Goal: Task Accomplishment & Management: Use online tool/utility

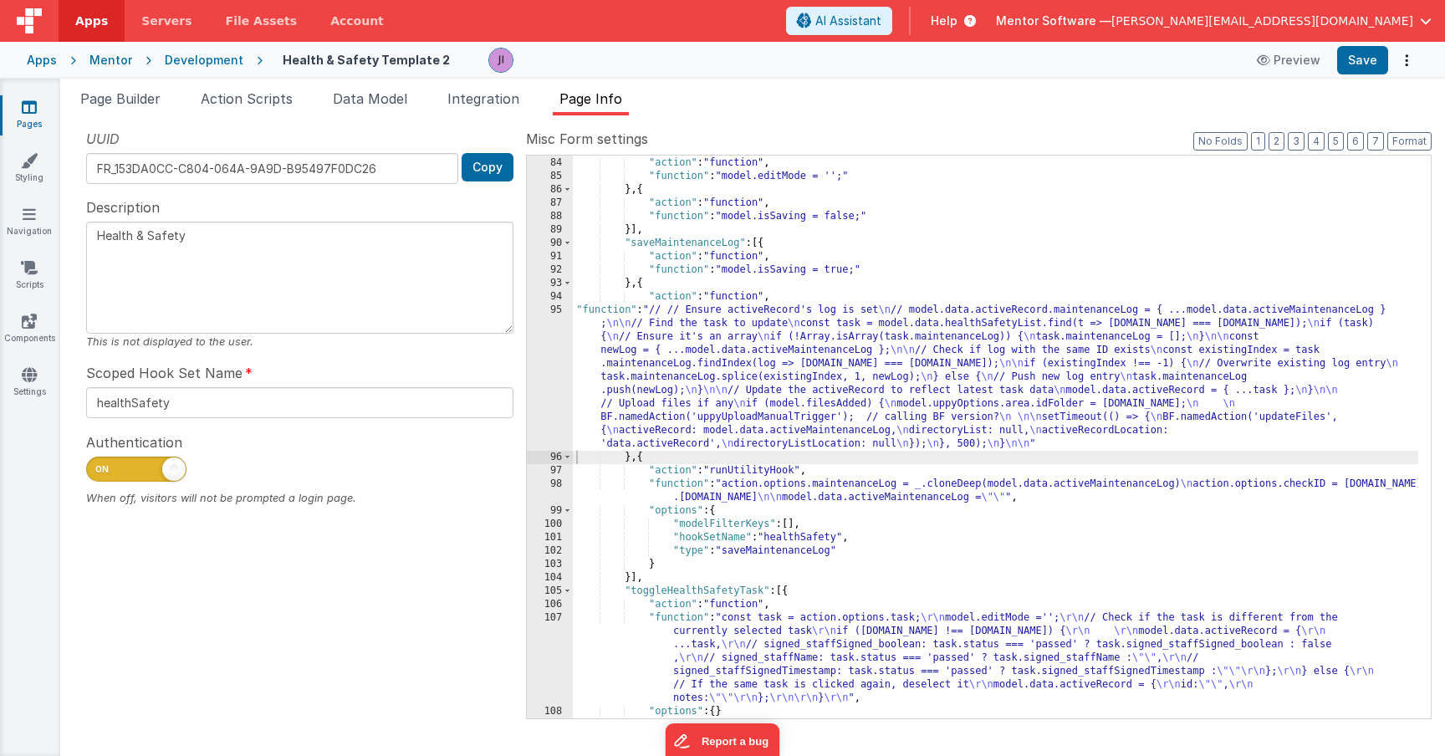
scroll to position [1725, 0]
click at [117, 100] on span "Page Builder" at bounding box center [120, 98] width 80 height 17
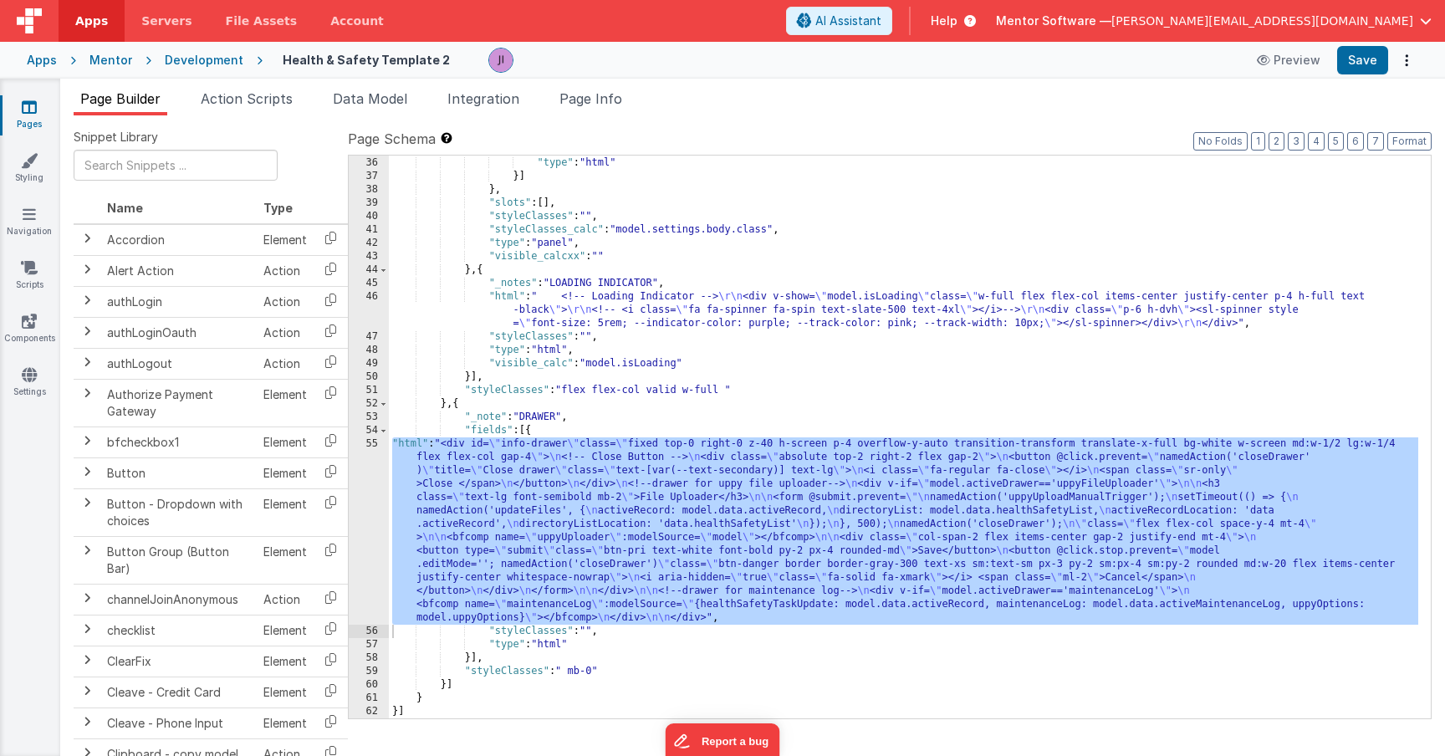
click at [536, 523] on div ""styleClasses" : "" , "type" : "html" }] } , "slots" : [ ] , "styleClasses" : "…" at bounding box center [903, 438] width 1029 height 590
click at [367, 523] on div "55" at bounding box center [369, 530] width 40 height 187
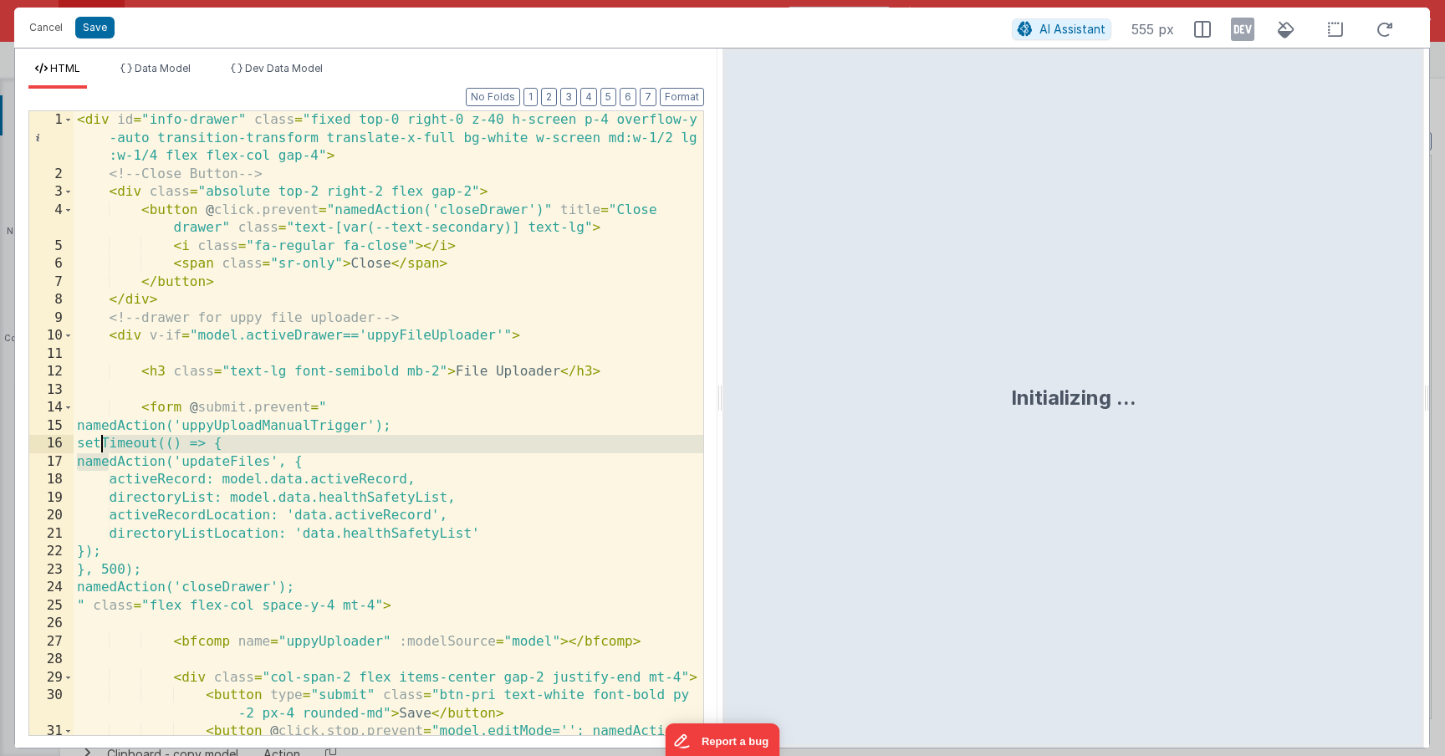
drag, startPoint x: 109, startPoint y: 462, endPoint x: 94, endPoint y: 448, distance: 20.1
click at [94, 448] on div "< div id = "info-drawer" class = "fixed top-0 right-0 z-40 h-screen p-4 overflo…" at bounding box center [389, 486] width 630 height 750
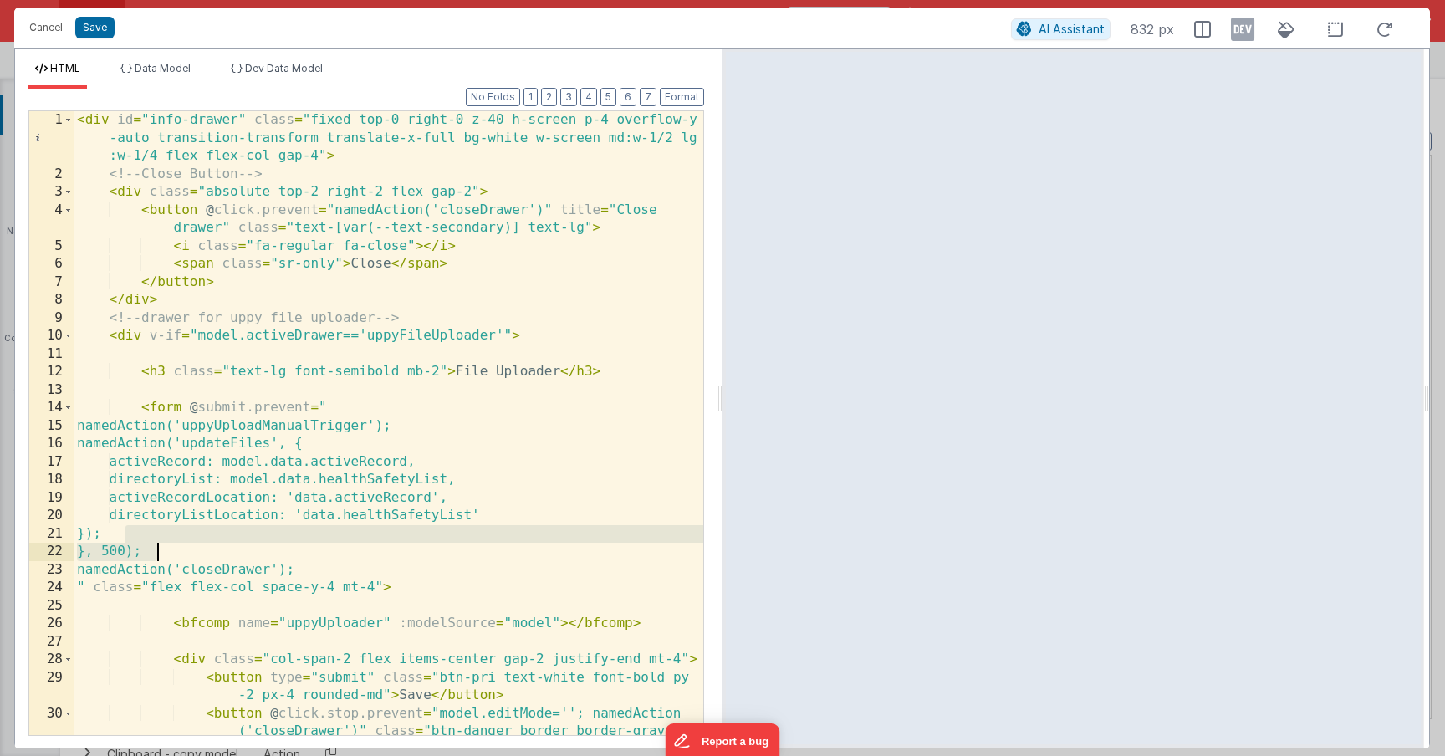
drag, startPoint x: 127, startPoint y: 537, endPoint x: 166, endPoint y: 555, distance: 42.6
click at [166, 555] on div "< div id = "info-drawer" class = "fixed top-0 right-0 z-40 h-screen p-4 overflo…" at bounding box center [389, 486] width 630 height 750
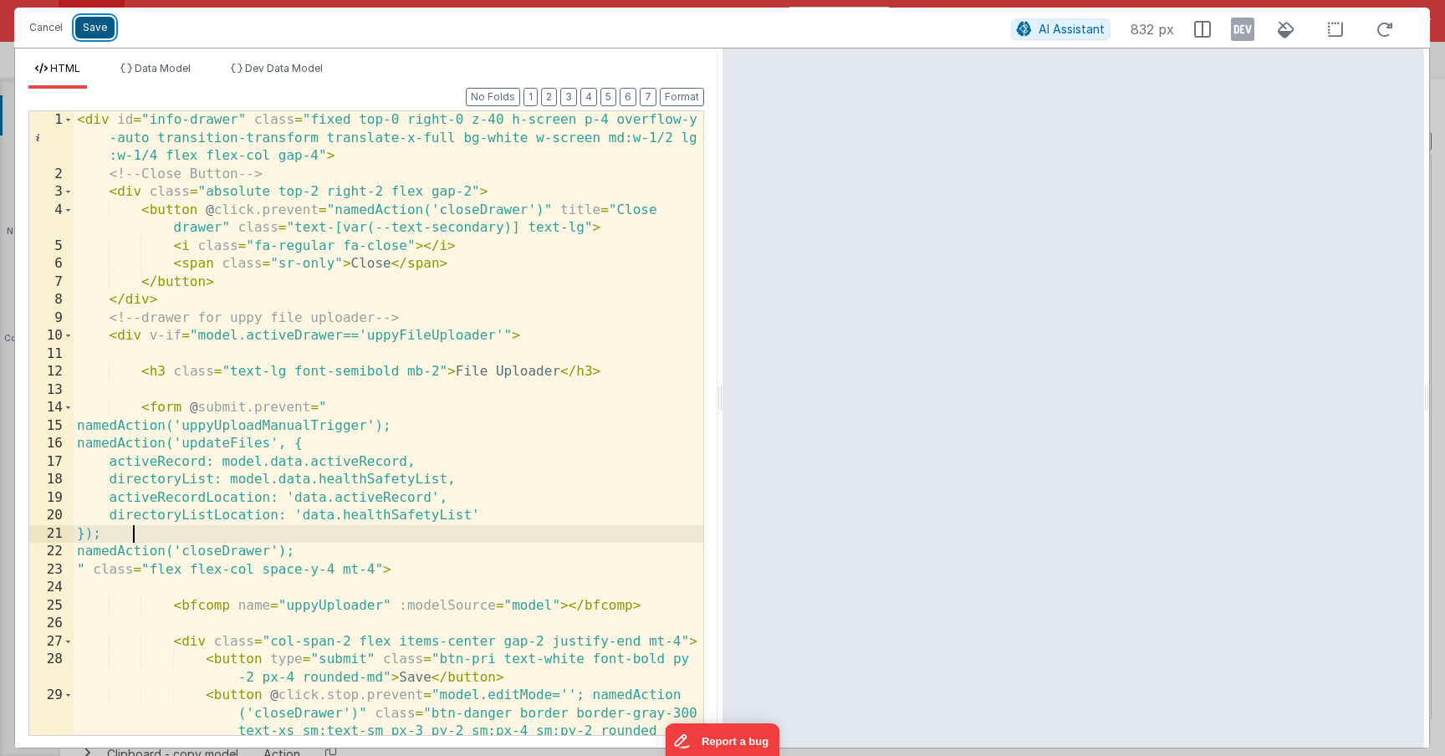
click at [94, 31] on button "Save" at bounding box center [94, 28] width 39 height 22
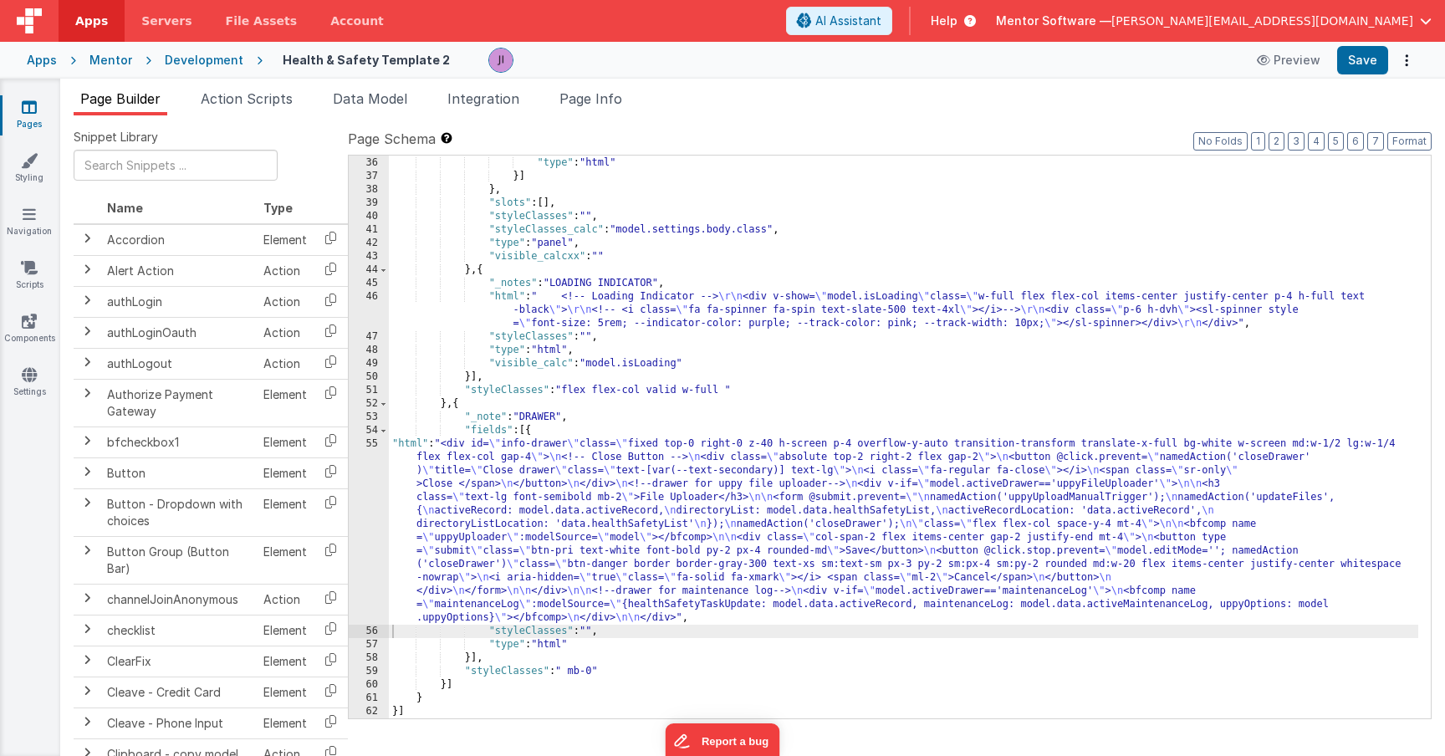
click at [735, 559] on div ""styleClasses" : "" , "type" : "html" }] } , "slots" : [ ] , "styleClasses" : "…" at bounding box center [903, 438] width 1029 height 590
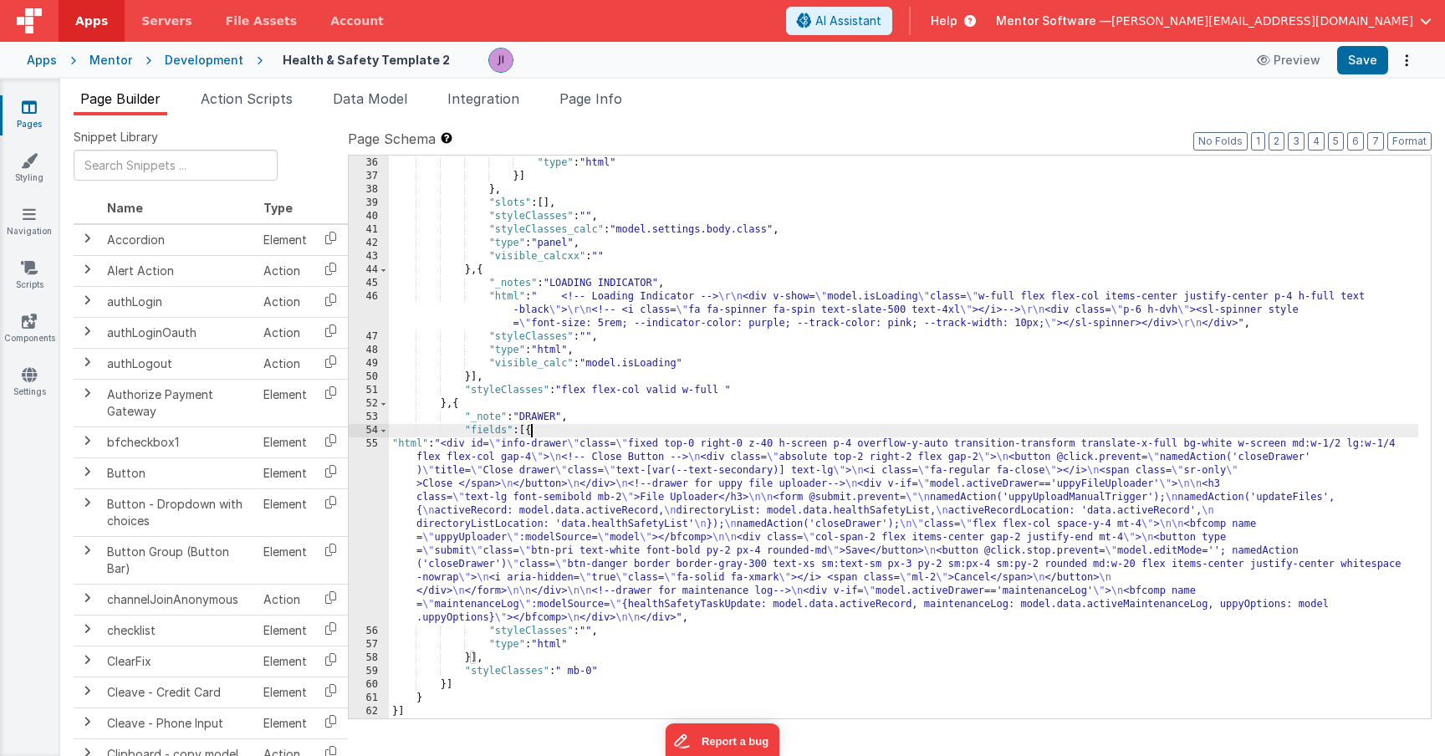
click at [533, 431] on div ""styleClasses" : "" , "type" : "html" }] } , "slots" : [ ] , "styleClasses" : "…" at bounding box center [903, 438] width 1029 height 590
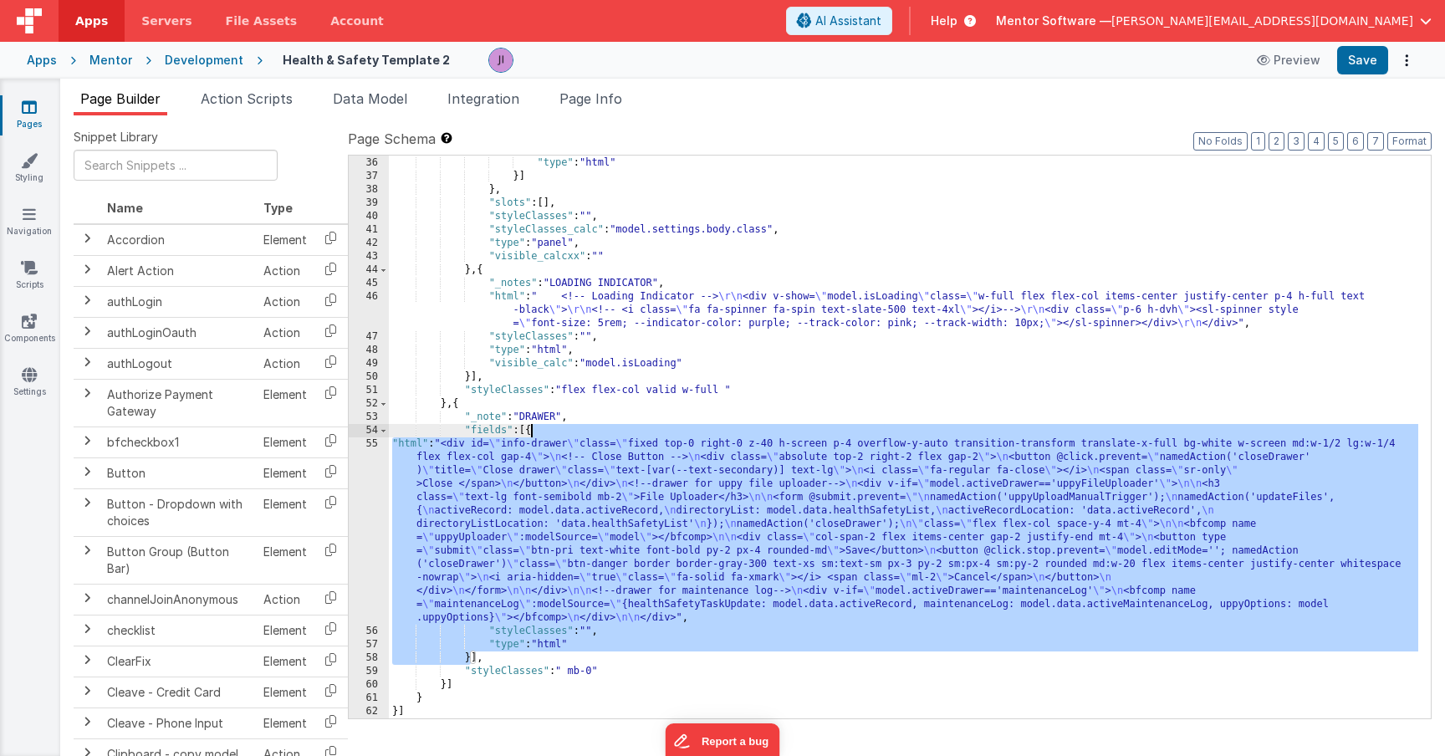
click at [596, 462] on div ""styleClasses" : "" , "type" : "html" }] } , "slots" : [ ] , "styleClasses" : "…" at bounding box center [903, 438] width 1029 height 590
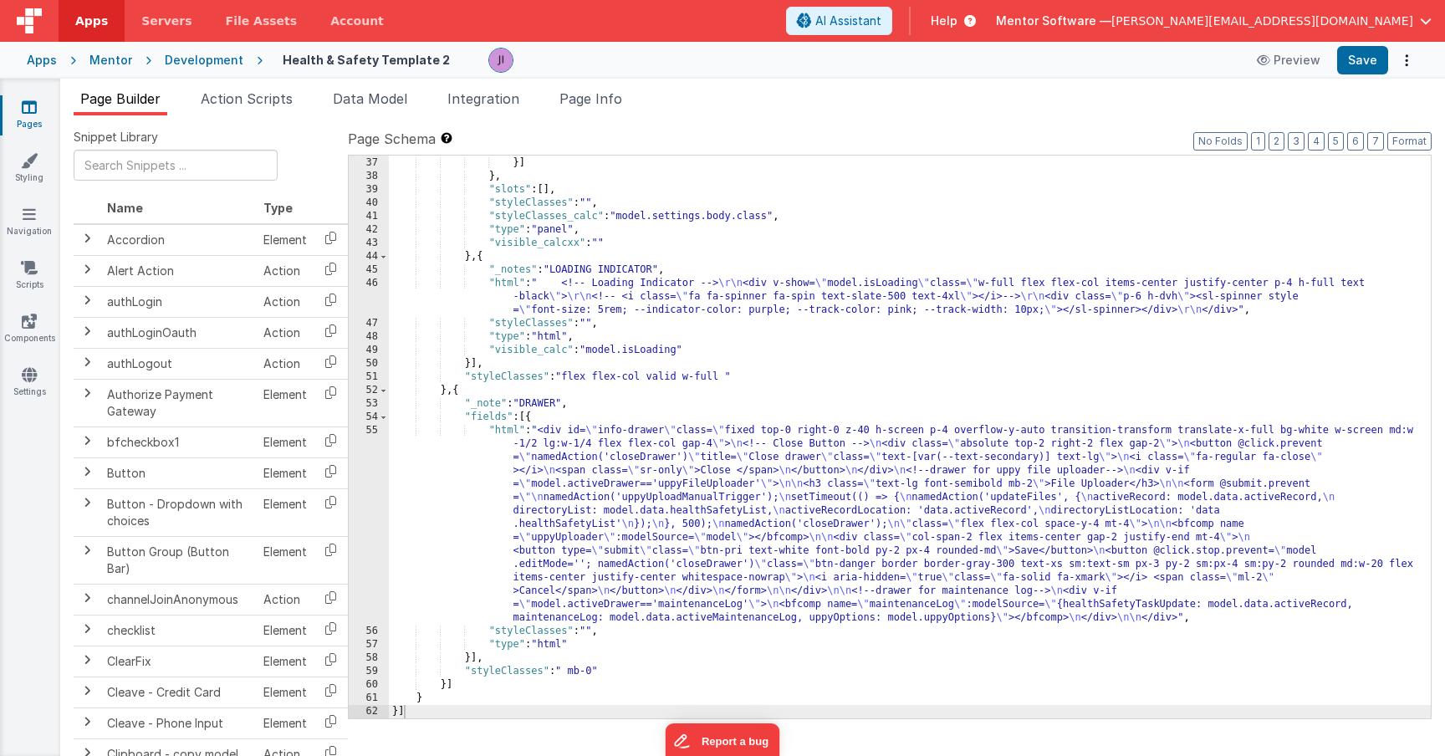
scroll to position [5137, 0]
click at [528, 417] on div ""type" : "html" }] } , "slots" : [ ] , "styleClasses" : "" , "styleClasses_calc…" at bounding box center [910, 438] width 1042 height 590
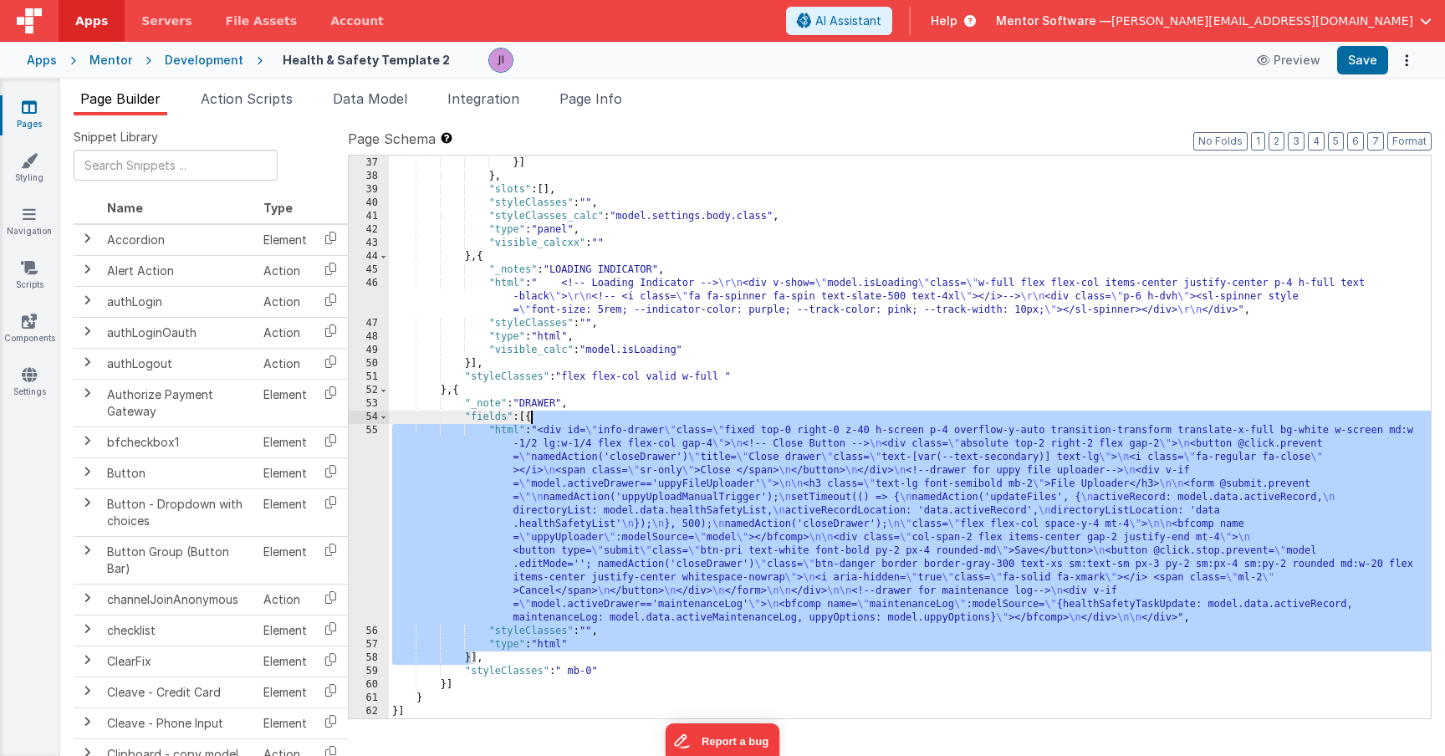
click at [528, 417] on div ""type" : "html" }] } , "slots" : [ ] , "styleClasses" : "" , "styleClasses_calc…" at bounding box center [910, 438] width 1042 height 590
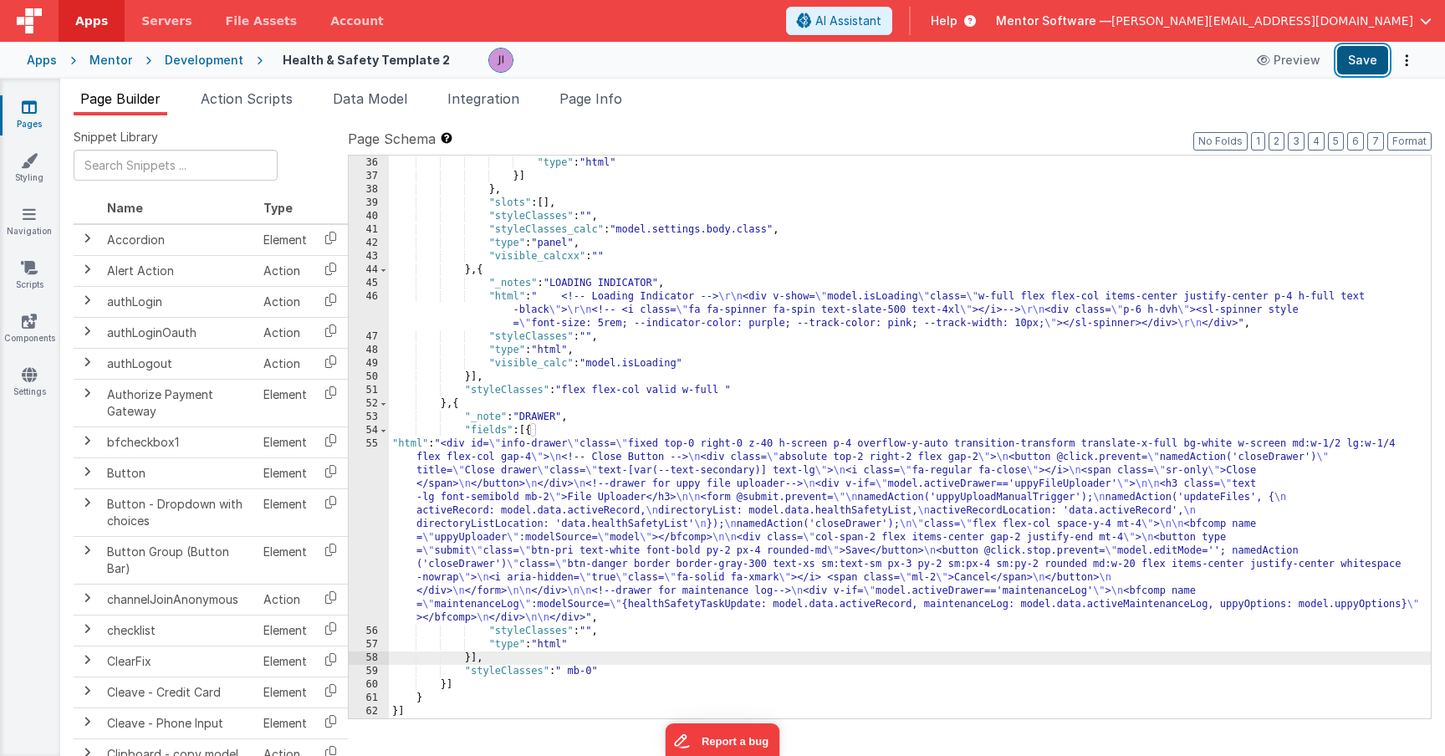
click at [1371, 50] on button "Save" at bounding box center [1362, 60] width 51 height 28
click at [622, 101] on span "Page Info" at bounding box center [590, 98] width 63 height 17
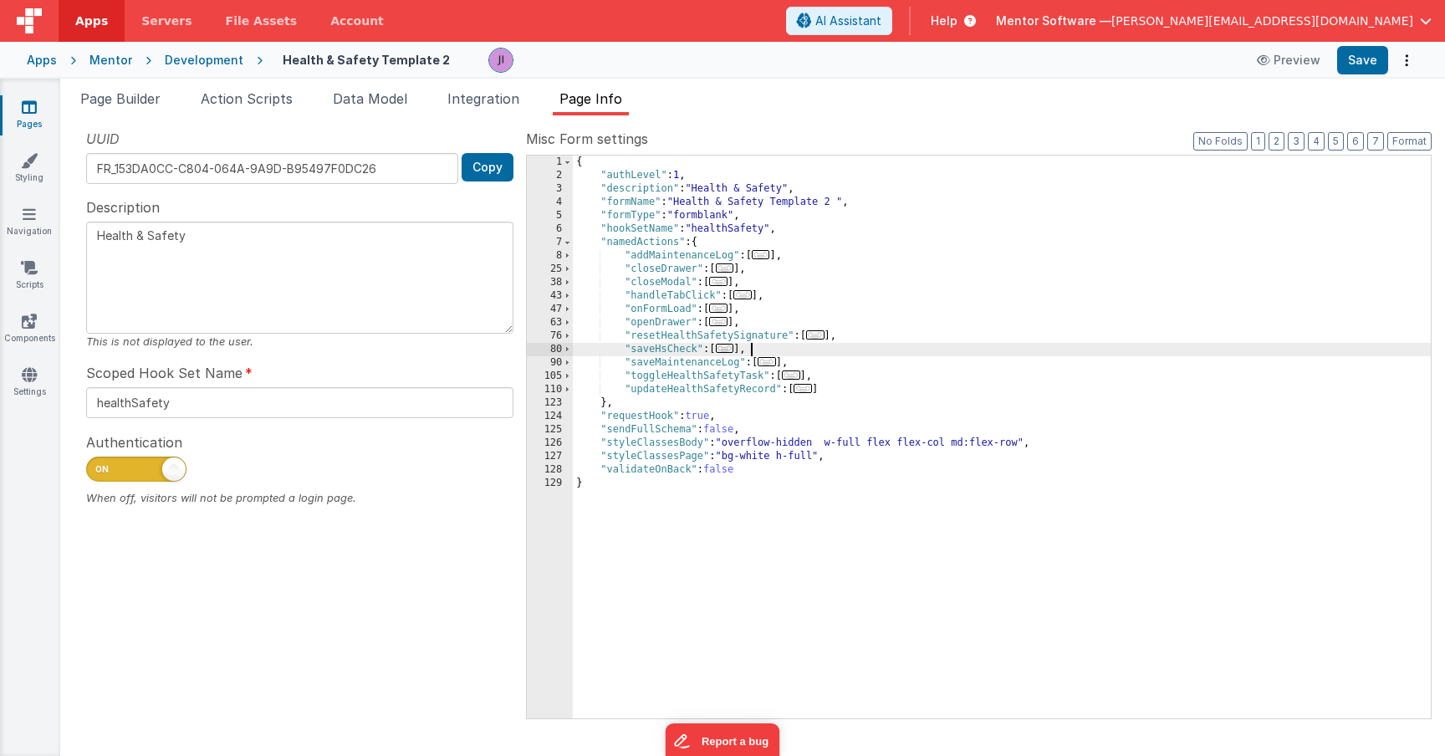
click at [895, 343] on div "{ "authLevel" : 1 , "description" : "Health & Safety" , "formName" : "Health & …" at bounding box center [1002, 451] width 858 height 590
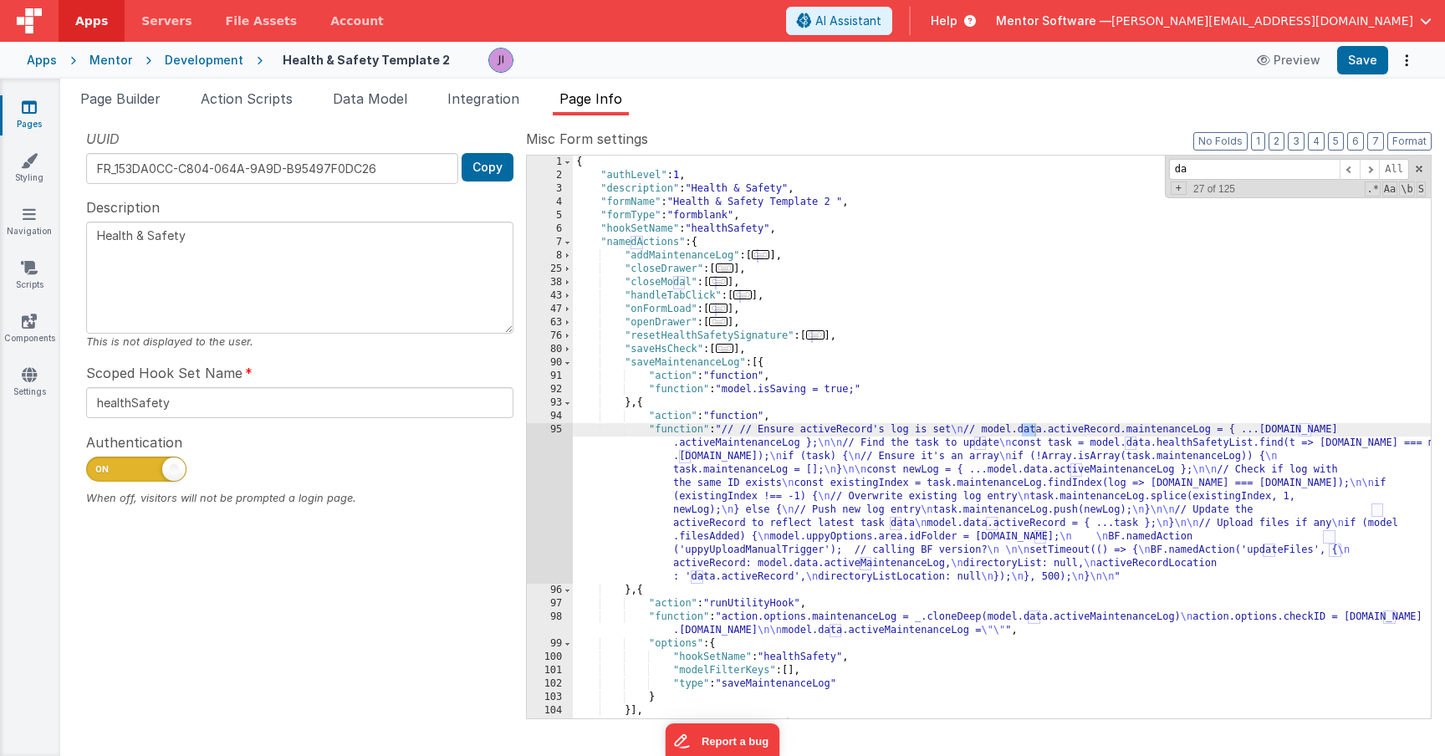
type input "d"
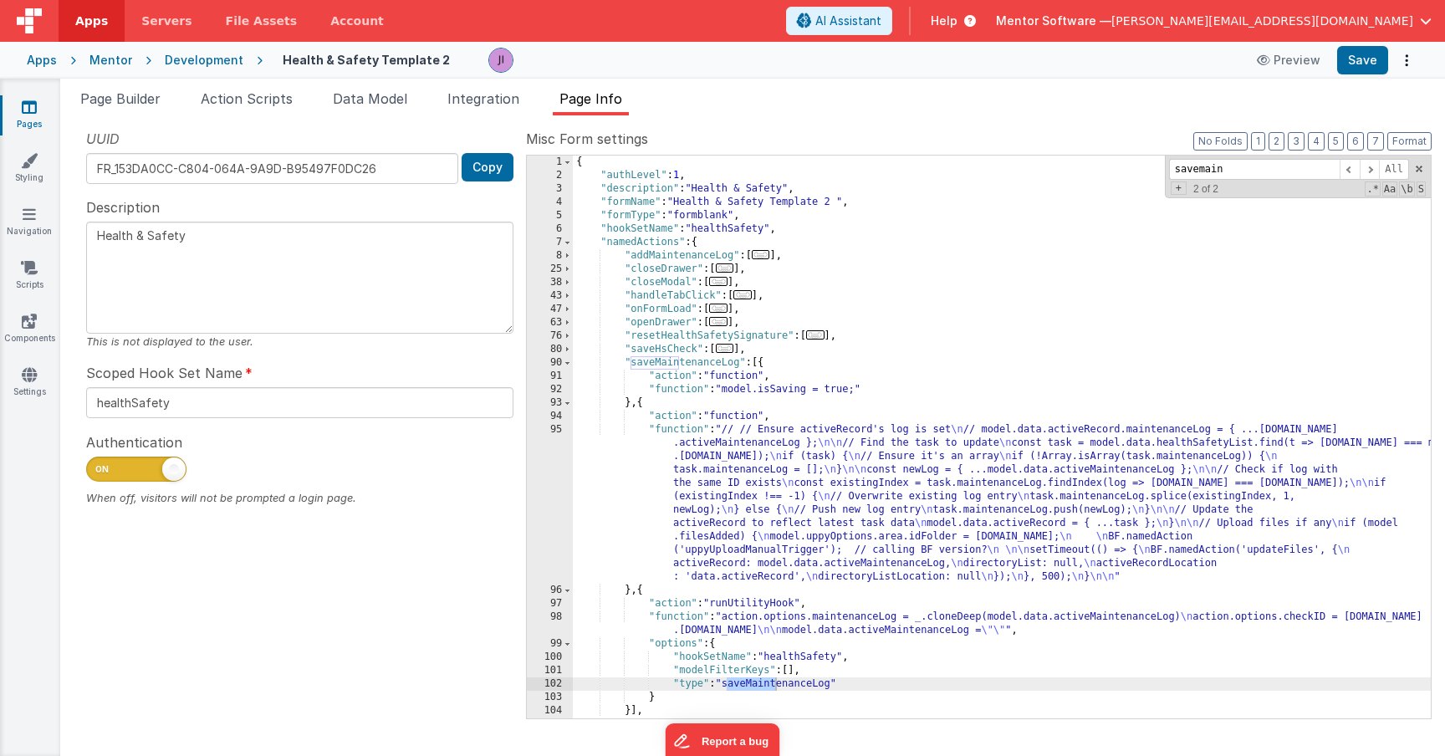
type input "savemain"
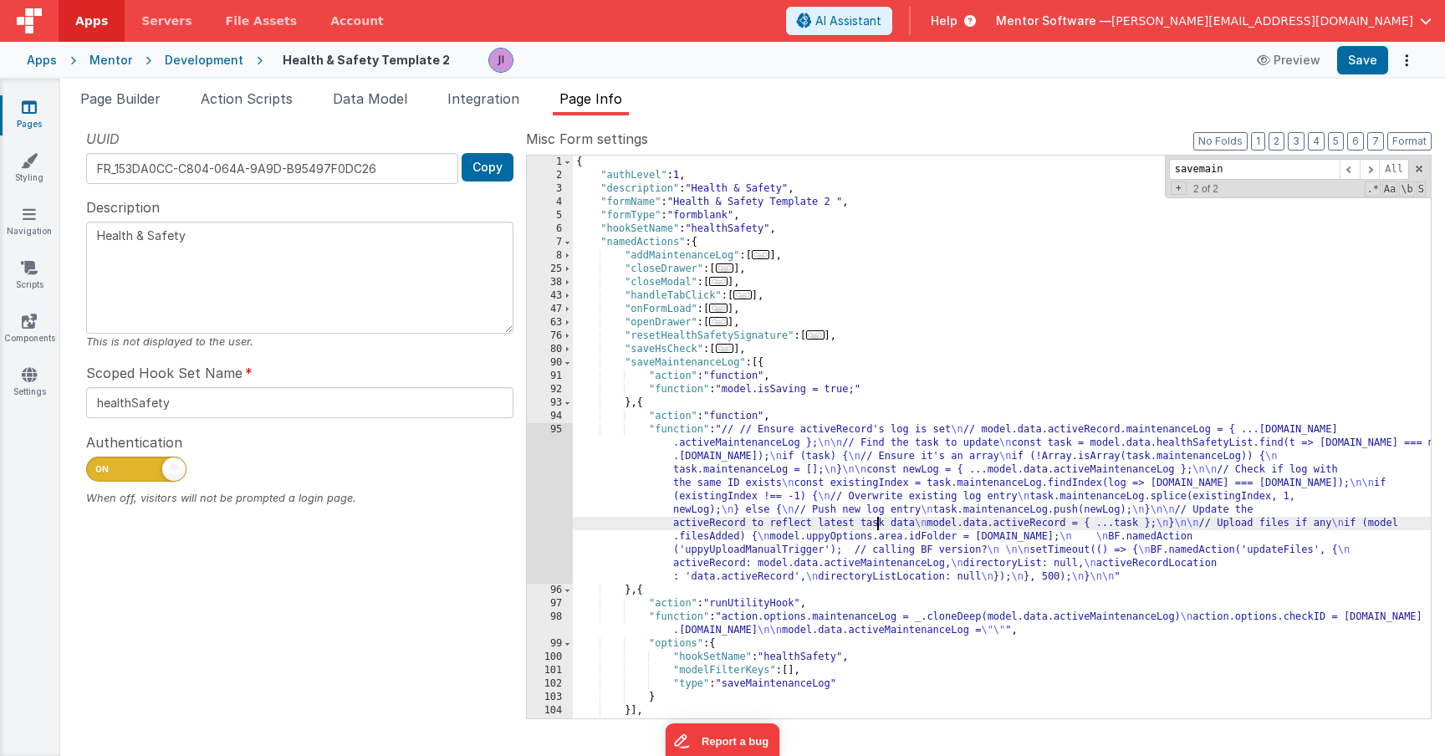
click at [879, 518] on div "{ "authLevel" : 1 , "description" : "Health & Safety" , "formName" : "Health & …" at bounding box center [1002, 451] width 858 height 590
click at [569, 510] on div "95" at bounding box center [550, 503] width 46 height 161
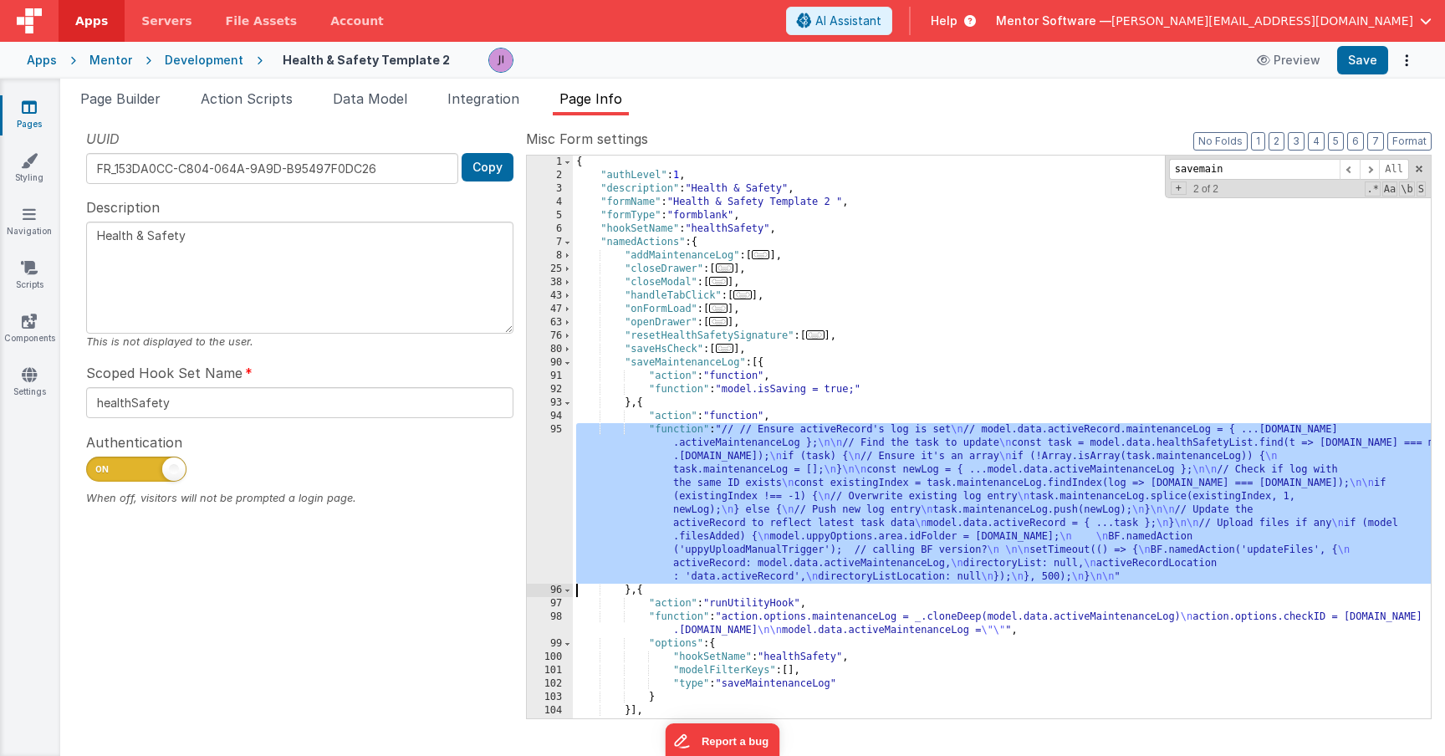
click at [546, 505] on div "95" at bounding box center [550, 503] width 46 height 161
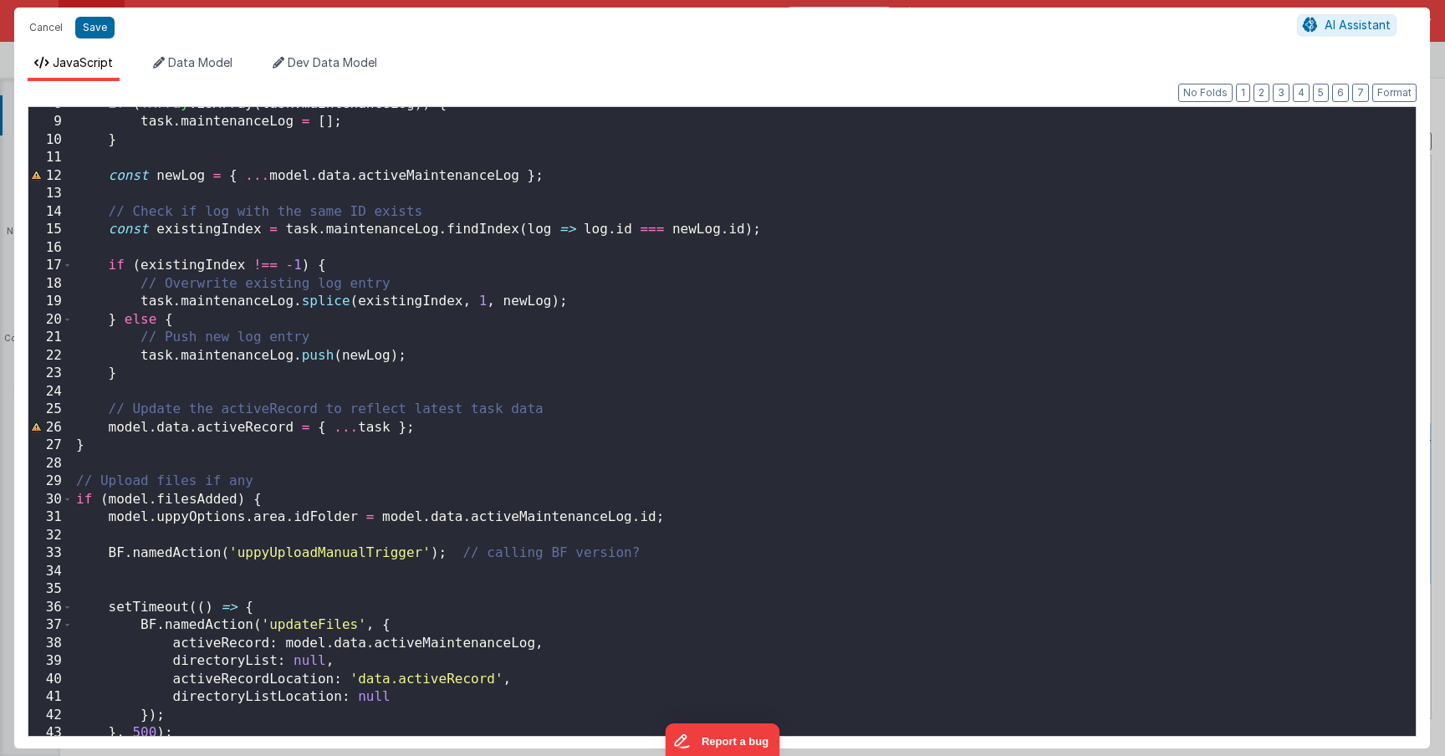
scroll to position [198, 0]
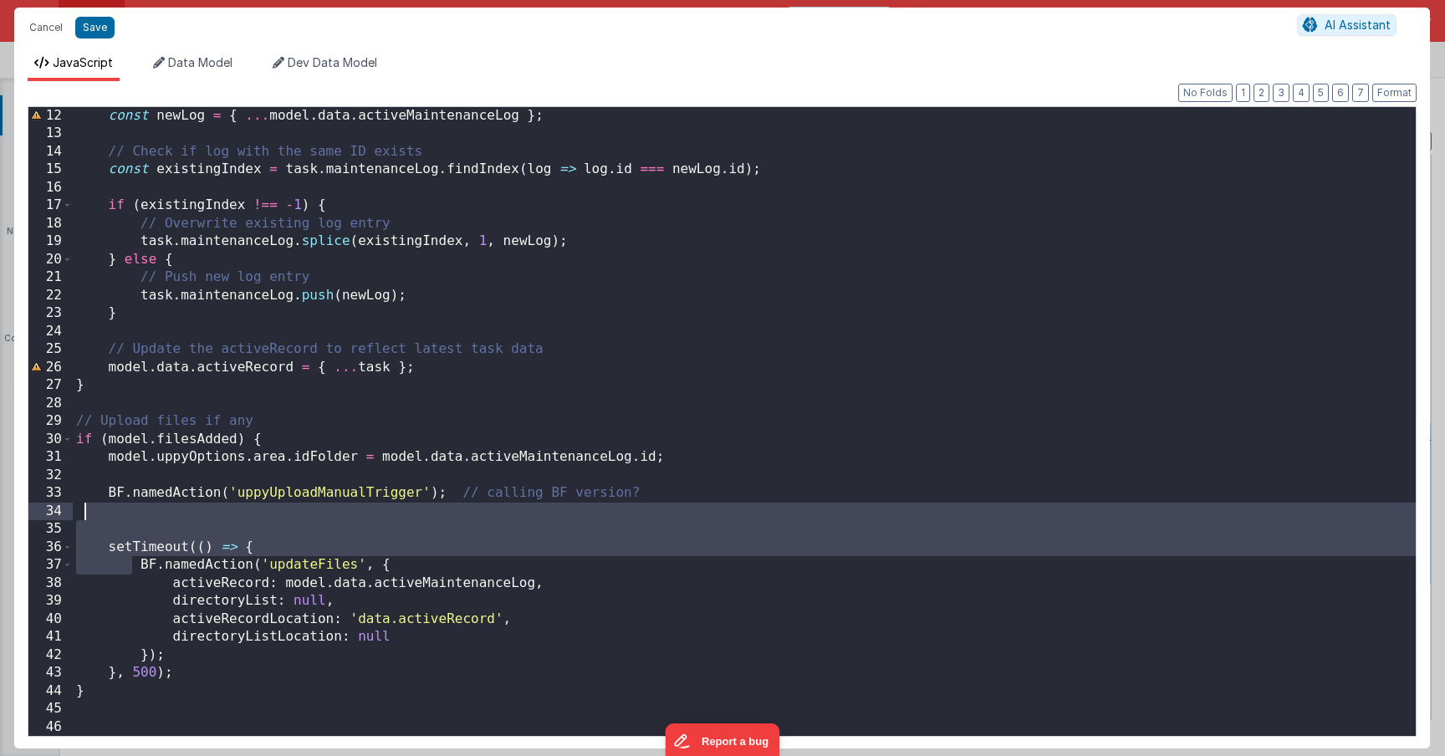
drag, startPoint x: 135, startPoint y: 567, endPoint x: 118, endPoint y: 519, distance: 50.8
click at [118, 519] on div "const newLog = { ... model . data . activeMaintenanceLog } ; // Check if log wi…" at bounding box center [744, 439] width 1343 height 665
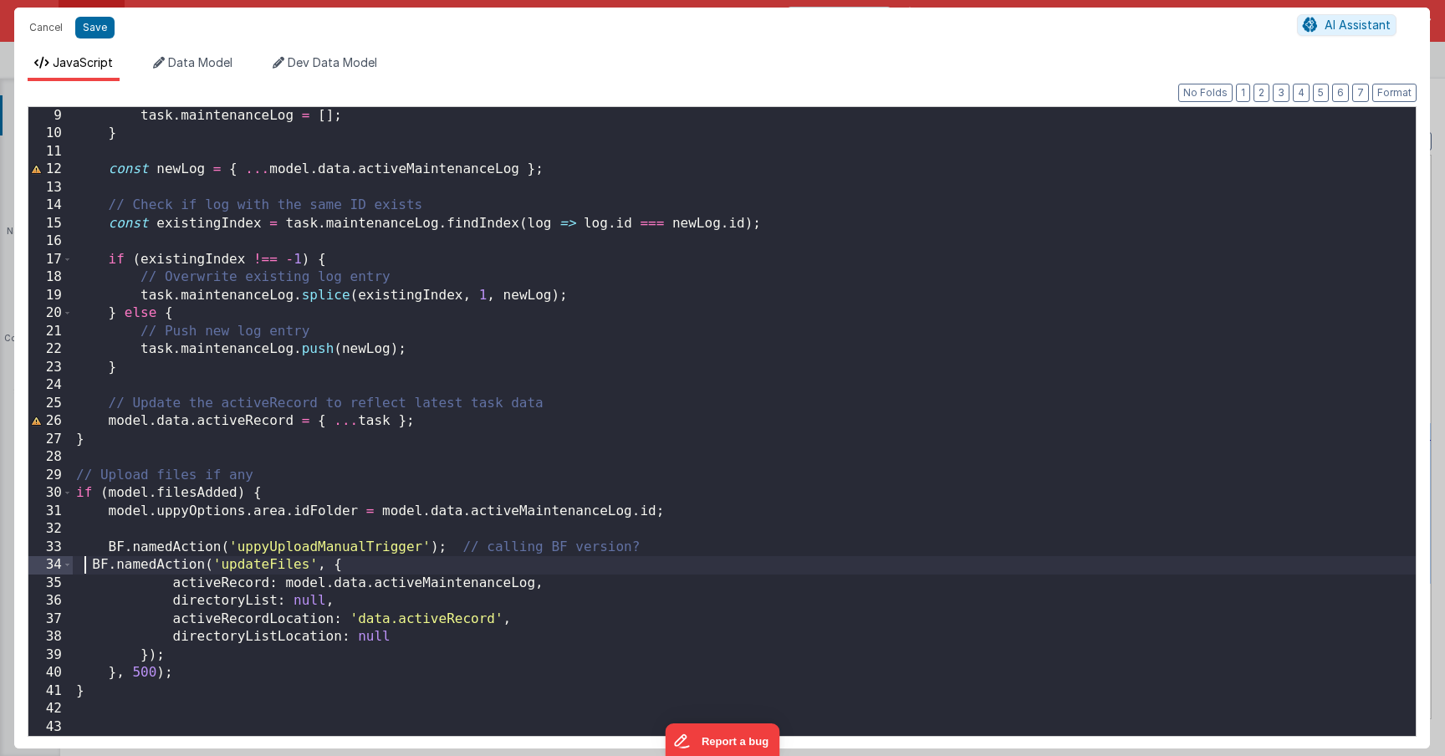
scroll to position [144, 0]
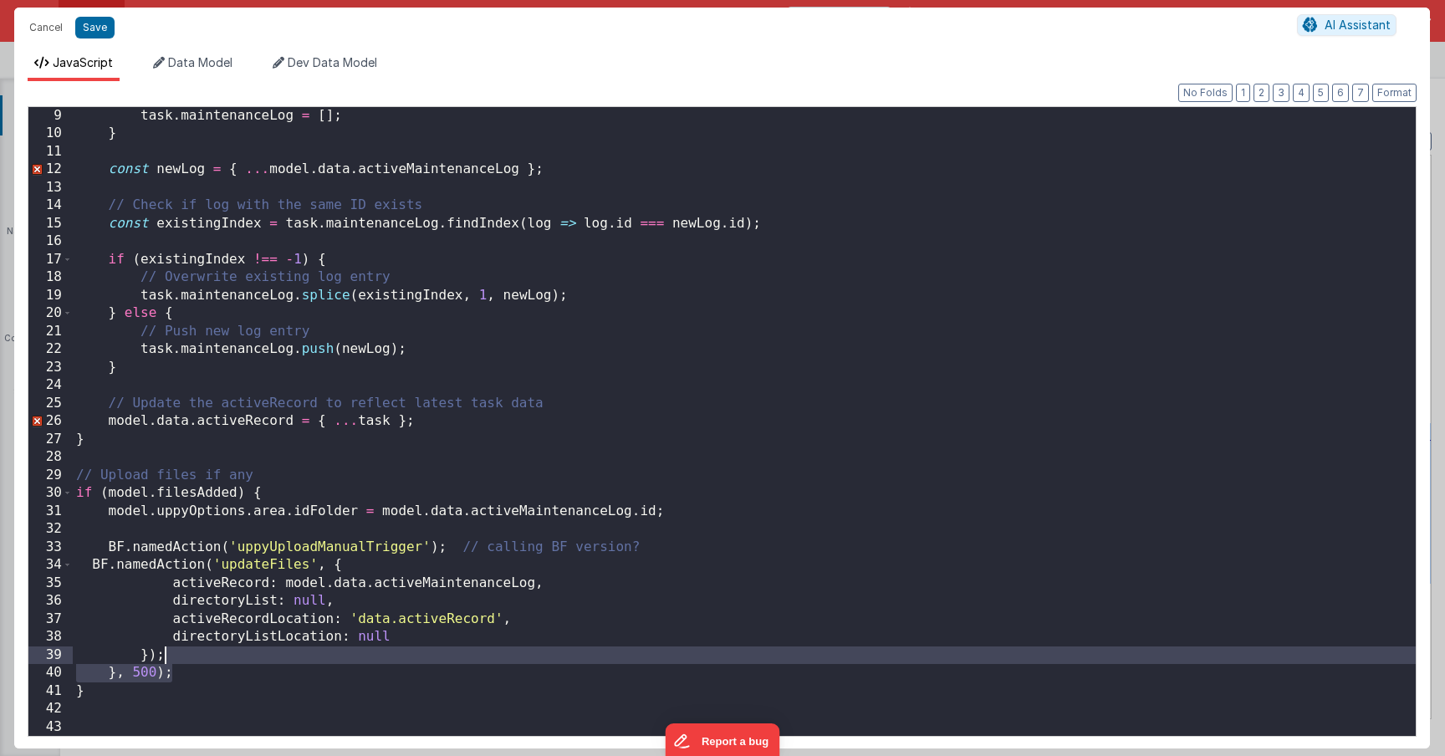
drag, startPoint x: 180, startPoint y: 672, endPoint x: 166, endPoint y: 656, distance: 20.8
click at [166, 656] on div "task . maintenanceLog = [ ] ; } const newLog = { ... model . data . activeMaint…" at bounding box center [744, 439] width 1343 height 665
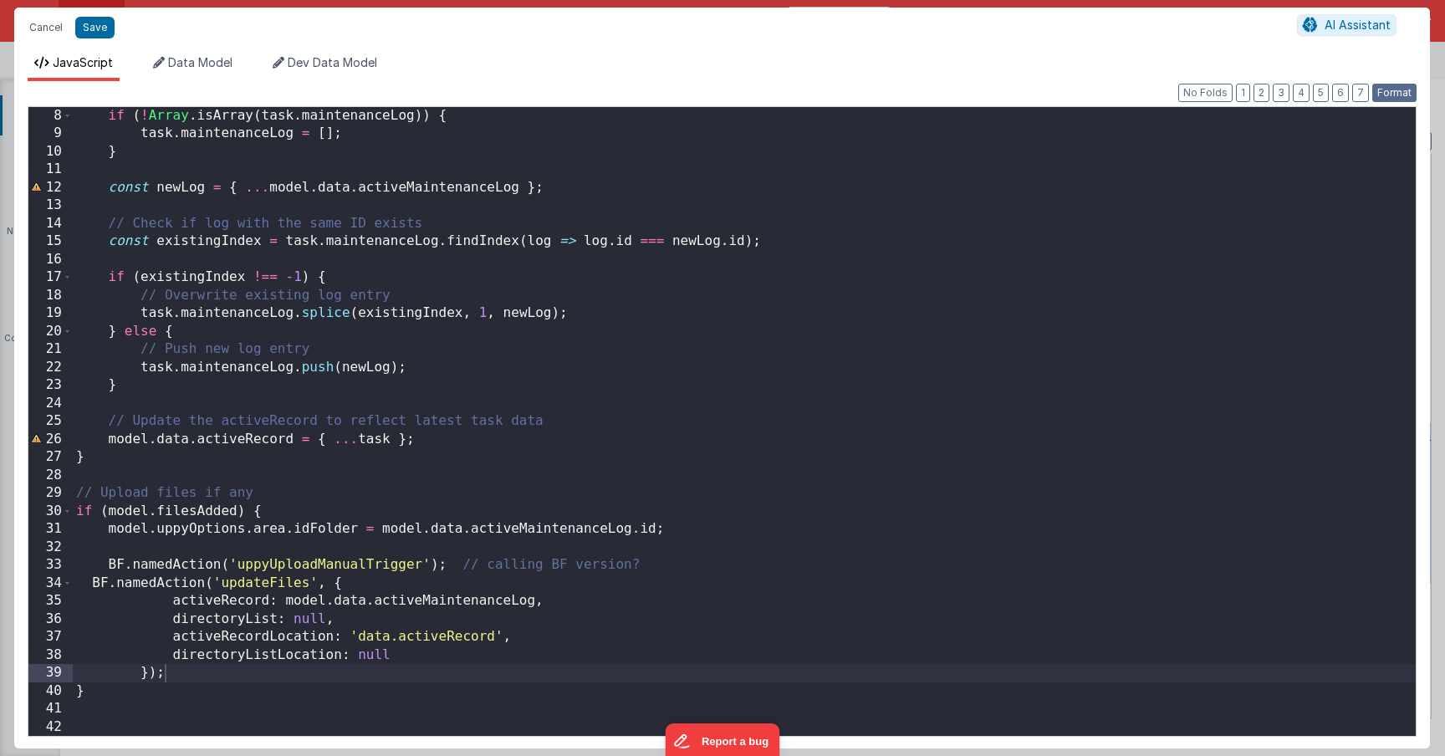
click at [1397, 96] on button "Format" at bounding box center [1394, 93] width 44 height 18
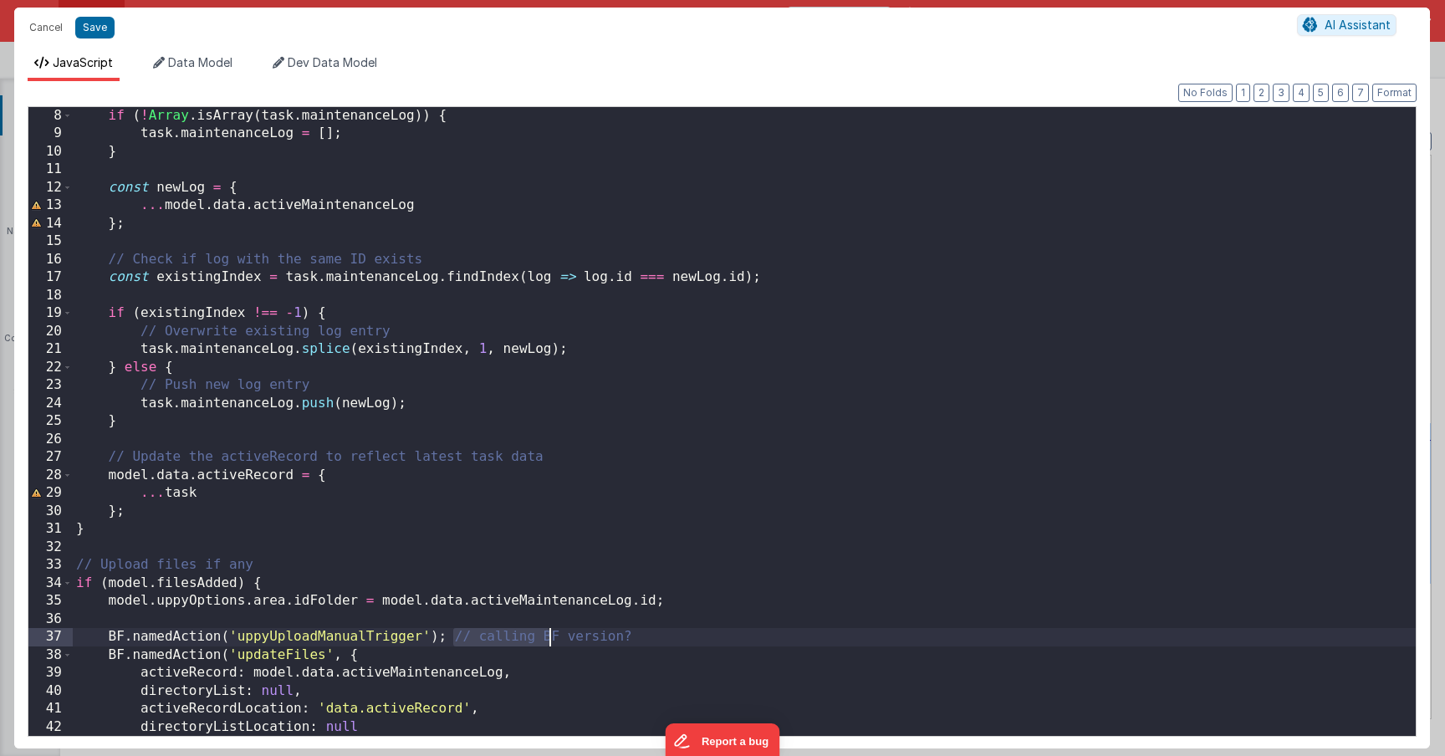
drag, startPoint x: 455, startPoint y: 630, endPoint x: 620, endPoint y: 638, distance: 165.8
click at [619, 638] on div "if ( ! Array . isArray ( task . maintenanceLog )) { task . maintenanceLog = [ ]…" at bounding box center [744, 439] width 1343 height 665
click at [651, 636] on div "if ( ! Array . isArray ( task . maintenanceLog )) { task . maintenanceLog = [ ]…" at bounding box center [744, 439] width 1343 height 665
drag, startPoint x: 659, startPoint y: 636, endPoint x: 450, endPoint y: 630, distance: 209.1
click at [450, 630] on div "if ( ! Array . isArray ( task . maintenanceLog )) { task . maintenanceLog = [ ]…" at bounding box center [744, 439] width 1343 height 665
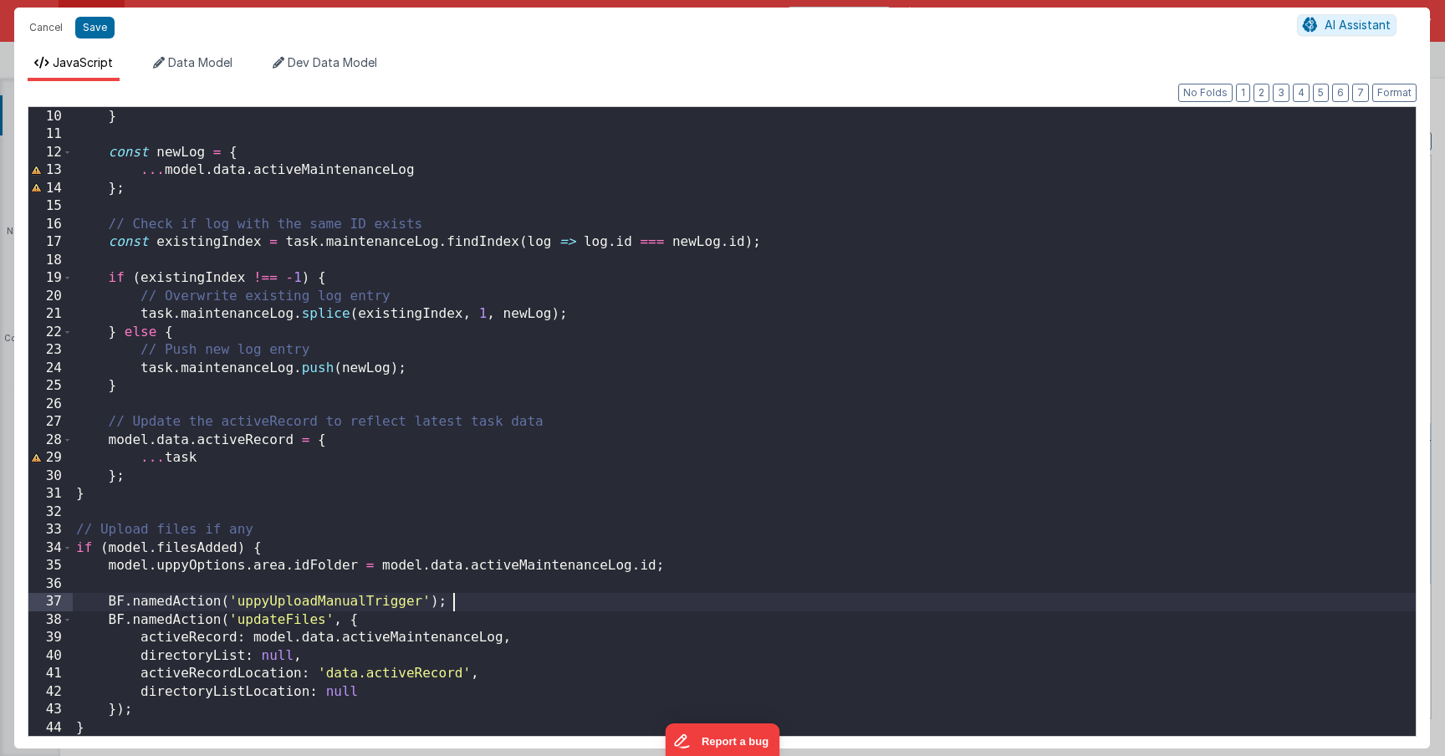
scroll to position [161, 0]
click at [279, 661] on div "task . maintenanceLog = [ ] ; } const newLog = { ... model . data . activeMaint…" at bounding box center [744, 421] width 1343 height 665
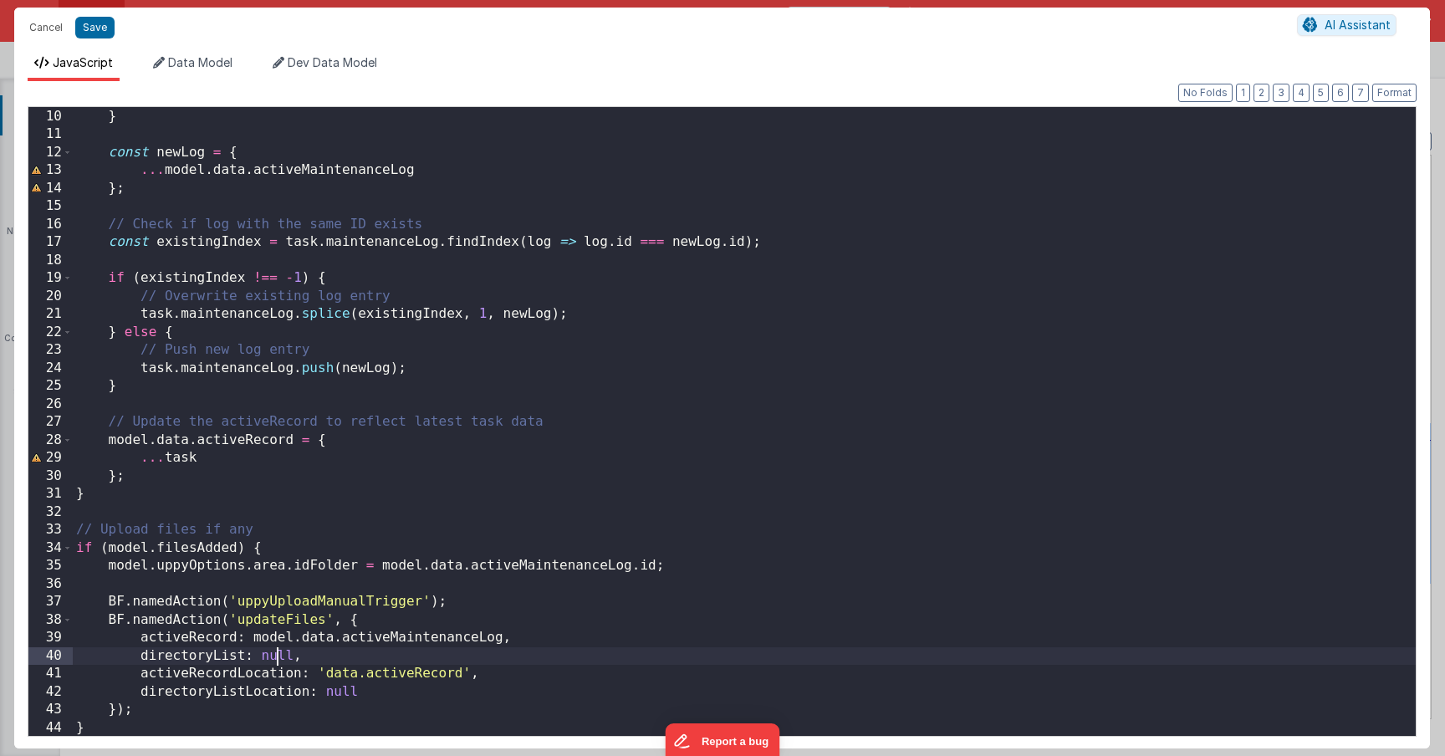
click at [279, 661] on div "task . maintenanceLog = [ ] ; } const newLog = { ... model . data . activeMaint…" at bounding box center [744, 421] width 1343 height 665
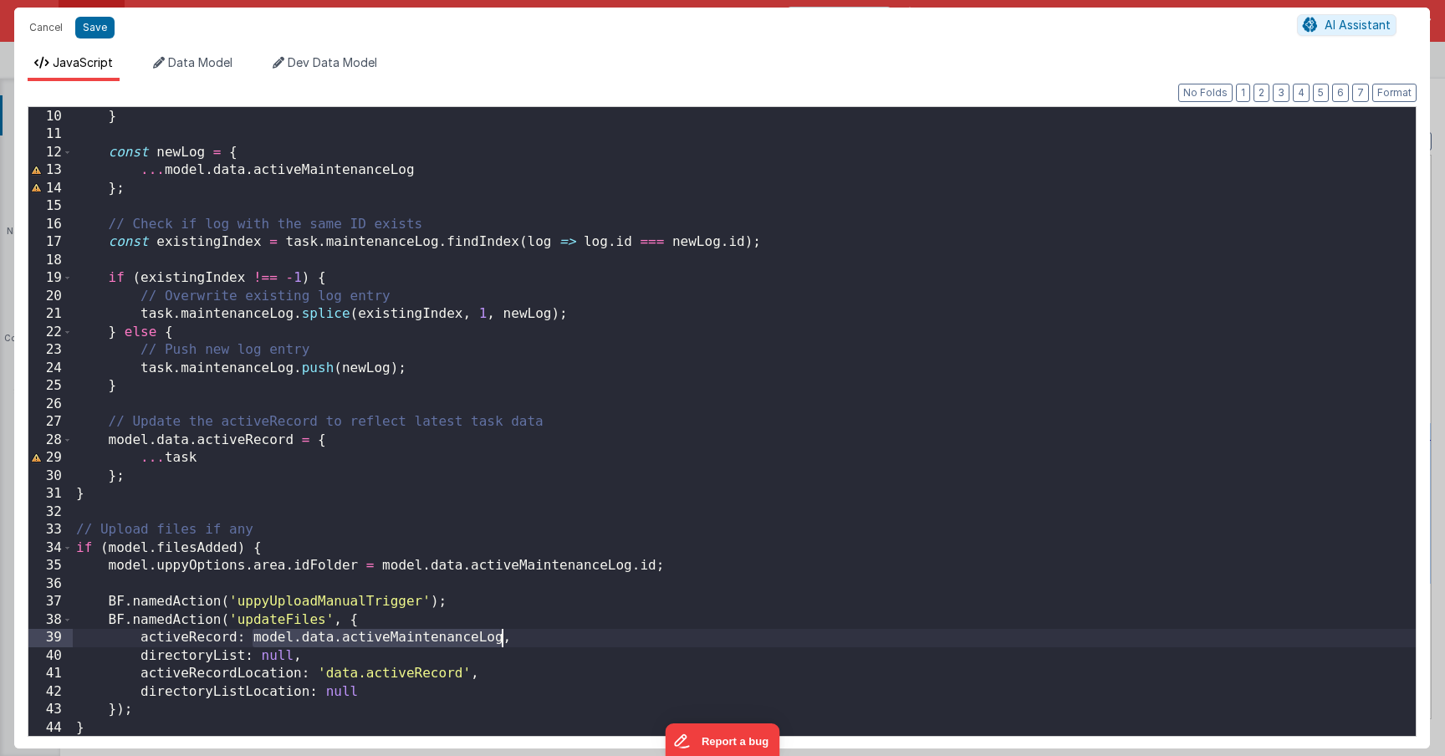
drag, startPoint x: 253, startPoint y: 638, endPoint x: 502, endPoint y: 631, distance: 248.4
click at [502, 631] on div "task . maintenanceLog = [ ] ; } const newLog = { ... model . data . activeMaint…" at bounding box center [744, 421] width 1343 height 665
click at [281, 661] on div "task . maintenanceLog = [ ] ; } const newLog = { ... model . data . activeMaint…" at bounding box center [744, 421] width 1343 height 665
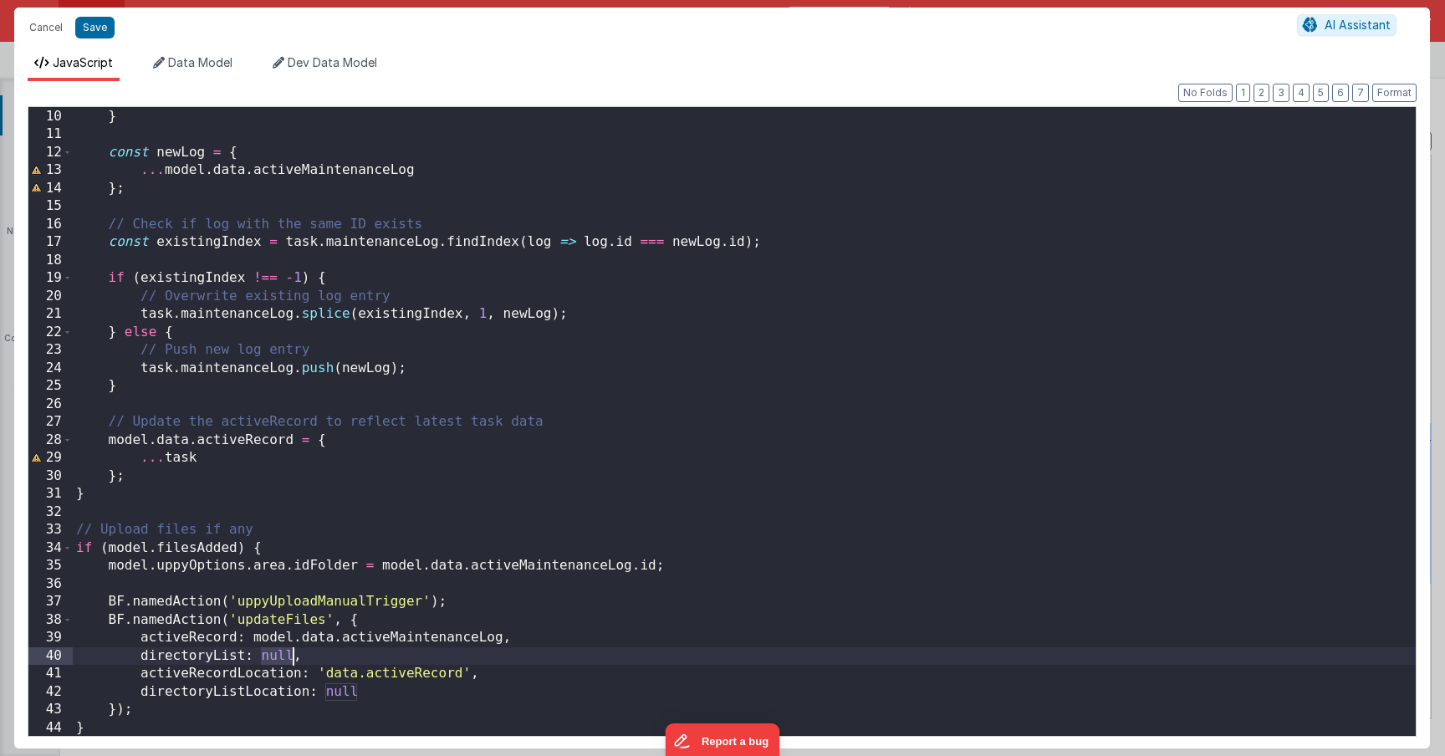
click at [281, 661] on div "task . maintenanceLog = [ ] ; } const newLog = { ... model . data . activeMaint…" at bounding box center [744, 421] width 1343 height 665
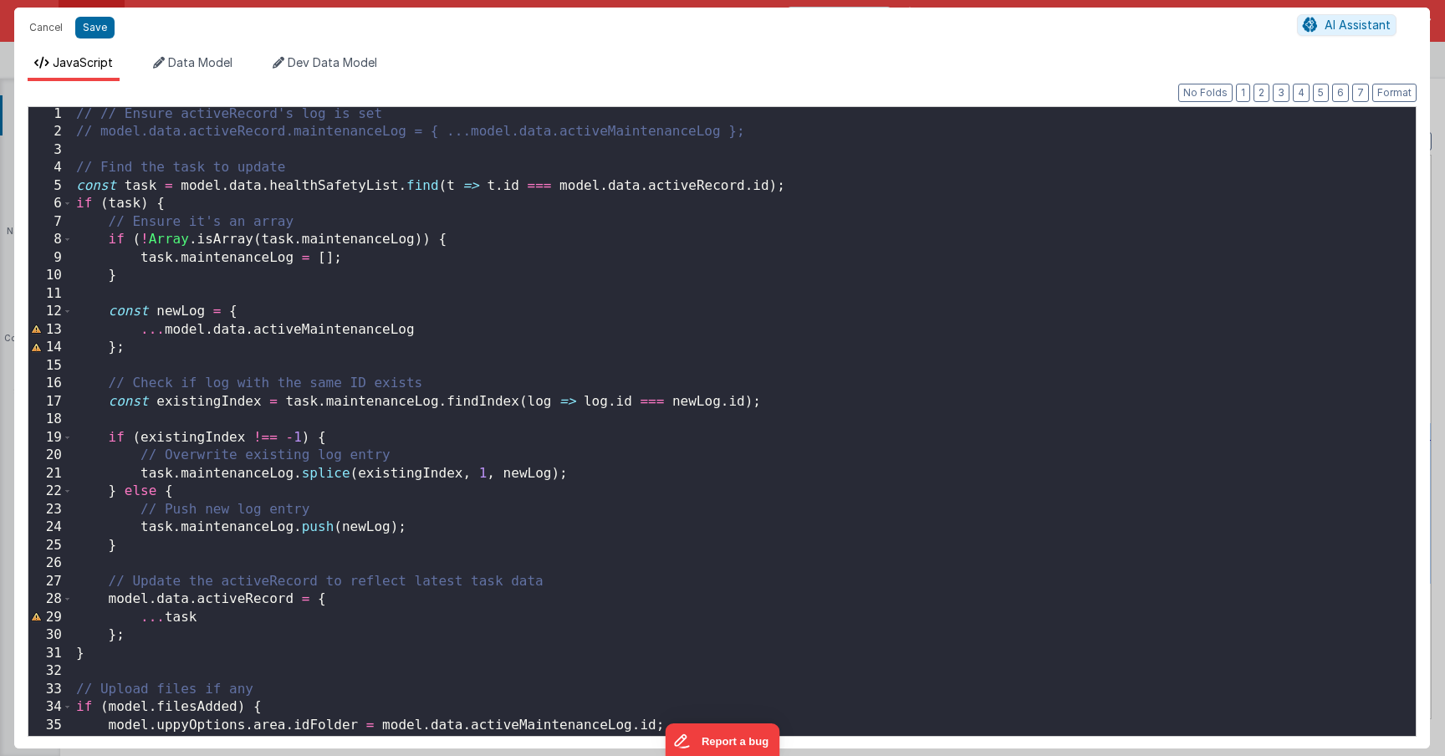
scroll to position [0, 0]
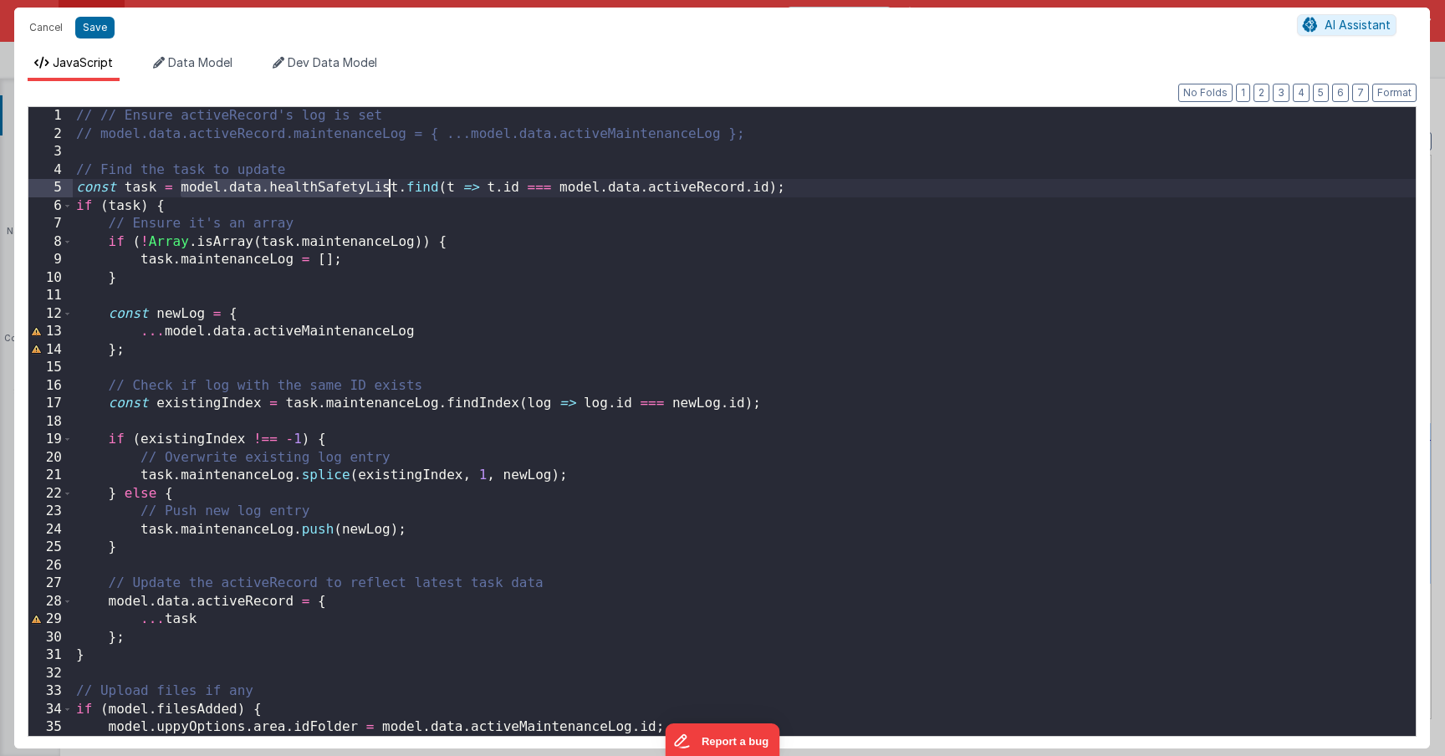
drag, startPoint x: 181, startPoint y: 190, endPoint x: 396, endPoint y: 190, distance: 214.9
click at [396, 190] on div "// // Ensure activeRecord's log is set // model.data.activeRecord.maintenanceLo…" at bounding box center [744, 439] width 1343 height 665
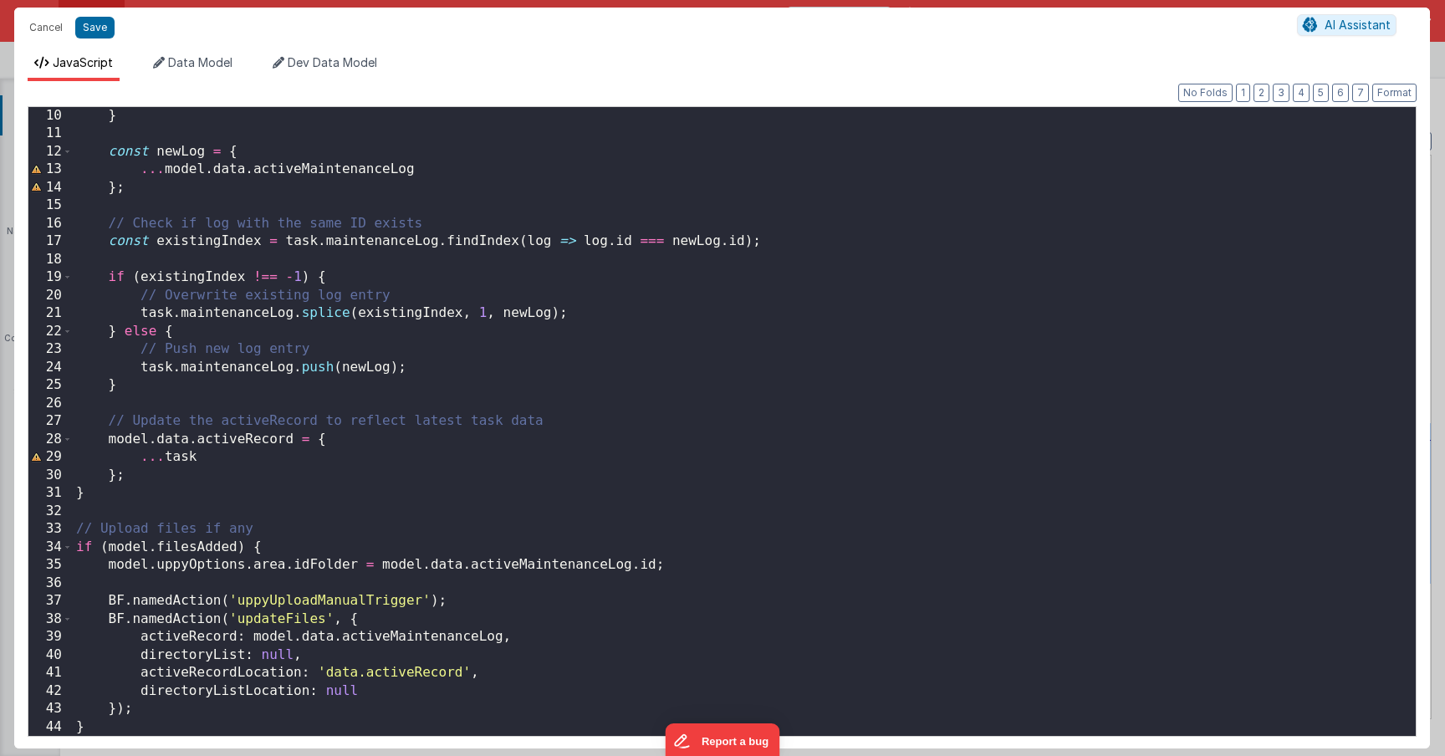
scroll to position [162, 0]
drag, startPoint x: 253, startPoint y: 638, endPoint x: 500, endPoint y: 640, distance: 247.5
click at [500, 640] on div "} const newLog = { ... model . data . activeMaintenanceLog } ; // Check if log …" at bounding box center [744, 439] width 1343 height 665
paste textarea
click at [96, 29] on button "Save" at bounding box center [94, 28] width 39 height 22
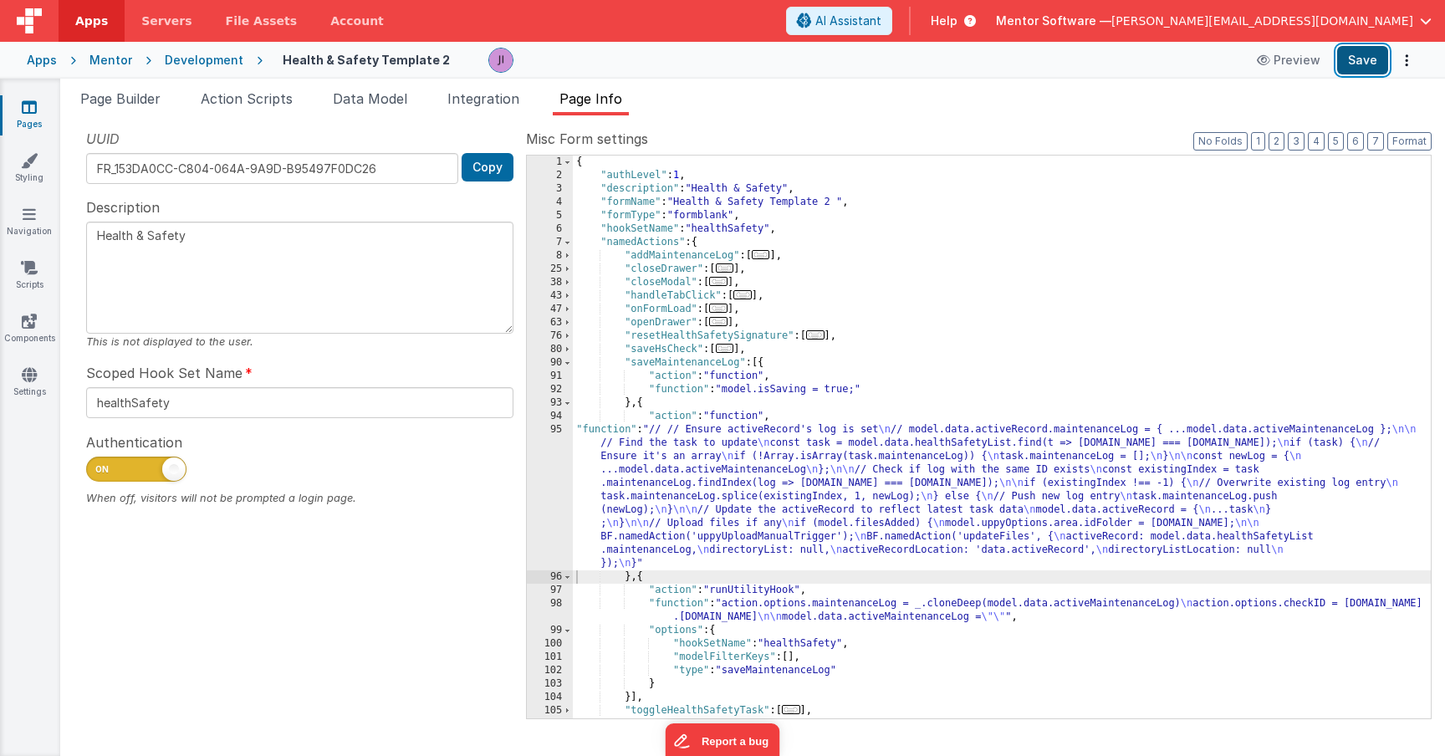
click at [1355, 65] on button "Save" at bounding box center [1362, 60] width 51 height 28
click at [137, 92] on span "Page Builder" at bounding box center [120, 98] width 80 height 17
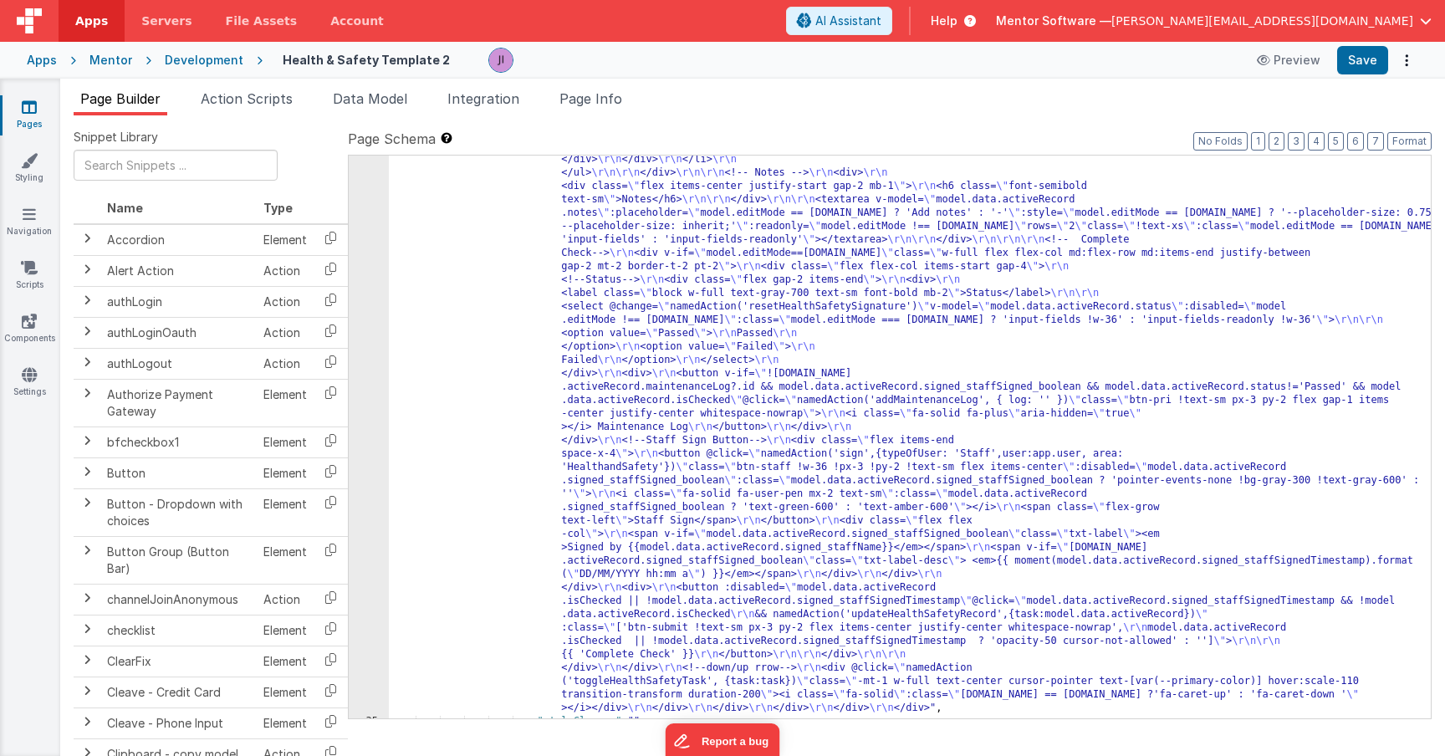
scroll to position [4465, 0]
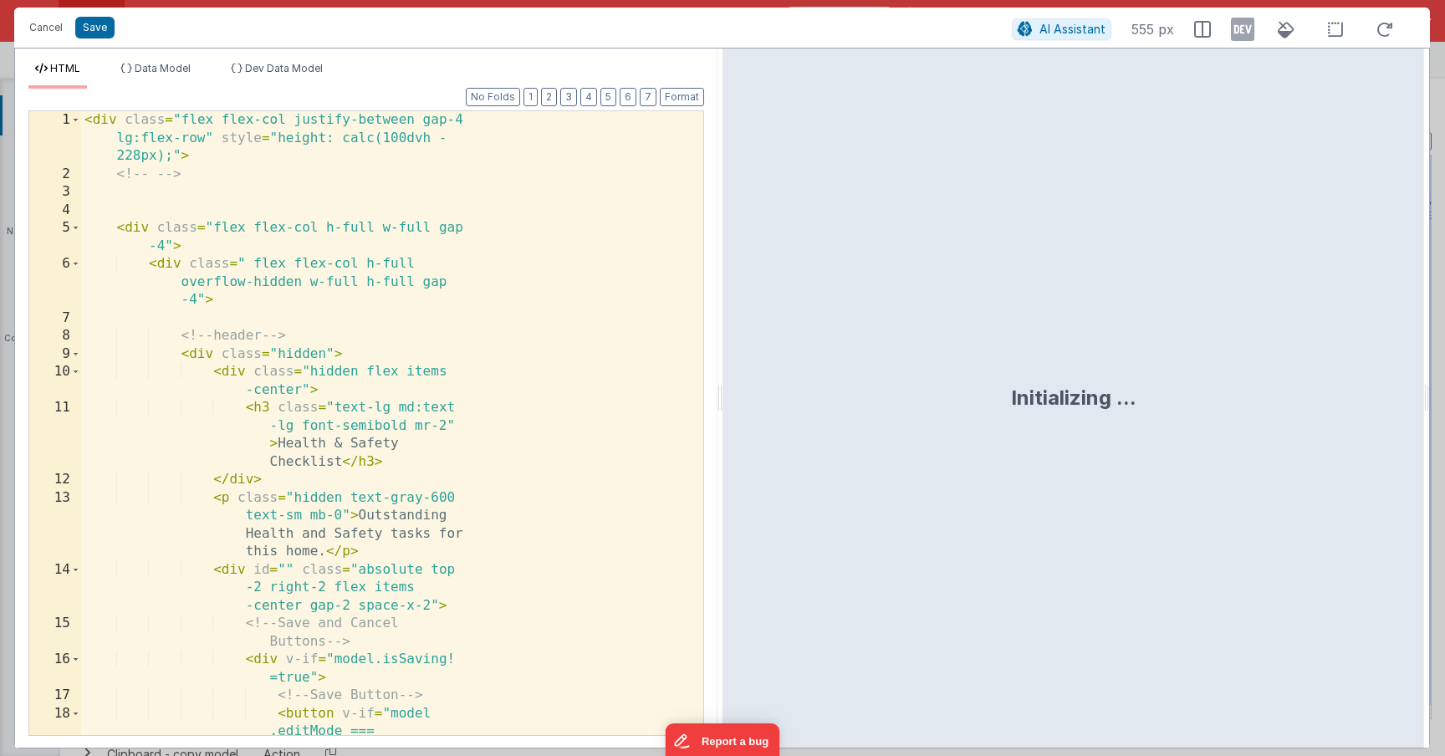
scroll to position [4562, 0]
click at [514, 432] on div "< div class = "flex flex-col justify-between gap-4 lg:flex-row" style = "height…" at bounding box center [392, 507] width 622 height 793
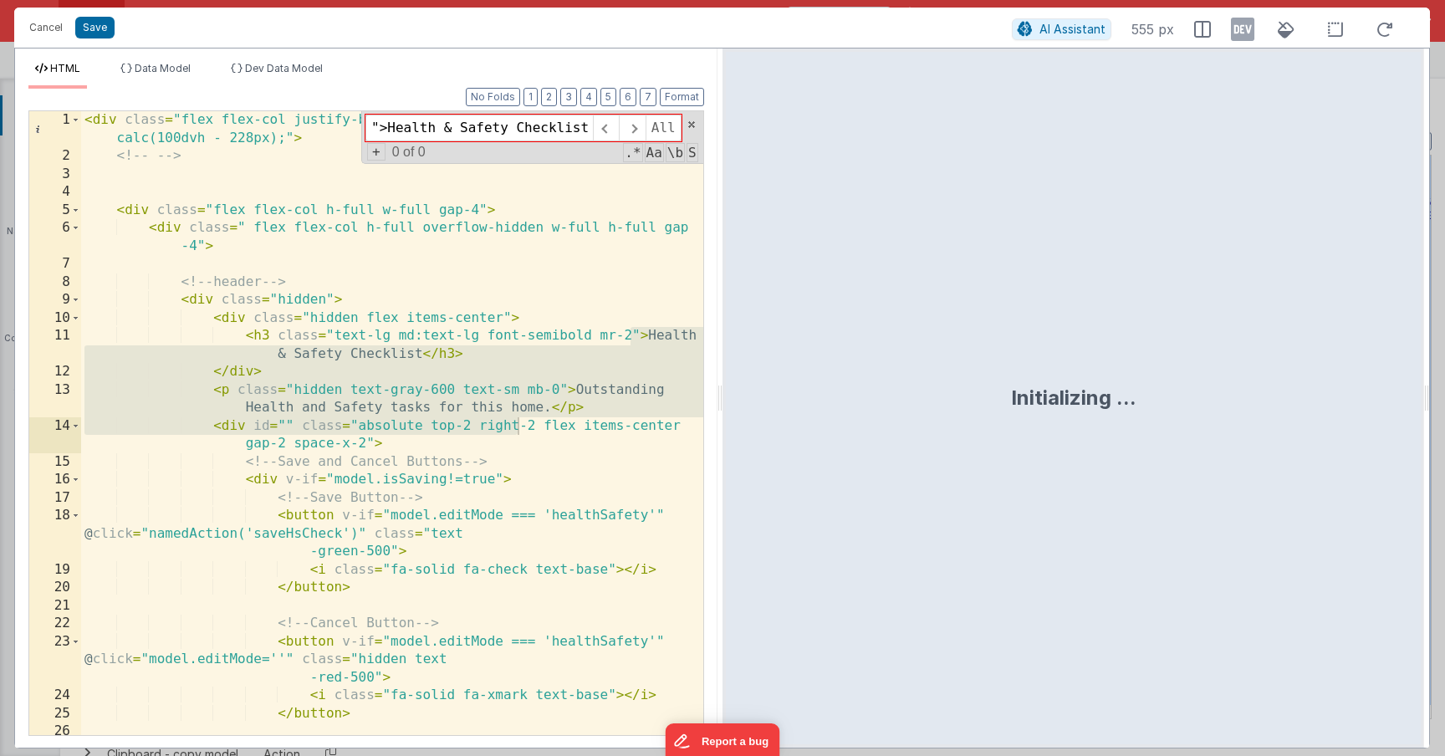
scroll to position [0, 1574]
type input "l"
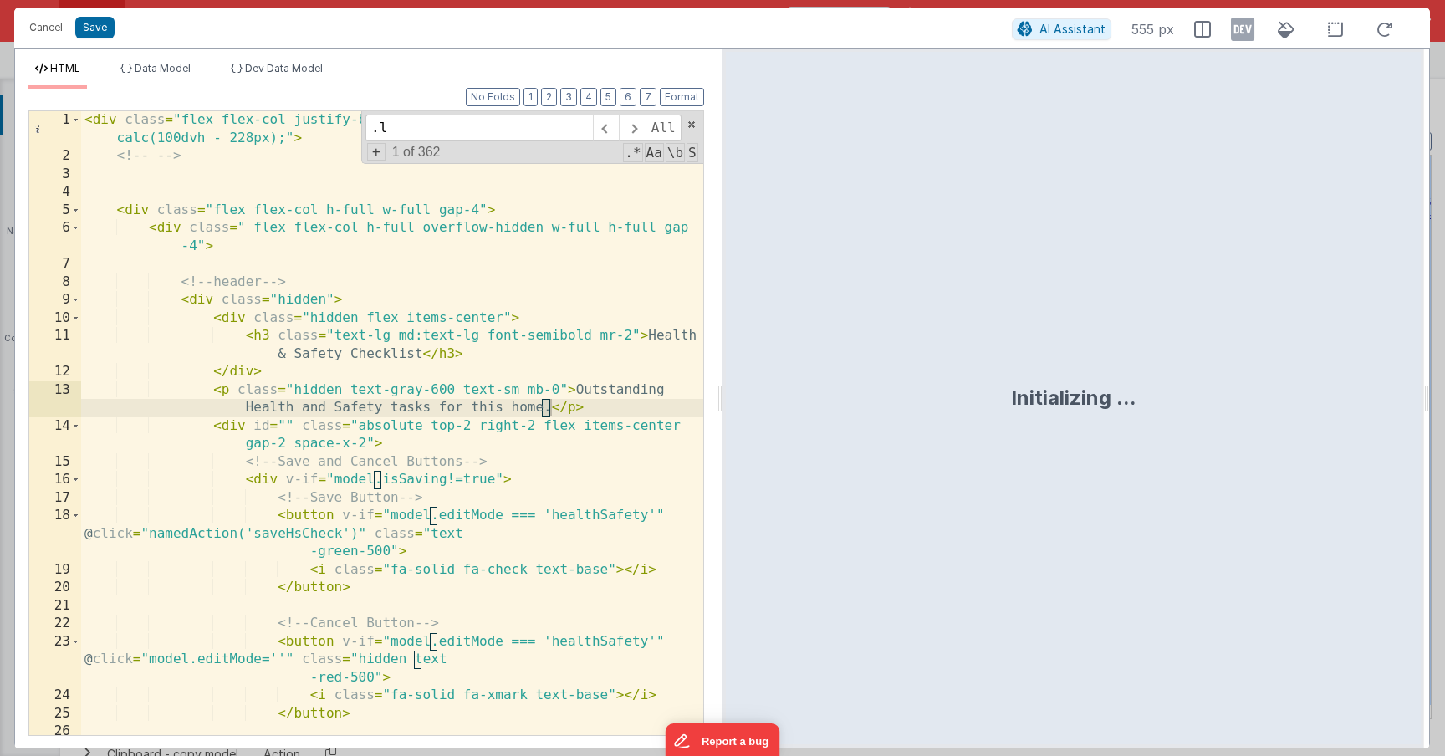
scroll to position [1738, 0]
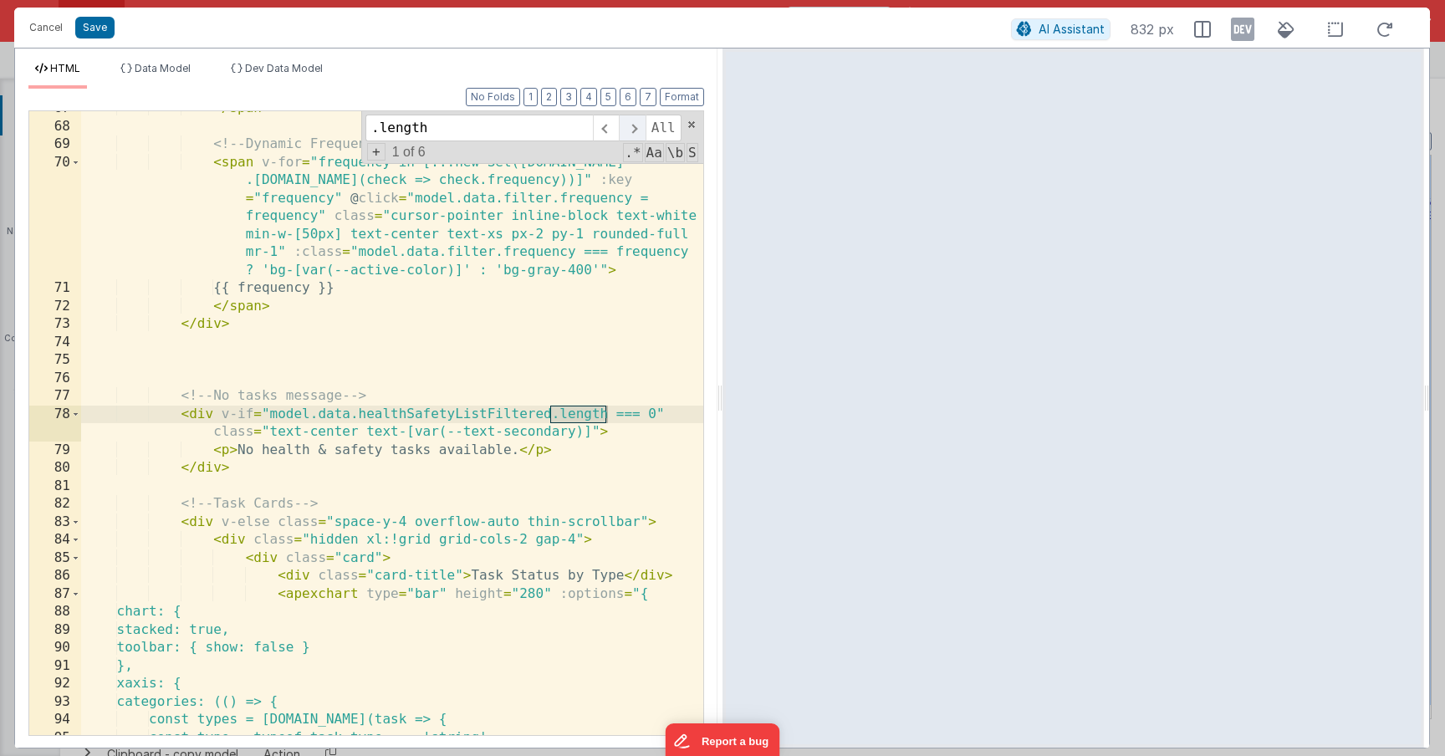
type input ".length"
click at [635, 134] on span at bounding box center [632, 128] width 26 height 27
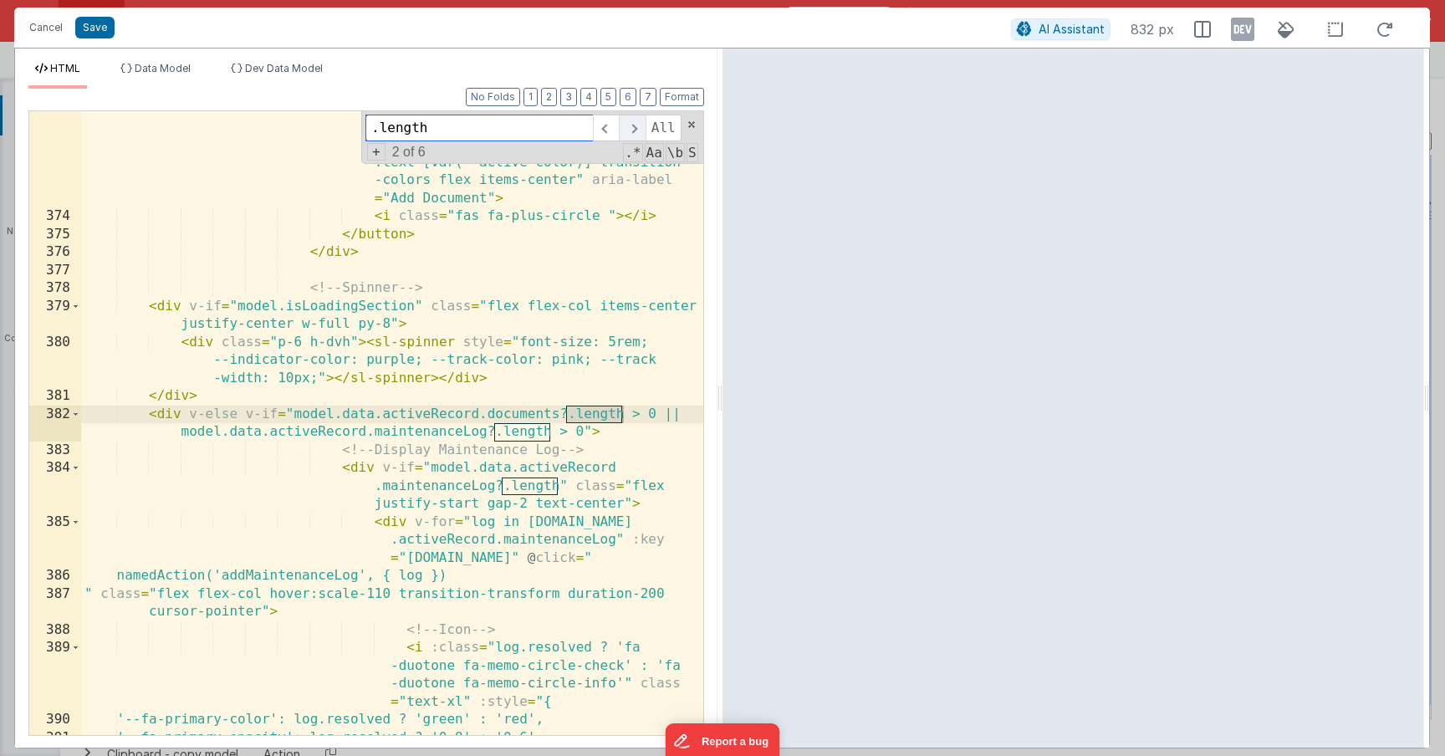
click at [635, 134] on span at bounding box center [632, 128] width 26 height 27
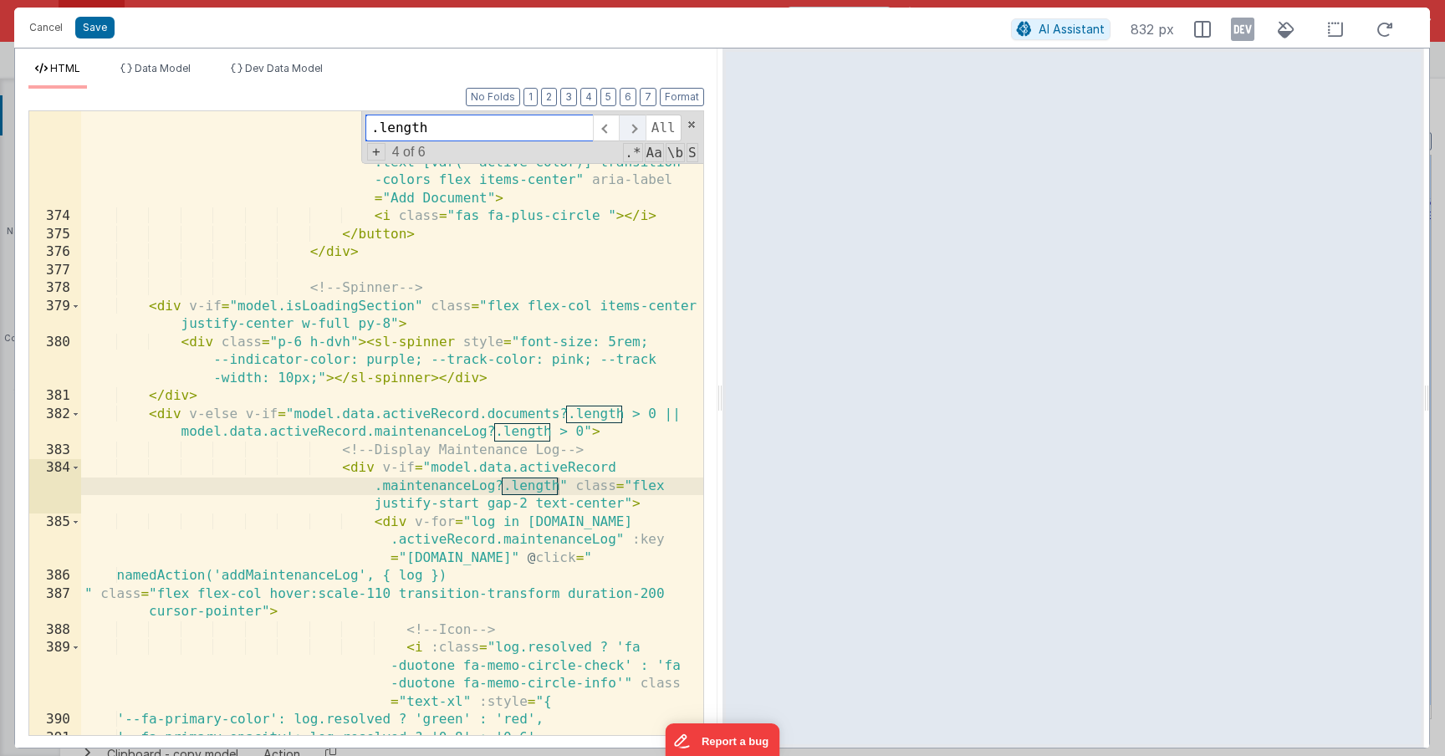
click at [635, 123] on span at bounding box center [632, 128] width 26 height 27
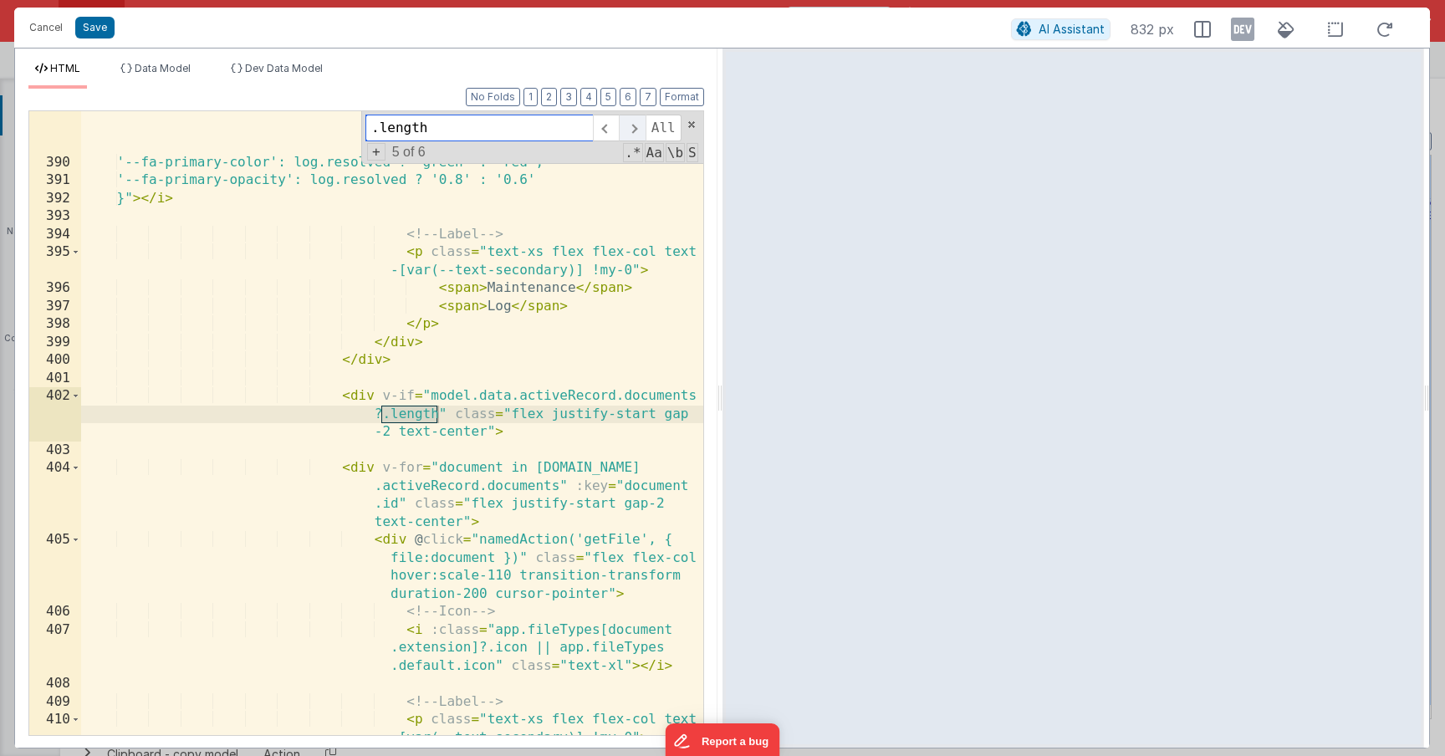
scroll to position [9756, 0]
click at [391, 416] on div "< i :class = "log.resolved ? 'fa -duotone fa-memo-circle-check' : 'fa -duotone …" at bounding box center [392, 448] width 622 height 732
click at [387, 416] on div "< i :class = "log.resolved ? 'fa -duotone fa-memo-circle-check' : 'fa -duotone …" at bounding box center [392, 448] width 622 height 732
click at [383, 416] on div "< i :class = "log.resolved ? 'fa -duotone fa-memo-circle-check' : 'fa -duotone …" at bounding box center [392, 448] width 622 height 732
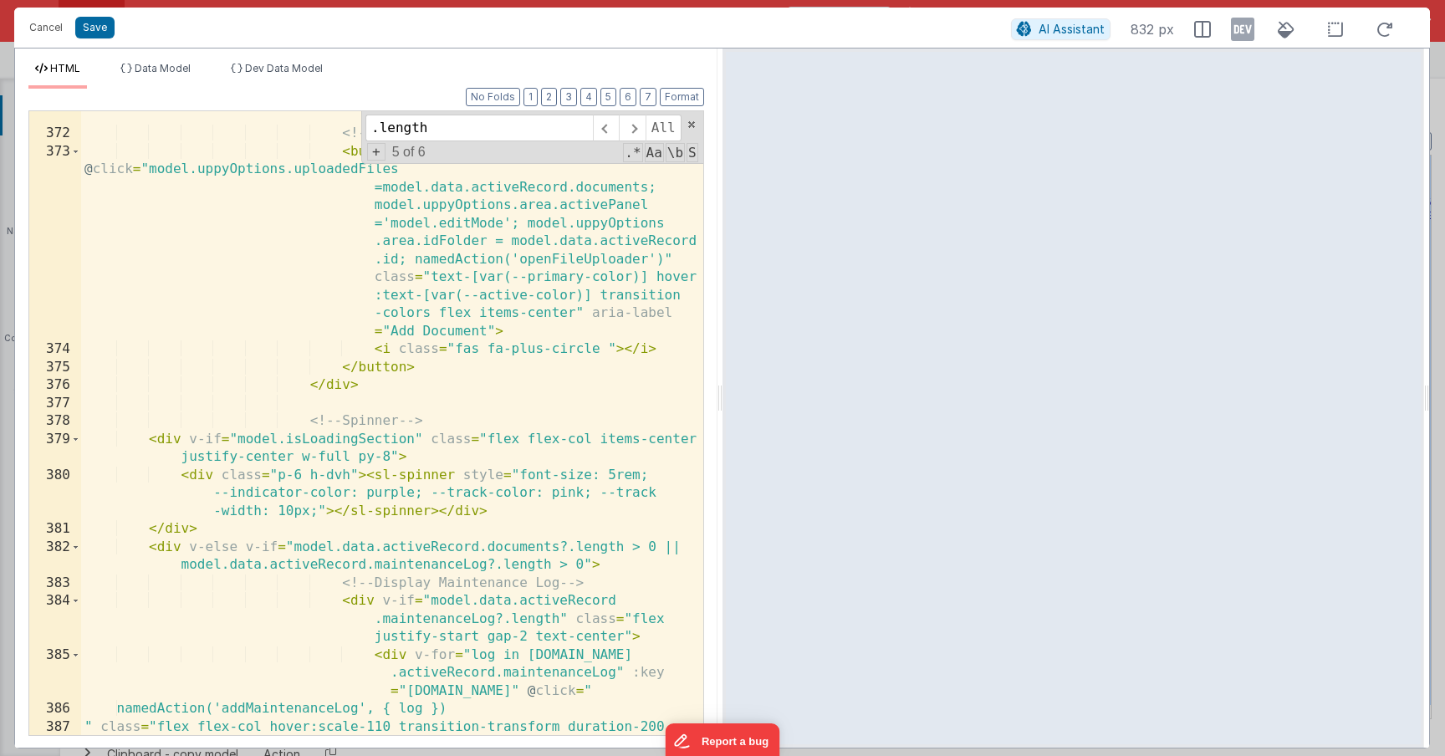
scroll to position [9068, 0]
click at [500, 614] on div "< h6 class = "font-semibold text-sm" > Documents </ h6 > <!-- Add Button --> < …" at bounding box center [392, 434] width 622 height 696
click at [101, 39] on div "Cancel Save AI Assistant 832 px" at bounding box center [722, 28] width 1416 height 40
click at [100, 28] on button "Save" at bounding box center [94, 28] width 39 height 22
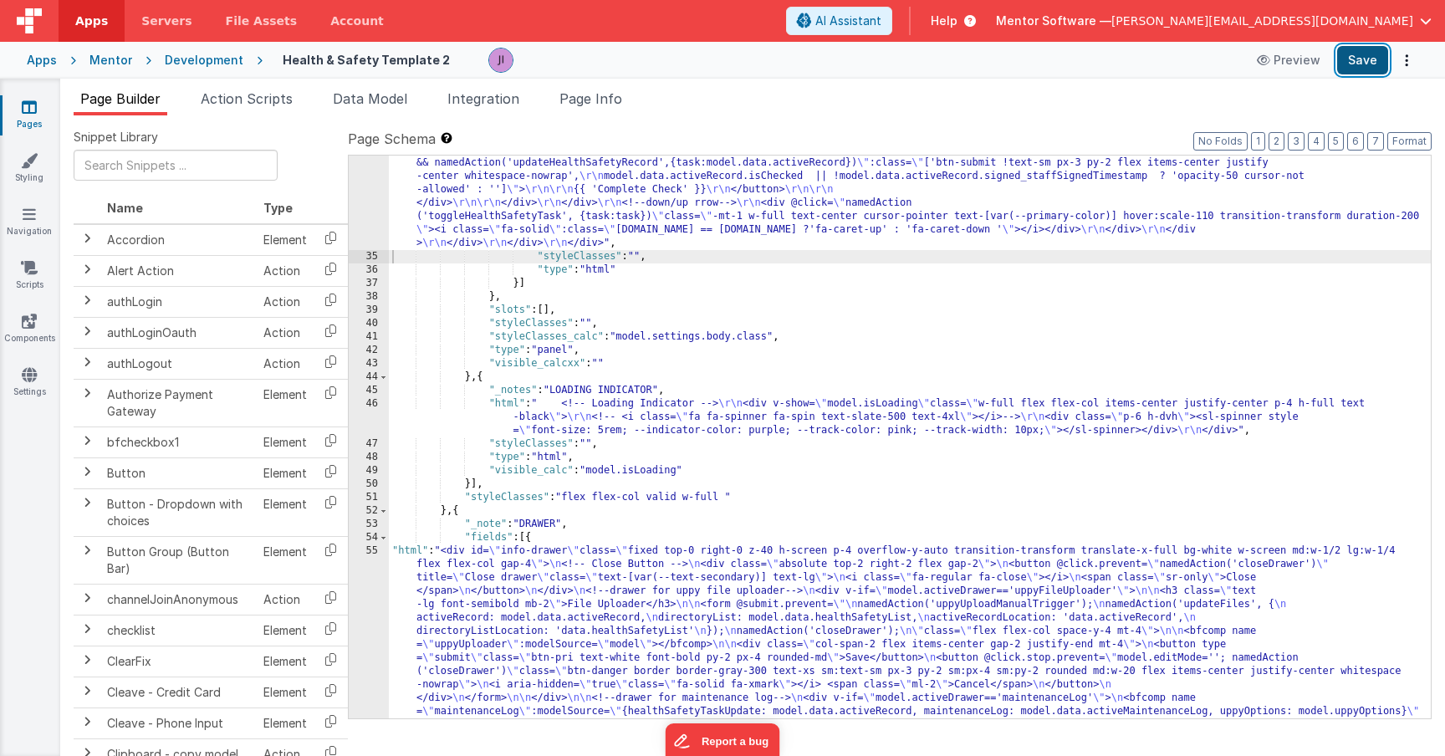
click at [1354, 70] on button "Save" at bounding box center [1362, 60] width 51 height 28
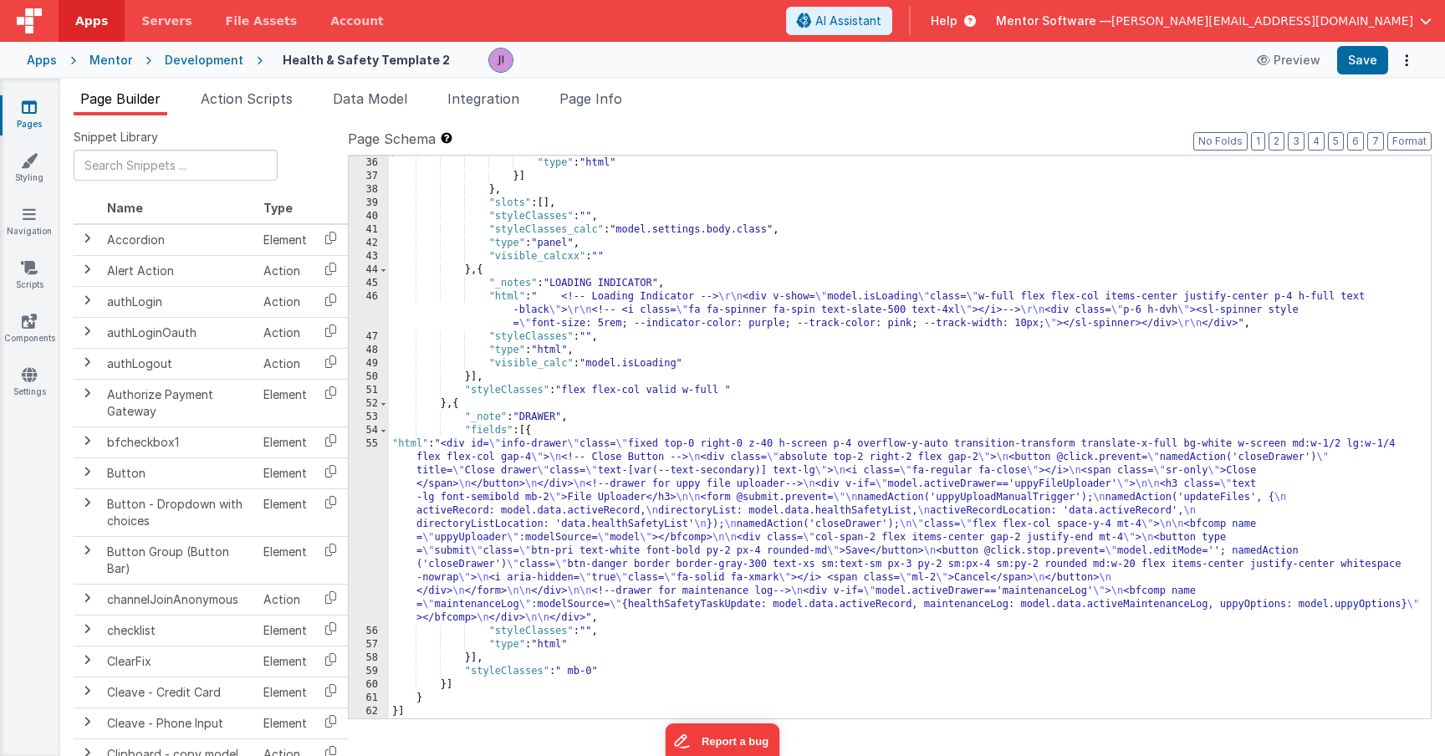
scroll to position [4669, 0]
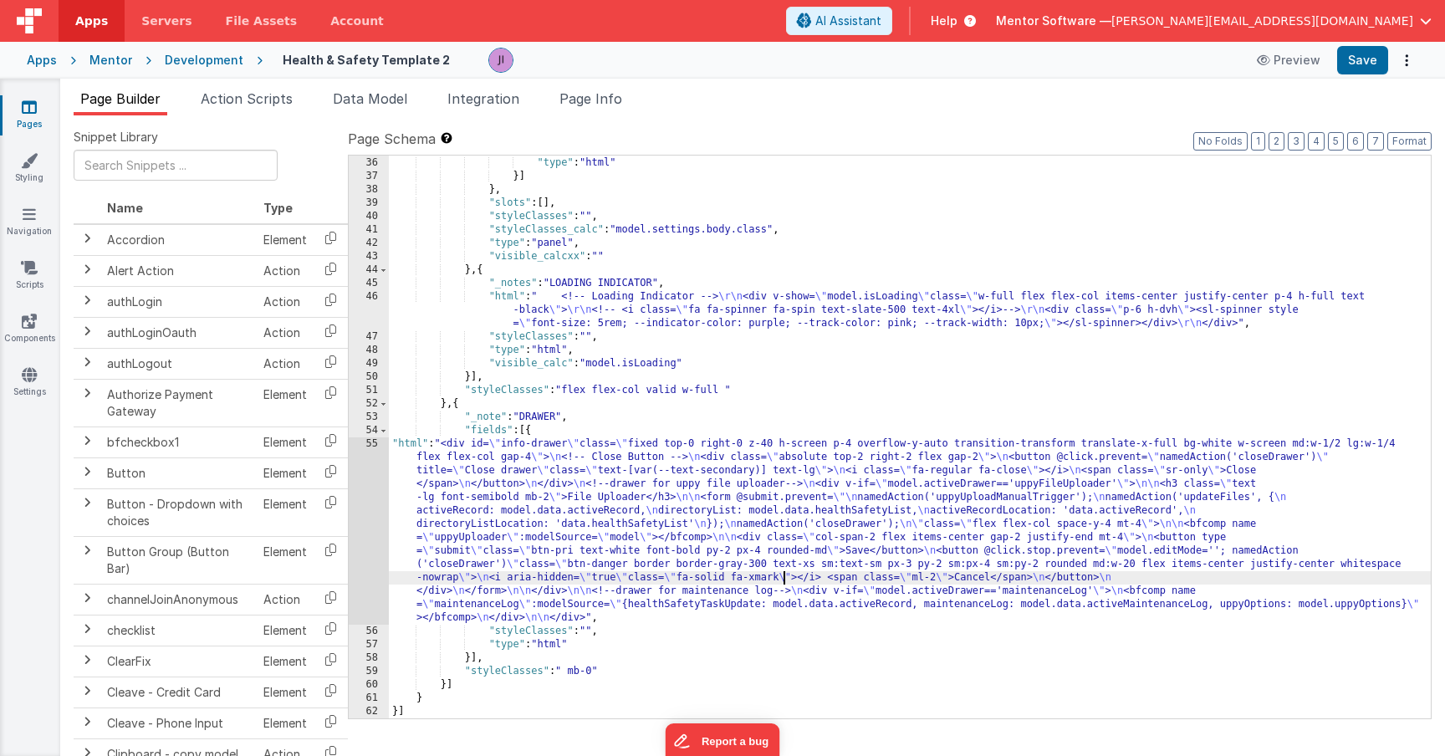
click at [782, 574] on div ""styleClasses" : "" , "type" : "html" }] } , "slots" : [ ] , "styleClasses" : "…" at bounding box center [910, 438] width 1042 height 590
click at [370, 523] on div "55" at bounding box center [369, 530] width 40 height 187
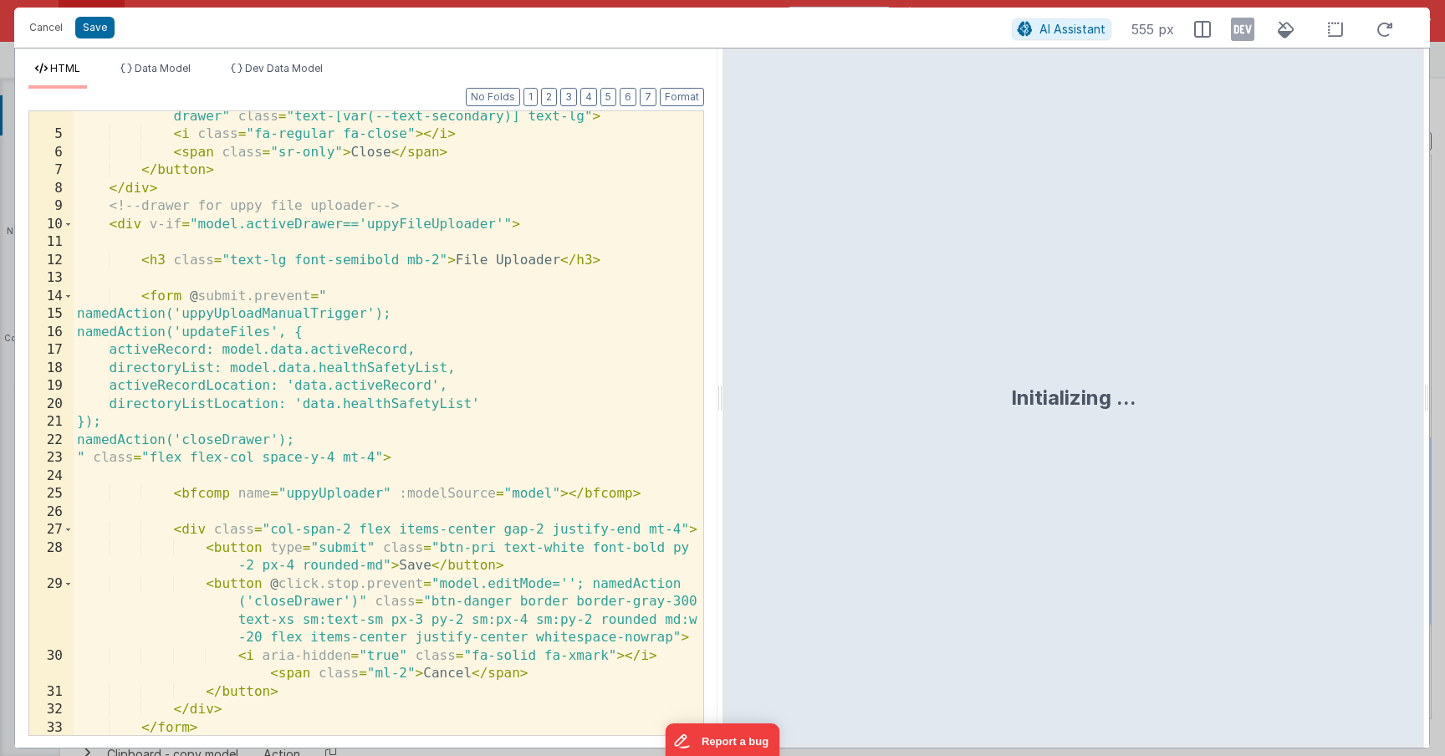
scroll to position [109, 0]
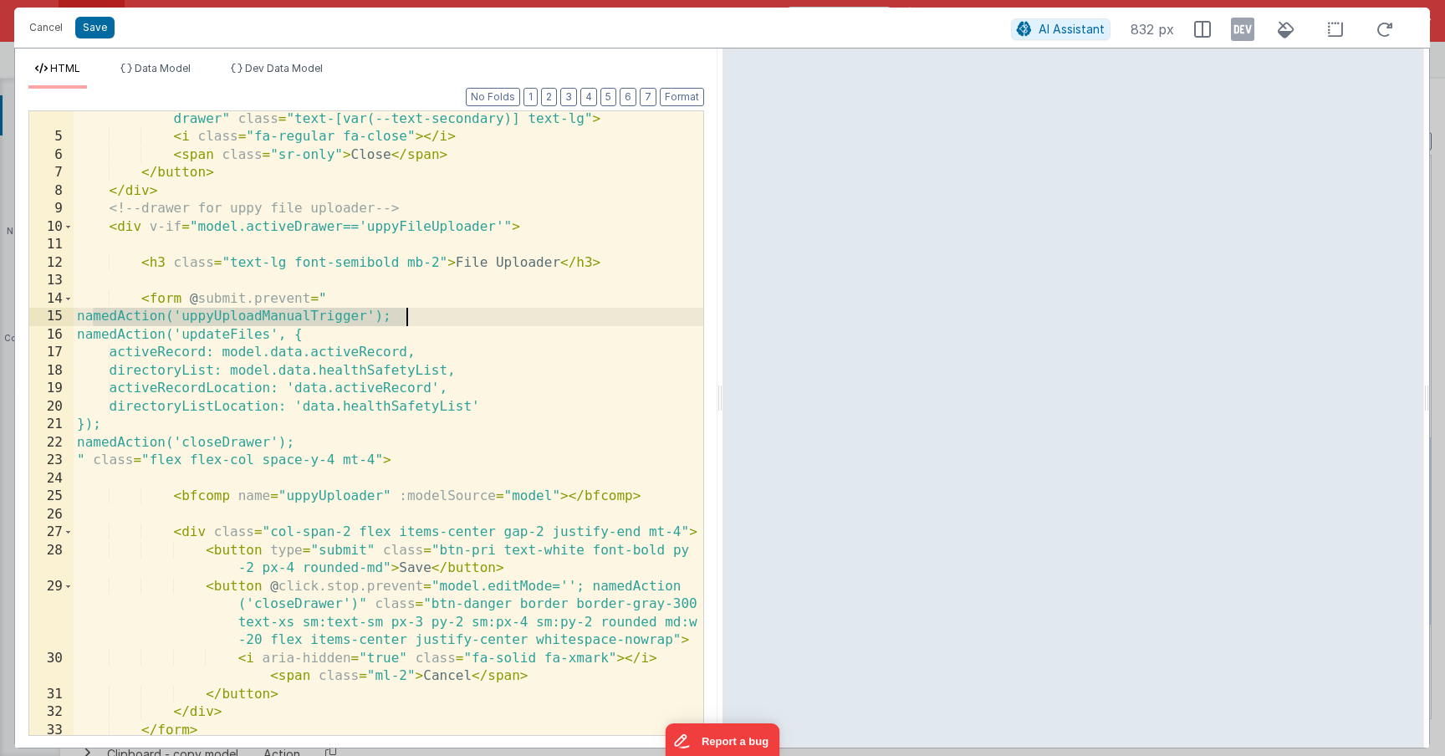
drag, startPoint x: 93, startPoint y: 315, endPoint x: 441, endPoint y: 316, distance: 347.9
click at [441, 316] on div "< button @ click.prevent = "namedAction('closeDrawer')" title = "Close drawer" …" at bounding box center [389, 431] width 630 height 678
click at [151, 426] on div "< button @ click.prevent = "namedAction('closeDrawer')" title = "Close drawer" …" at bounding box center [389, 431] width 630 height 678
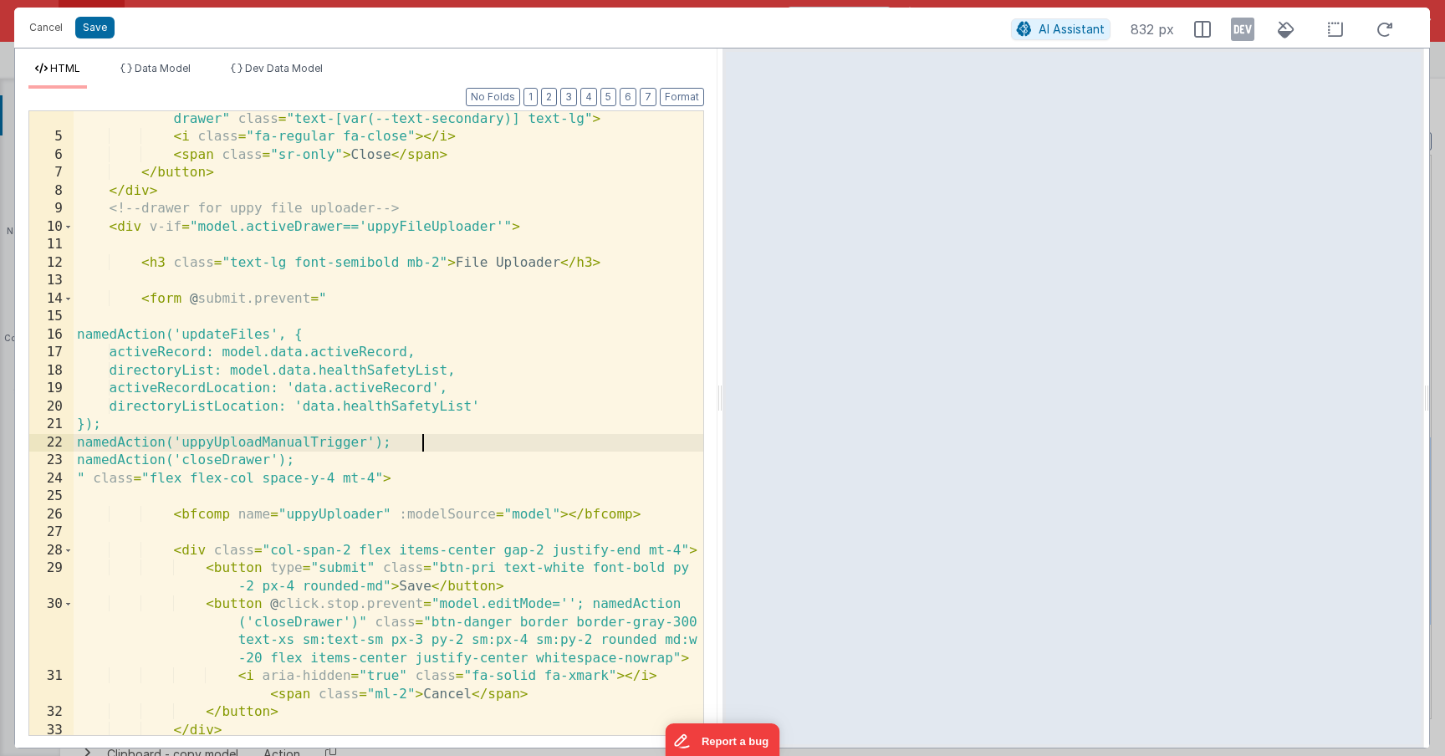
click at [106, 444] on div "< button @ click.prevent = "namedAction('closeDrawer')" title = "Close drawer" …" at bounding box center [389, 431] width 630 height 678
click at [105, 36] on button "Save" at bounding box center [94, 28] width 39 height 22
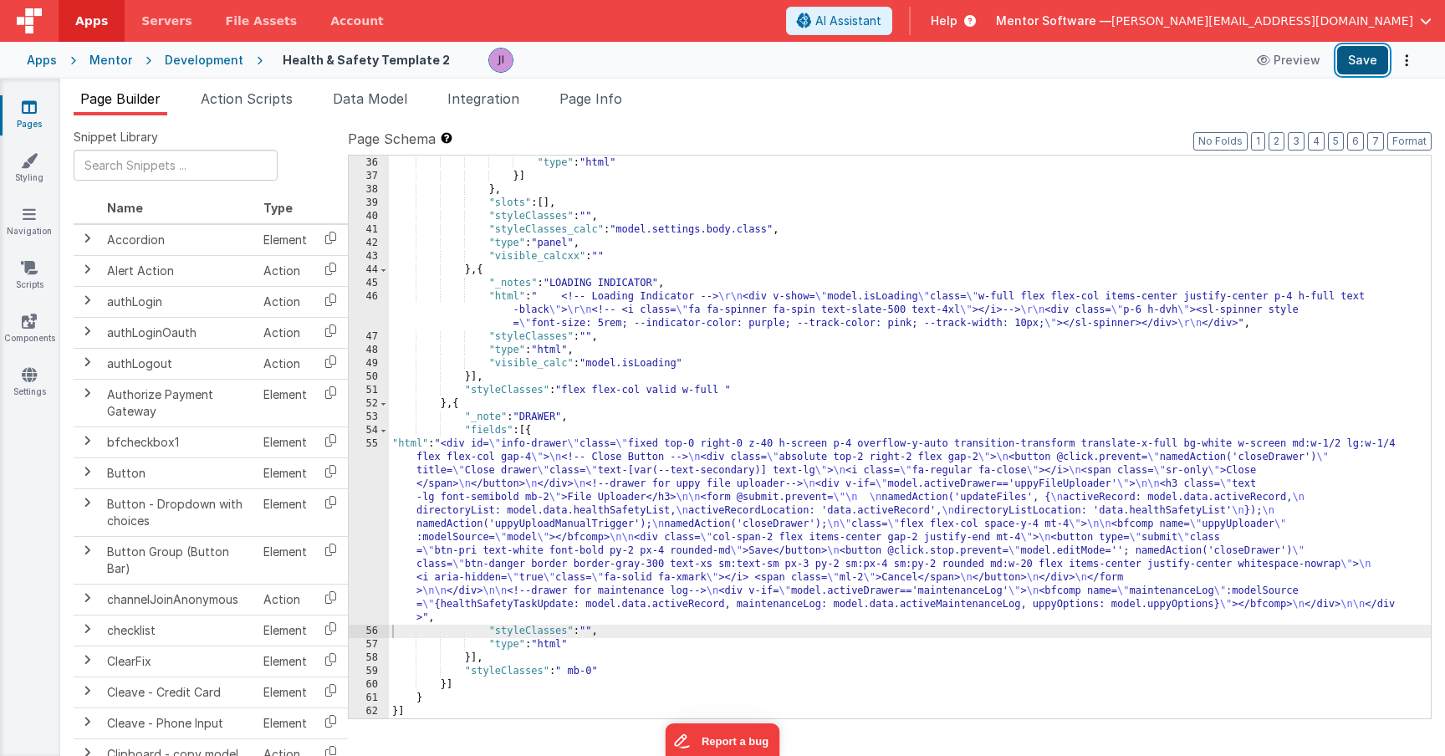
click at [1350, 68] on button "Save" at bounding box center [1362, 60] width 51 height 28
click at [602, 89] on li "Page Info" at bounding box center [591, 102] width 76 height 27
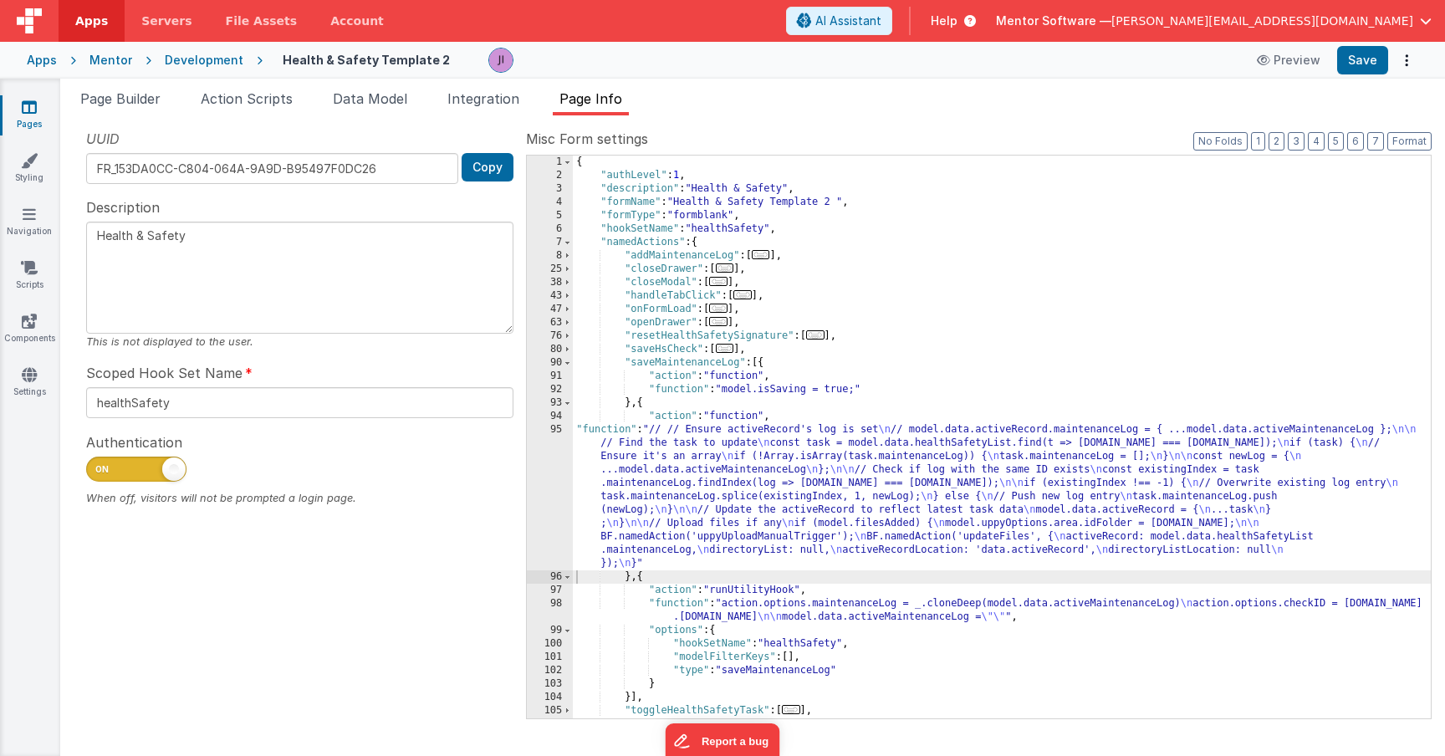
click at [809, 538] on div "{ "authLevel" : 1 , "description" : "Health & Safety" , "formName" : "Health & …" at bounding box center [1002, 451] width 858 height 590
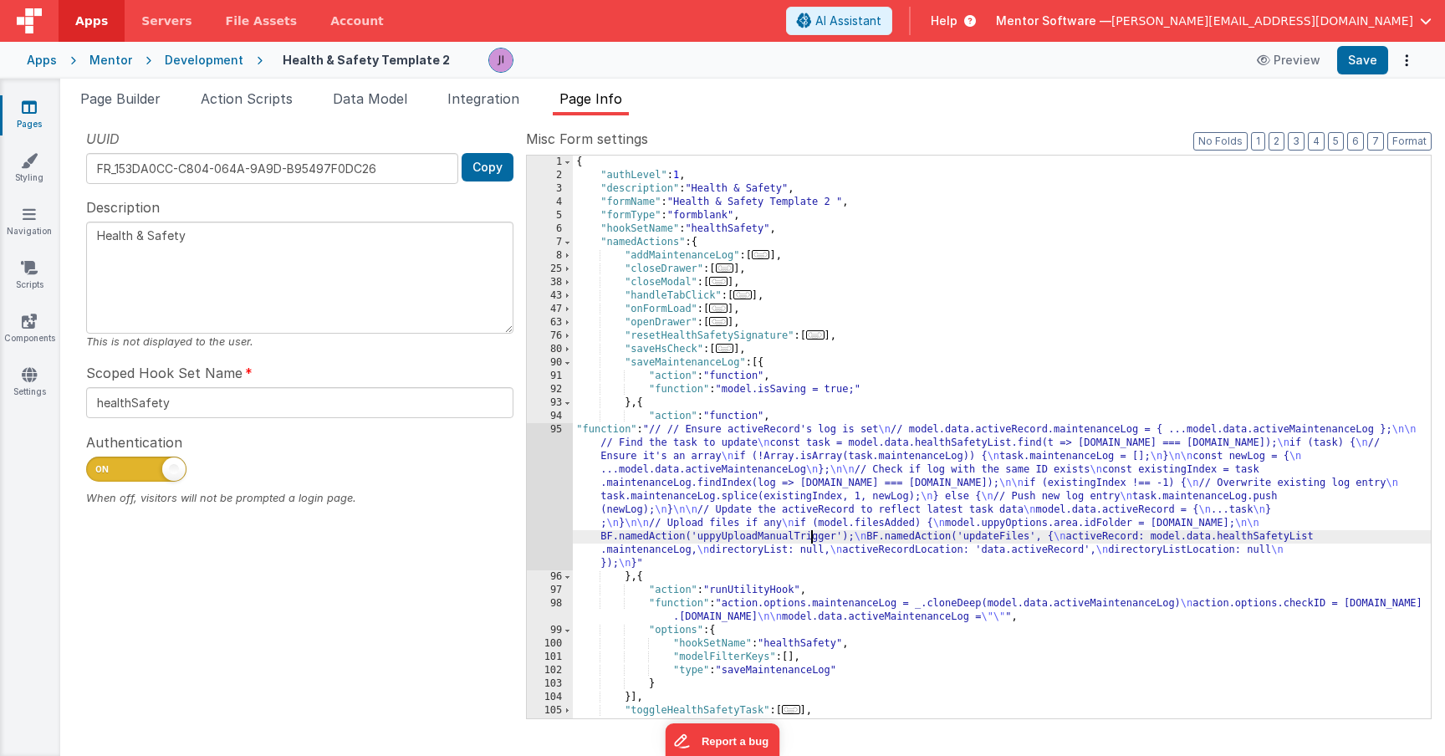
click at [542, 513] on div "95" at bounding box center [550, 496] width 46 height 147
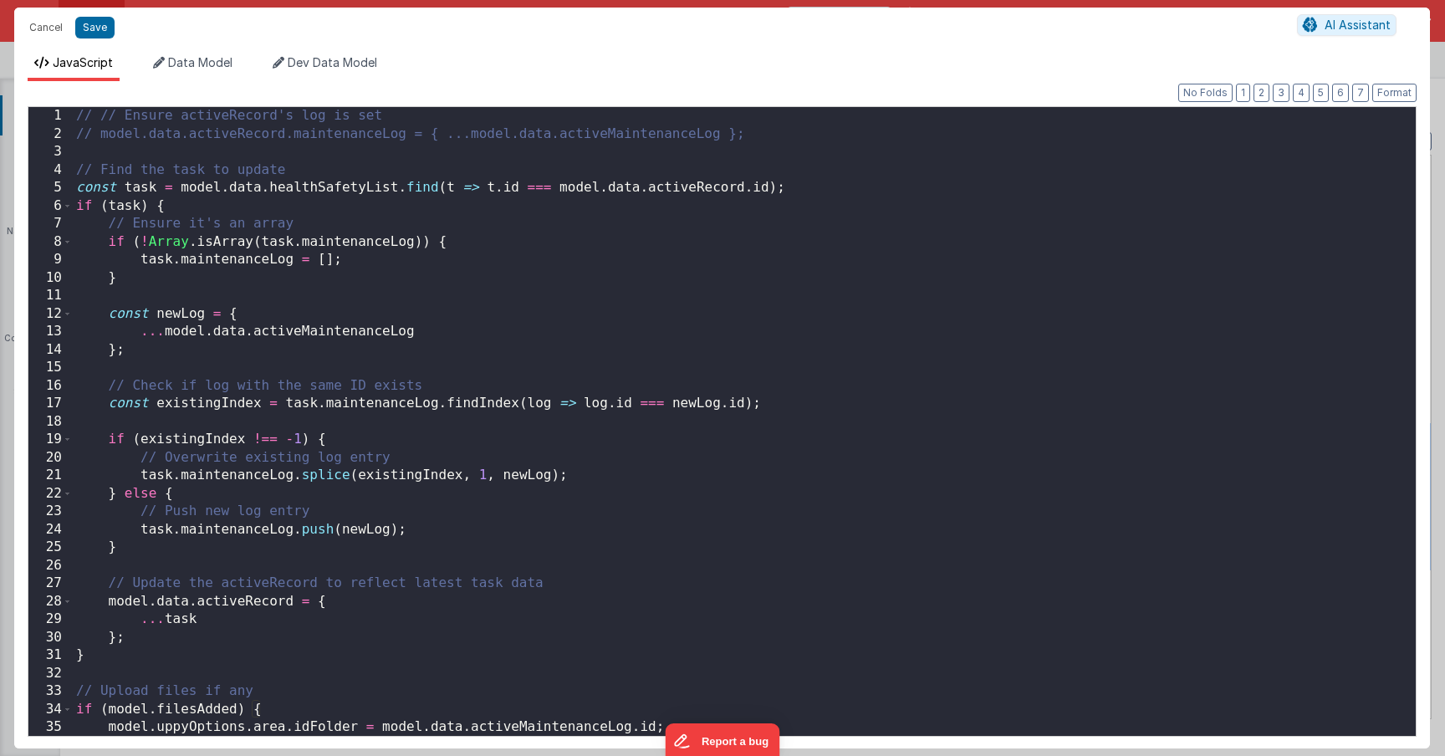
scroll to position [162, 0]
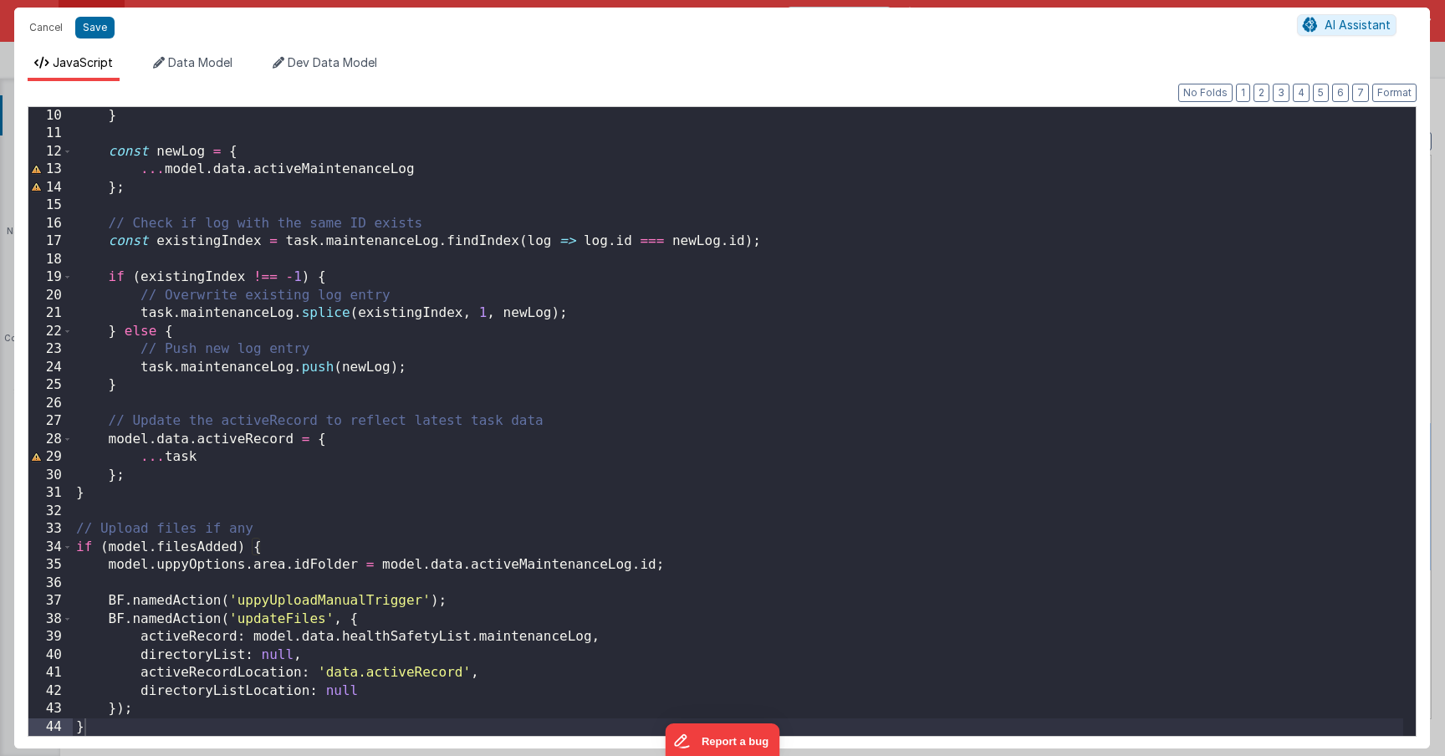
click at [51, 599] on div "37" at bounding box center [50, 601] width 44 height 18
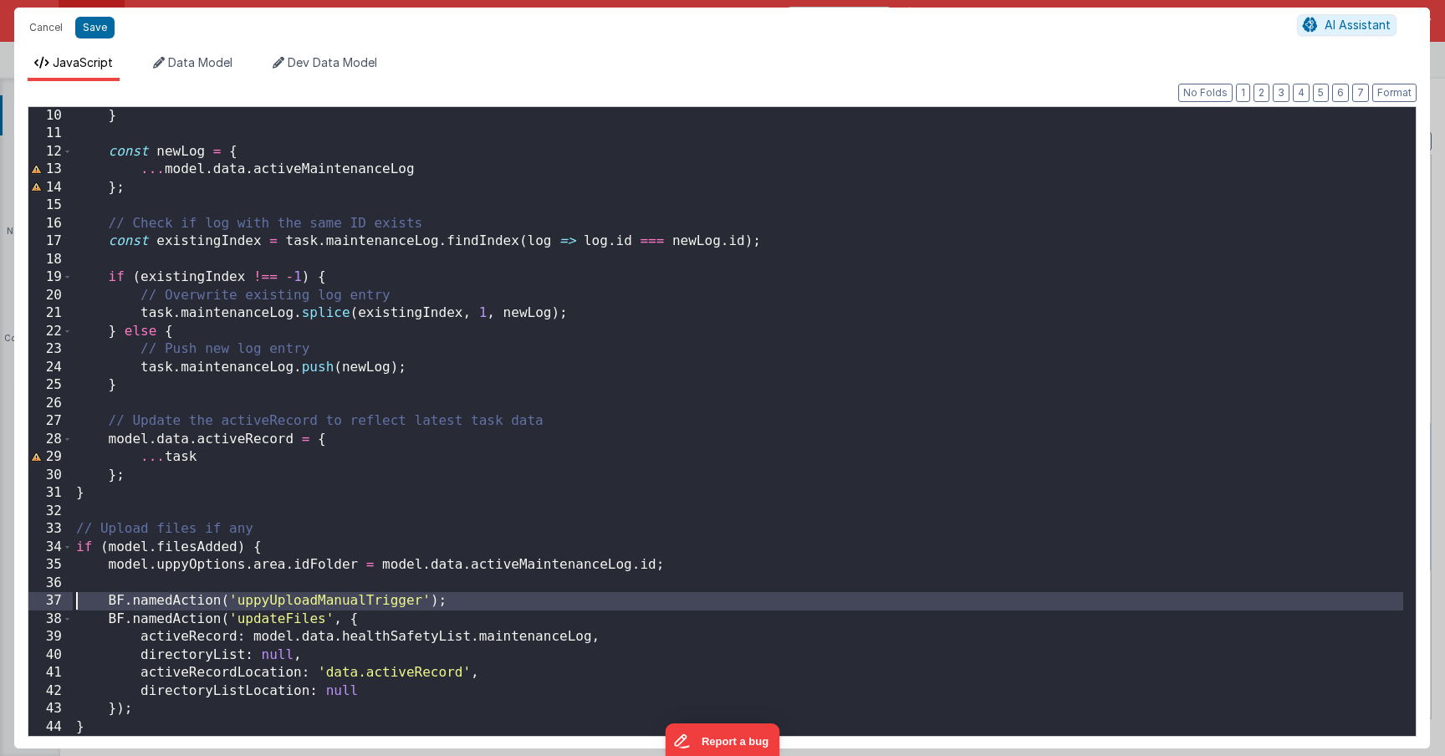
click at [51, 599] on div "37" at bounding box center [50, 601] width 44 height 18
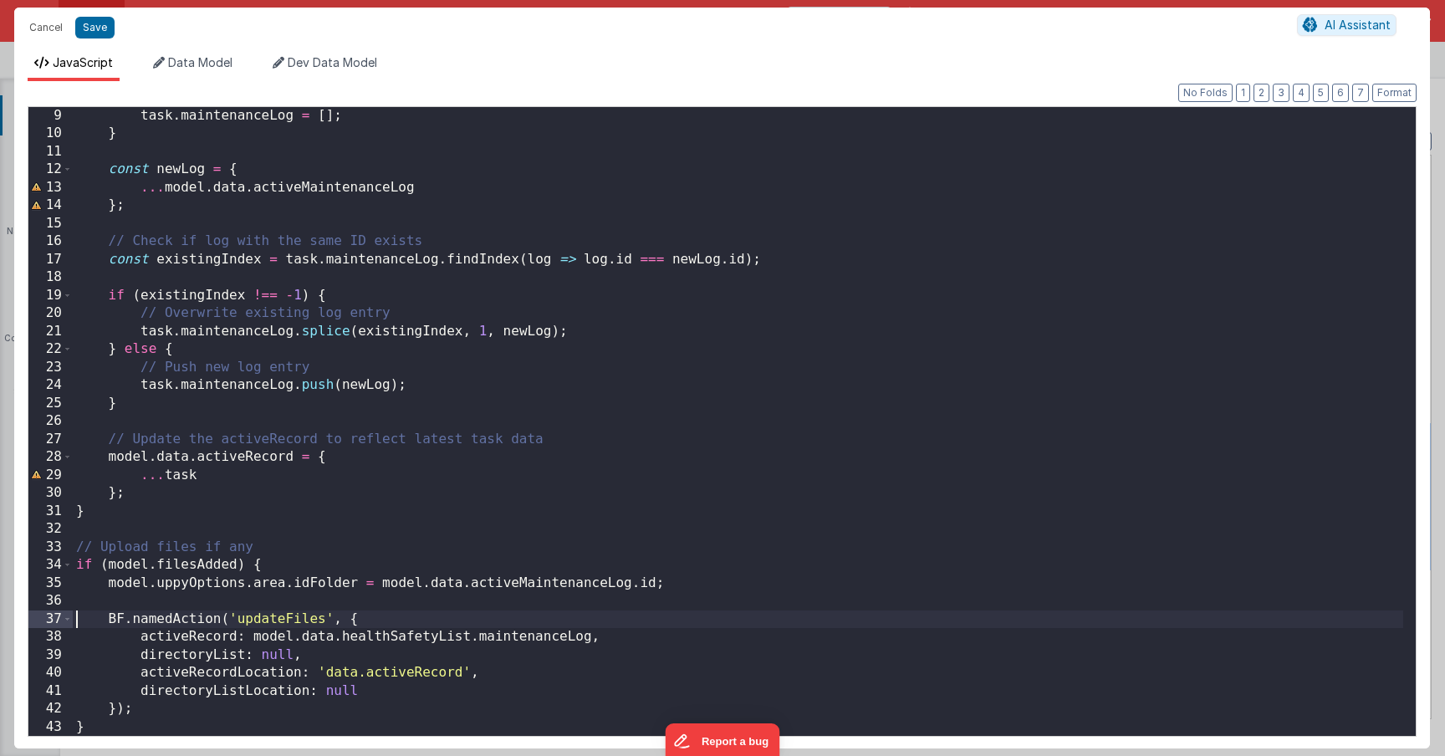
scroll to position [144, 0]
click at [293, 708] on div "task . maintenanceLog = [ ] ; } const newLog = { ... model . data . activeMaint…" at bounding box center [738, 439] width 1330 height 665
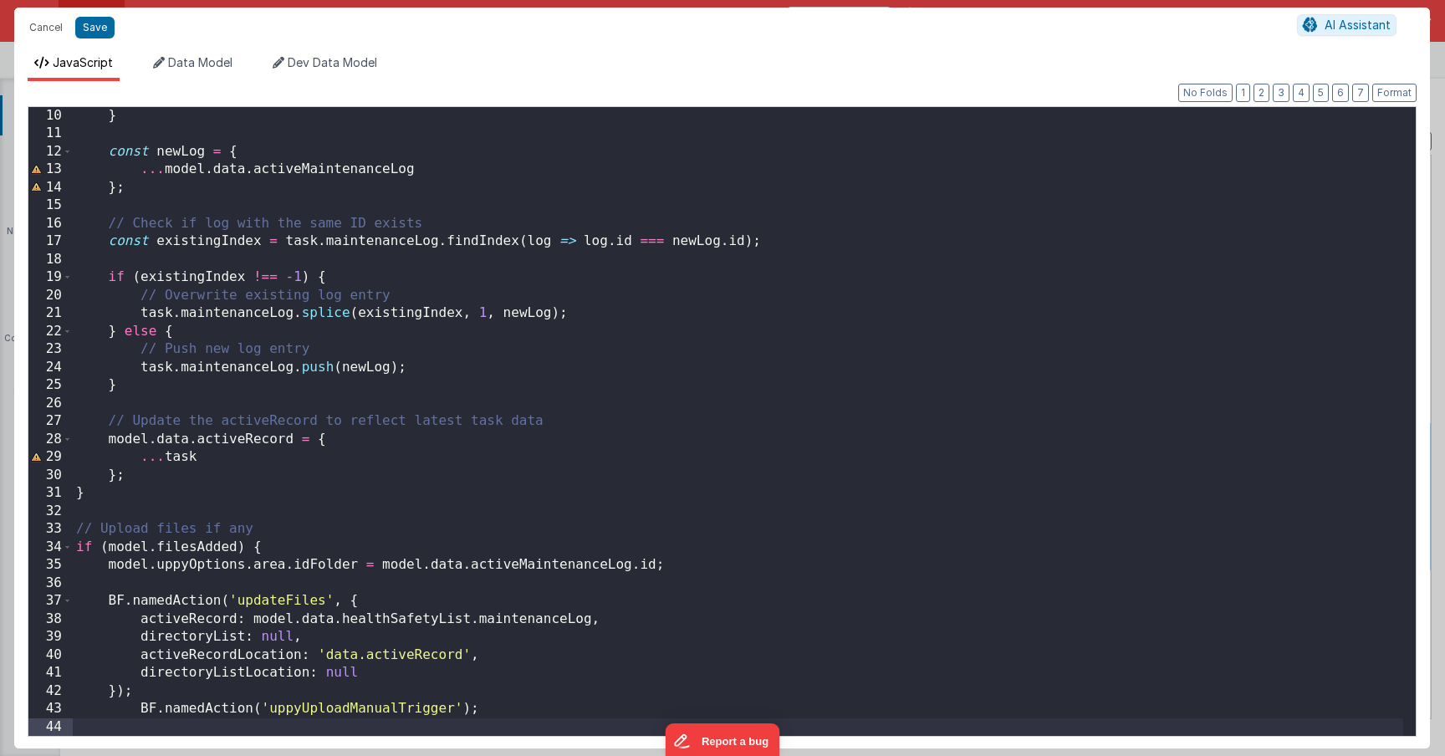
click at [140, 705] on div "} const newLog = { ... model . data . activeMaintenanceLog } ; // Check if log …" at bounding box center [738, 439] width 1330 height 665
drag, startPoint x: 112, startPoint y: 703, endPoint x: 461, endPoint y: 717, distance: 349.0
click at [461, 717] on div "} const newLog = { ... model . data . activeMaintenanceLog } ; // Check if log …" at bounding box center [738, 439] width 1330 height 665
click at [467, 702] on div "} const newLog = { ... model . data . activeMaintenanceLog } ; // Check if log …" at bounding box center [738, 439] width 1330 height 665
paste textarea
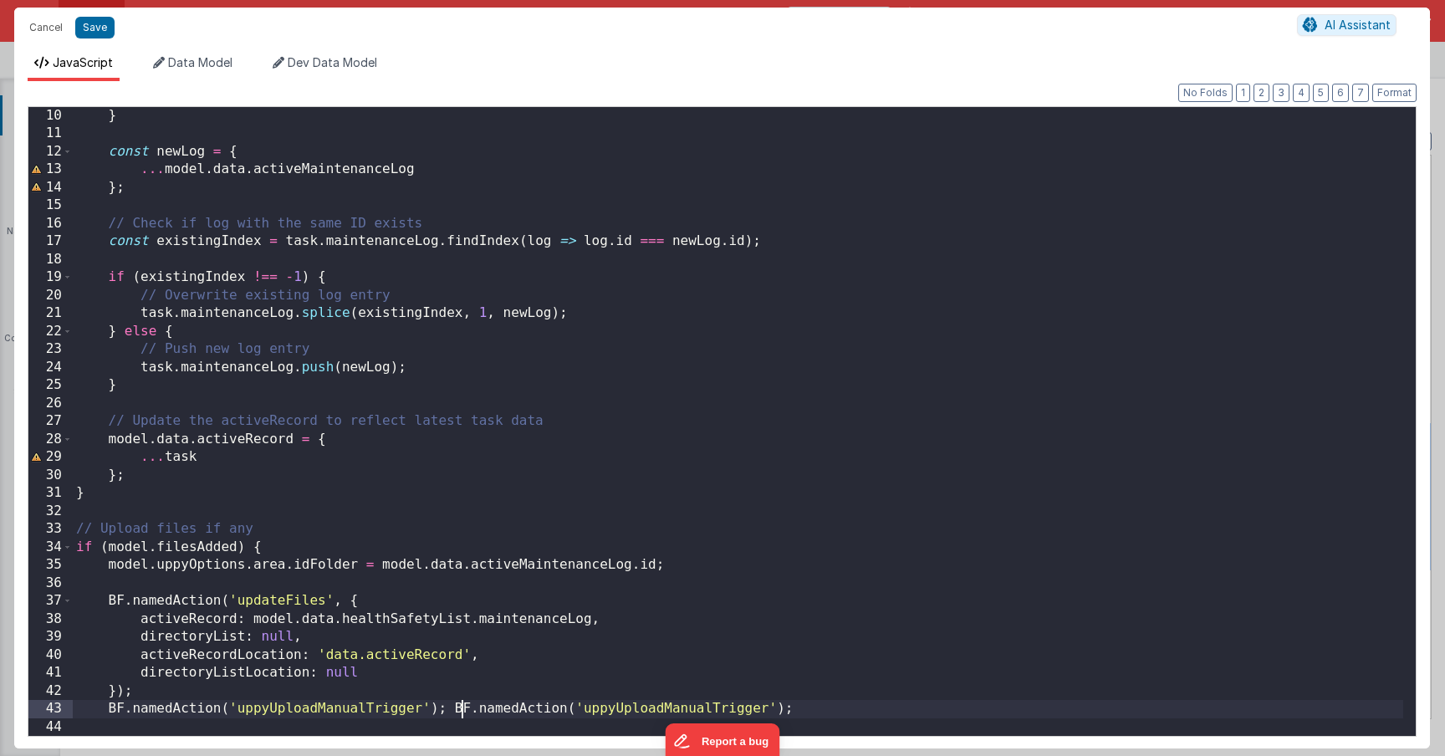
click at [461, 707] on div "} const newLog = { ... model . data . activeMaintenanceLog } ; // Check if log …" at bounding box center [738, 439] width 1330 height 665
click at [454, 708] on div "} const newLog = { ... model . data . activeMaintenanceLog } ; // Check if log …" at bounding box center [738, 439] width 1330 height 665
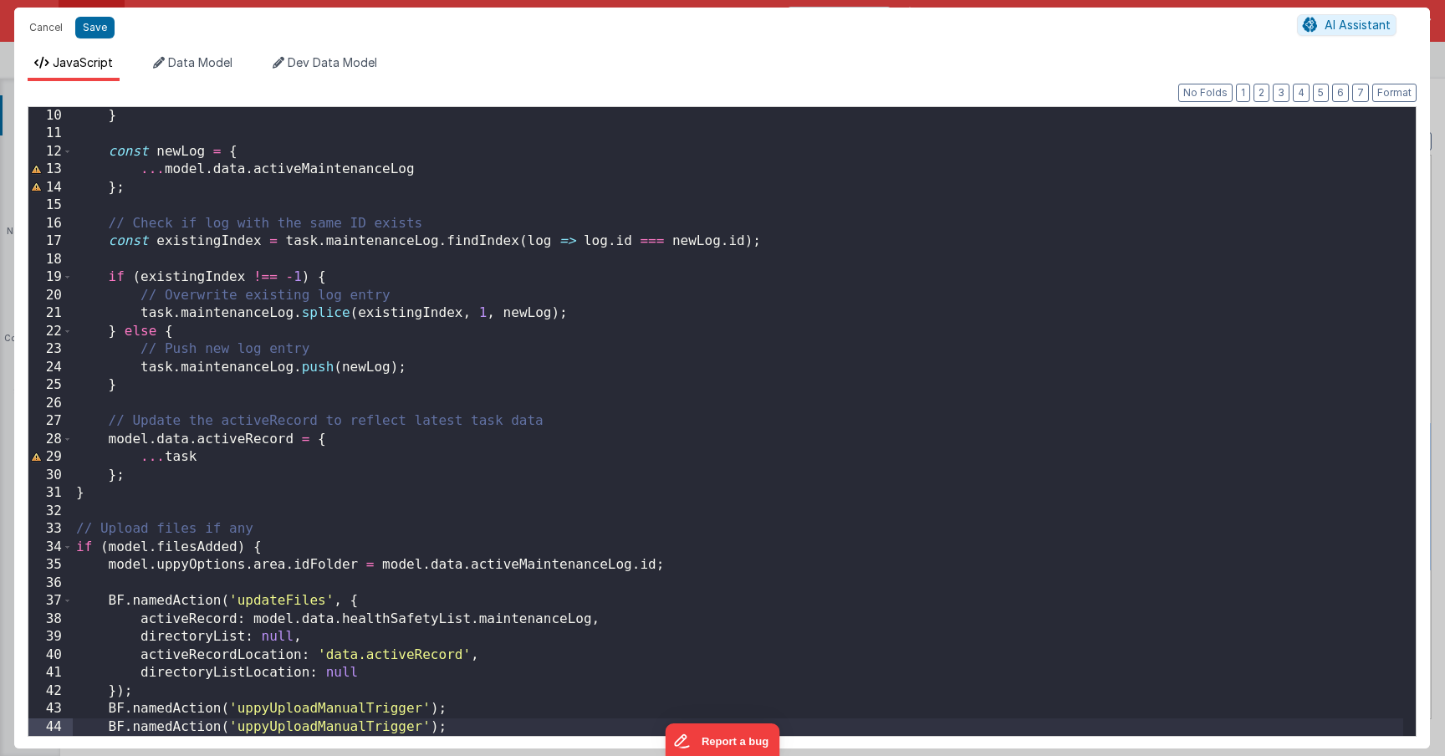
click at [360, 717] on div "} const newLog = { ... model . data . activeMaintenanceLog } ; // Check if log …" at bounding box center [738, 439] width 1330 height 665
click at [354, 724] on div "} const newLog = { ... model . data . activeMaintenanceLog } ; // Check if log …" at bounding box center [738, 439] width 1330 height 665
click at [86, 19] on button "Save" at bounding box center [94, 28] width 39 height 22
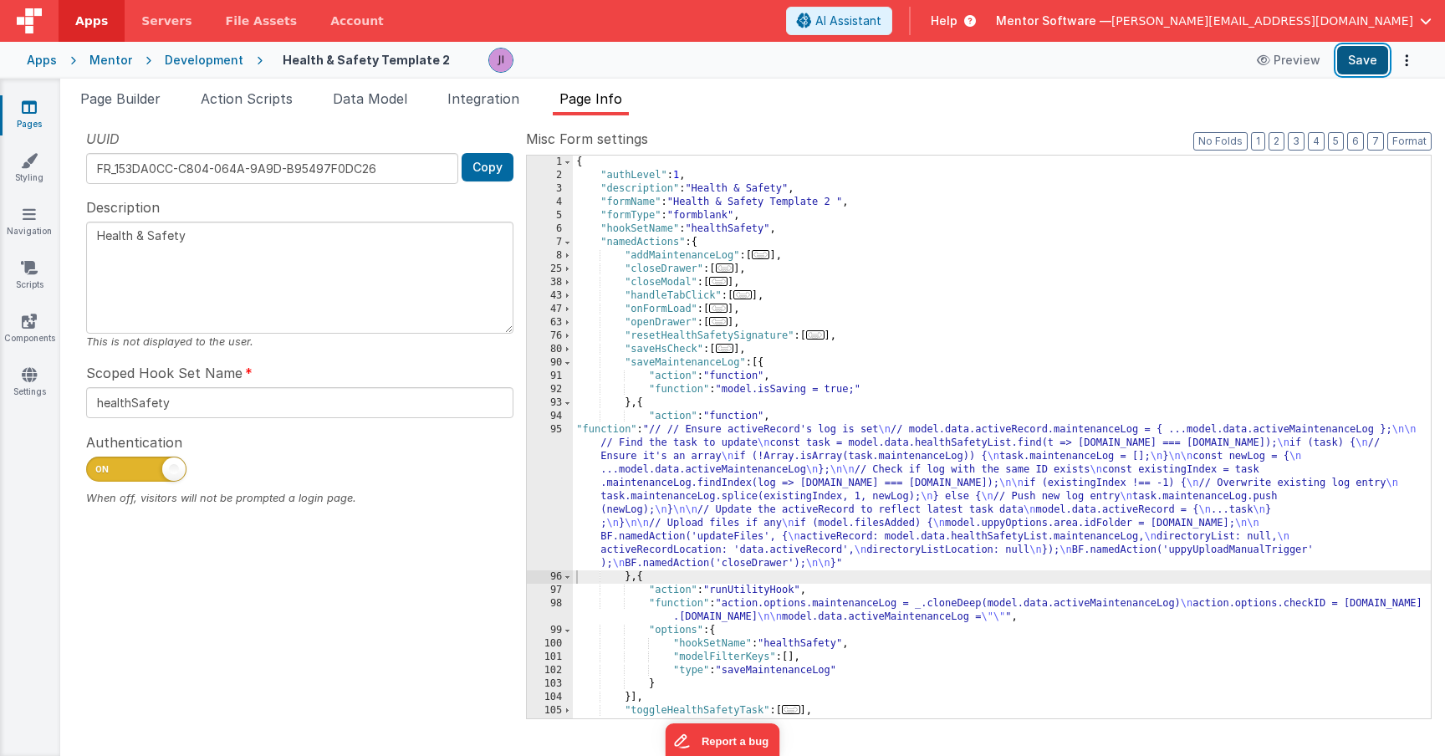
click at [1359, 65] on button "Save" at bounding box center [1362, 60] width 51 height 28
click at [661, 502] on div "{ "authLevel" : 1 , "description" : "Health & Safety" , "formName" : "Health & …" at bounding box center [1002, 451] width 858 height 590
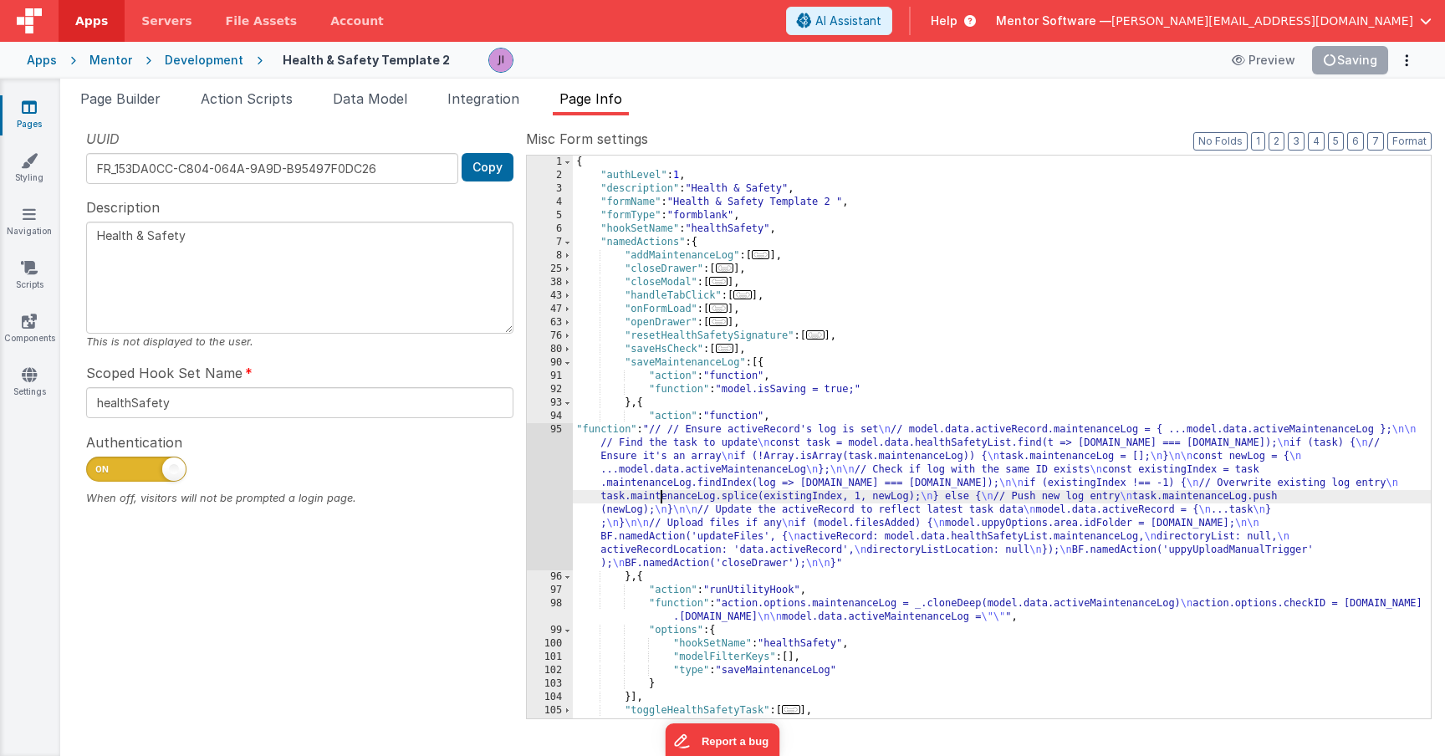
click at [569, 513] on div "95" at bounding box center [550, 496] width 46 height 147
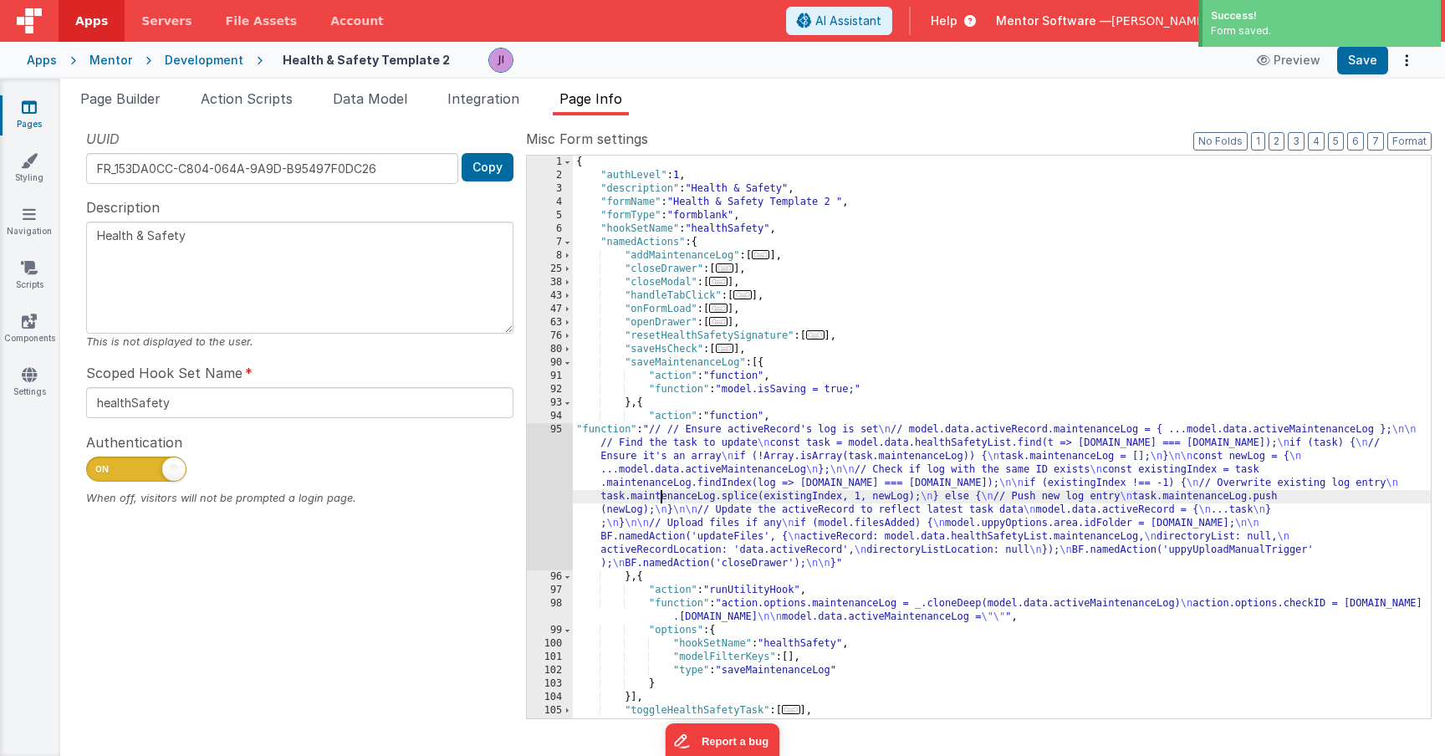
click at [544, 515] on div "95" at bounding box center [550, 496] width 46 height 147
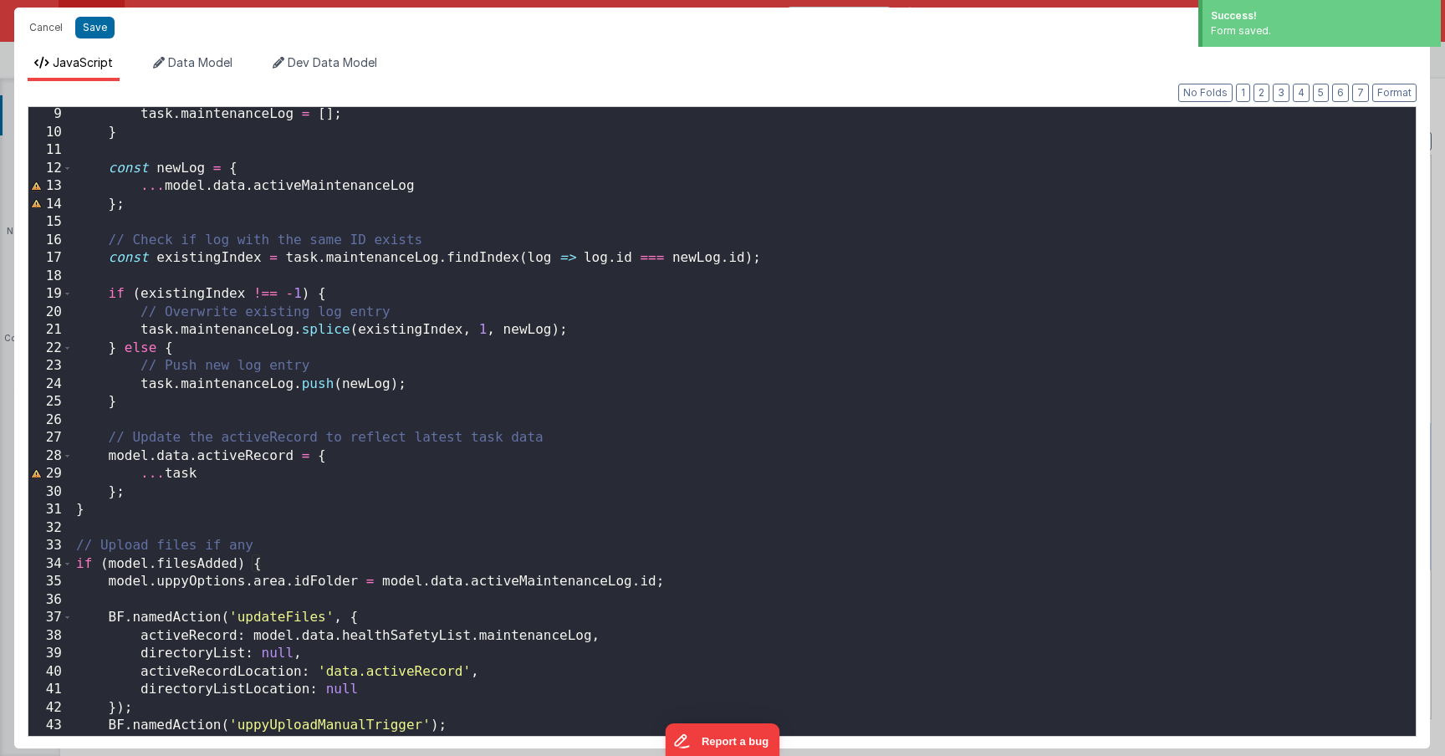
scroll to position [198, 0]
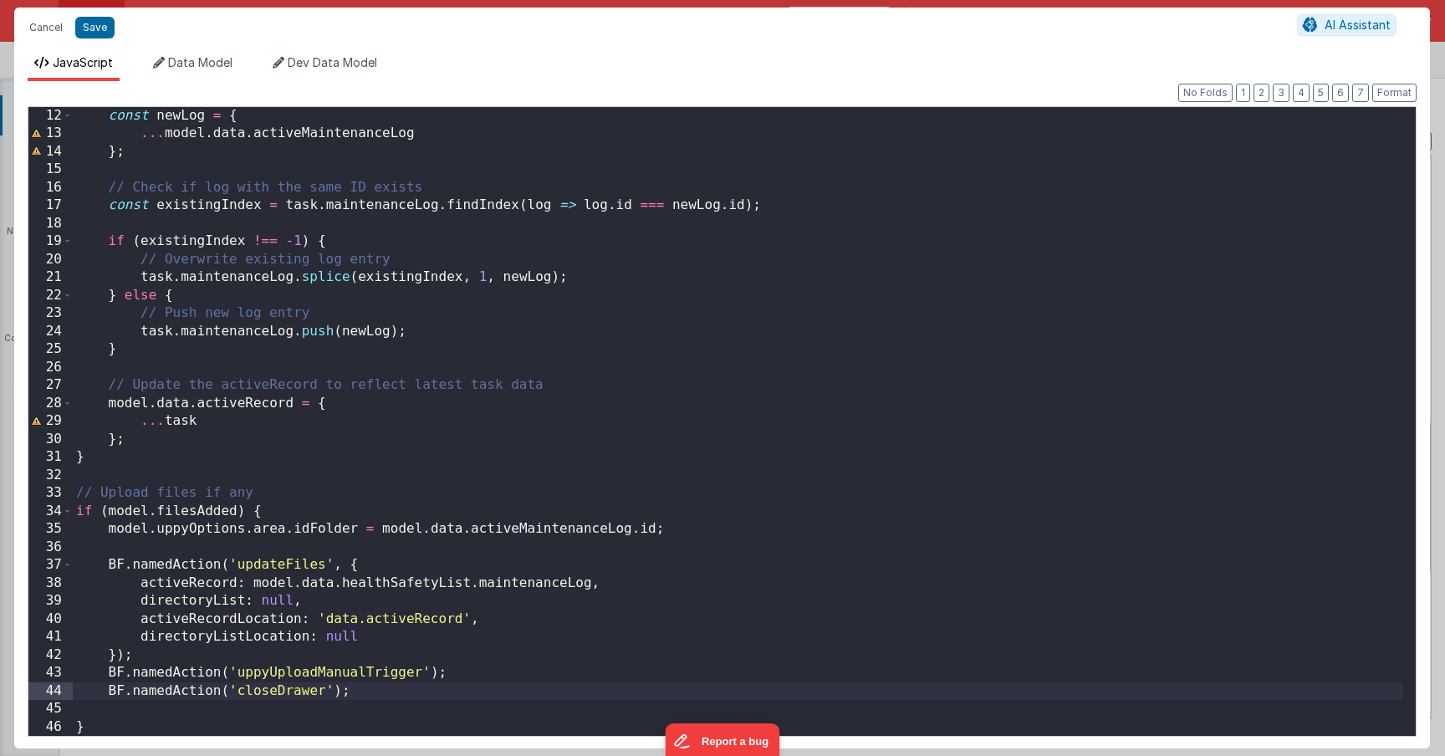
click at [497, 683] on div "const newLog = { ... model . data . activeMaintenanceLog } ; // Check if log wi…" at bounding box center [738, 439] width 1330 height 665
click at [89, 21] on button "Save" at bounding box center [94, 28] width 39 height 22
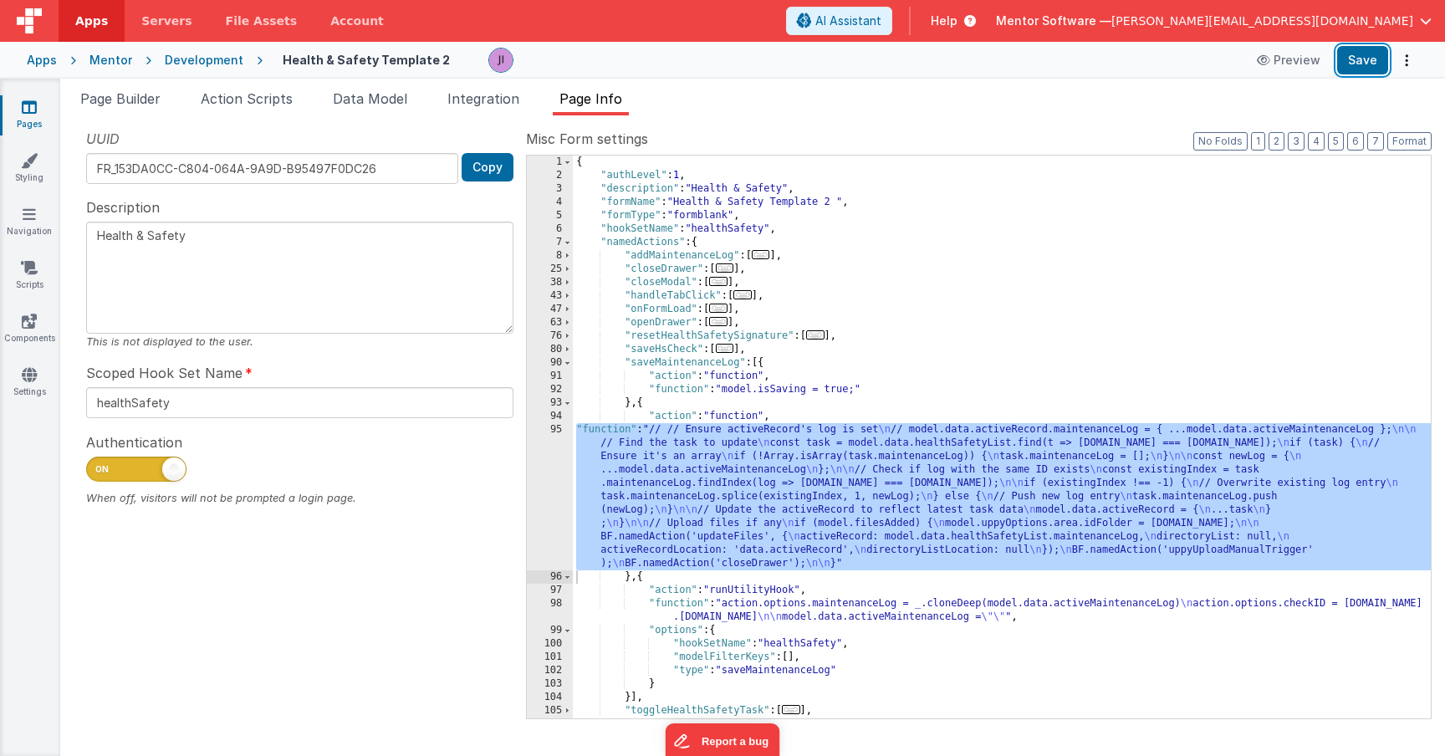
click at [1369, 64] on button "Save" at bounding box center [1362, 60] width 51 height 28
click at [835, 559] on div "{ "authLevel" : 1 , "description" : "Health & Safety" , "formName" : "Health & …" at bounding box center [1002, 451] width 858 height 590
click at [550, 498] on div "95" at bounding box center [550, 496] width 46 height 147
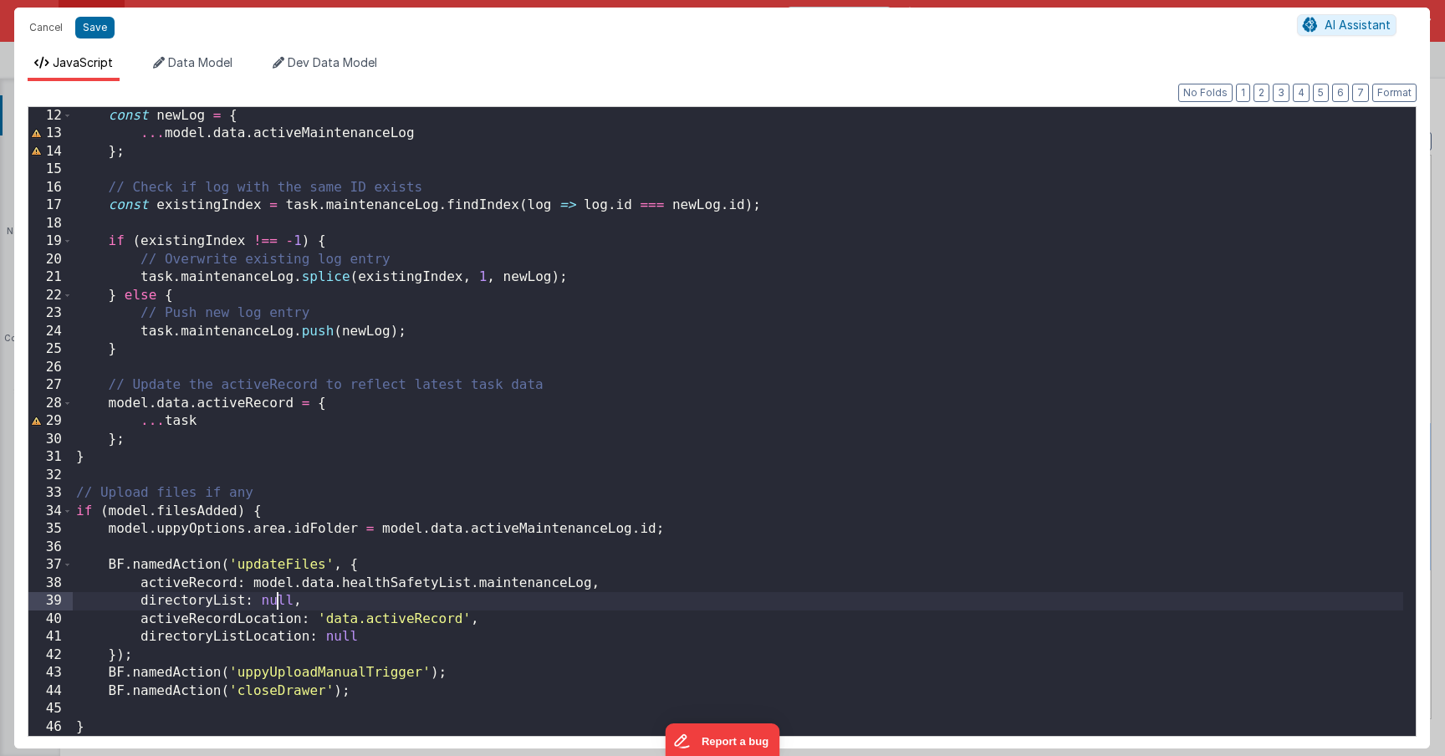
click at [274, 606] on div "const newLog = { ... model . data . activeMaintenanceLog } ; // Check if log wi…" at bounding box center [738, 439] width 1330 height 665
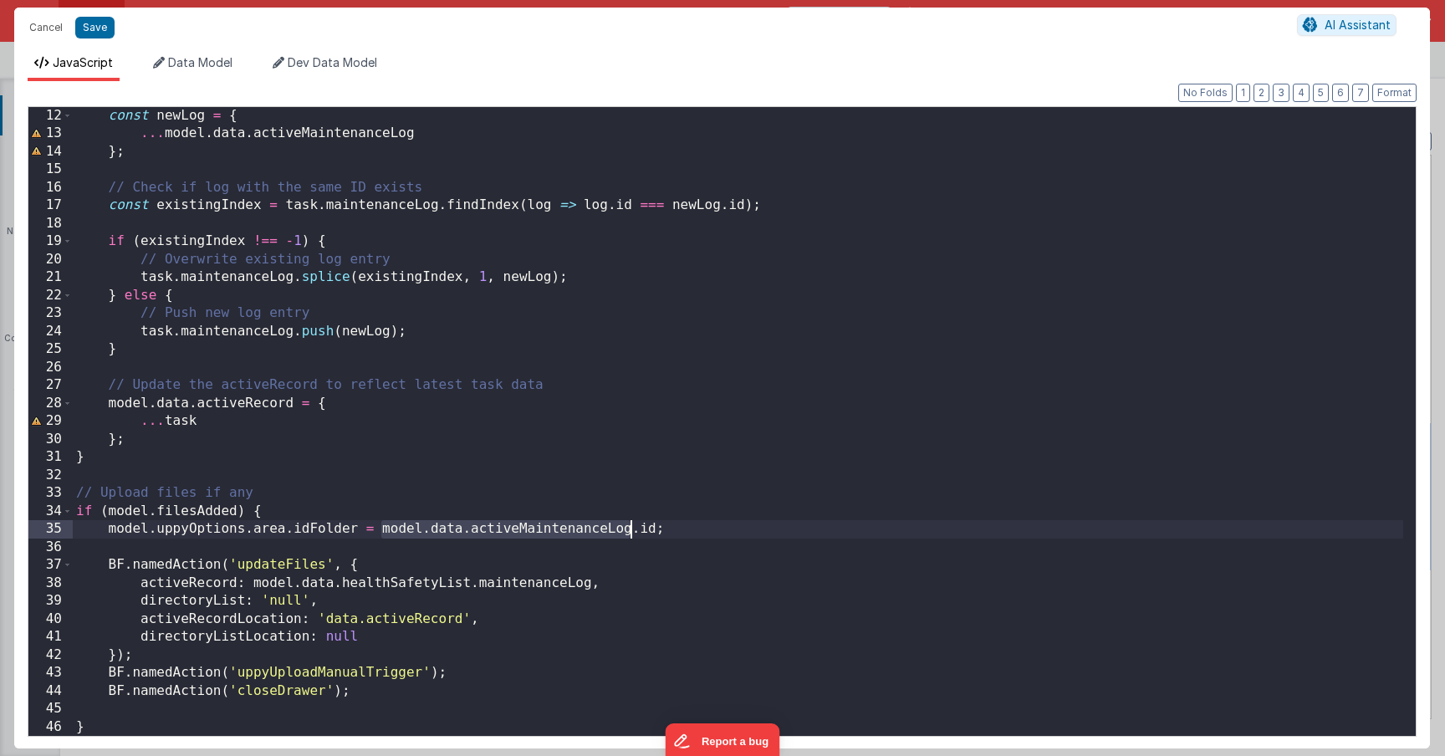
drag, startPoint x: 382, startPoint y: 529, endPoint x: 631, endPoint y: 527, distance: 248.4
click at [631, 527] on div "const newLog = { ... model . data . activeMaintenanceLog } ; // Check if log wi…" at bounding box center [738, 439] width 1330 height 665
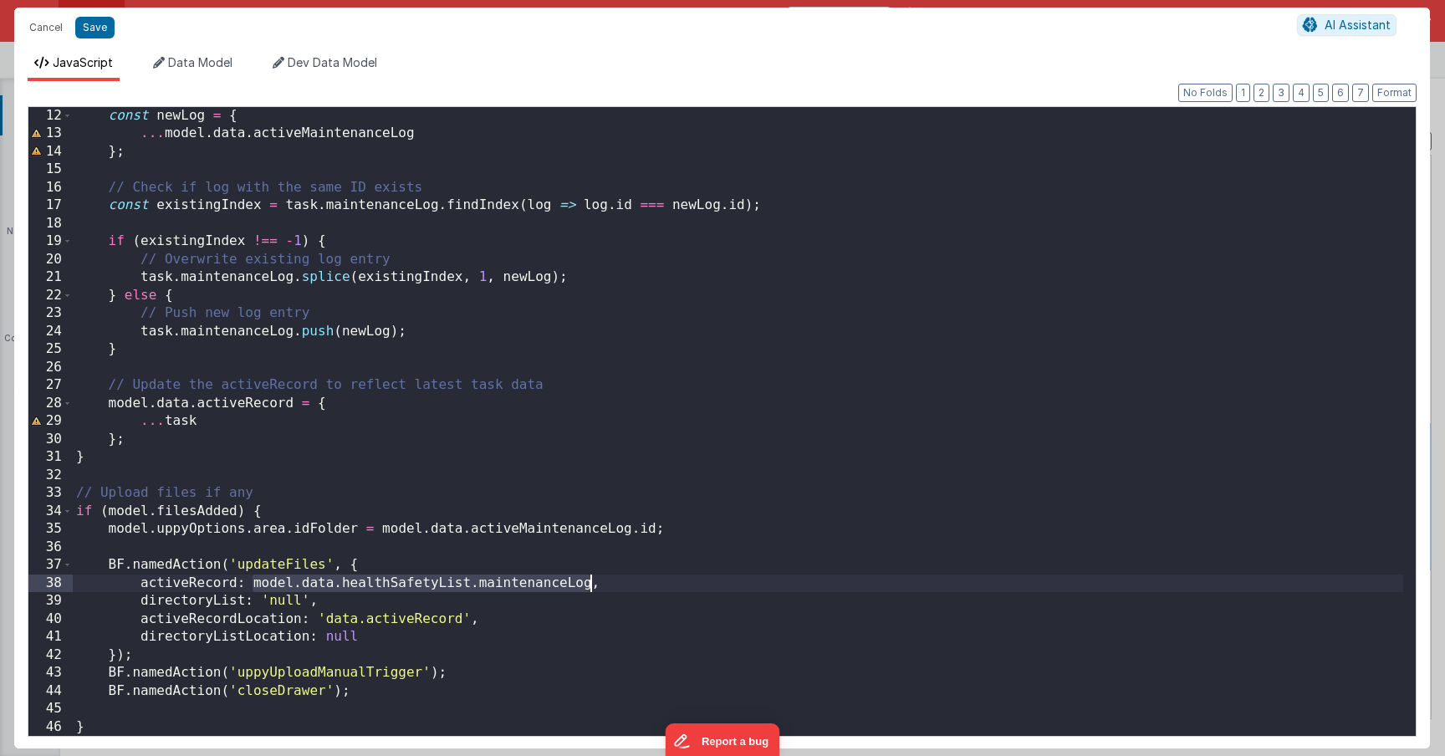
drag, startPoint x: 253, startPoint y: 584, endPoint x: 589, endPoint y: 589, distance: 336.2
click at [589, 589] on div "const newLog = { ... model . data . activeMaintenanceLog } ; // Check if log wi…" at bounding box center [738, 439] width 1330 height 665
drag, startPoint x: 304, startPoint y: 605, endPoint x: 271, endPoint y: 605, distance: 32.6
click at [271, 605] on div "const newLog = { ... model . data . activeMaintenanceLog } ; // Check if log wi…" at bounding box center [738, 439] width 1330 height 665
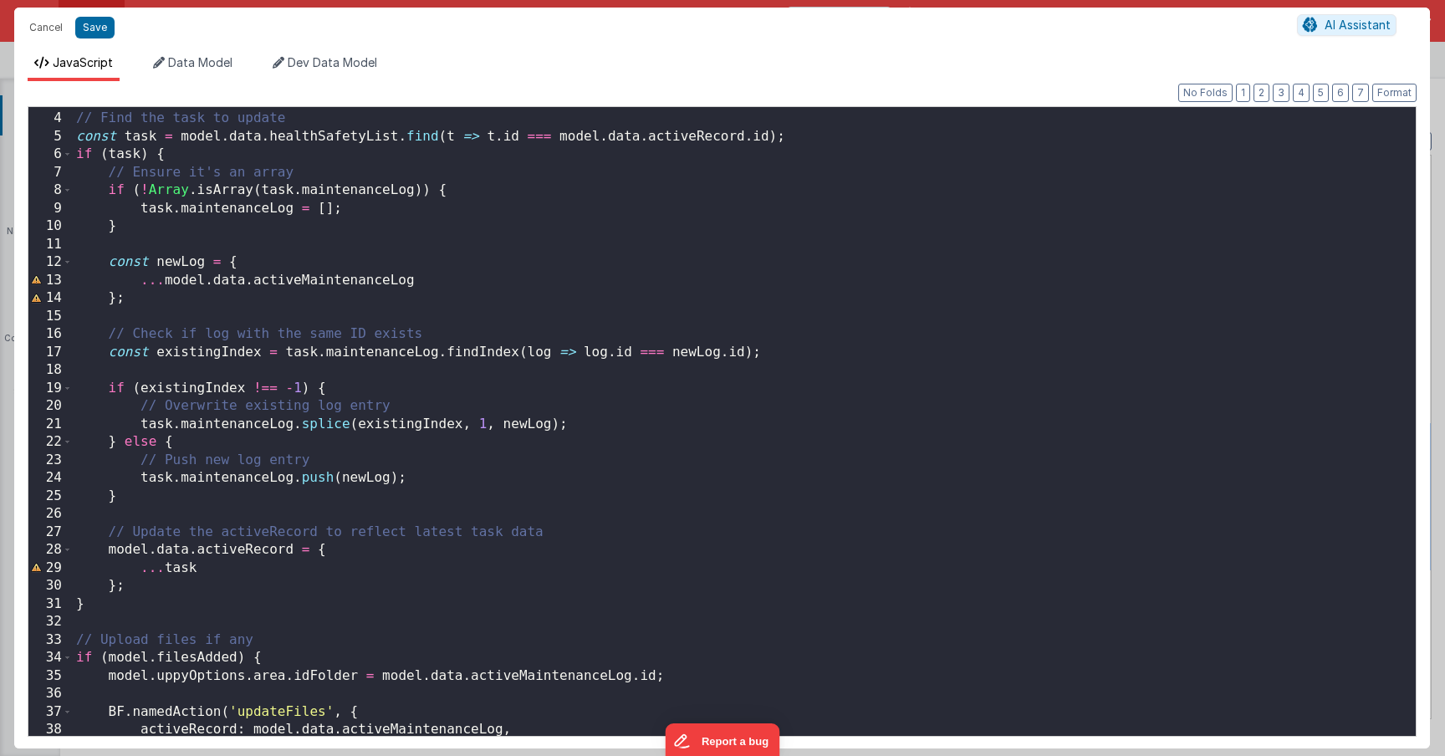
scroll to position [20, 0]
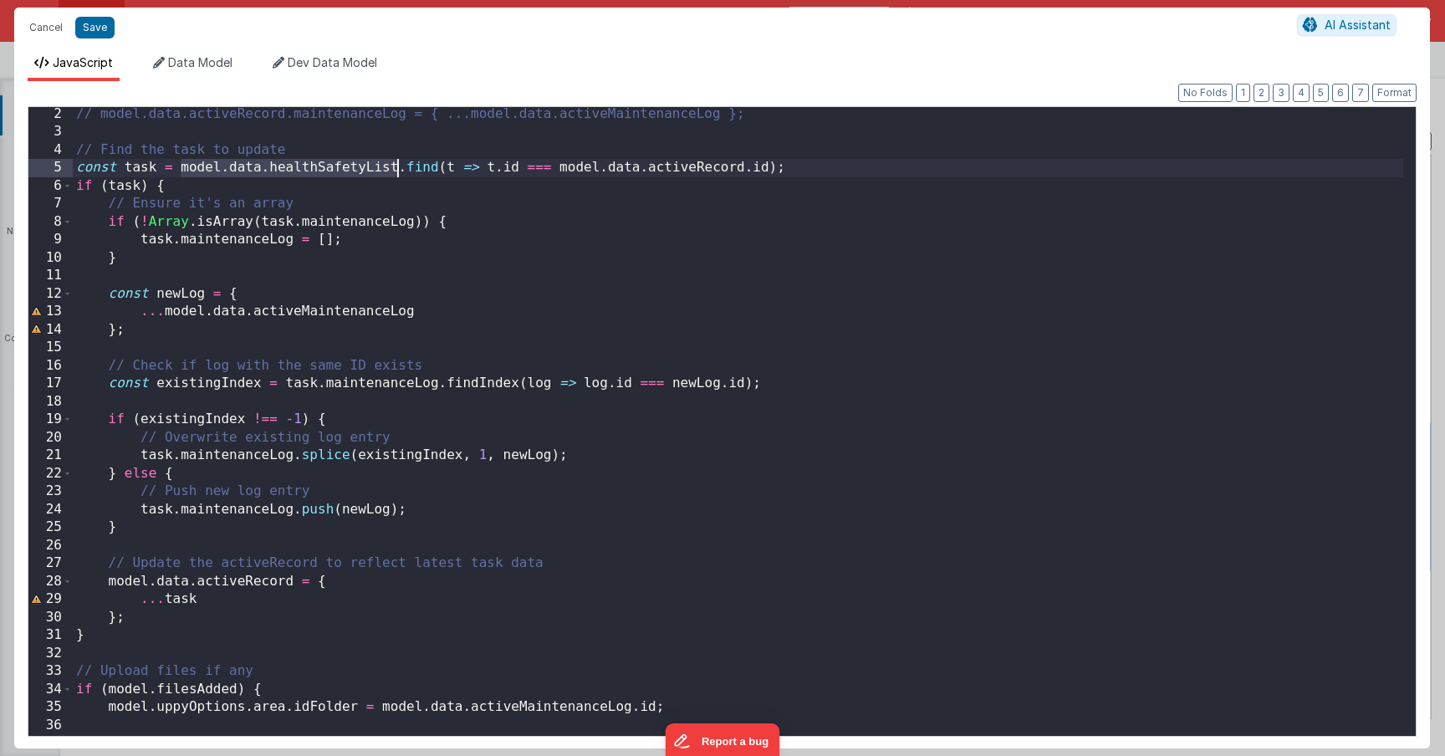
drag, startPoint x: 177, startPoint y: 171, endPoint x: 400, endPoint y: 171, distance: 222.4
click at [400, 171] on div "// model.data.activeRecord.maintenanceLog = { ...model.data.activeMaintenanceLo…" at bounding box center [738, 437] width 1330 height 665
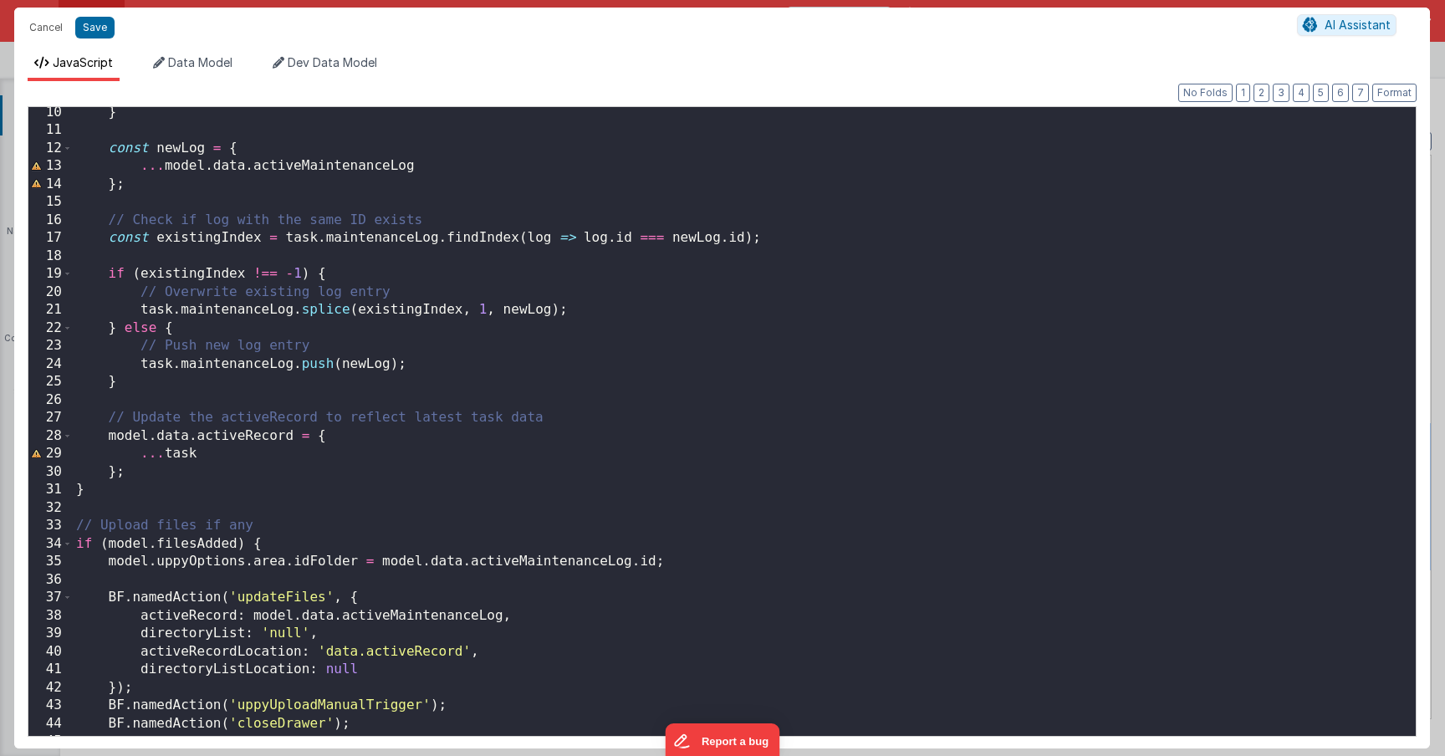
scroll to position [189, 0]
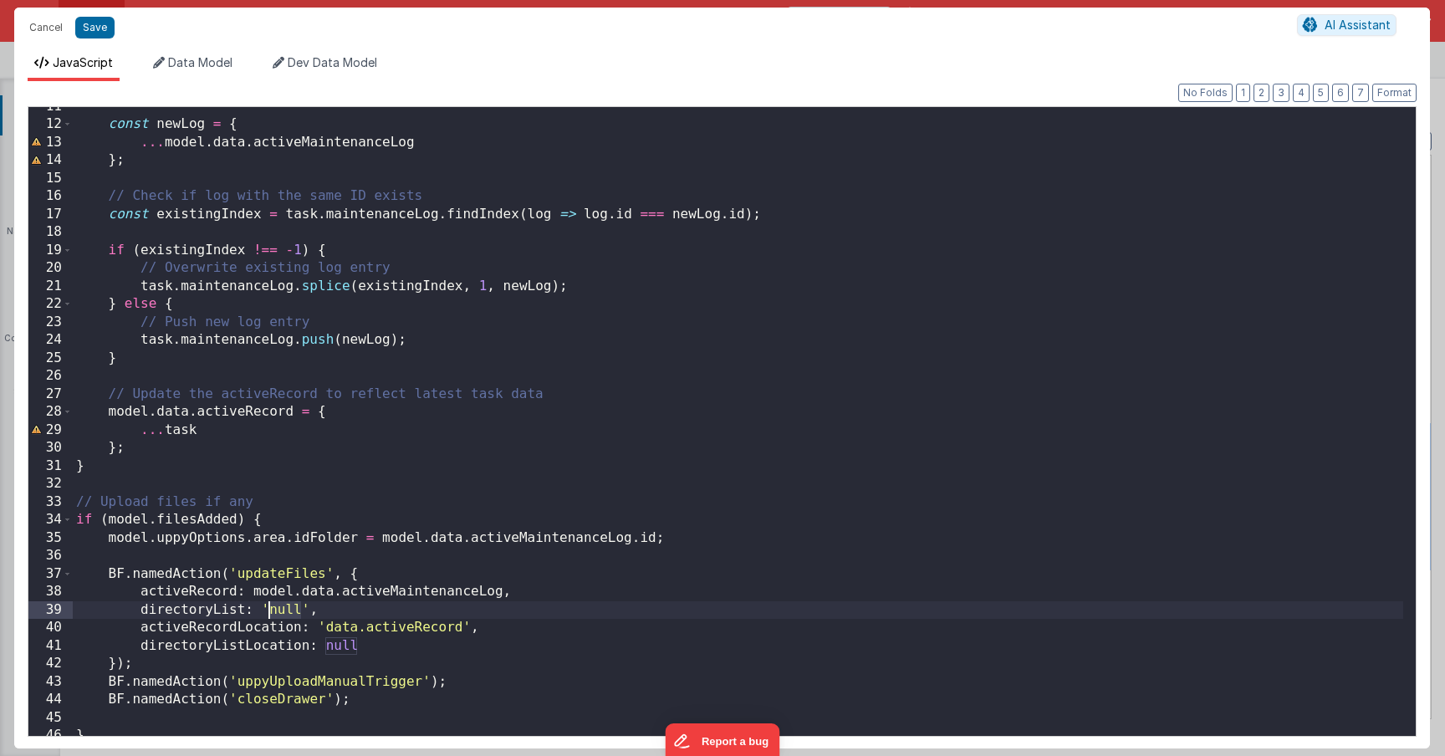
drag, startPoint x: 301, startPoint y: 611, endPoint x: 267, endPoint y: 611, distance: 34.3
click at [267, 611] on div "const newLog = { ... model . data . activeMaintenanceLog } ; // Check if log wi…" at bounding box center [738, 430] width 1330 height 665
paste textarea
drag, startPoint x: 315, startPoint y: 606, endPoint x: 273, endPoint y: 609, distance: 42.7
click at [273, 609] on div "const newLog = { ... model . data . activeMaintenanceLog } ; // Check if log wi…" at bounding box center [738, 430] width 1330 height 665
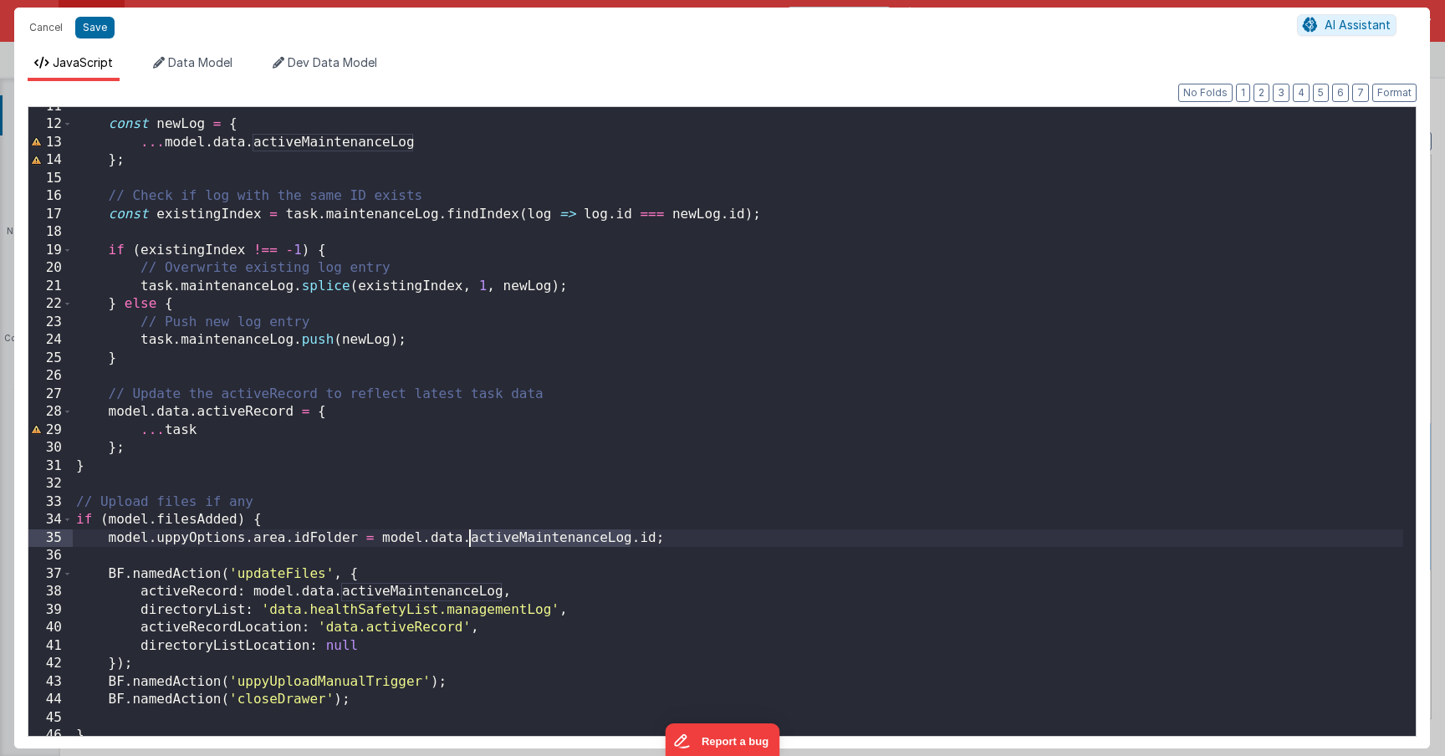
drag, startPoint x: 633, startPoint y: 542, endPoint x: 472, endPoint y: 542, distance: 160.6
click at [472, 542] on div "const newLog = { ... model . data . activeMaintenanceLog } ; // Check if log wi…" at bounding box center [738, 430] width 1330 height 665
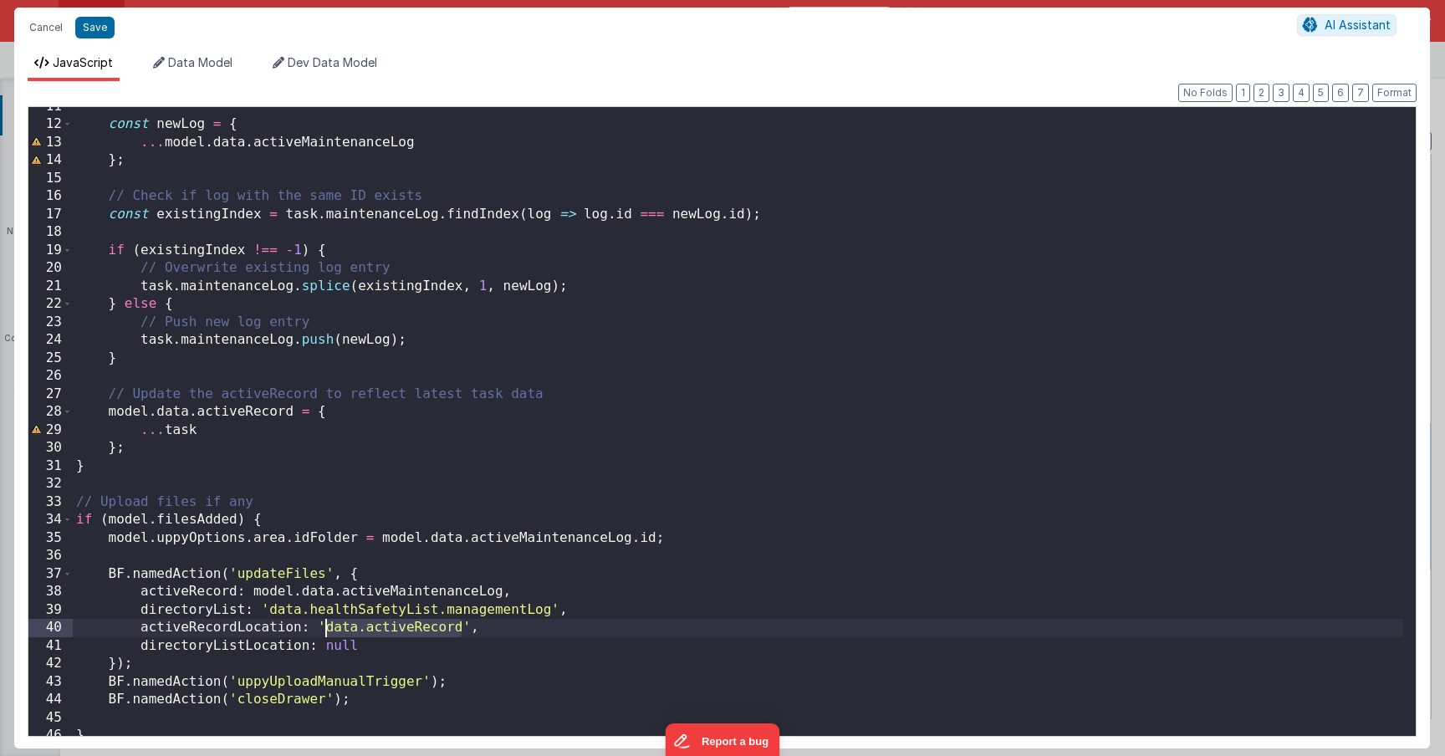
drag, startPoint x: 462, startPoint y: 628, endPoint x: 326, endPoint y: 631, distance: 135.5
click at [326, 631] on div "const newLog = { ... model . data . activeMaintenanceLog } ; // Check if log wi…" at bounding box center [738, 430] width 1330 height 665
paste textarea
click at [324, 634] on div "const newLog = { ... model . data . activeMaintenanceLog } ; // Check if log wi…" at bounding box center [738, 430] width 1330 height 665
drag, startPoint x: 360, startPoint y: 646, endPoint x: 322, endPoint y: 646, distance: 38.5
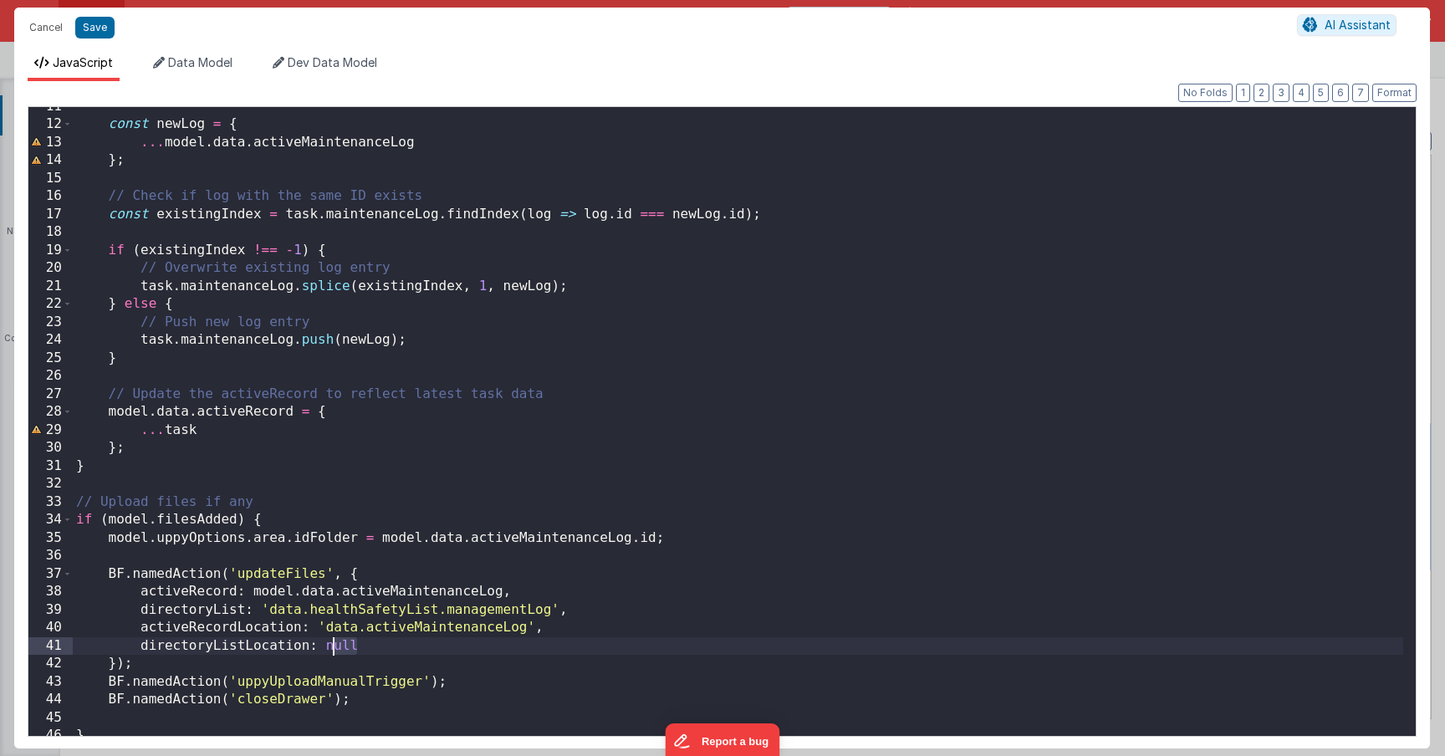
click at [322, 646] on div "const newLog = { ... model . data . activeMaintenanceLog } ; // Check if log wi…" at bounding box center [738, 430] width 1330 height 665
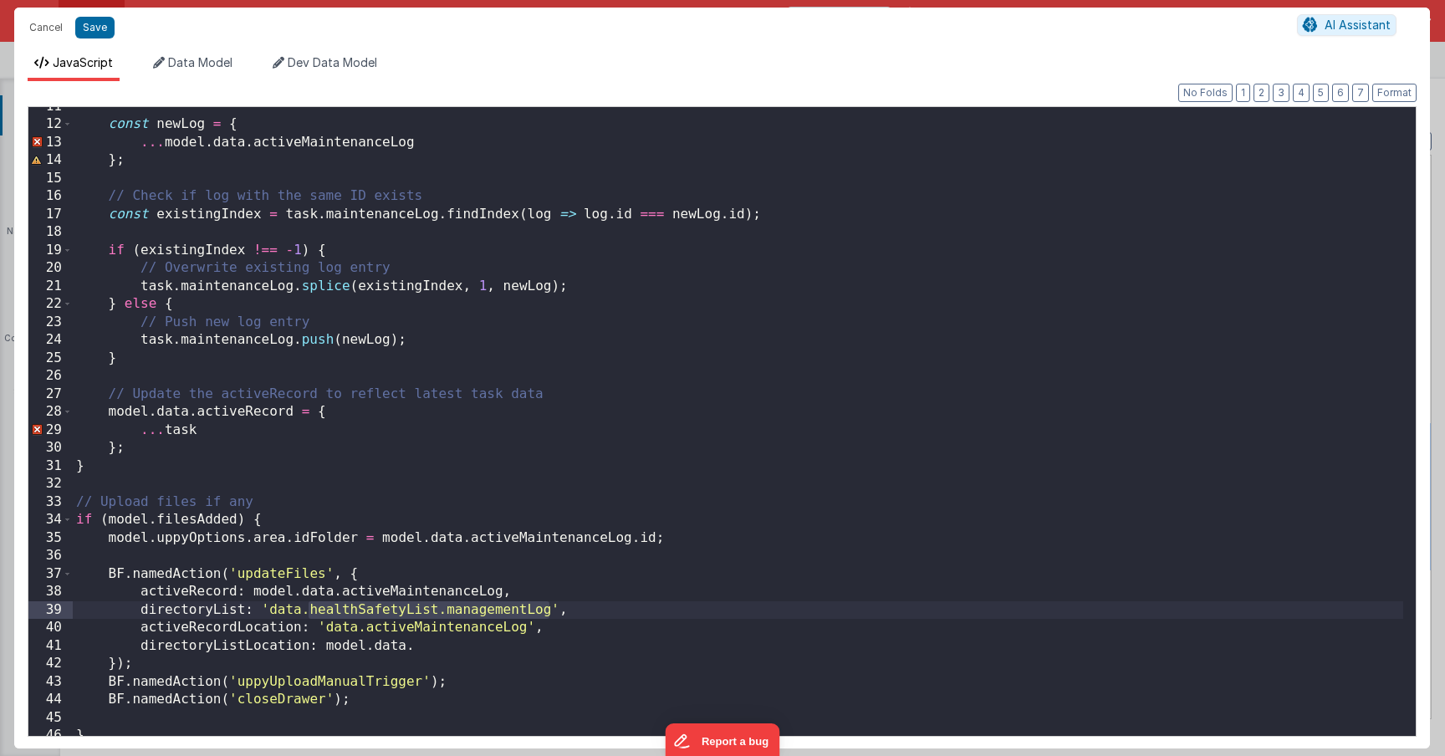
drag, startPoint x: 309, startPoint y: 609, endPoint x: 551, endPoint y: 615, distance: 242.6
click at [551, 615] on div "const newLog = { ... model . data . activeMaintenanceLog } ; // Check if log wi…" at bounding box center [738, 430] width 1330 height 665
click at [353, 620] on div "const newLog = { ... model . data . activeMaintenanceLog } ; // Check if log wi…" at bounding box center [738, 430] width 1330 height 665
drag, startPoint x: 262, startPoint y: 608, endPoint x: 559, endPoint y: 610, distance: 297.7
click at [559, 610] on div "const newLog = { ... model . data . activeMaintenanceLog } ; // Check if log wi…" at bounding box center [738, 430] width 1330 height 665
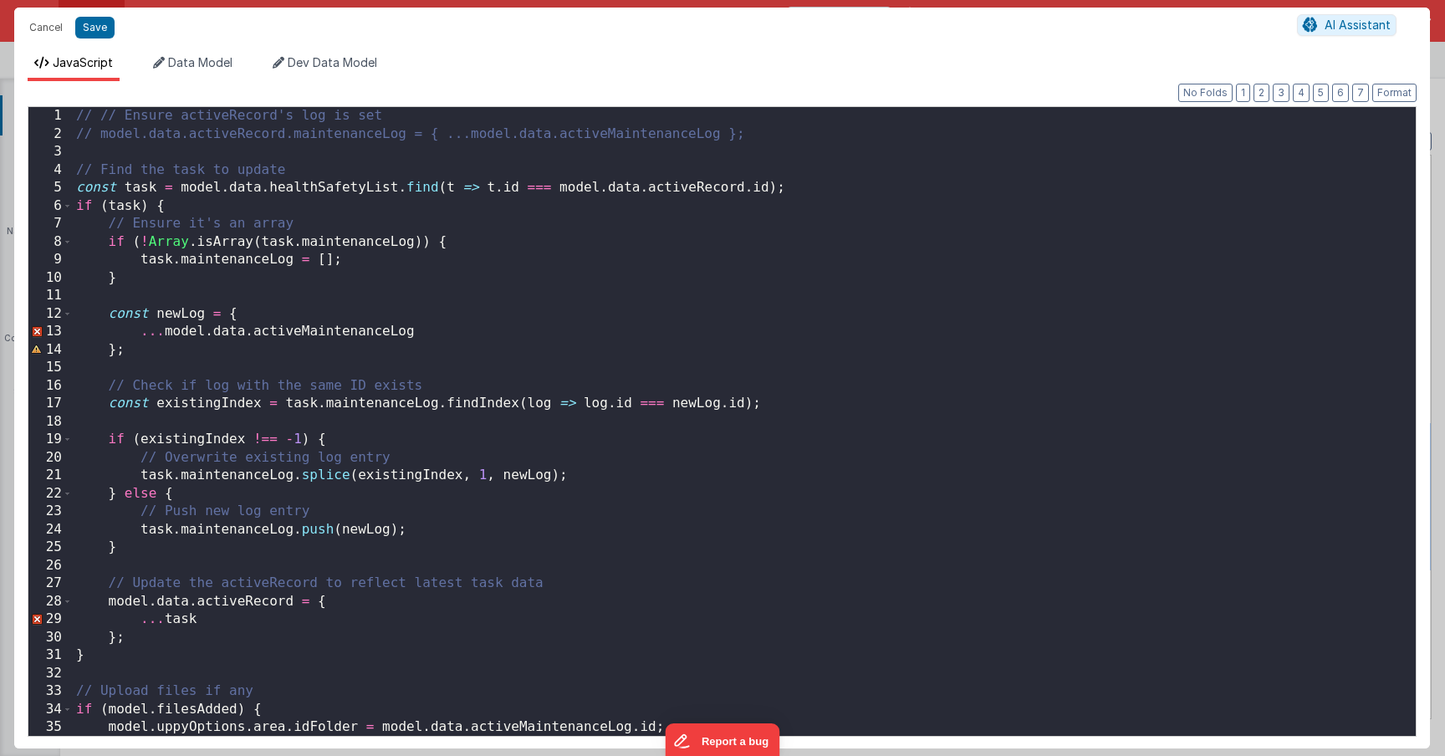
scroll to position [0, 0]
drag, startPoint x: 181, startPoint y: 189, endPoint x: 398, endPoint y: 187, distance: 216.6
click at [398, 187] on div "// // Ensure activeRecord's log is set // model.data.activeRecord.maintenanceLo…" at bounding box center [738, 439] width 1330 height 665
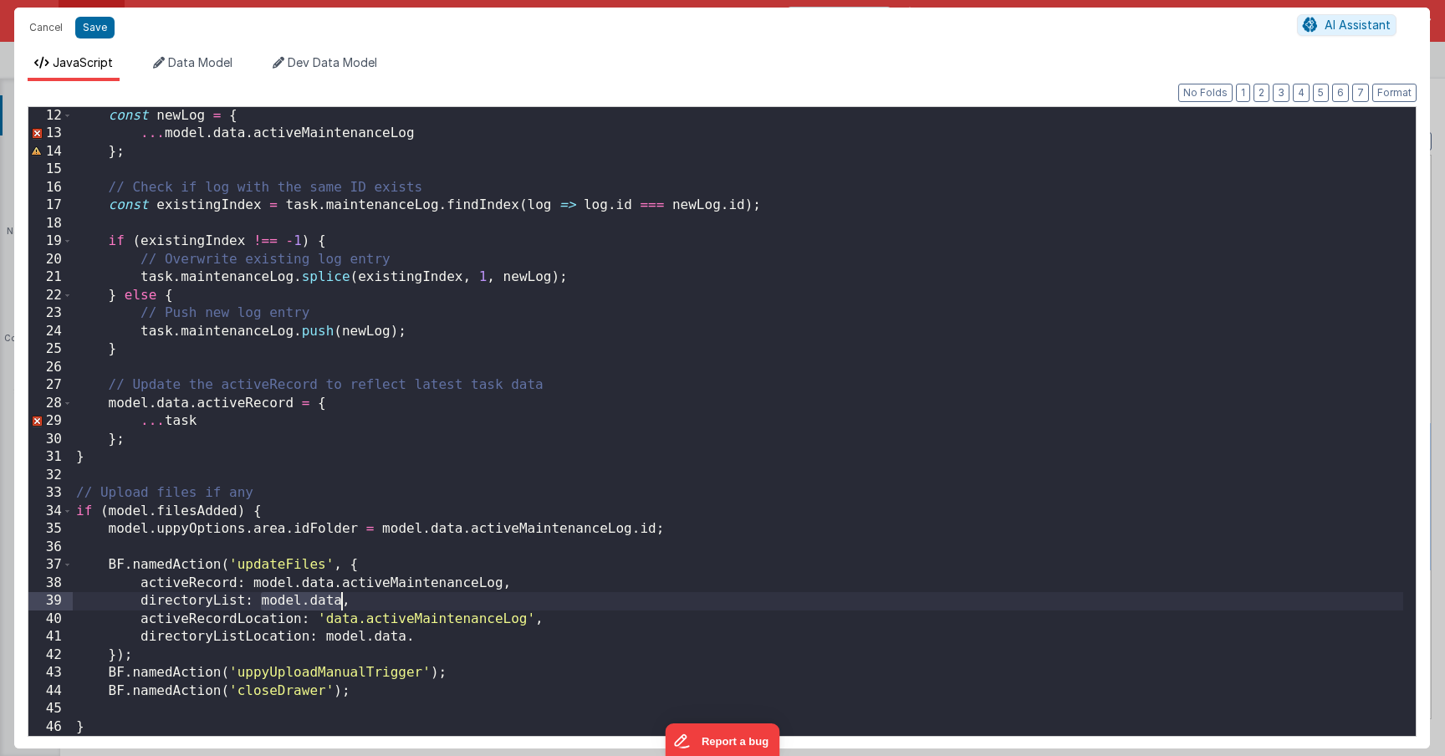
drag, startPoint x: 262, startPoint y: 601, endPoint x: 341, endPoint y: 600, distance: 79.4
click at [340, 600] on div "const newLog = { ... model . data . activeMaintenanceLog } ; // Check if log wi…" at bounding box center [738, 439] width 1330 height 665
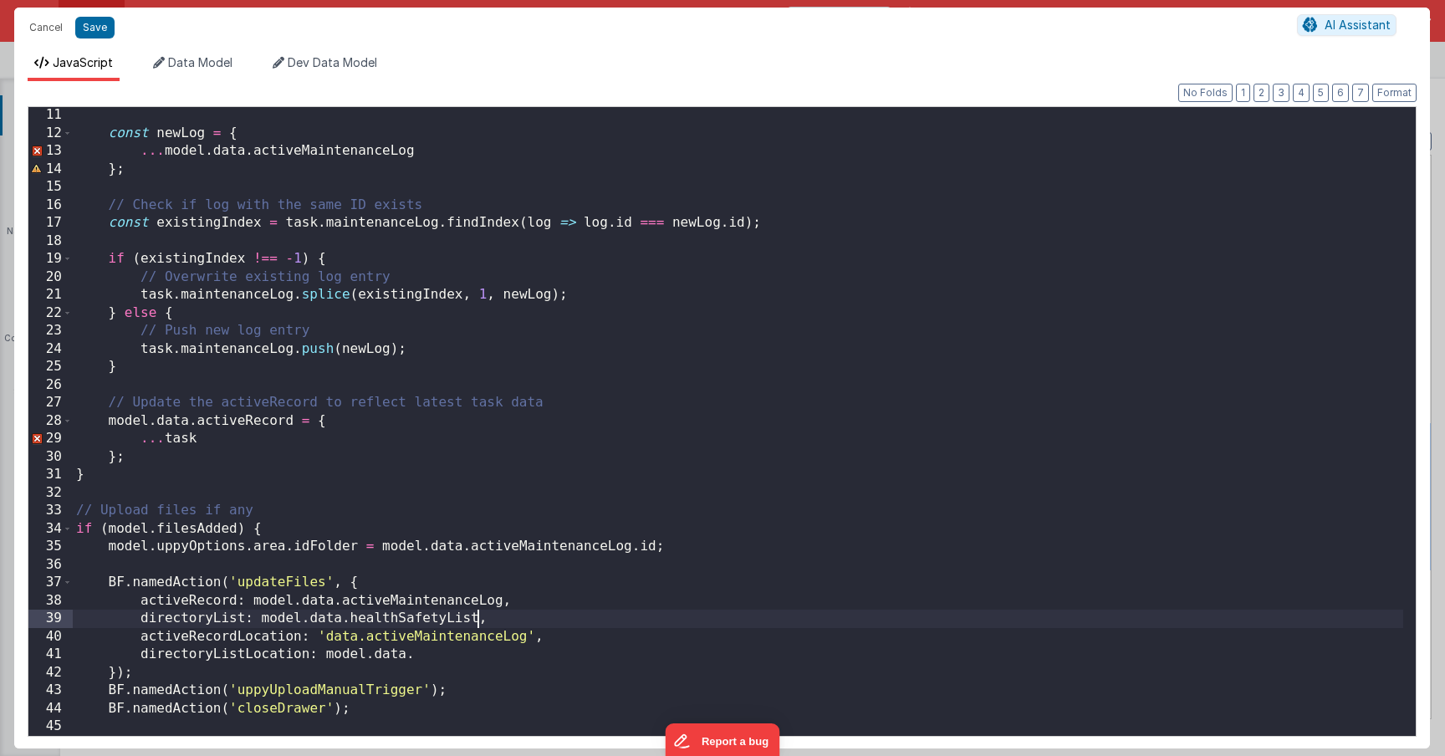
scroll to position [191, 0]
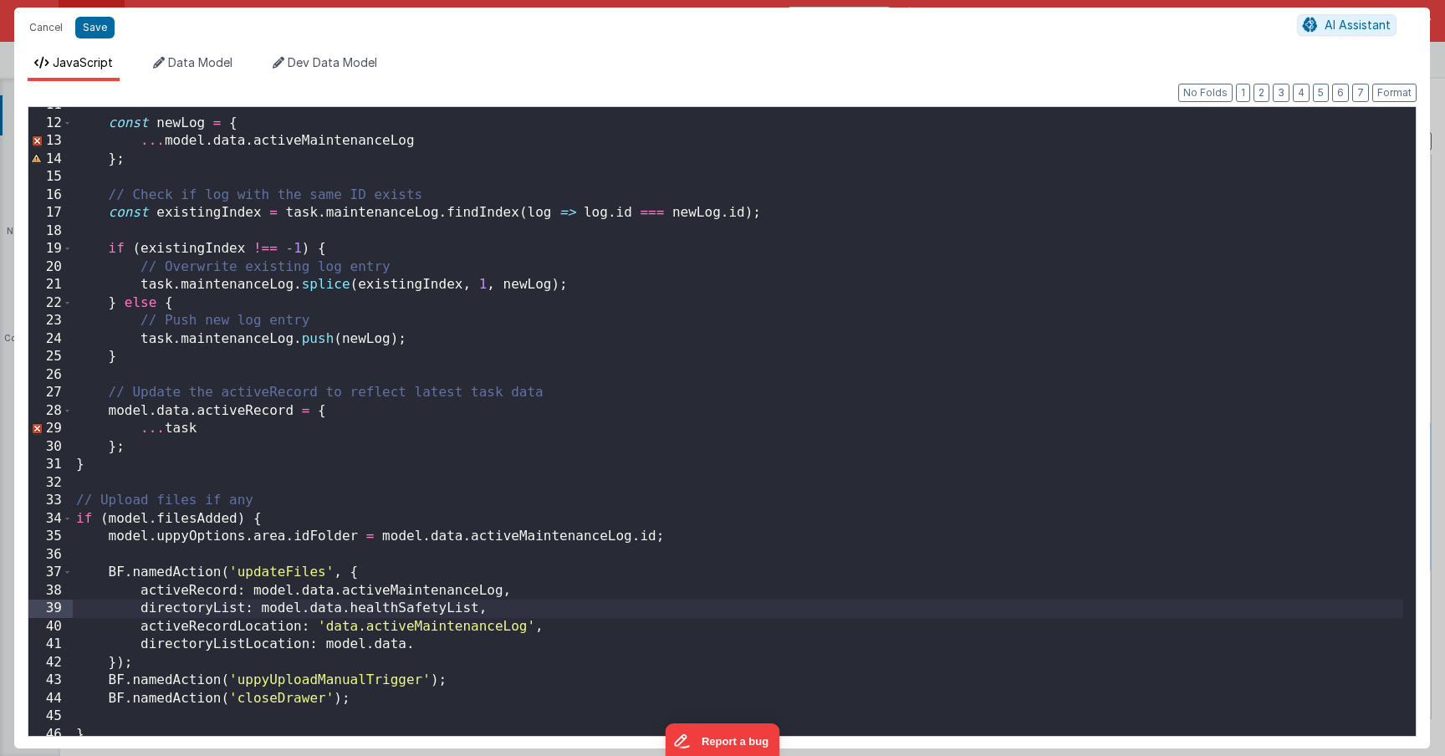
click at [418, 591] on div "const newLog = { ... model . data . activeMaintenanceLog } ; // Check if log wi…" at bounding box center [738, 428] width 1330 height 665
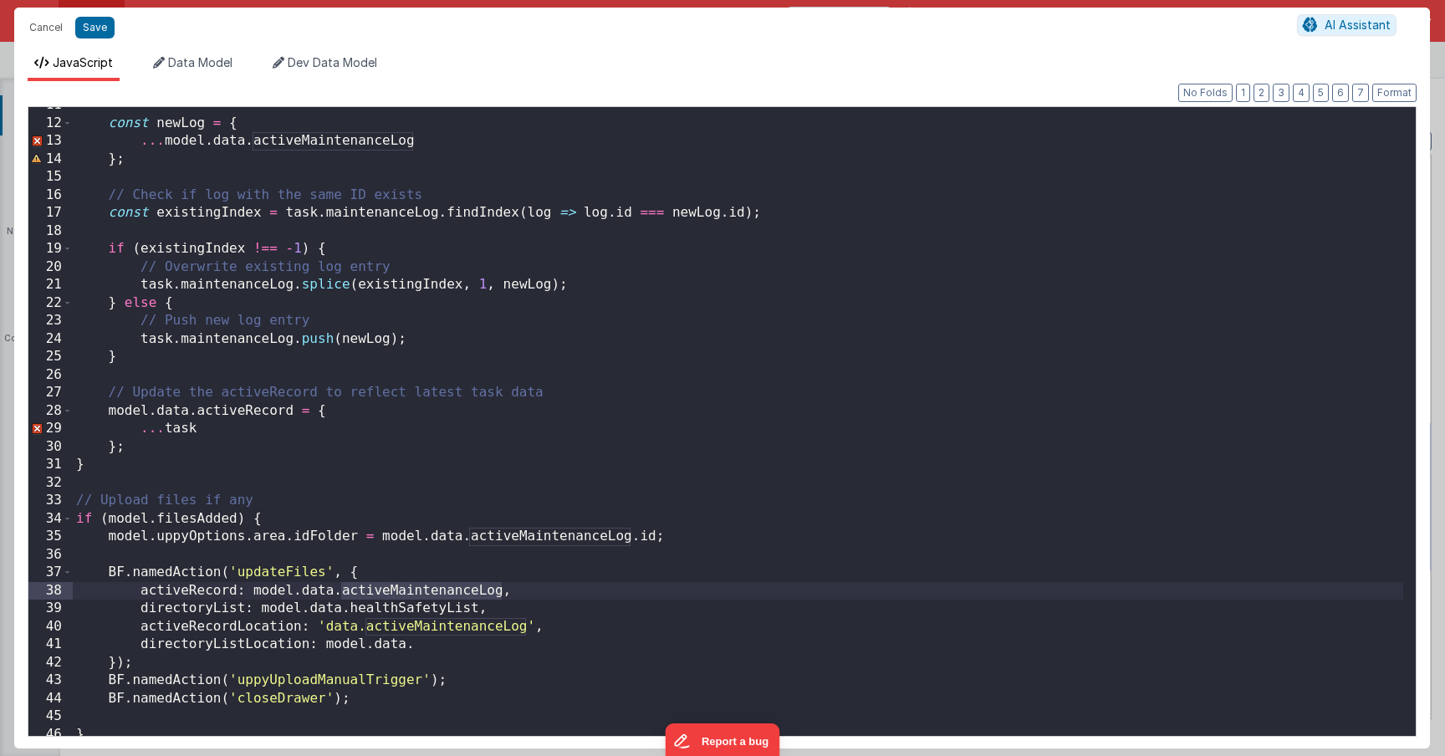
click at [258, 417] on div "const newLog = { ... model . data . activeMaintenanceLog } ; // Check if log wi…" at bounding box center [738, 428] width 1330 height 665
click at [399, 596] on div "const newLog = { ... model . data . activeMaintenanceLog } ; // Check if log wi…" at bounding box center [738, 428] width 1330 height 665
click at [428, 591] on div "const newLog = { ... model . data . activeMaintenanceLog } ; // Check if log wi…" at bounding box center [738, 428] width 1330 height 665
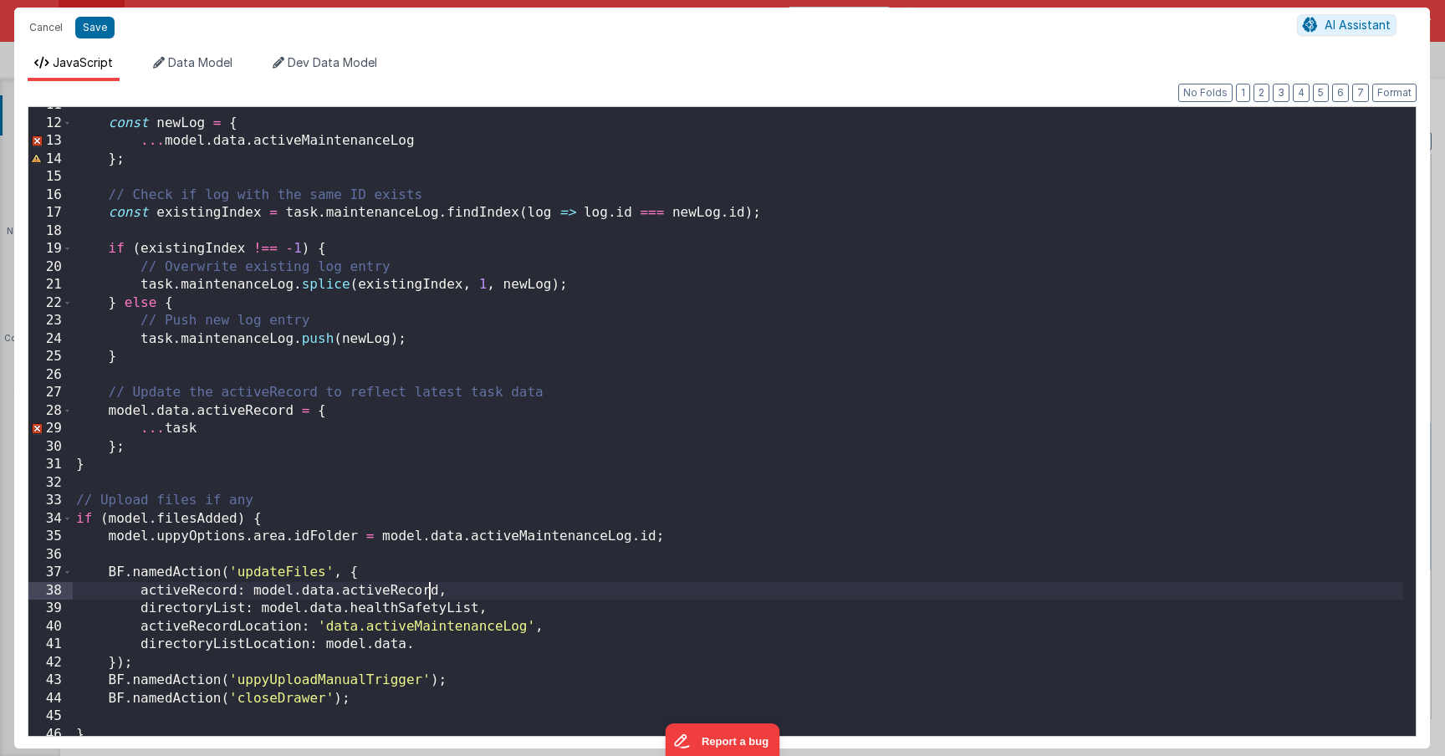
click at [428, 591] on div "const newLog = { ... model . data . activeMaintenanceLog } ; // Check if log wi…" at bounding box center [738, 428] width 1330 height 665
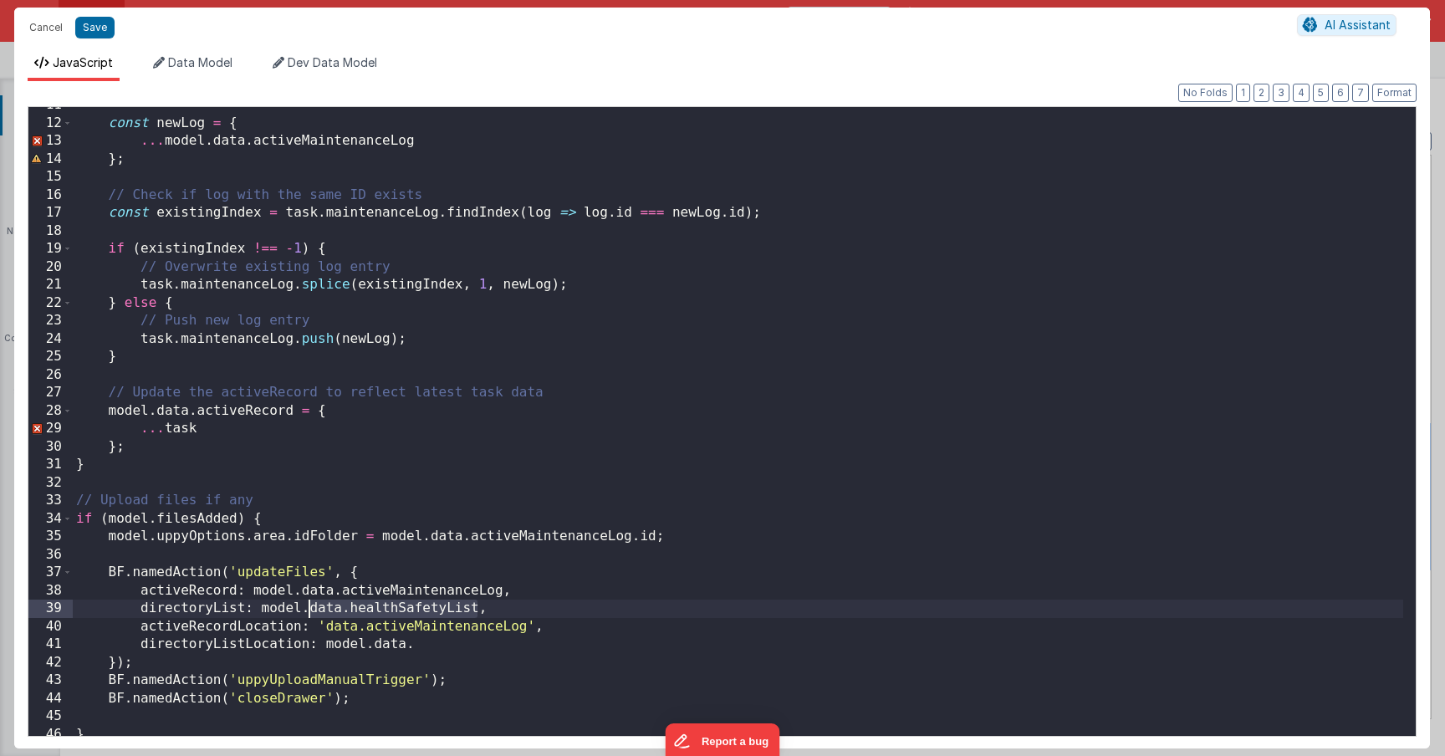
drag, startPoint x: 475, startPoint y: 605, endPoint x: 311, endPoint y: 612, distance: 164.0
click at [311, 612] on div "const newLog = { ... model . data . activeMaintenanceLog } ; // Check if log wi…" at bounding box center [738, 428] width 1330 height 665
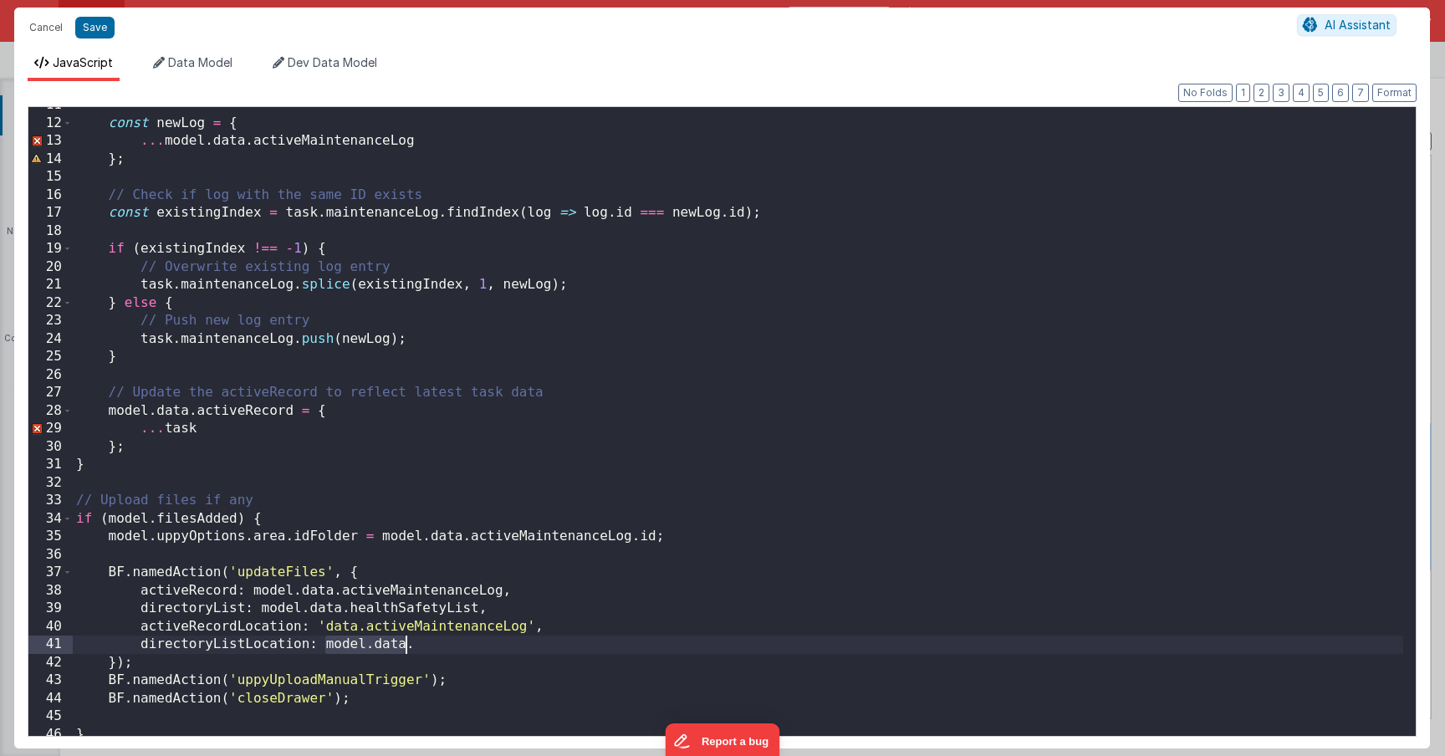
drag, startPoint x: 323, startPoint y: 640, endPoint x: 406, endPoint y: 642, distance: 83.7
click at [406, 642] on div "const newLog = { ... model . data . activeMaintenanceLog } ; // Check if log wi…" at bounding box center [738, 428] width 1330 height 665
drag, startPoint x: 411, startPoint y: 643, endPoint x: 328, endPoint y: 646, distance: 83.7
click at [328, 646] on div "const newLog = { ... model . data . activeMaintenanceLog } ; // Check if log wi…" at bounding box center [738, 428] width 1330 height 665
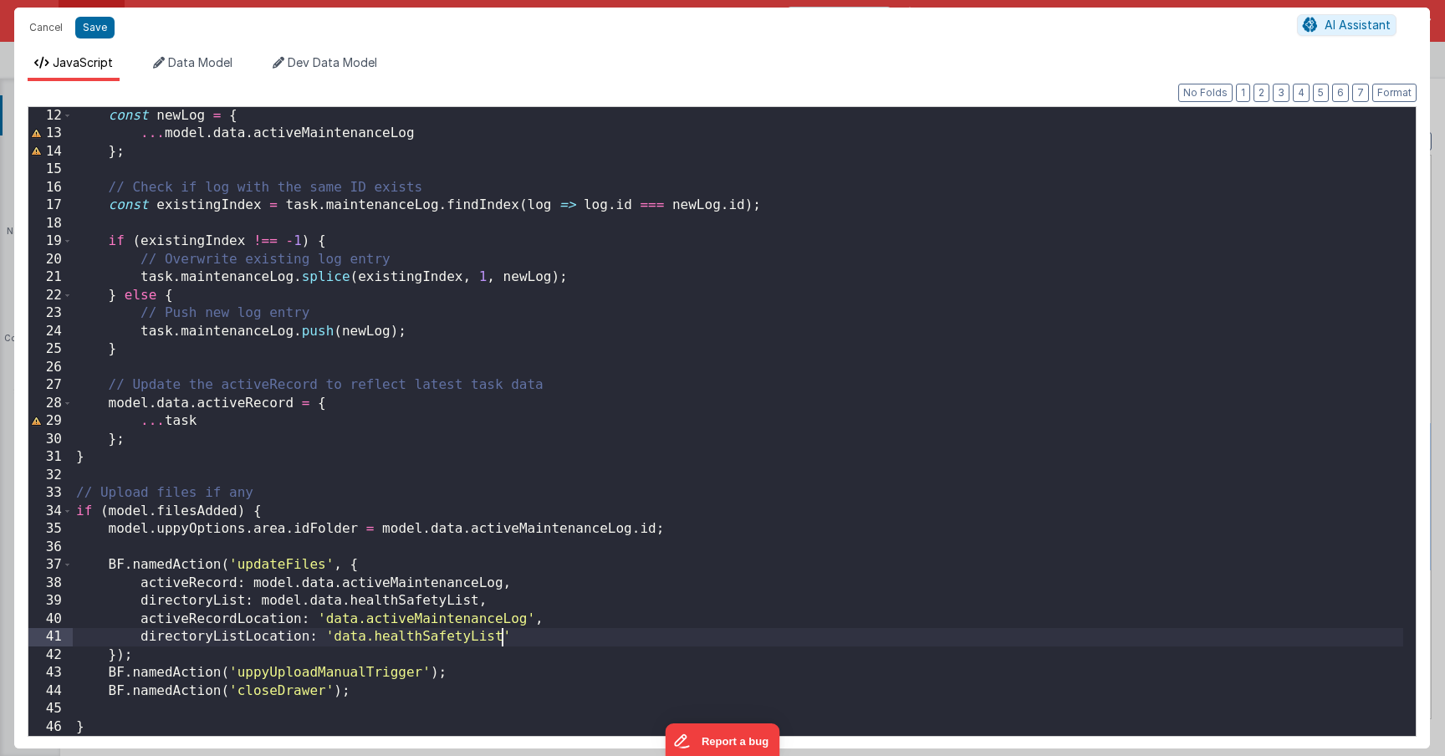
scroll to position [198, 0]
drag, startPoint x: 564, startPoint y: 644, endPoint x: 554, endPoint y: 643, distance: 10.1
click at [564, 644] on div "const newLog = { ... model . data . activeMaintenanceLog } ; // Check if log wi…" at bounding box center [738, 439] width 1330 height 665
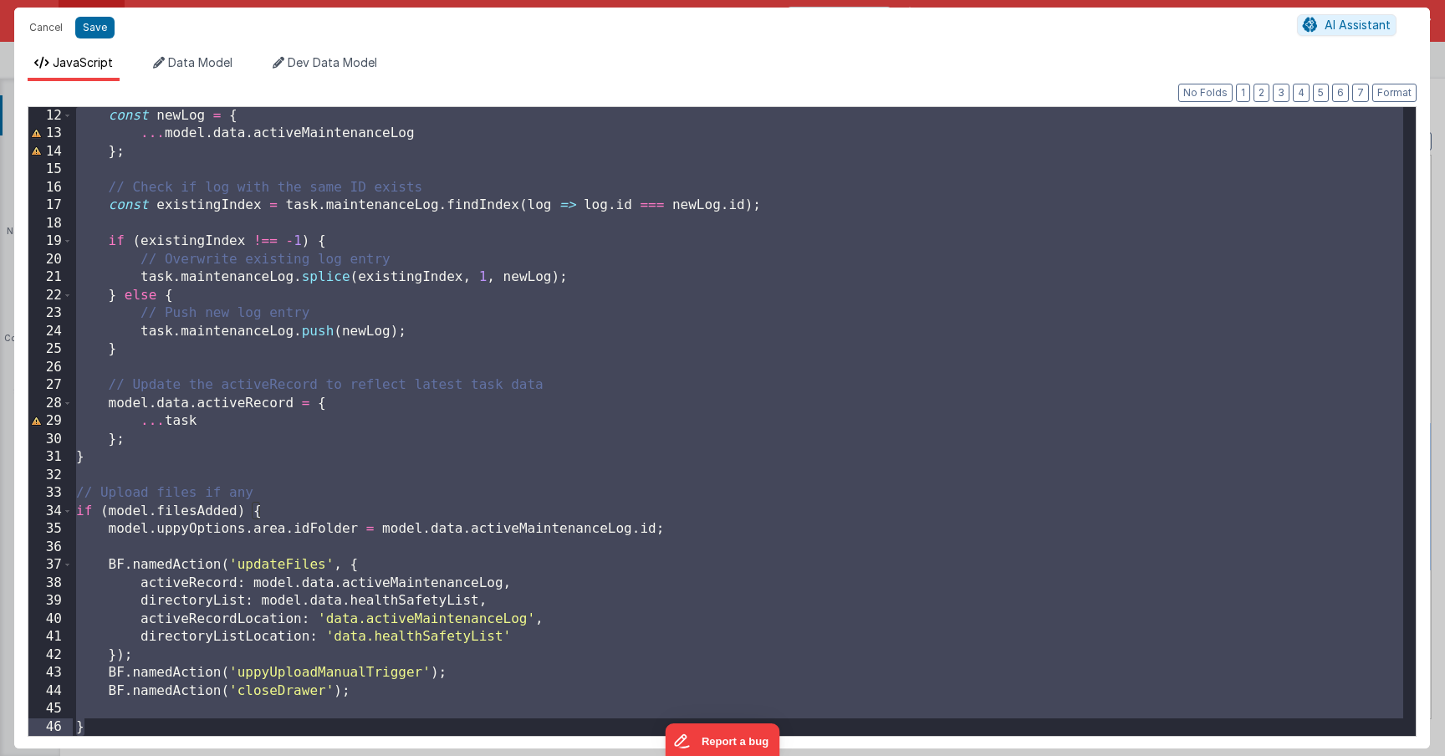
click at [354, 467] on div "const newLog = { ... model . data . activeMaintenanceLog } ; // Check if log wi…" at bounding box center [738, 439] width 1330 height 665
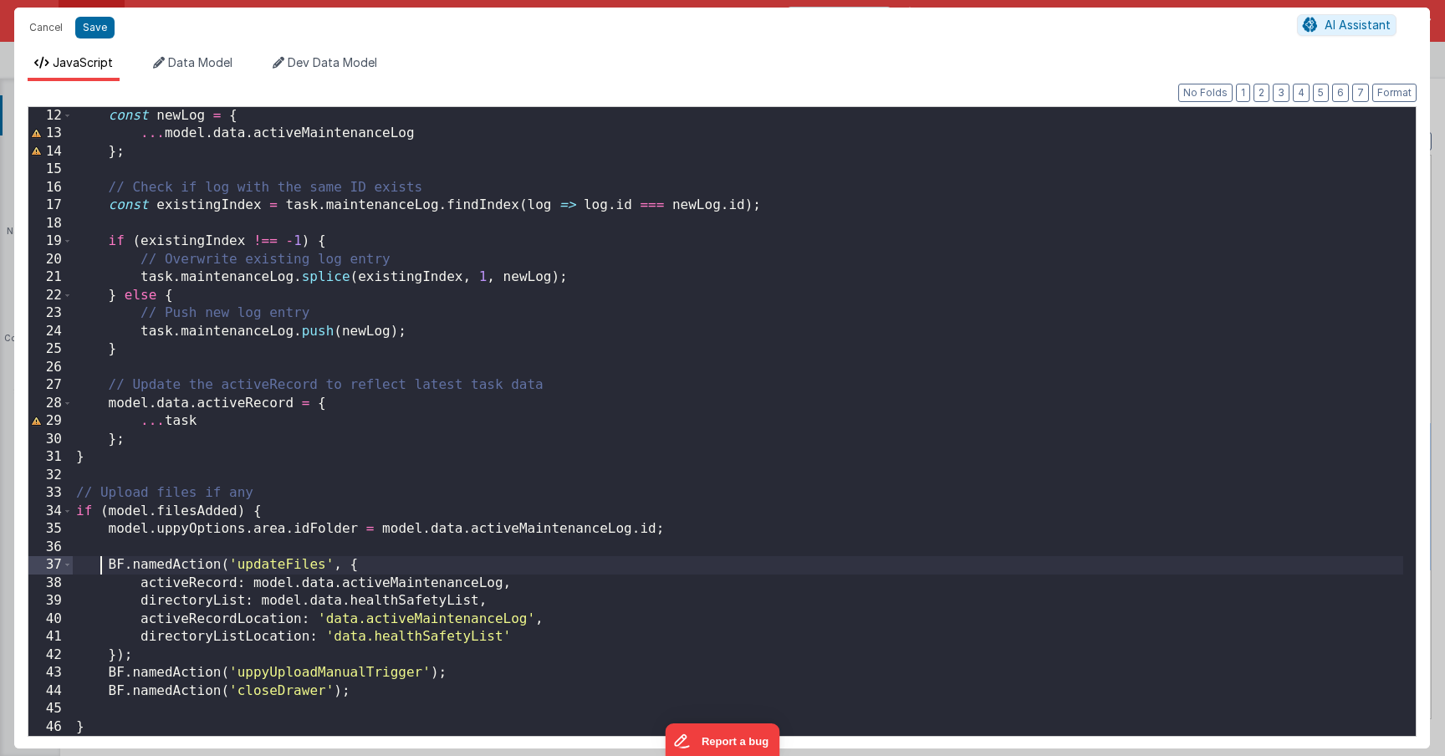
click at [103, 565] on div "const newLog = { ... model . data . activeMaintenanceLog } ; // Check if log wi…" at bounding box center [738, 439] width 1330 height 665
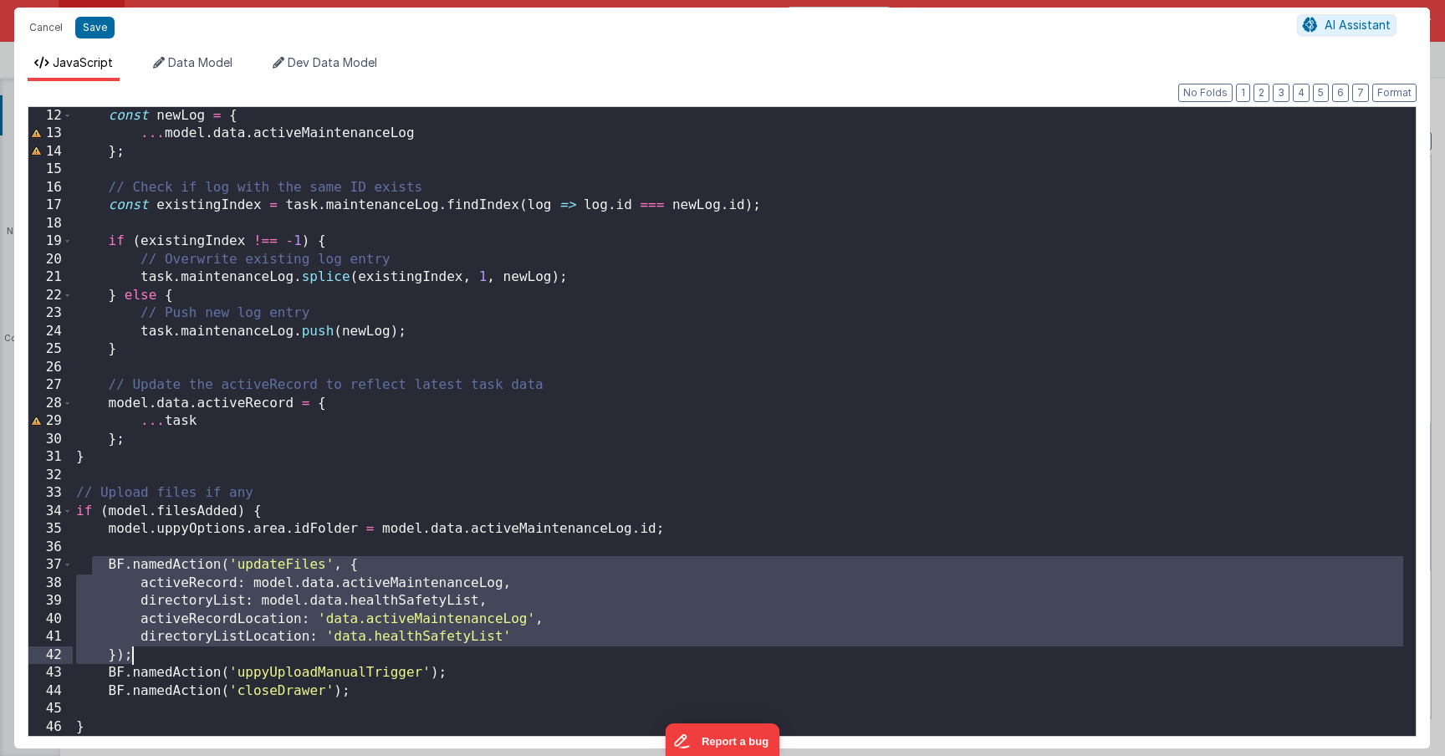
drag, startPoint x: 94, startPoint y: 561, endPoint x: 167, endPoint y: 644, distance: 110.2
click at [169, 652] on div "const newLog = { ... model . data . activeMaintenanceLog } ; // Check if log wi…" at bounding box center [738, 439] width 1330 height 665
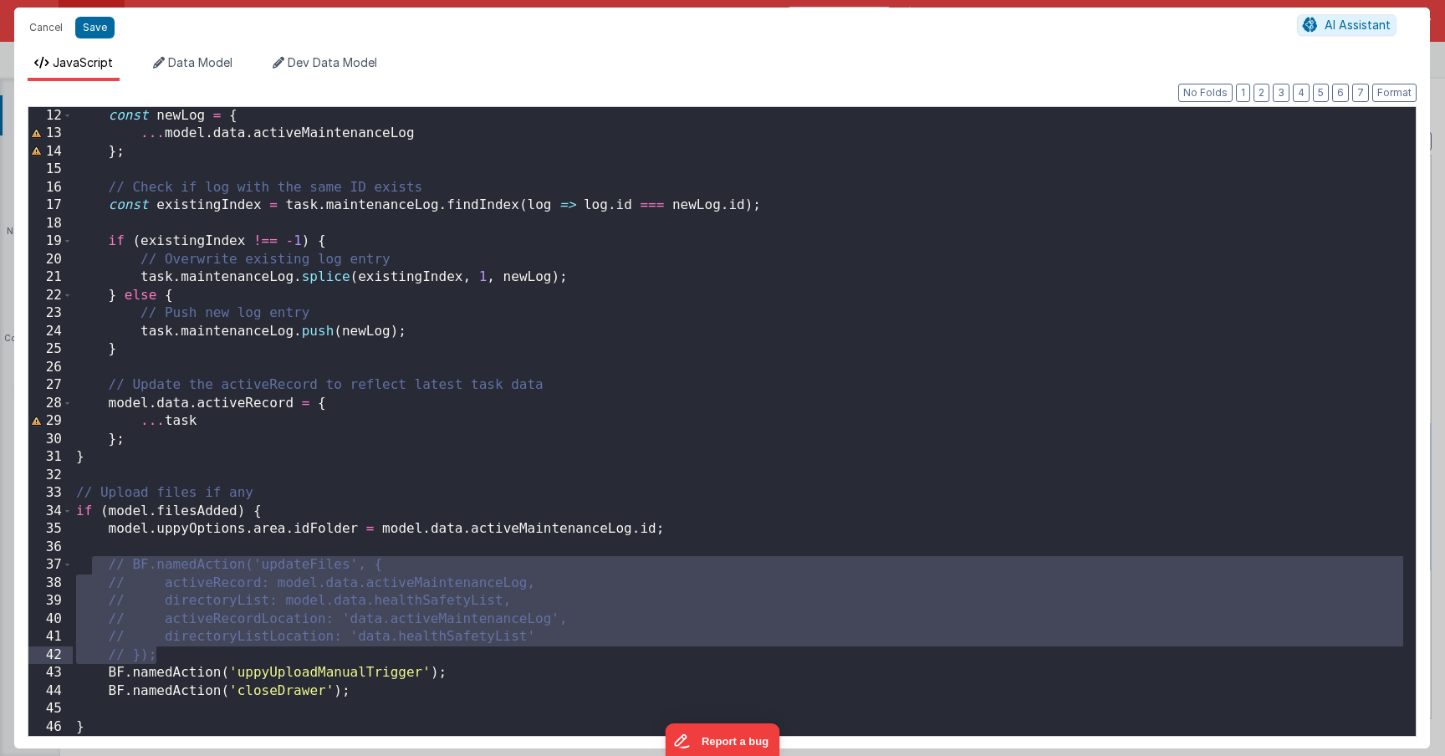
click at [94, 39] on div "Cancel Save AI Assistant" at bounding box center [722, 28] width 1416 height 40
click at [94, 34] on button "Save" at bounding box center [94, 28] width 39 height 22
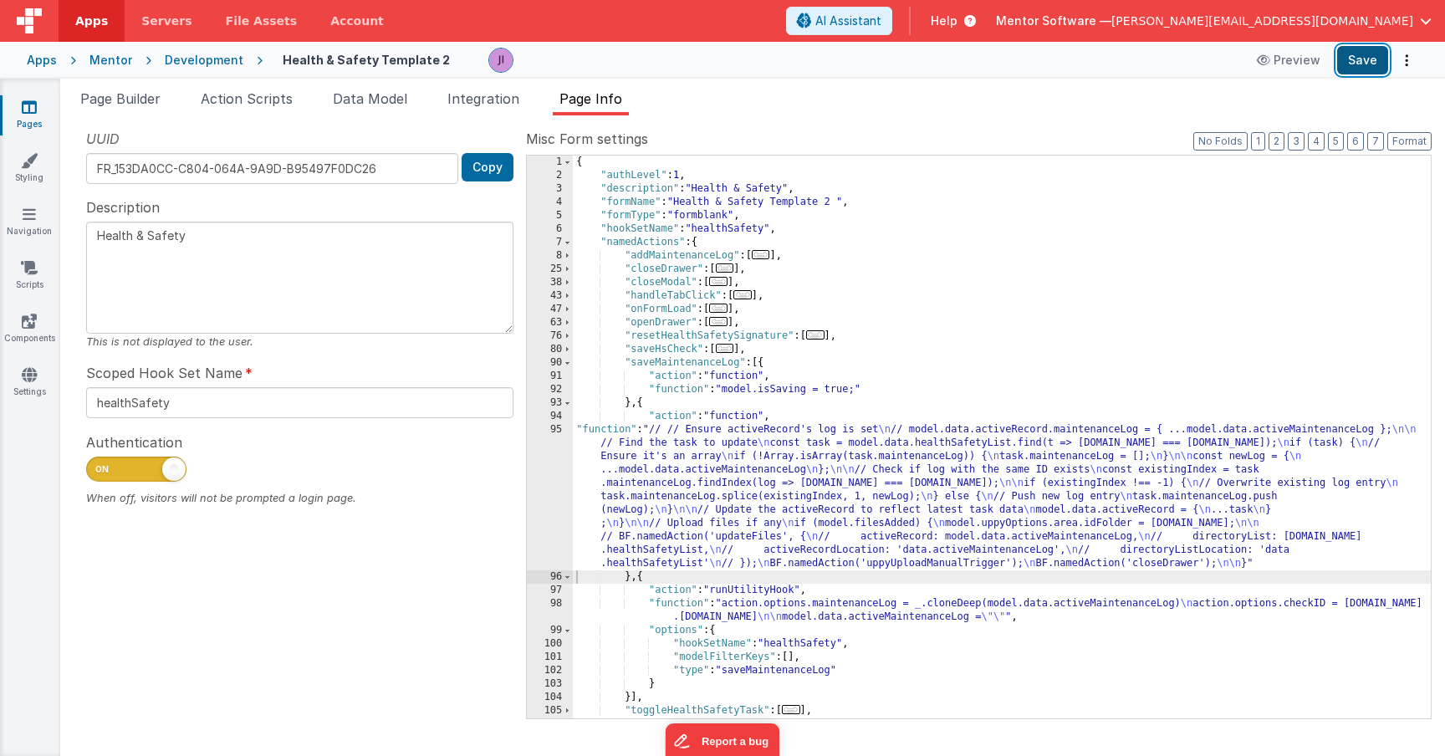
click at [1364, 65] on button "Save" at bounding box center [1362, 60] width 51 height 28
click at [631, 488] on div "{ "authLevel" : 1 , "description" : "Health & Safety" , "formName" : "Health & …" at bounding box center [1002, 451] width 858 height 590
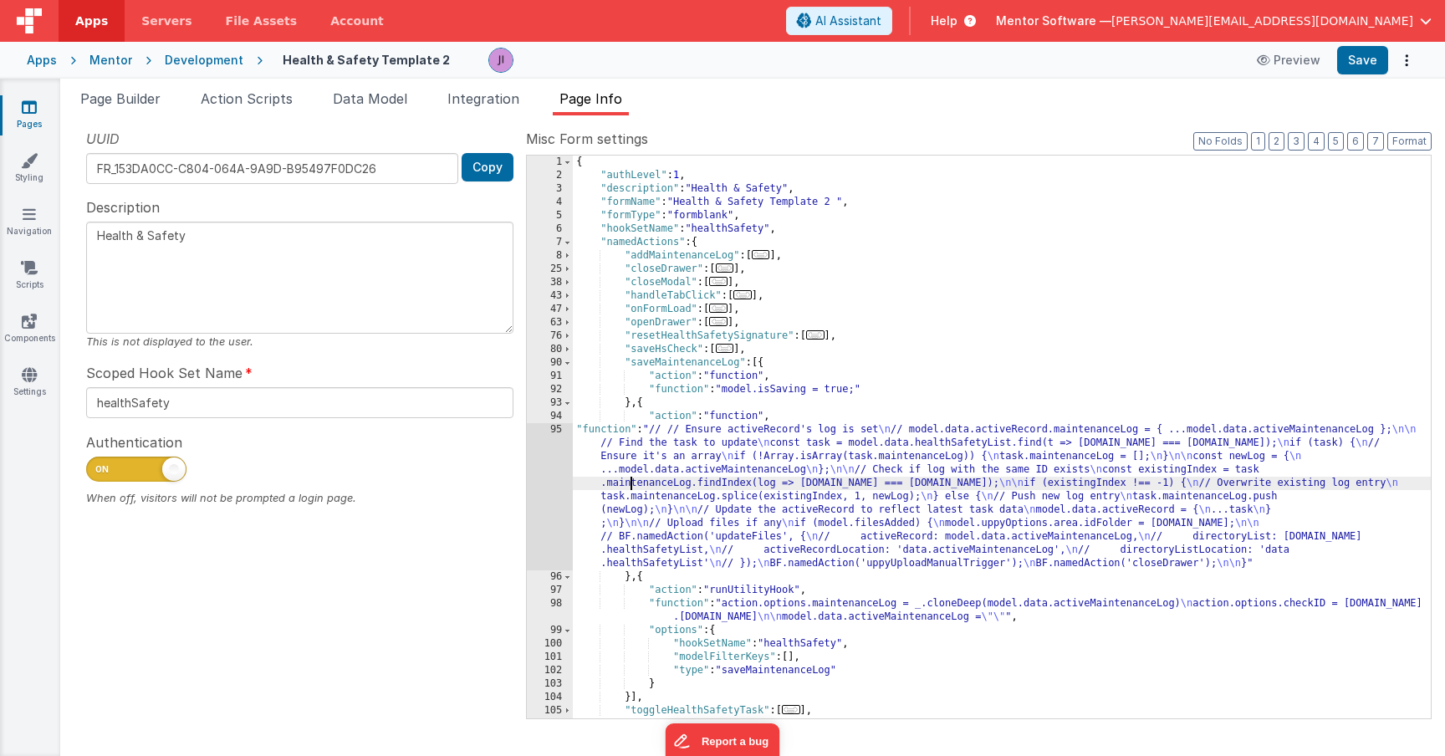
click at [554, 488] on div "95" at bounding box center [550, 496] width 46 height 147
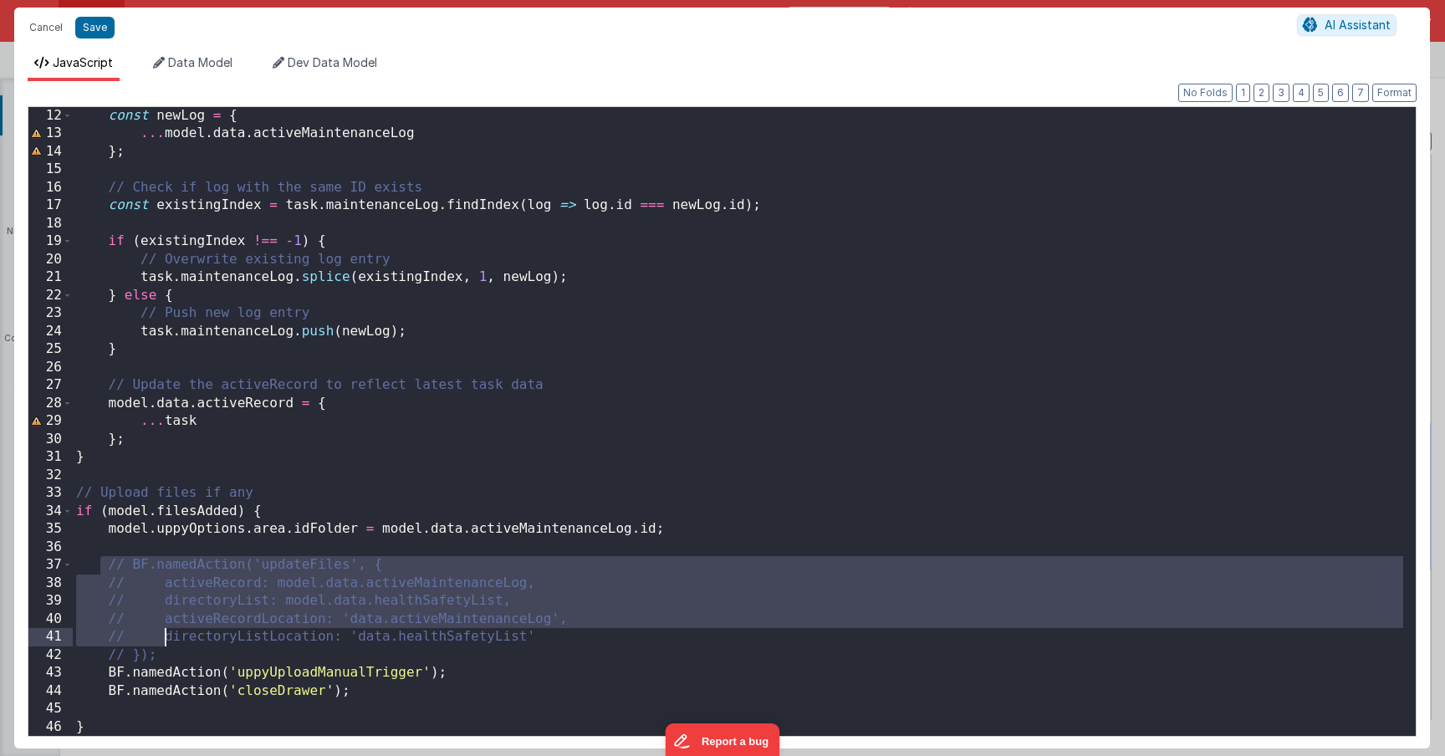
drag, startPoint x: 102, startPoint y: 563, endPoint x: 171, endPoint y: 646, distance: 108.7
click at [171, 646] on div "const newLog = { ... model . data . activeMaintenanceLog } ; // Check if log wi…" at bounding box center [738, 439] width 1330 height 665
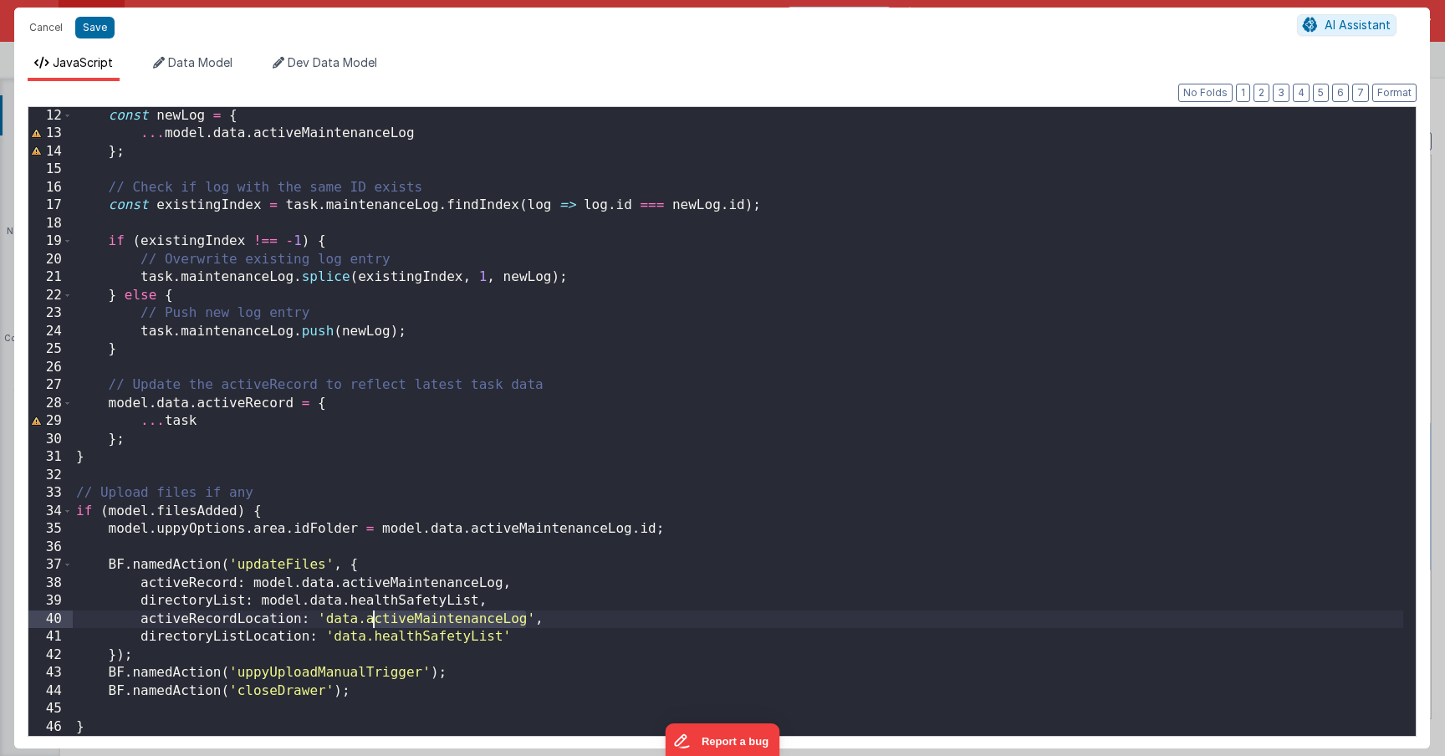
drag, startPoint x: 528, startPoint y: 618, endPoint x: 368, endPoint y: 621, distance: 160.6
click at [368, 621] on div "const newLog = { ... model . data . activeMaintenanceLog } ; // Check if log wi…" at bounding box center [738, 439] width 1330 height 665
drag, startPoint x: 377, startPoint y: 636, endPoint x: 507, endPoint y: 638, distance: 129.6
click at [507, 637] on div "const newLog = { ... model . data . activeMaintenanceLog } ; // Check if log wi…" at bounding box center [738, 439] width 1330 height 665
click at [383, 621] on div "const newLog = { ... model . data . activeMaintenanceLog } ; // Check if log wi…" at bounding box center [738, 439] width 1330 height 665
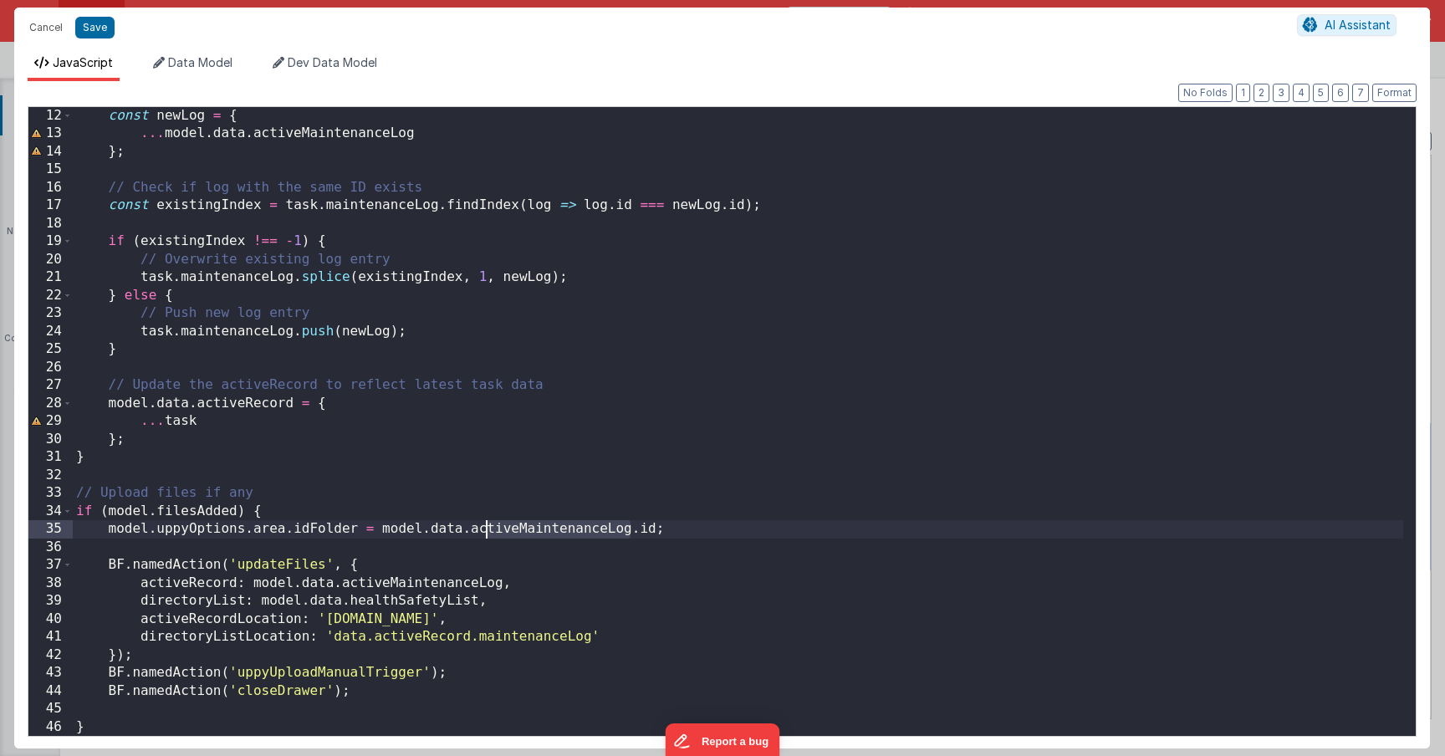
drag, startPoint x: 631, startPoint y: 532, endPoint x: 482, endPoint y: 529, distance: 148.9
click at [482, 529] on div "const newLog = { ... model . data . activeMaintenanceLog } ; // Check if log wi…" at bounding box center [738, 439] width 1330 height 665
click at [381, 623] on div "const newLog = { ... model . data . activeMaintenanceLog } ; // Check if log wi…" at bounding box center [738, 439] width 1330 height 665
drag, startPoint x: 324, startPoint y: 619, endPoint x: 525, endPoint y: 620, distance: 200.7
click at [525, 620] on div "const newLog = { ... model . data . activeMaintenanceLog } ; // Check if log wi…" at bounding box center [738, 439] width 1330 height 665
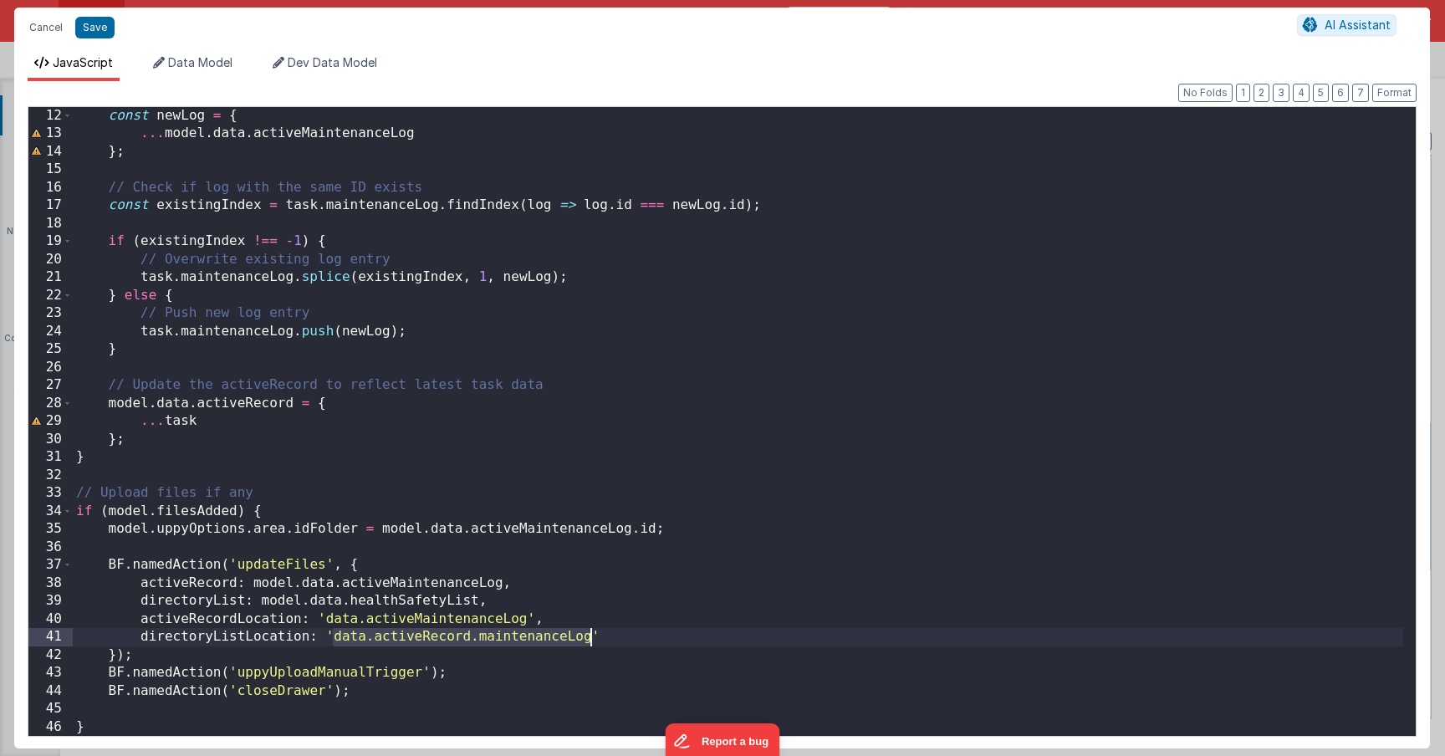
drag, startPoint x: 334, startPoint y: 642, endPoint x: 592, endPoint y: 643, distance: 257.6
click at [592, 643] on div "const newLog = { ... model . data . activeMaintenanceLog } ; // Check if log wi…" at bounding box center [738, 439] width 1330 height 665
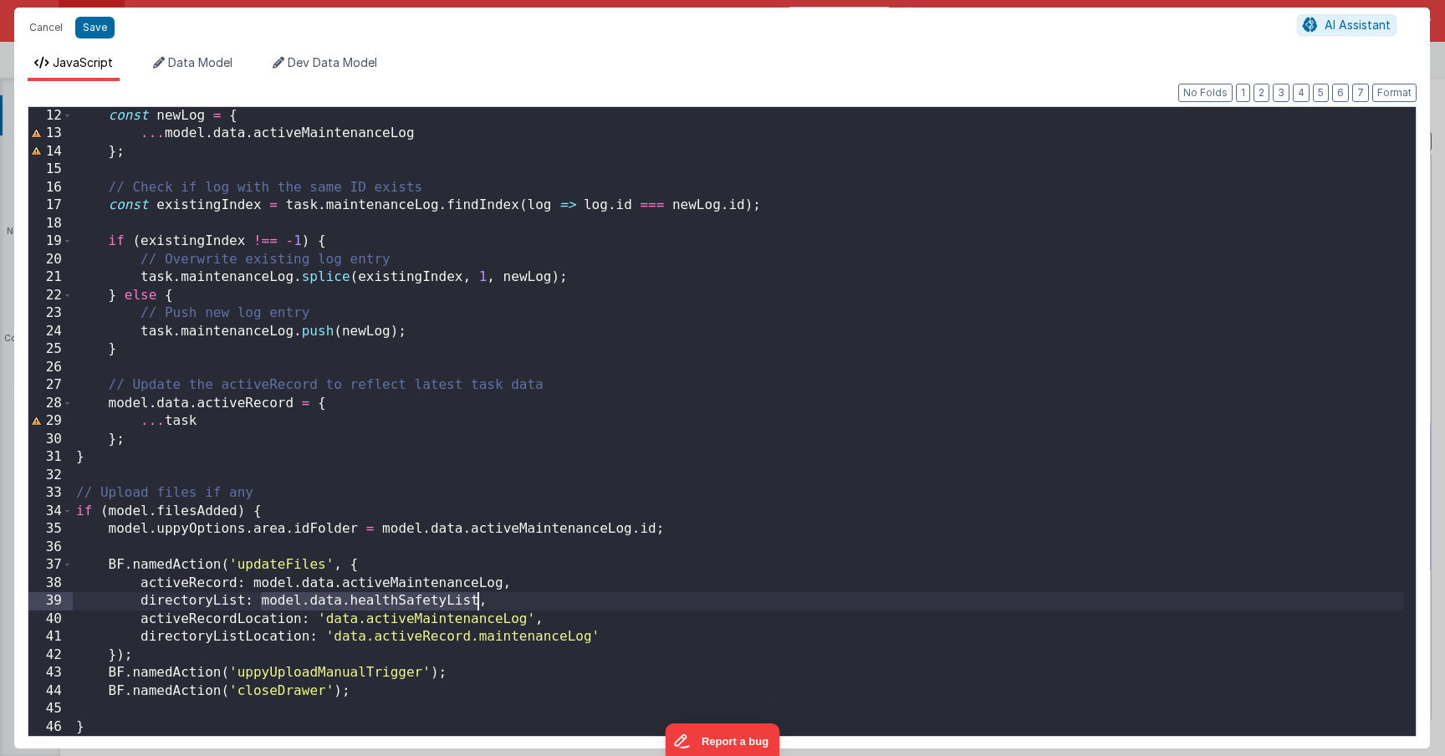
drag, startPoint x: 258, startPoint y: 602, endPoint x: 479, endPoint y: 604, distance: 221.6
click at [479, 604] on div "const newLog = { ... model . data . activeMaintenanceLog } ; // Check if log wi…" at bounding box center [738, 439] width 1330 height 665
click at [94, 22] on button "Save" at bounding box center [94, 28] width 39 height 22
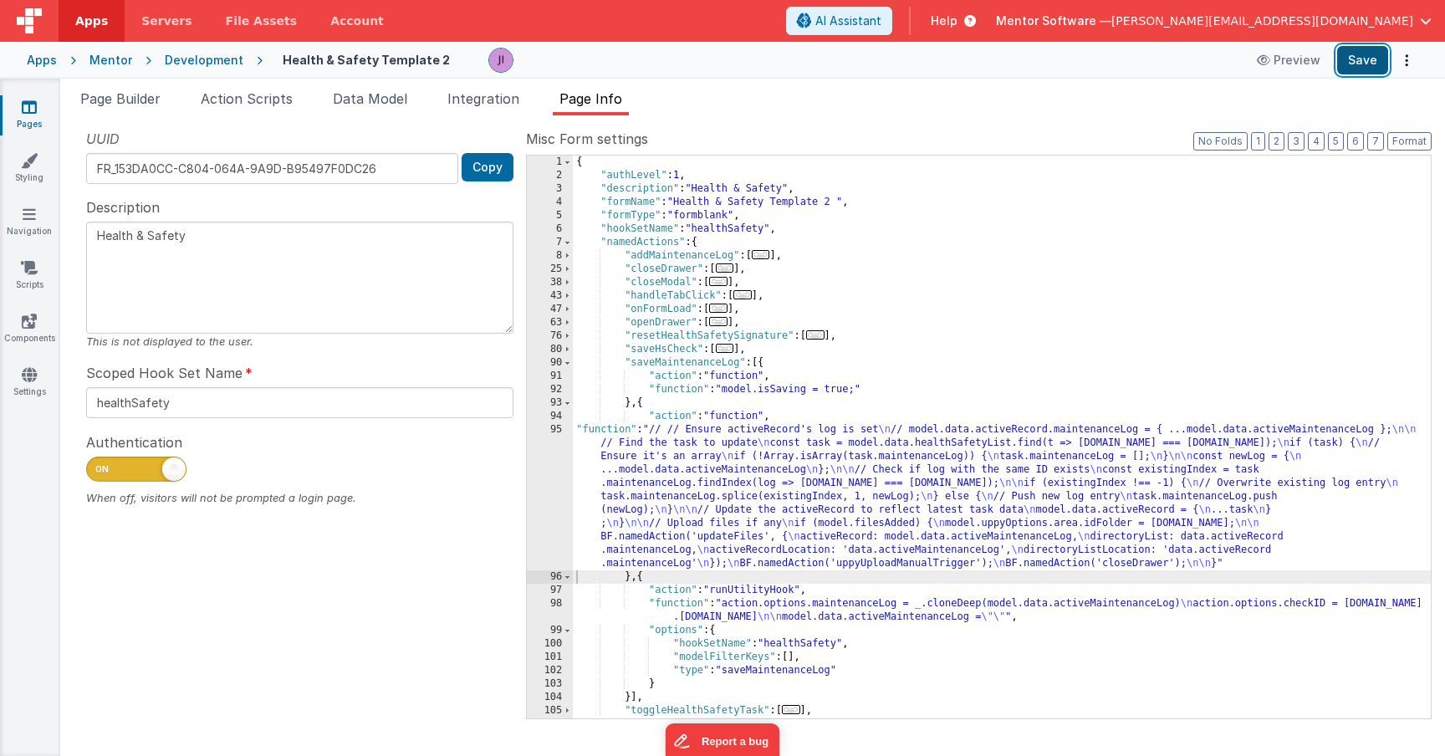
click at [1356, 54] on button "Save" at bounding box center [1362, 60] width 51 height 28
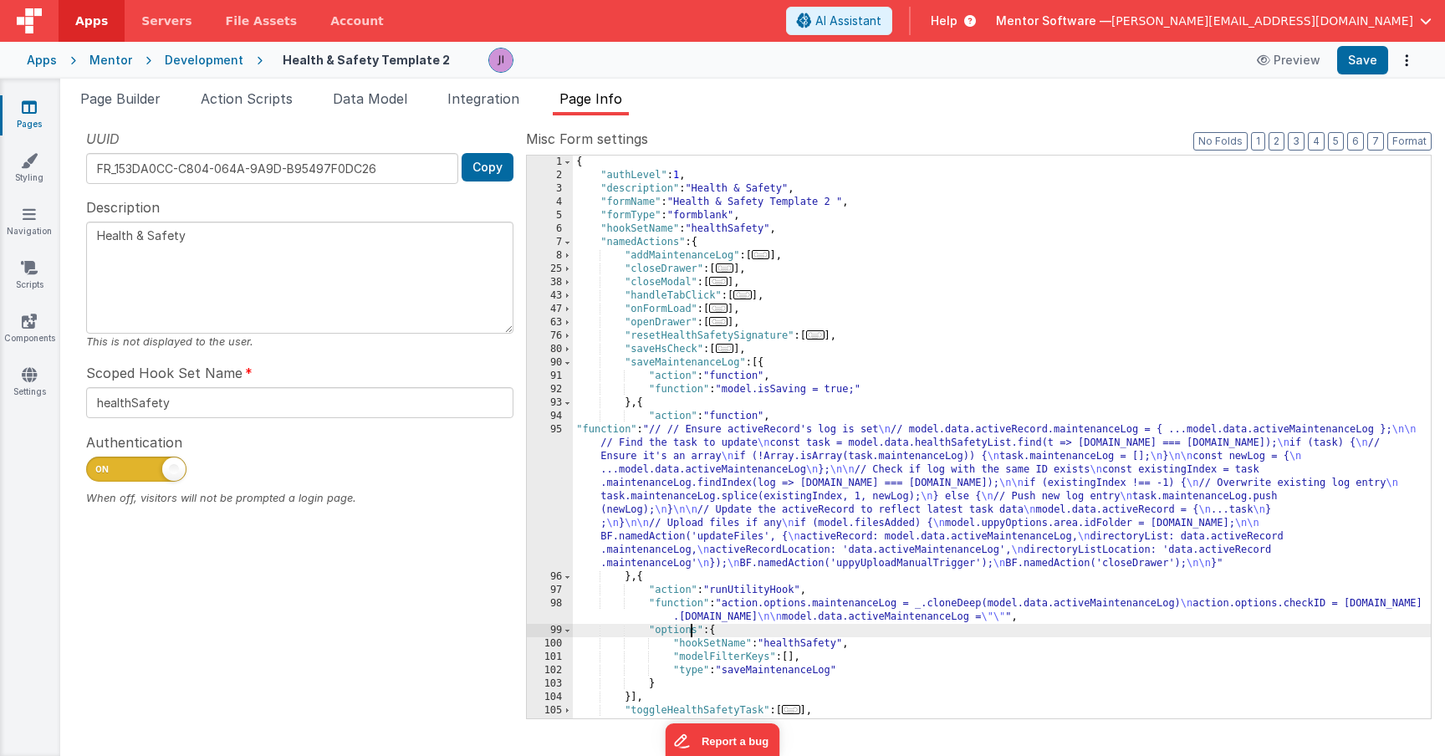
click at [692, 624] on div "{ "authLevel" : 1 , "description" : "Health & Safety" , "formName" : "Health & …" at bounding box center [1002, 451] width 858 height 590
click at [666, 574] on div "{ "authLevel" : 1 , "description" : "Health & Safety" , "formName" : "Health & …" at bounding box center [1002, 451] width 858 height 590
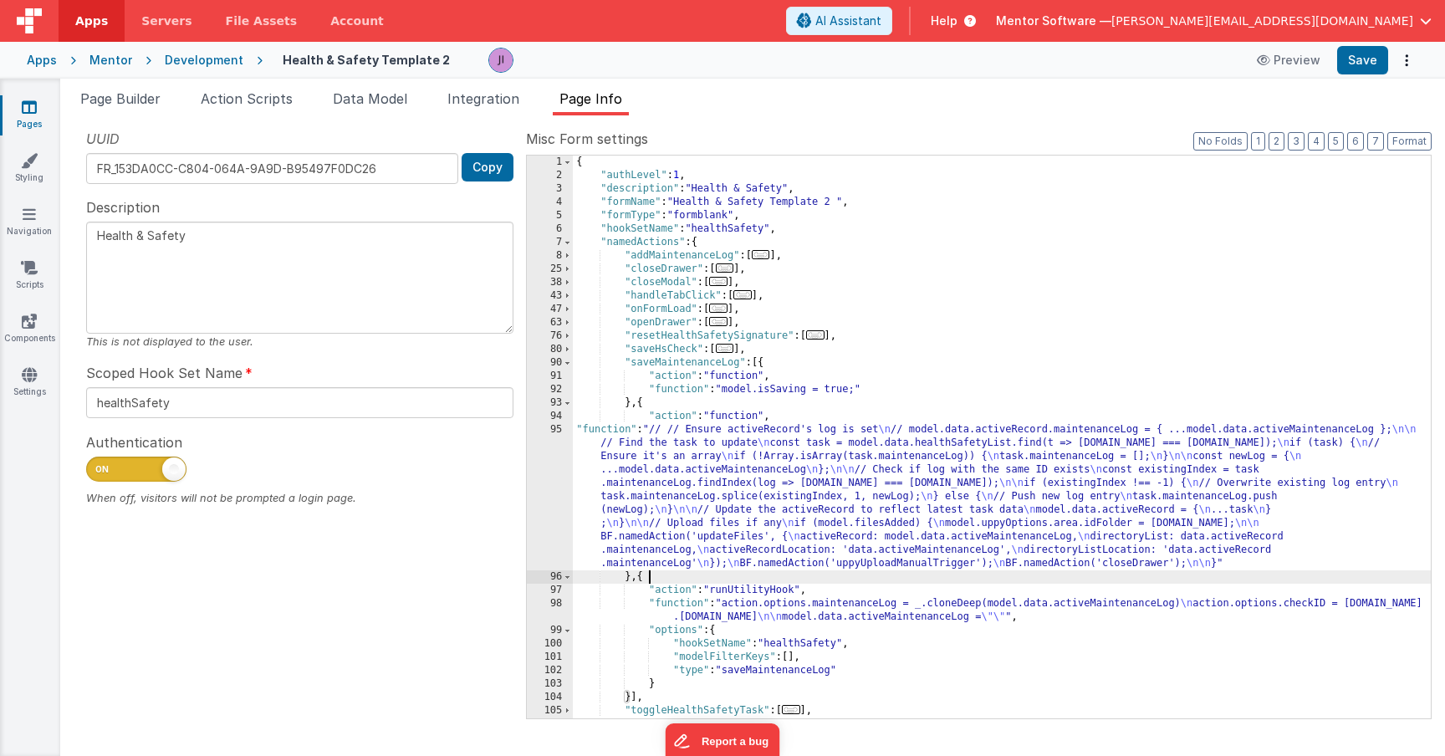
click at [549, 531] on div "95" at bounding box center [550, 496] width 46 height 147
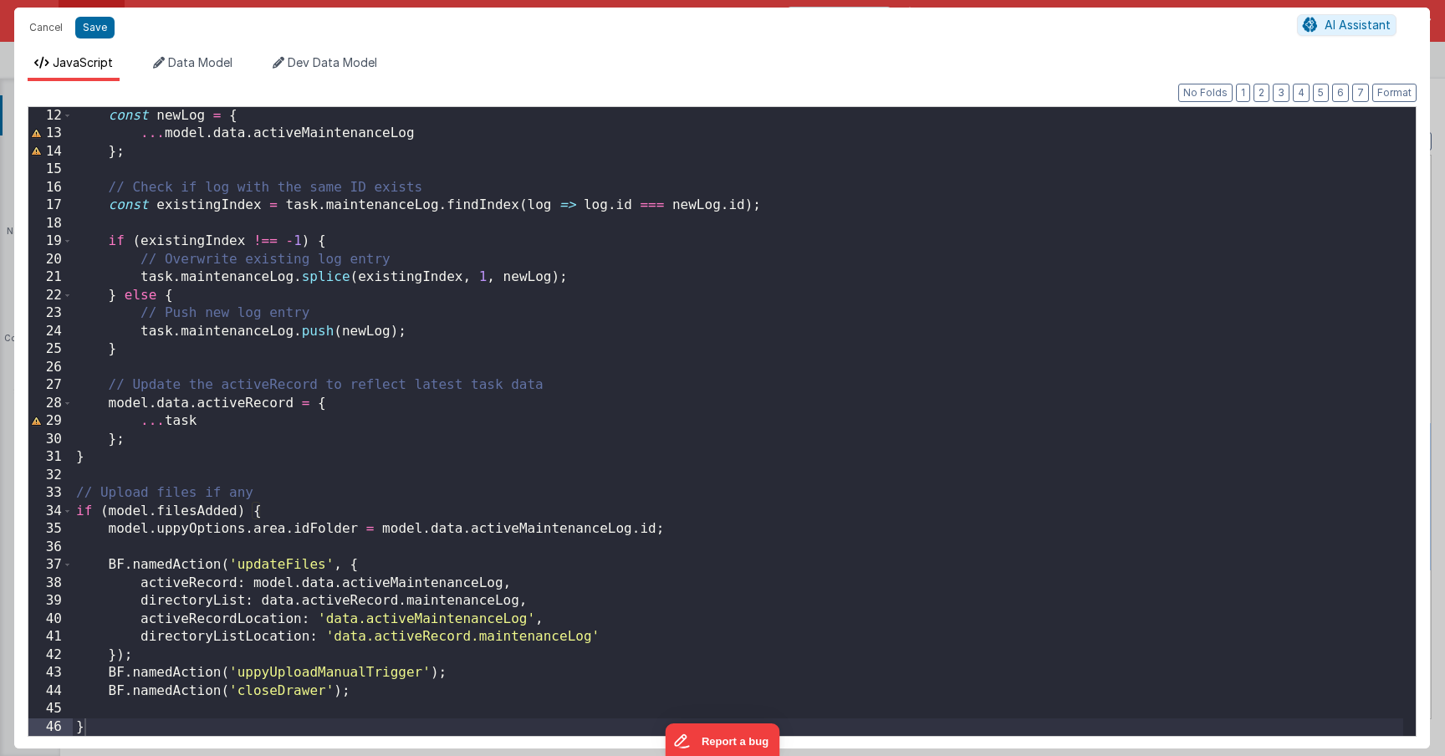
click at [253, 595] on div "const newLog = { ... model . data . activeMaintenanceLog } ; // Check if log wi…" at bounding box center [738, 439] width 1330 height 665
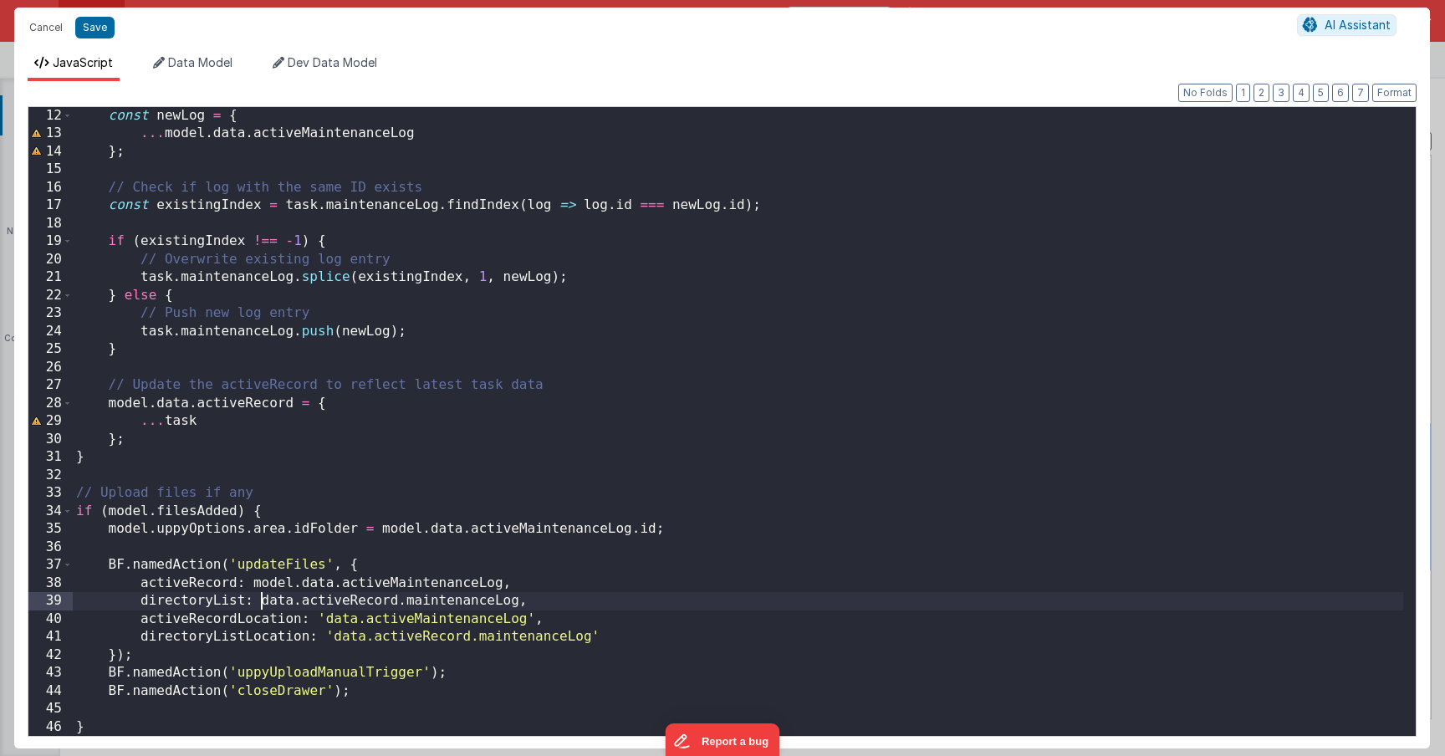
click at [260, 597] on div "const newLog = { ... model . data . activeMaintenanceLog } ; // Check if log wi…" at bounding box center [738, 439] width 1330 height 665
click at [100, 22] on button "Save" at bounding box center [94, 28] width 39 height 22
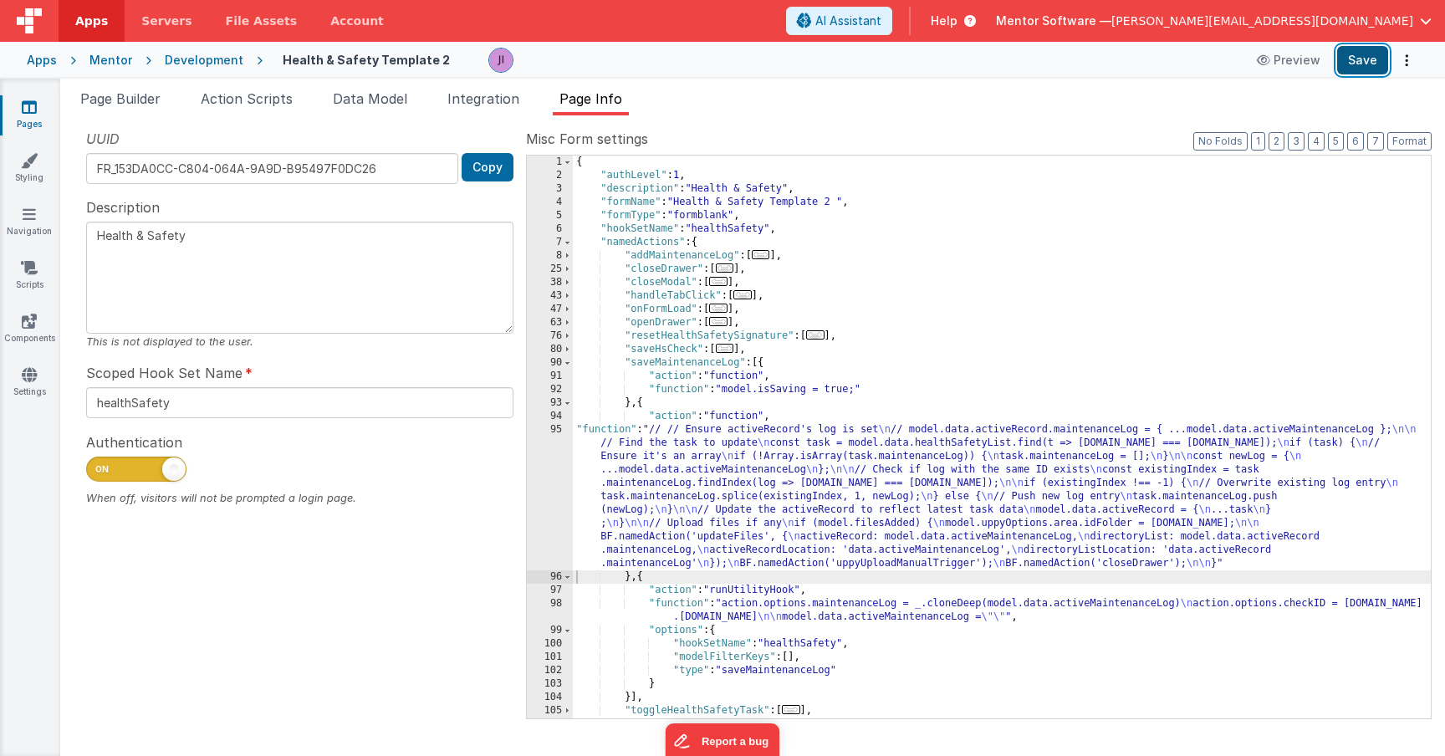
click at [1364, 63] on button "Save" at bounding box center [1362, 60] width 51 height 28
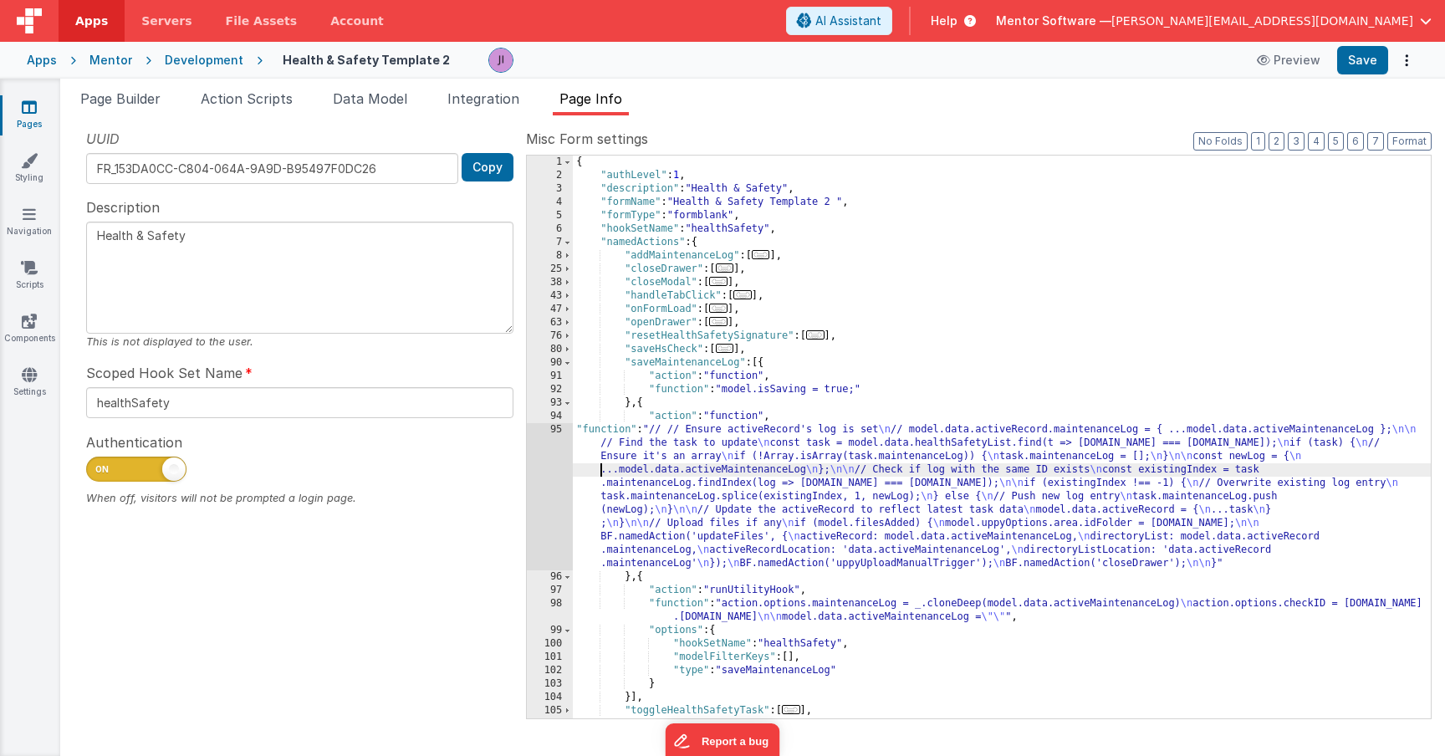
click at [603, 467] on div "{ "authLevel" : 1 , "description" : "Health & Safety" , "formName" : "Health & …" at bounding box center [1002, 451] width 858 height 590
click at [564, 467] on div "95" at bounding box center [550, 496] width 46 height 147
click at [534, 480] on div "95" at bounding box center [550, 496] width 46 height 147
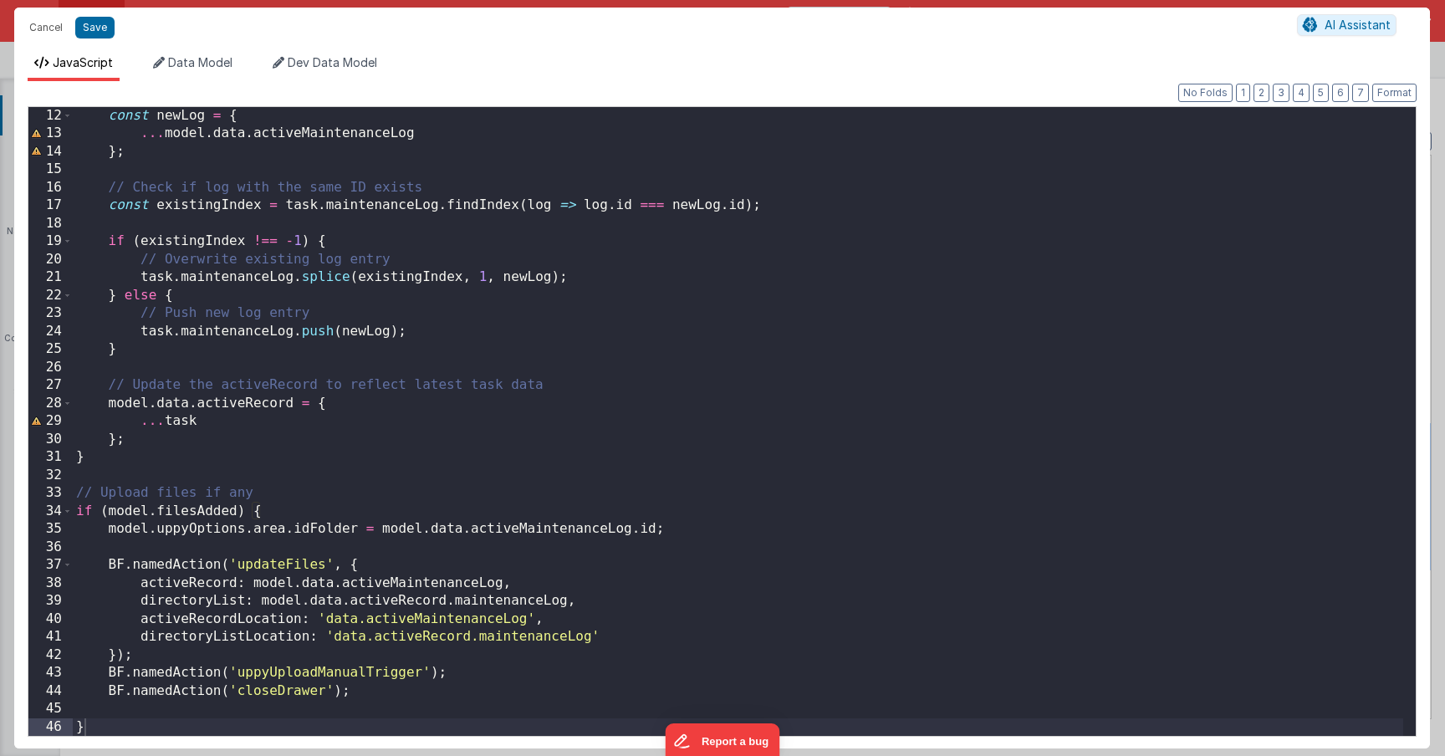
click at [251, 633] on div "const newLog = { ... model . data . activeMaintenanceLog } ; // Check if log wi…" at bounding box center [738, 439] width 1330 height 665
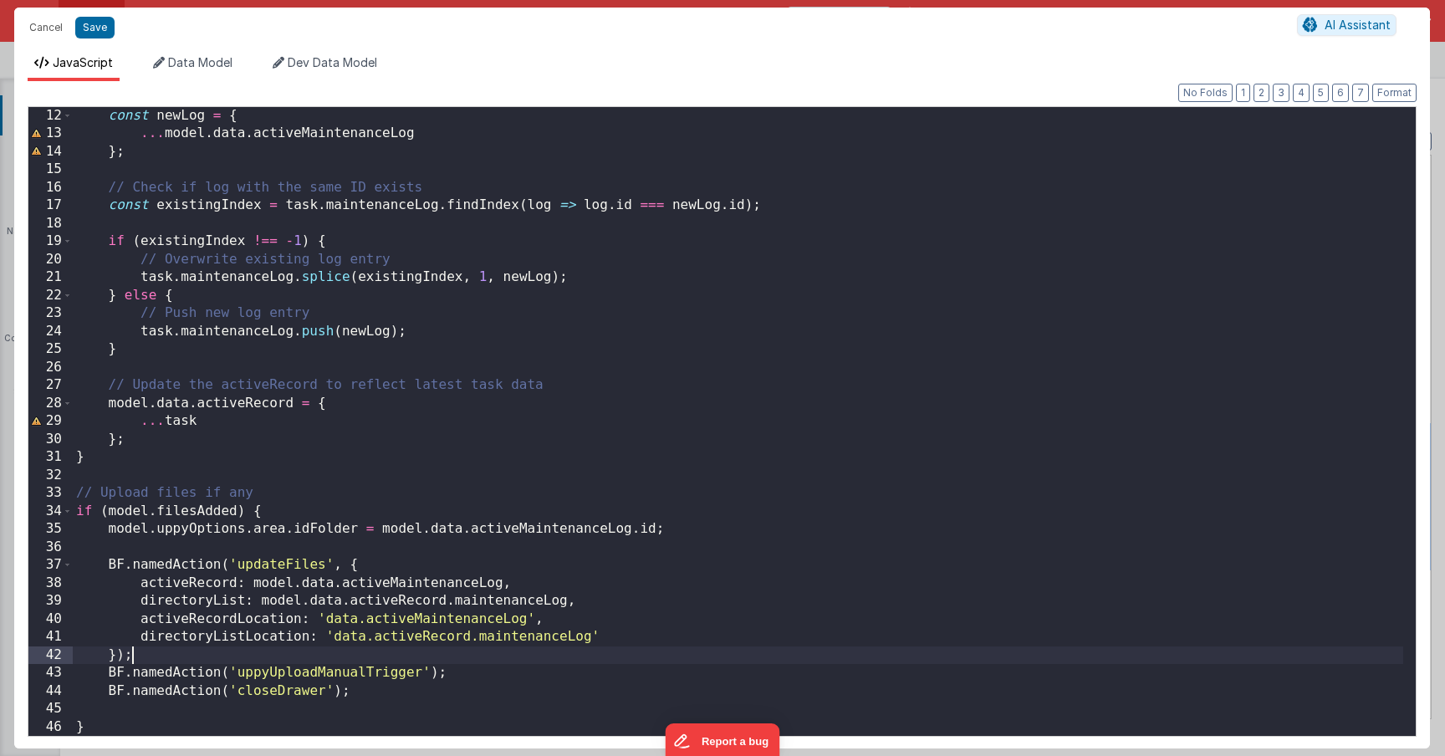
click at [138, 661] on div "const newLog = { ... model . data . activeMaintenanceLog } ; // Check if log wi…" at bounding box center [738, 439] width 1330 height 665
click at [125, 657] on div "const newLog = { ... model . data . activeMaintenanceLog } ; // Check if log wi…" at bounding box center [738, 439] width 1330 height 665
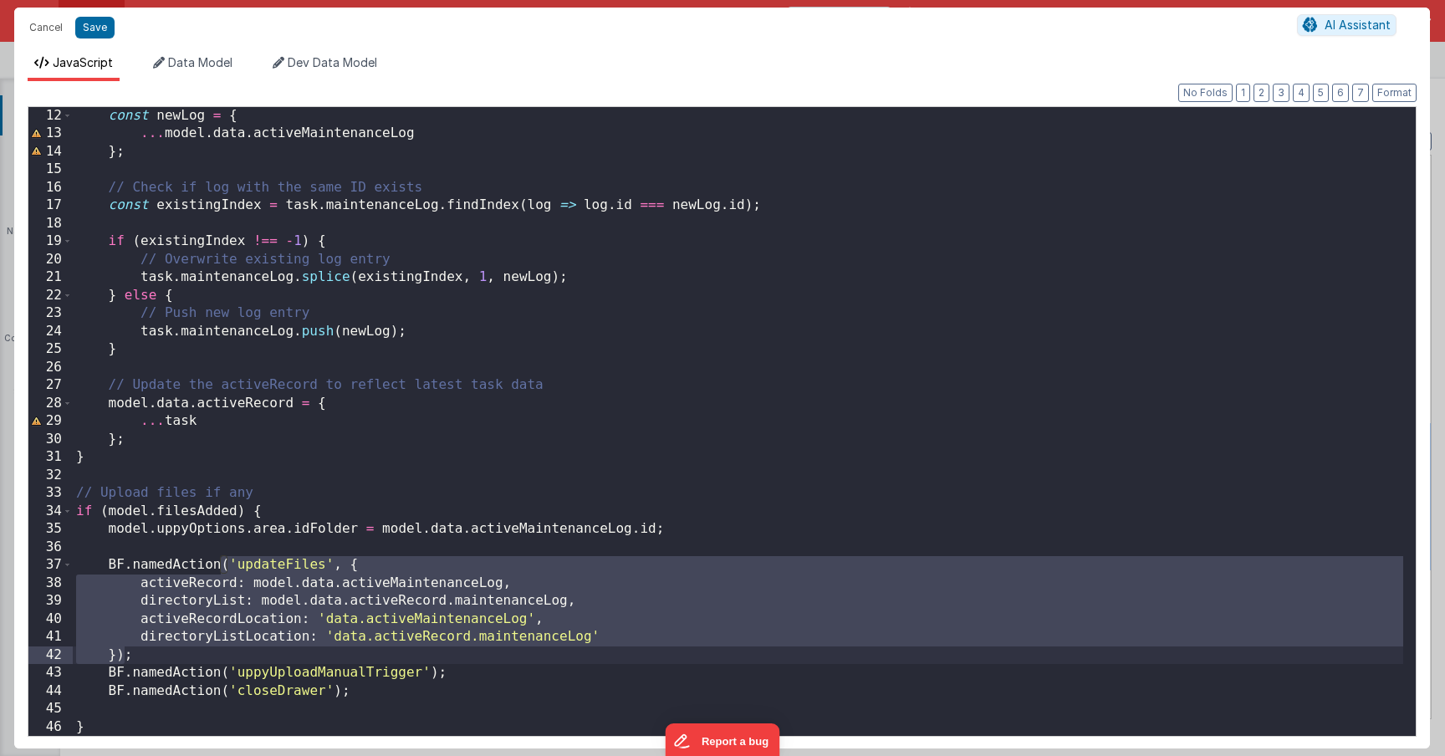
click at [120, 658] on div "const newLog = { ... model . data . activeMaintenanceLog } ; // Check if log wi…" at bounding box center [738, 439] width 1330 height 665
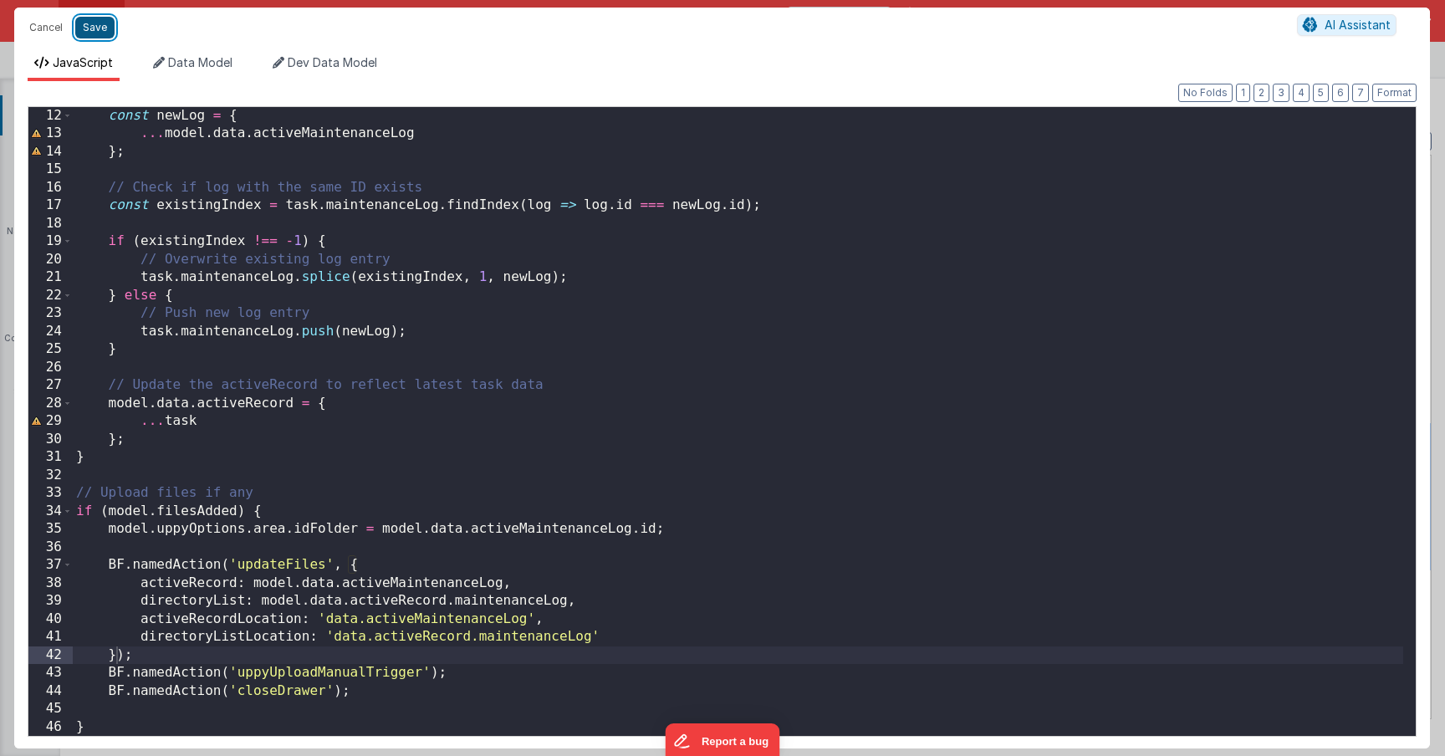
click at [97, 31] on button "Save" at bounding box center [94, 28] width 39 height 22
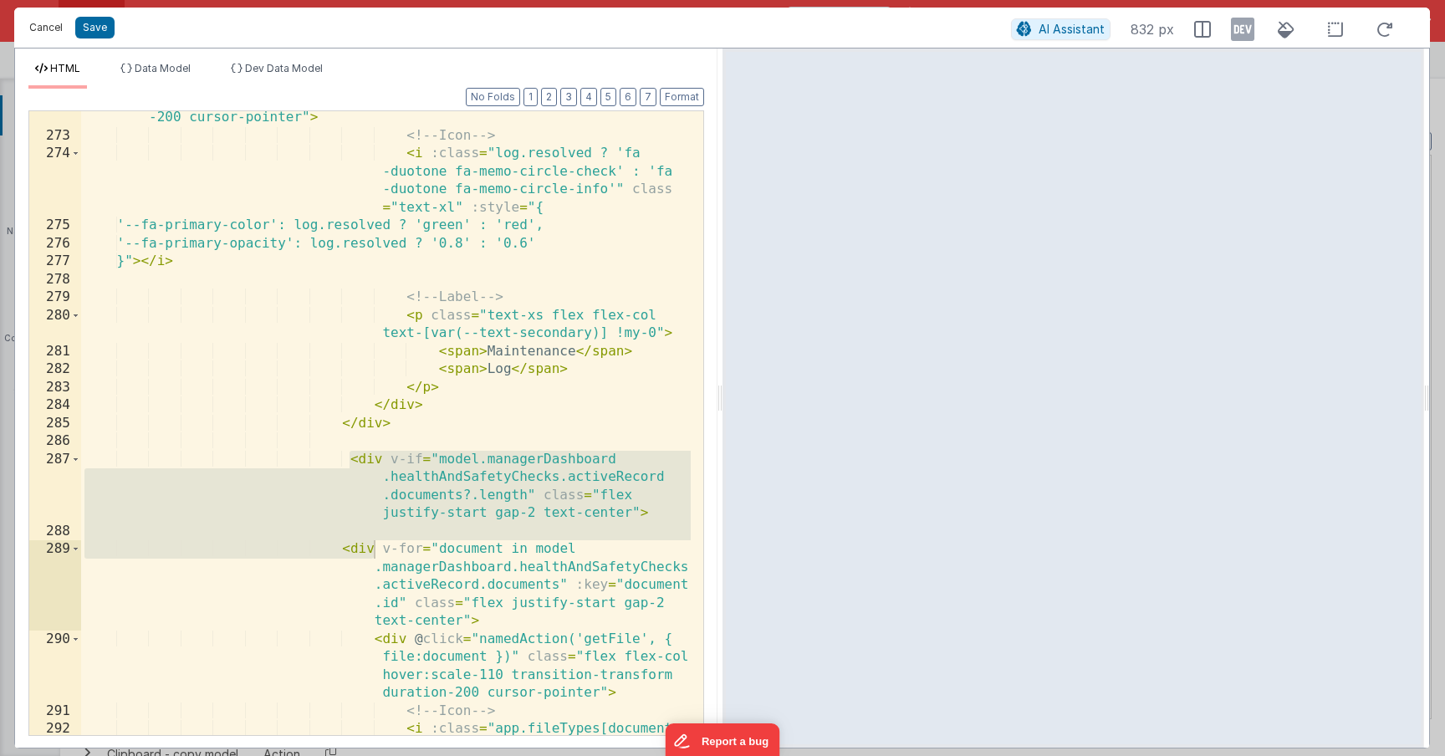
scroll to position [12738, 0]
click at [49, 23] on button "Cancel" at bounding box center [46, 27] width 50 height 23
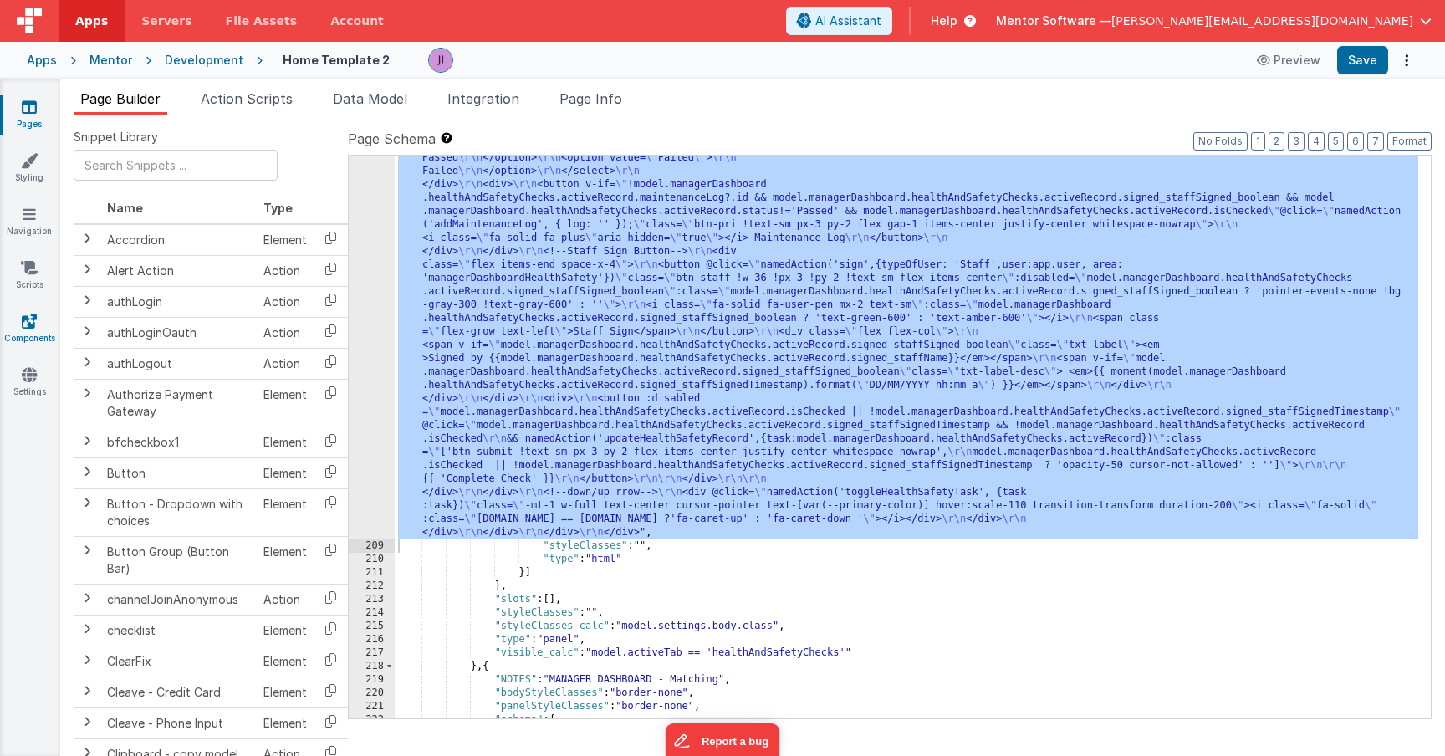
click at [40, 321] on link "Components" at bounding box center [29, 329] width 60 height 33
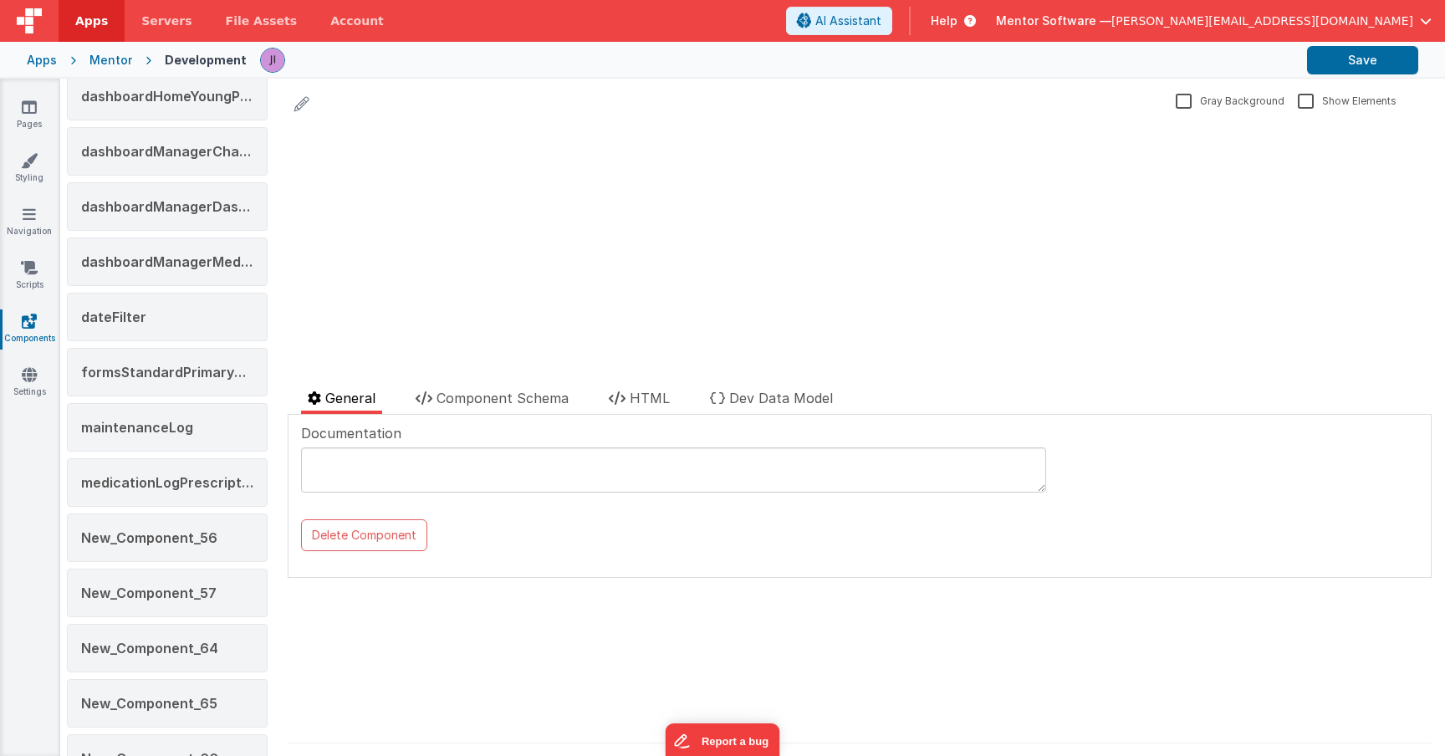
scroll to position [590, 0]
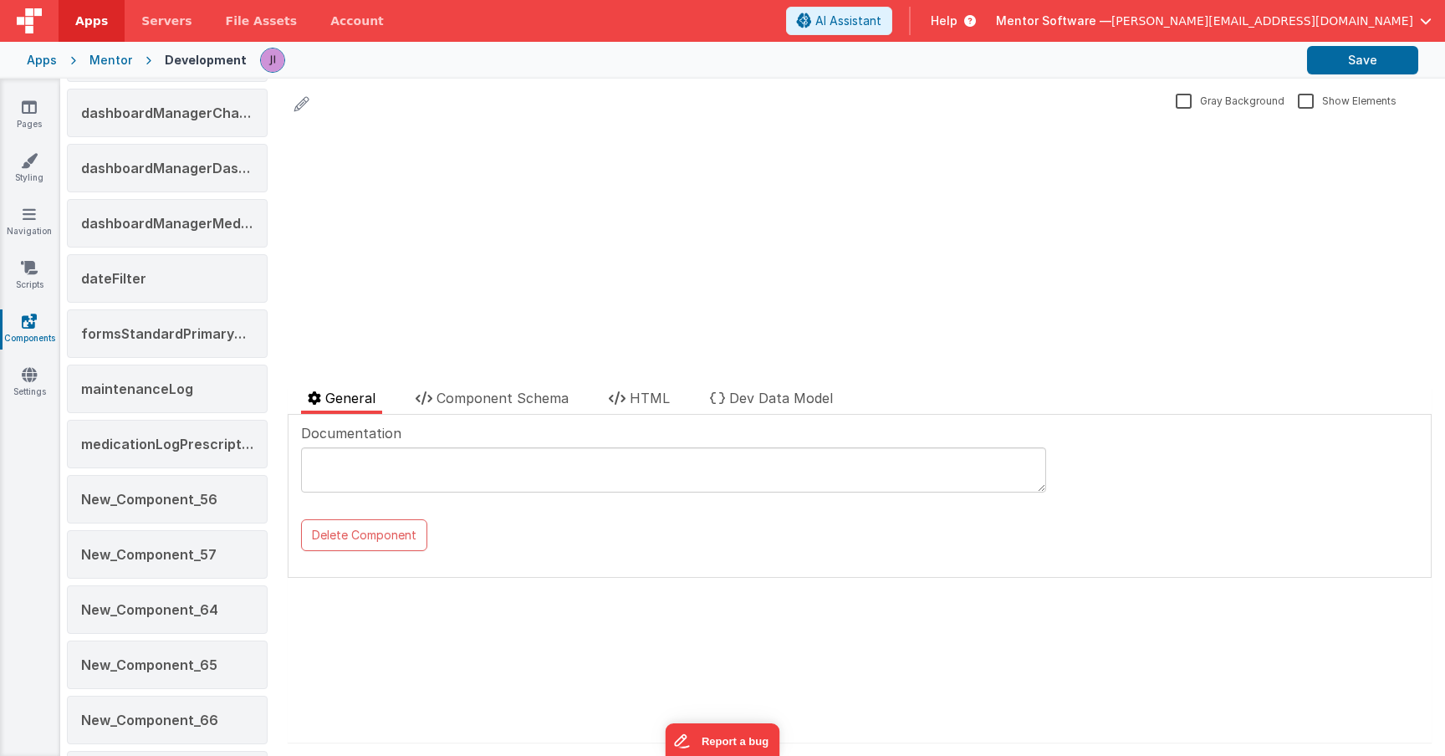
click at [232, 411] on div "maintenanceLog" at bounding box center [167, 389] width 201 height 49
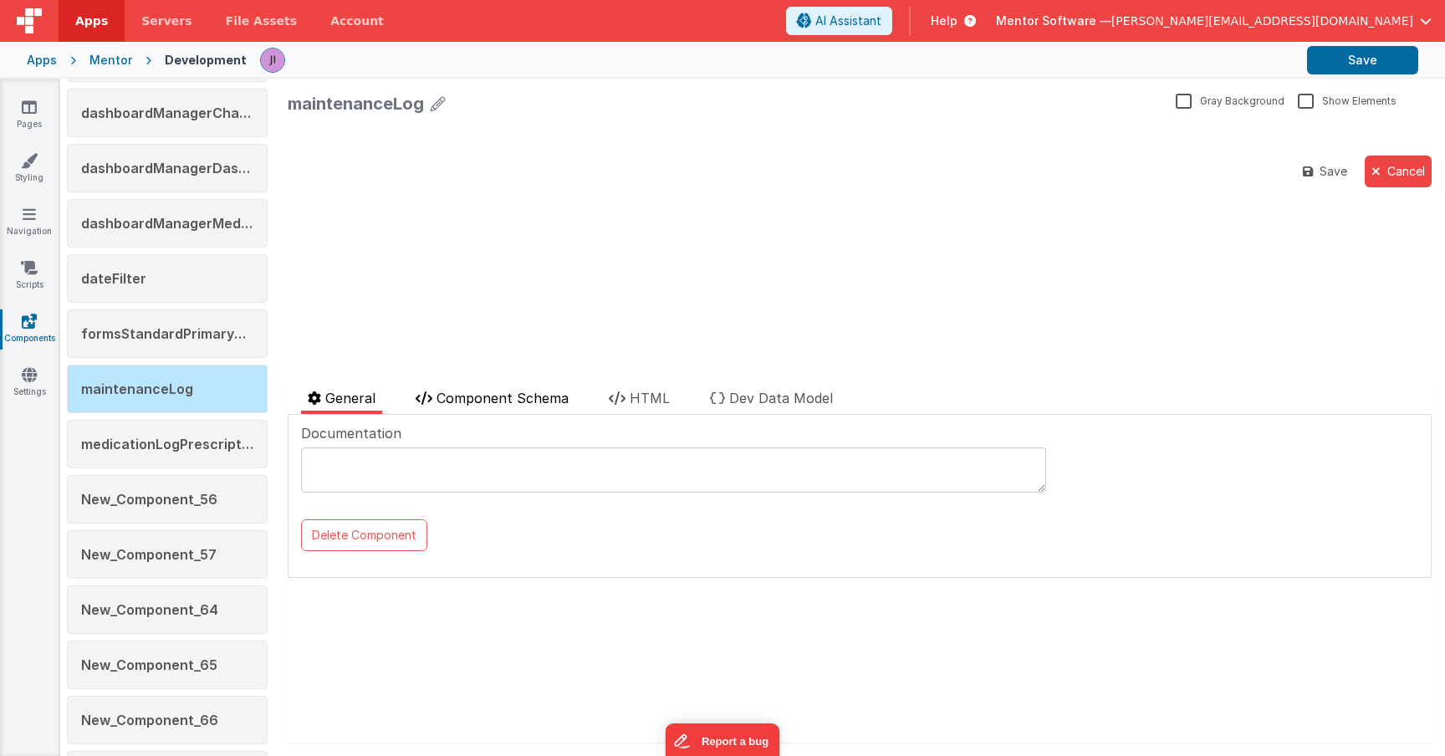
click at [522, 395] on span "Component Schema" at bounding box center [503, 398] width 132 height 17
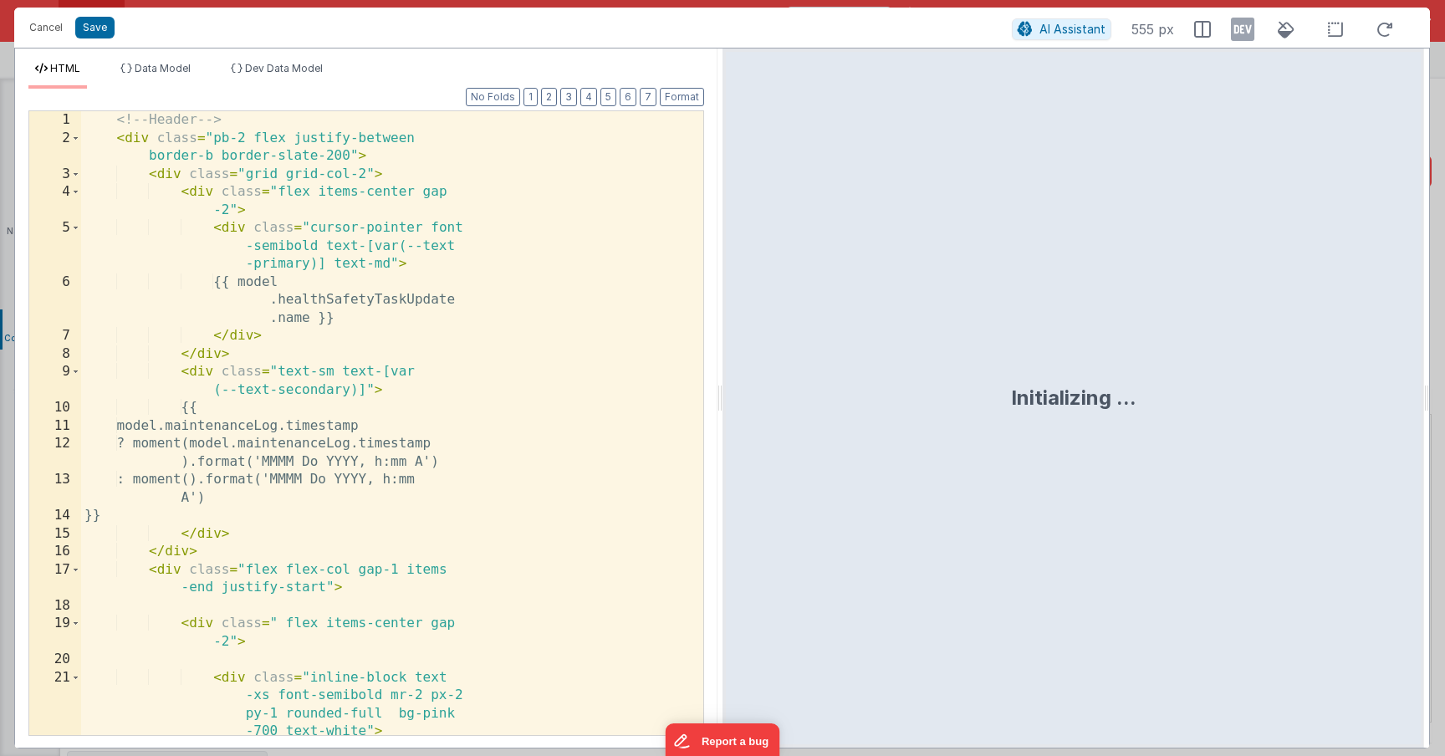
scroll to position [650, 0]
click at [352, 520] on div "<!-- Header --> < div class = "pb-2 flex justify-between border-b border-slate-…" at bounding box center [392, 459] width 622 height 696
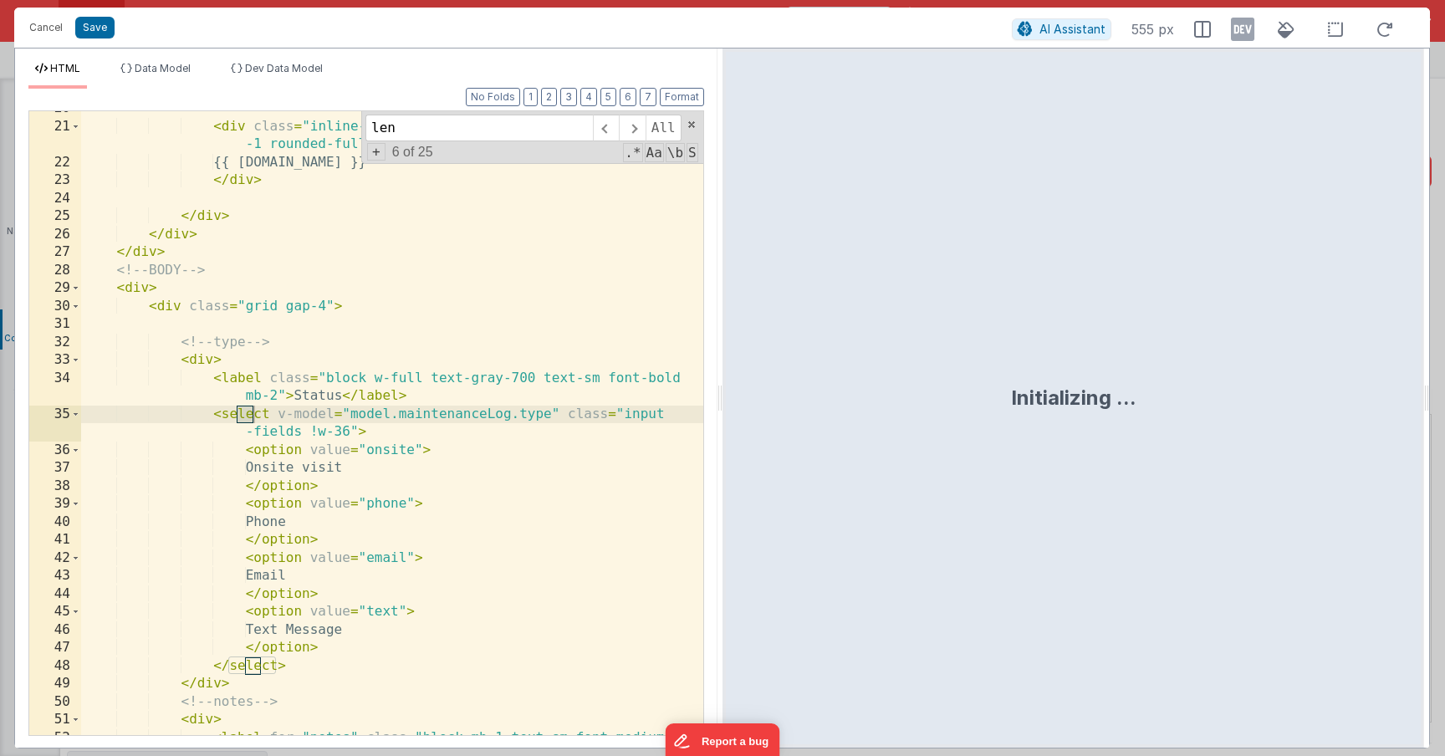
scroll to position [1306, 0]
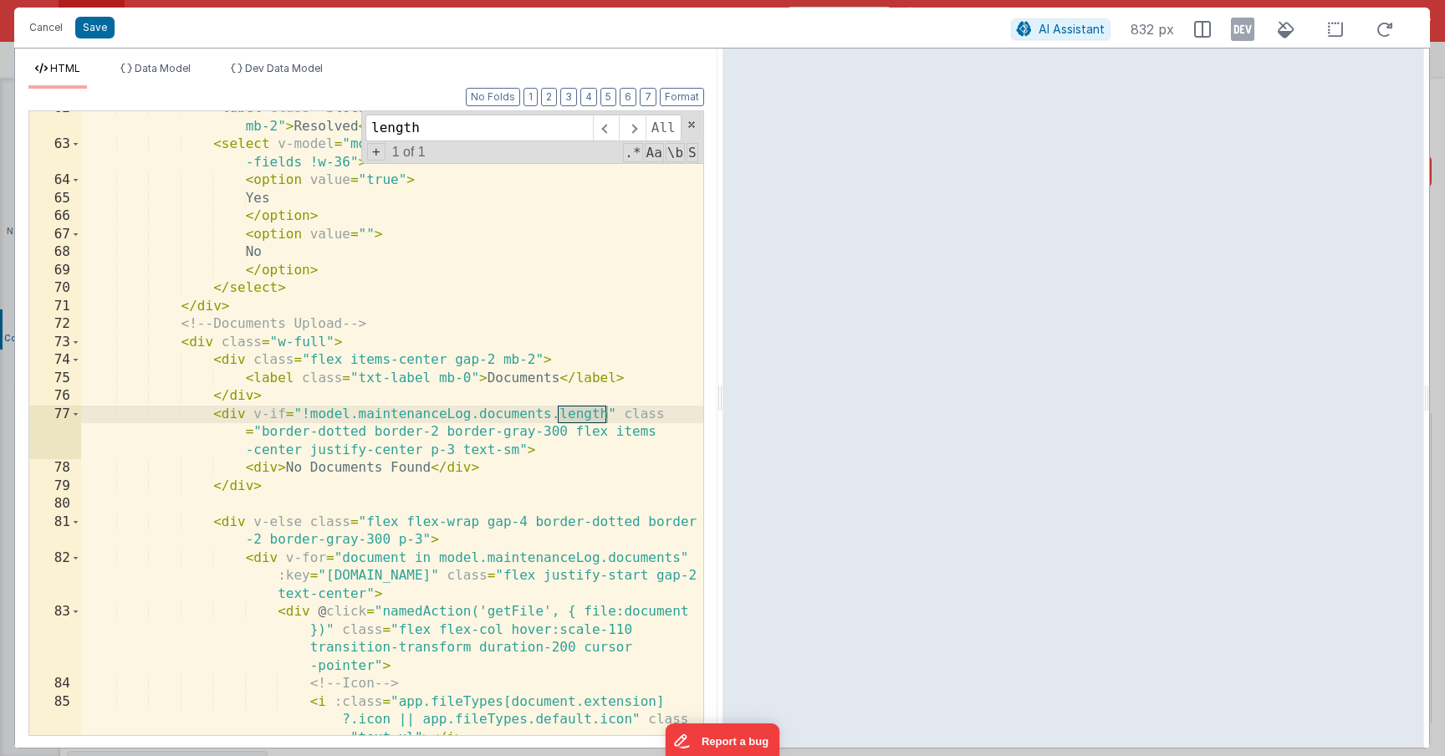
type input "length"
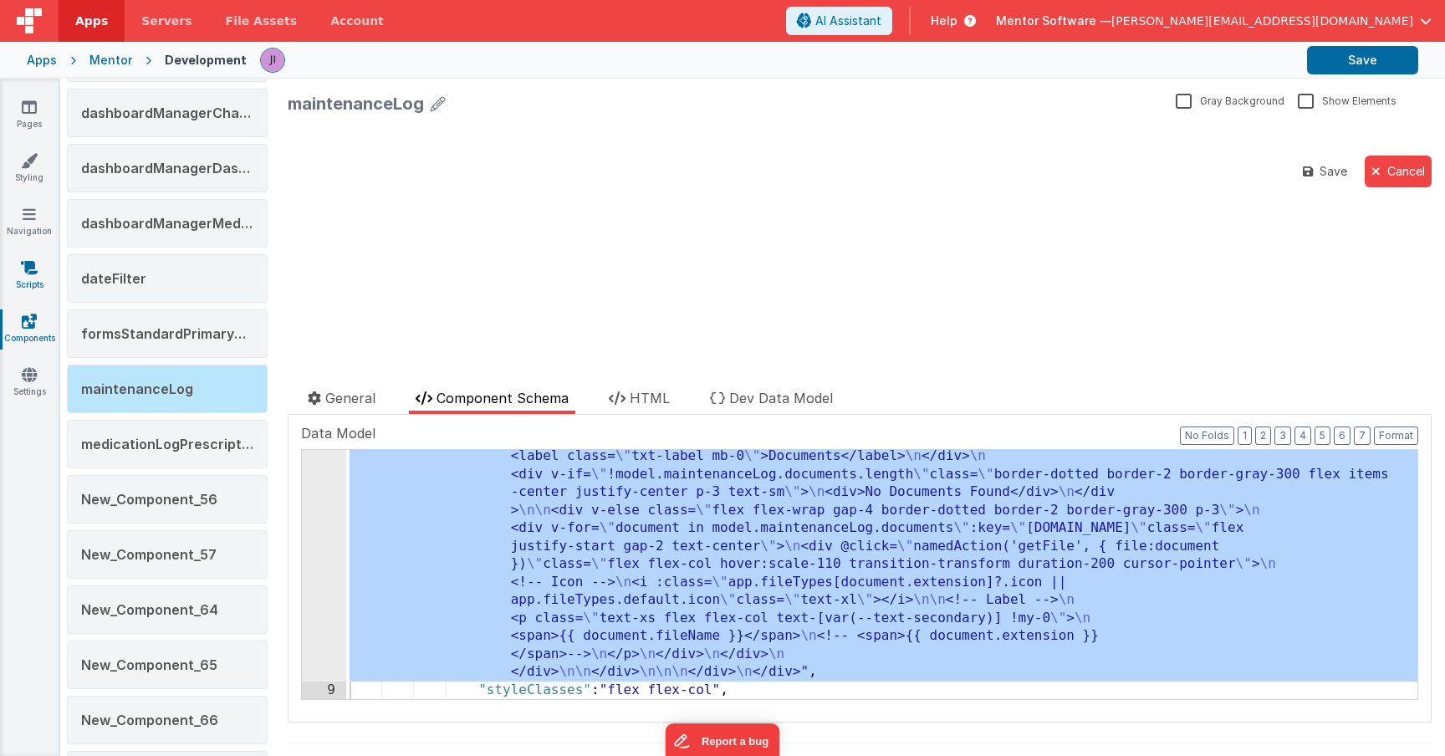
click at [37, 284] on link "Scripts" at bounding box center [29, 275] width 60 height 33
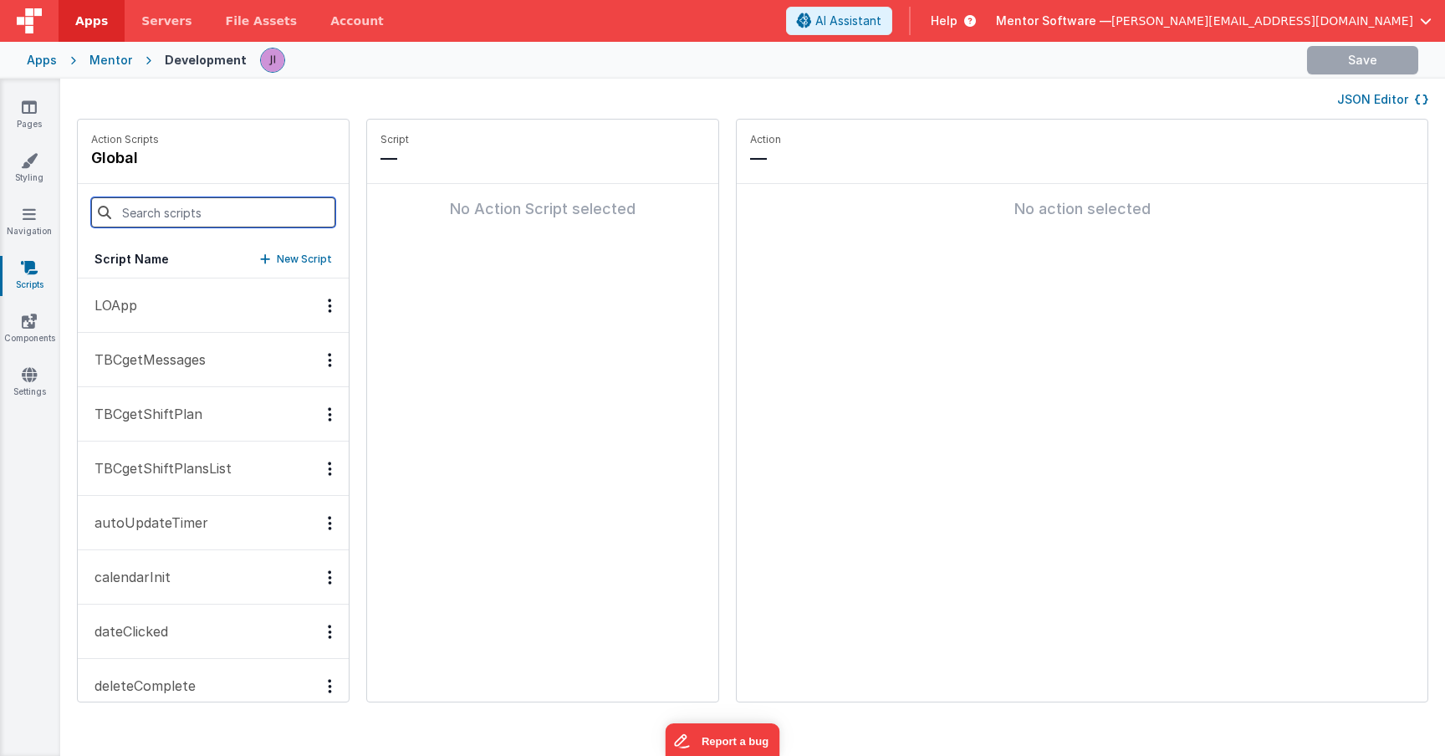
click at [206, 219] on input at bounding box center [213, 212] width 244 height 30
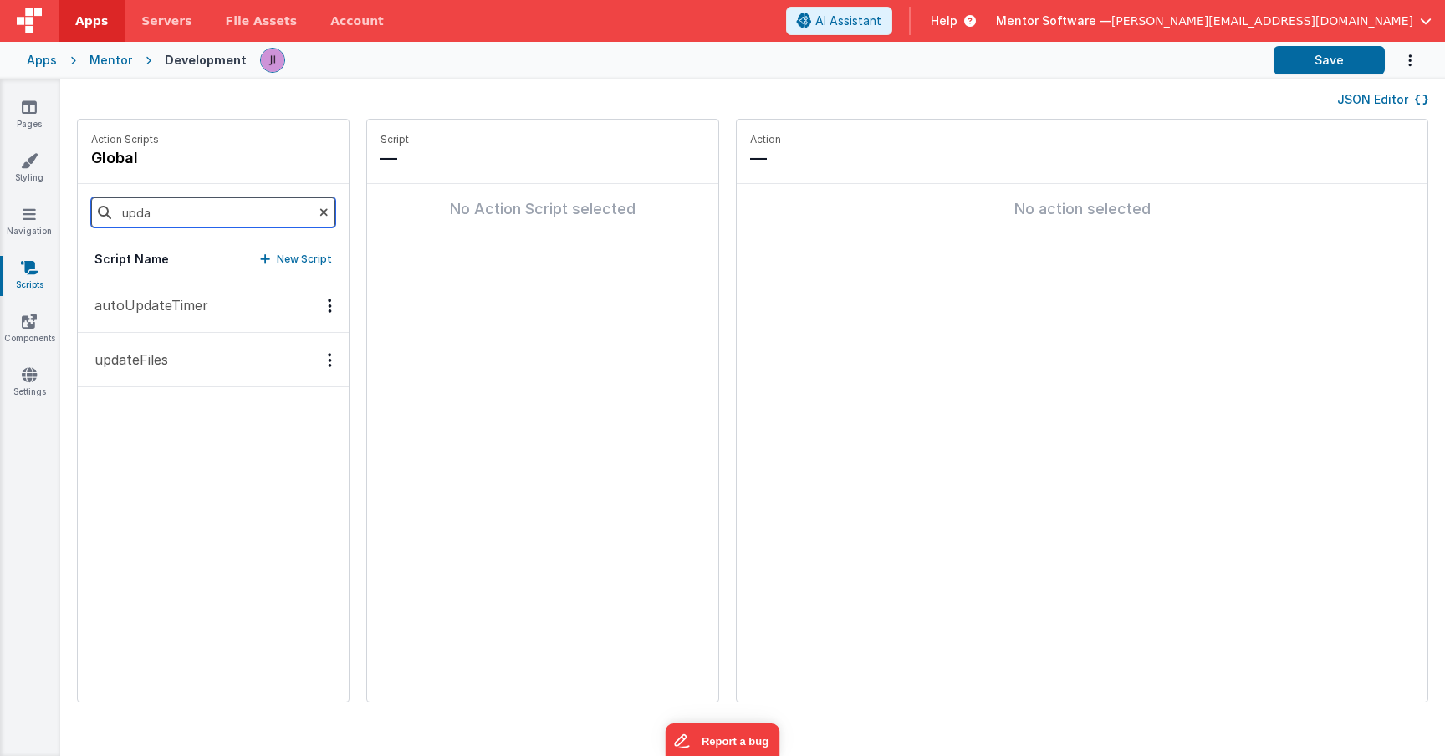
type input "upda"
click at [155, 364] on p "updateFiles" at bounding box center [126, 360] width 84 height 20
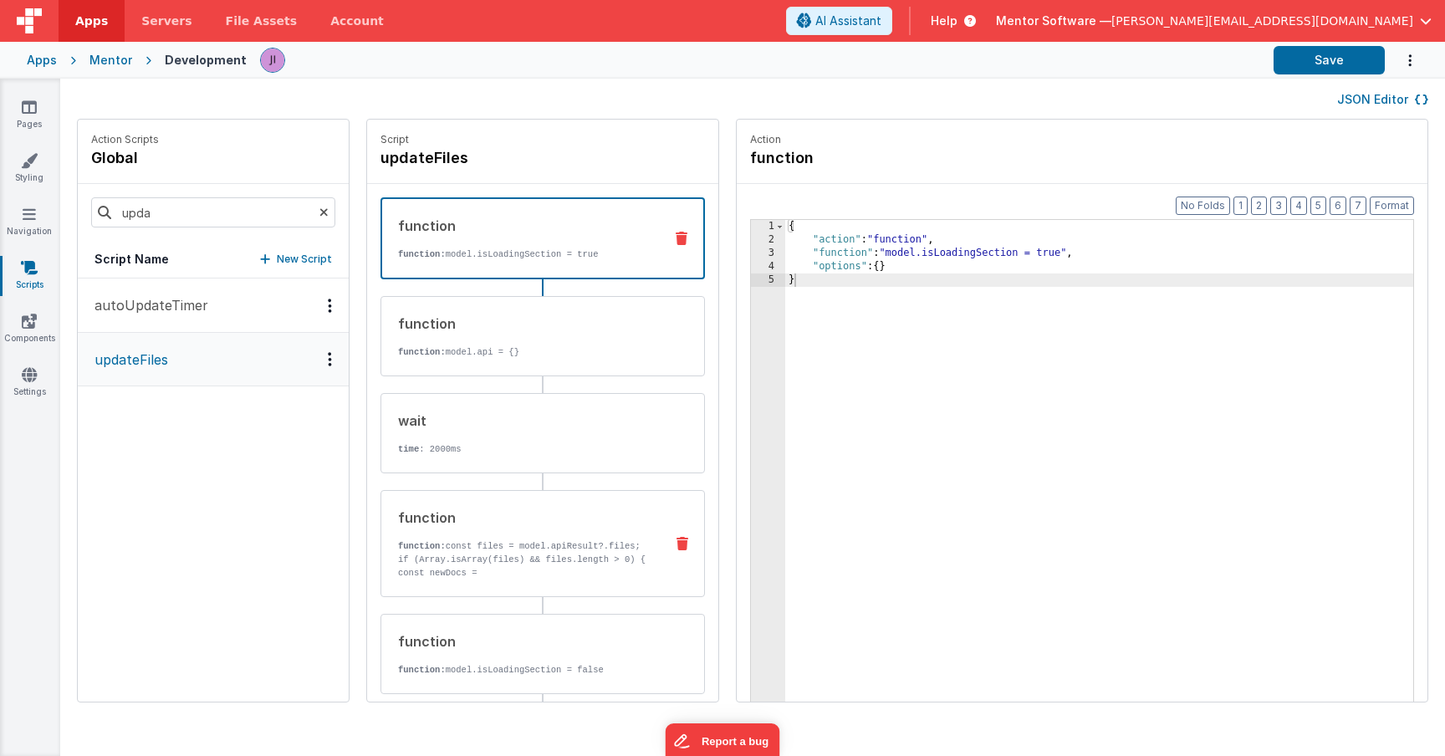
click at [462, 553] on p "function: const files = model.apiResult?.files;" at bounding box center [524, 545] width 253 height 13
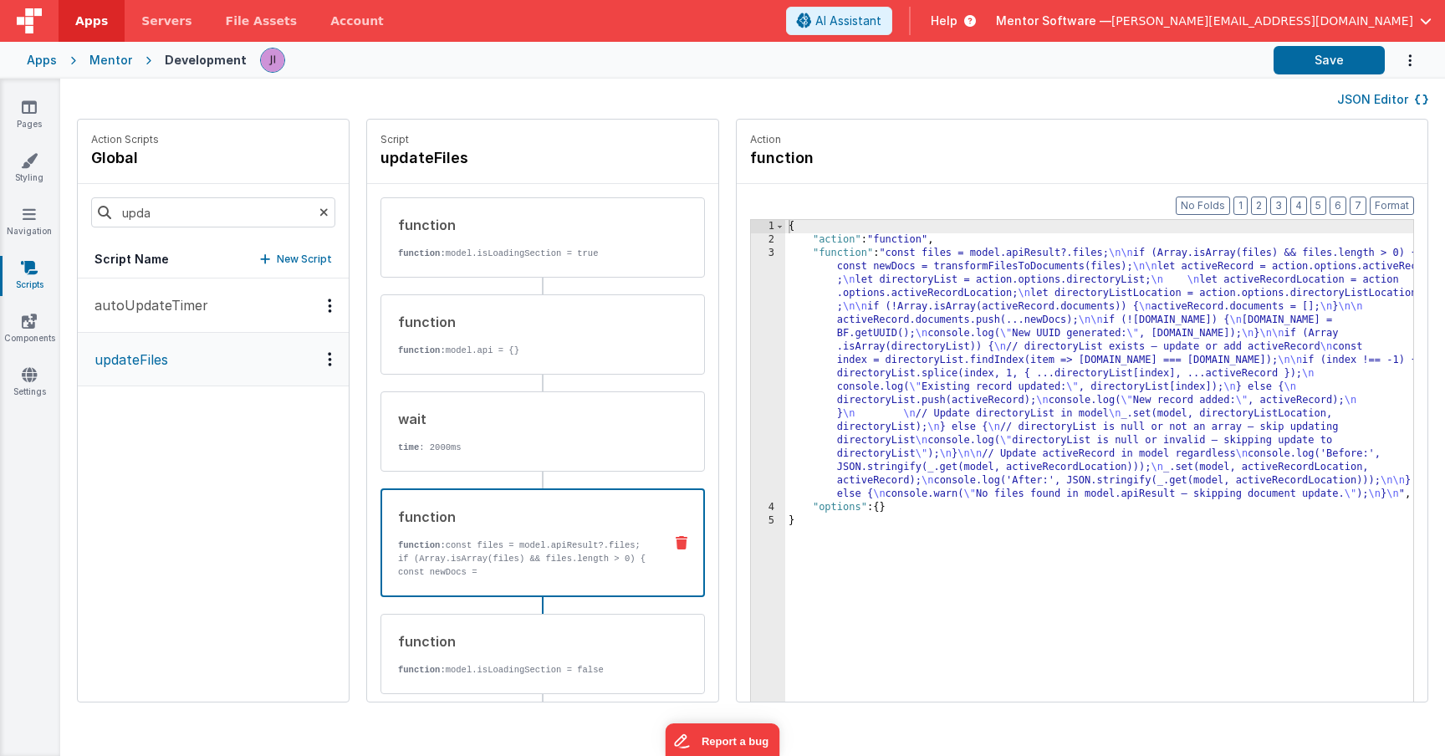
click at [837, 318] on div "{ "action" : "function" , "function" : "const files = model.apiResult?.files; \…" at bounding box center [1123, 500] width 677 height 560
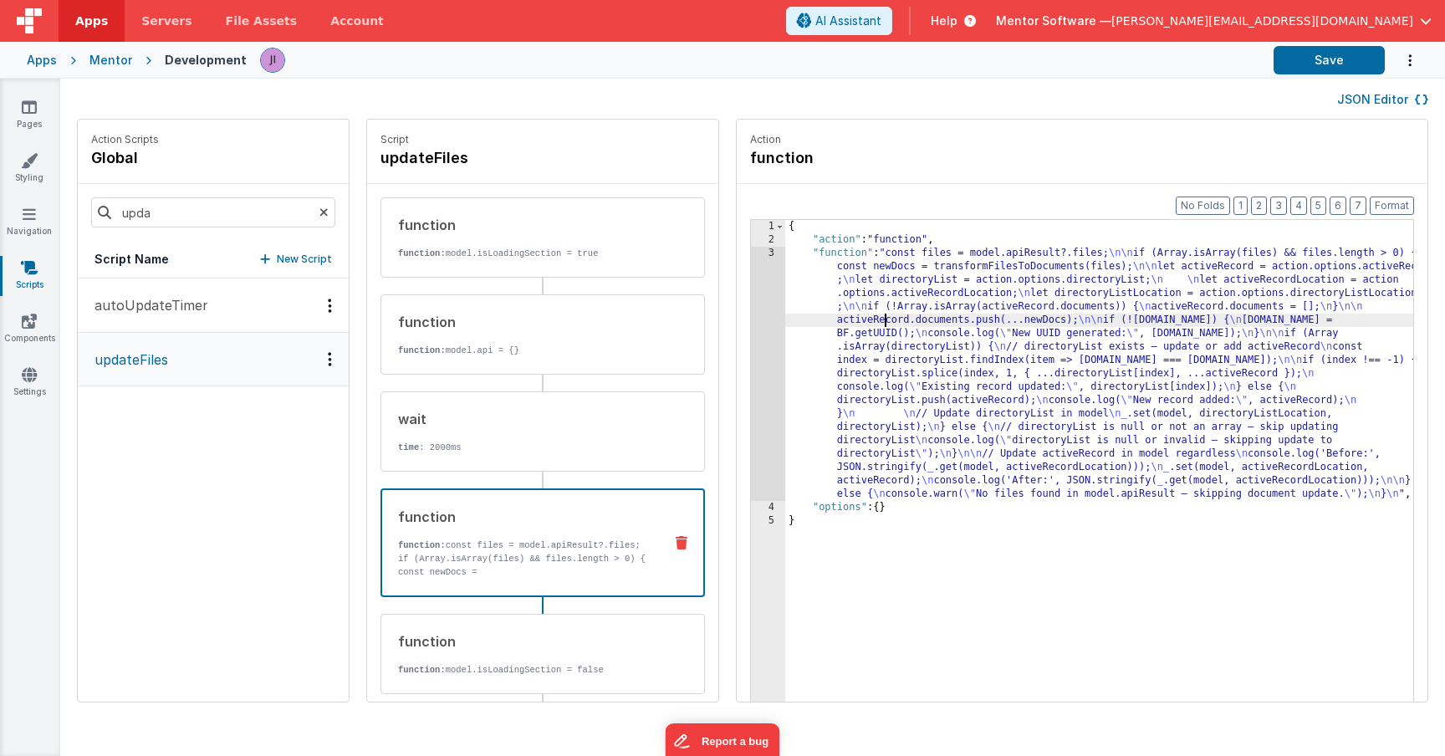
click at [751, 325] on div "3" at bounding box center [768, 374] width 34 height 254
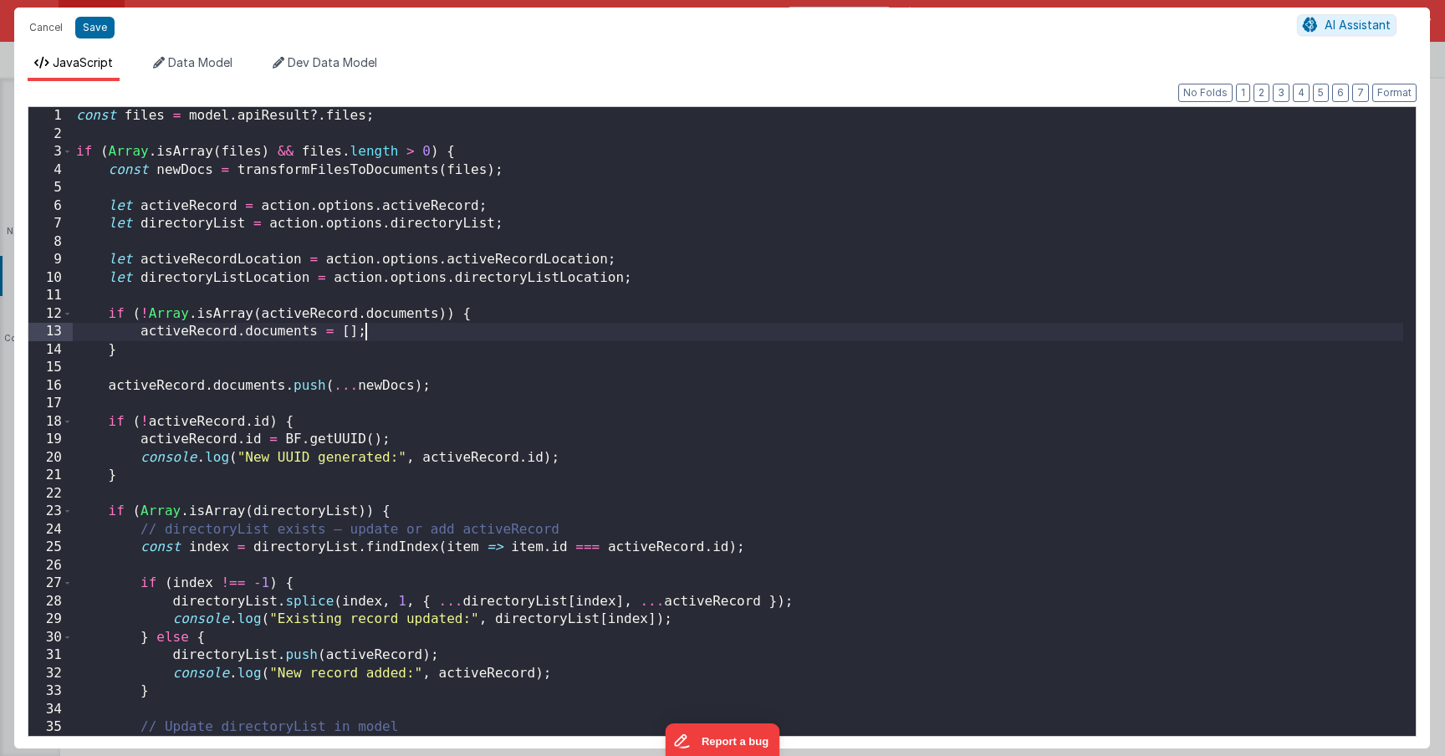
click at [722, 340] on div "const files = model . apiResult ?. files ; if ( Array . isArray ( files ) && fi…" at bounding box center [738, 439] width 1330 height 665
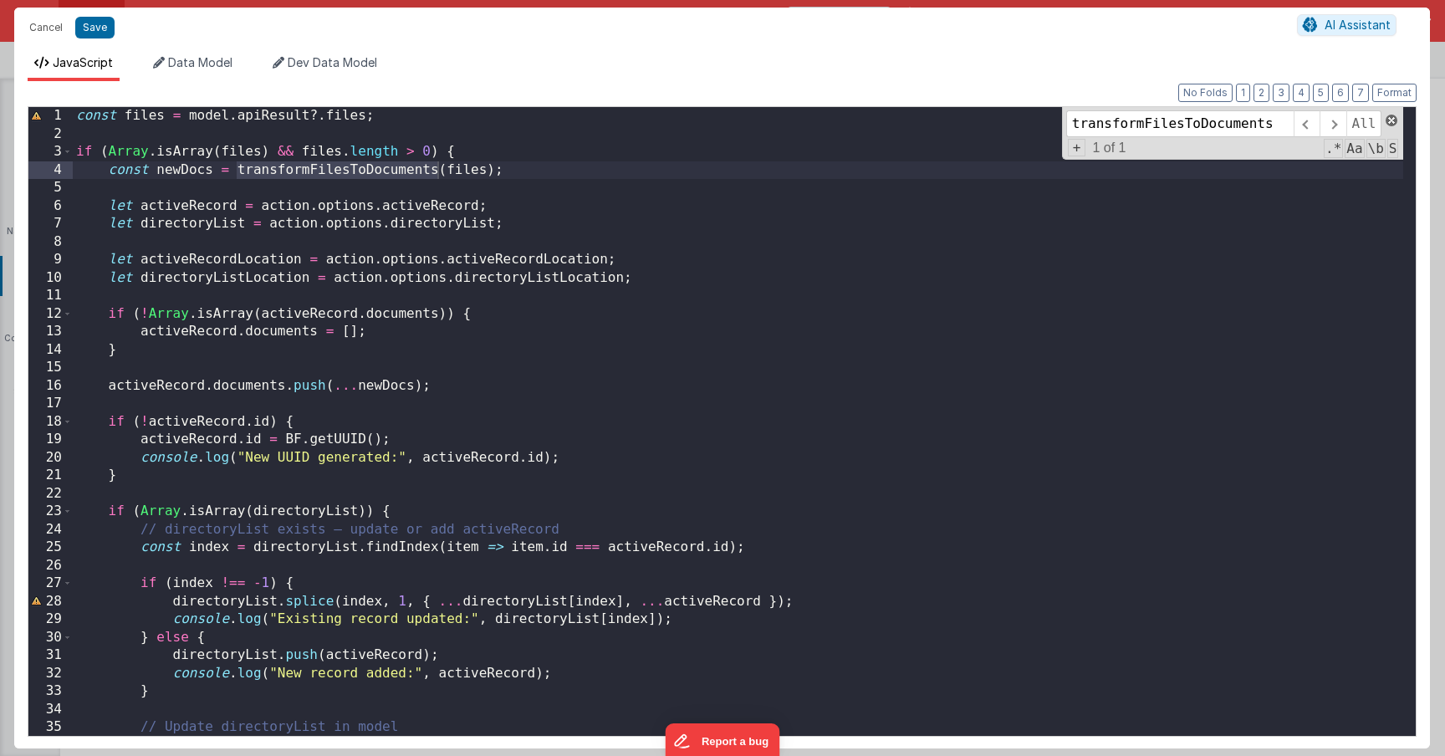
type input "transformFilesToDocuments"
click at [1389, 122] on span at bounding box center [1392, 121] width 12 height 12
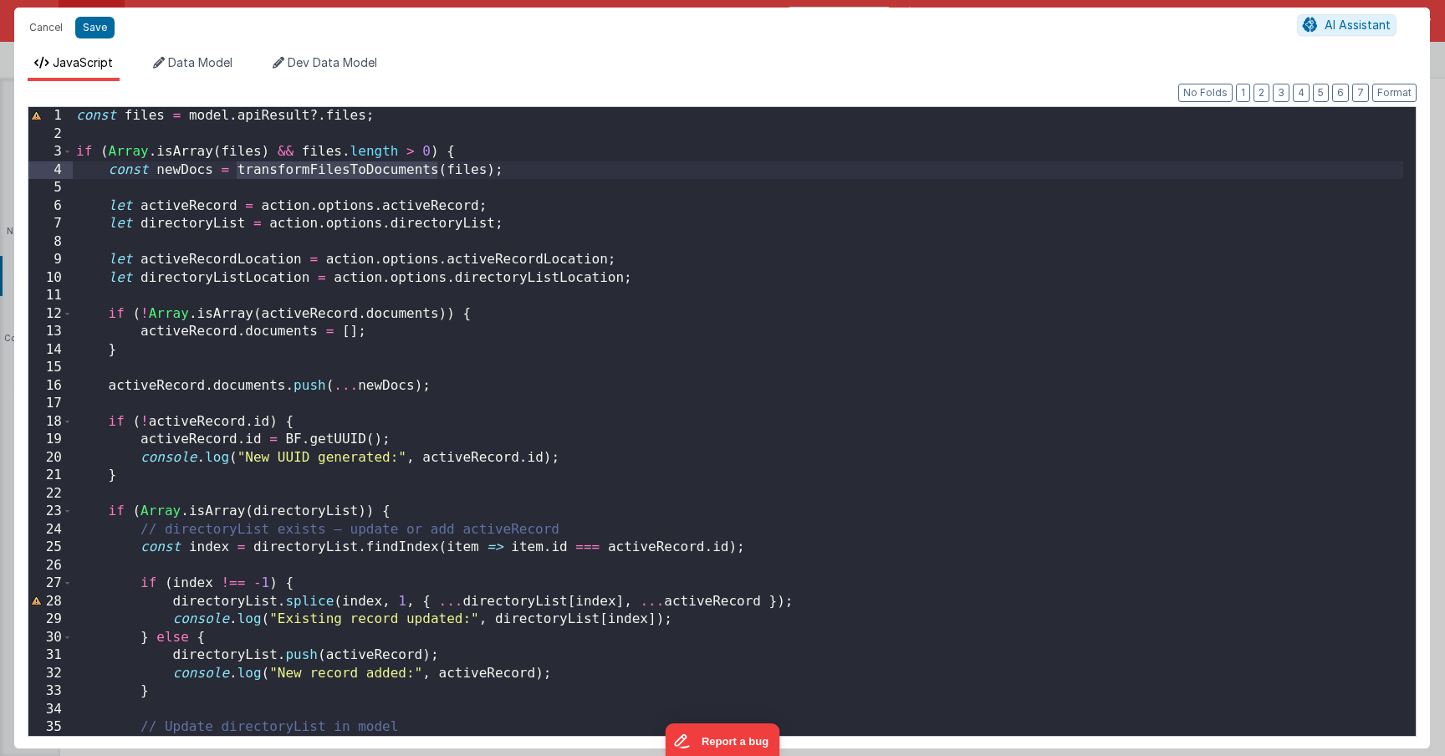
click at [77, 122] on div "const files = model . apiResult ?. files ; if ( Array . isArray ( files ) && fi…" at bounding box center [738, 439] width 1330 height 665
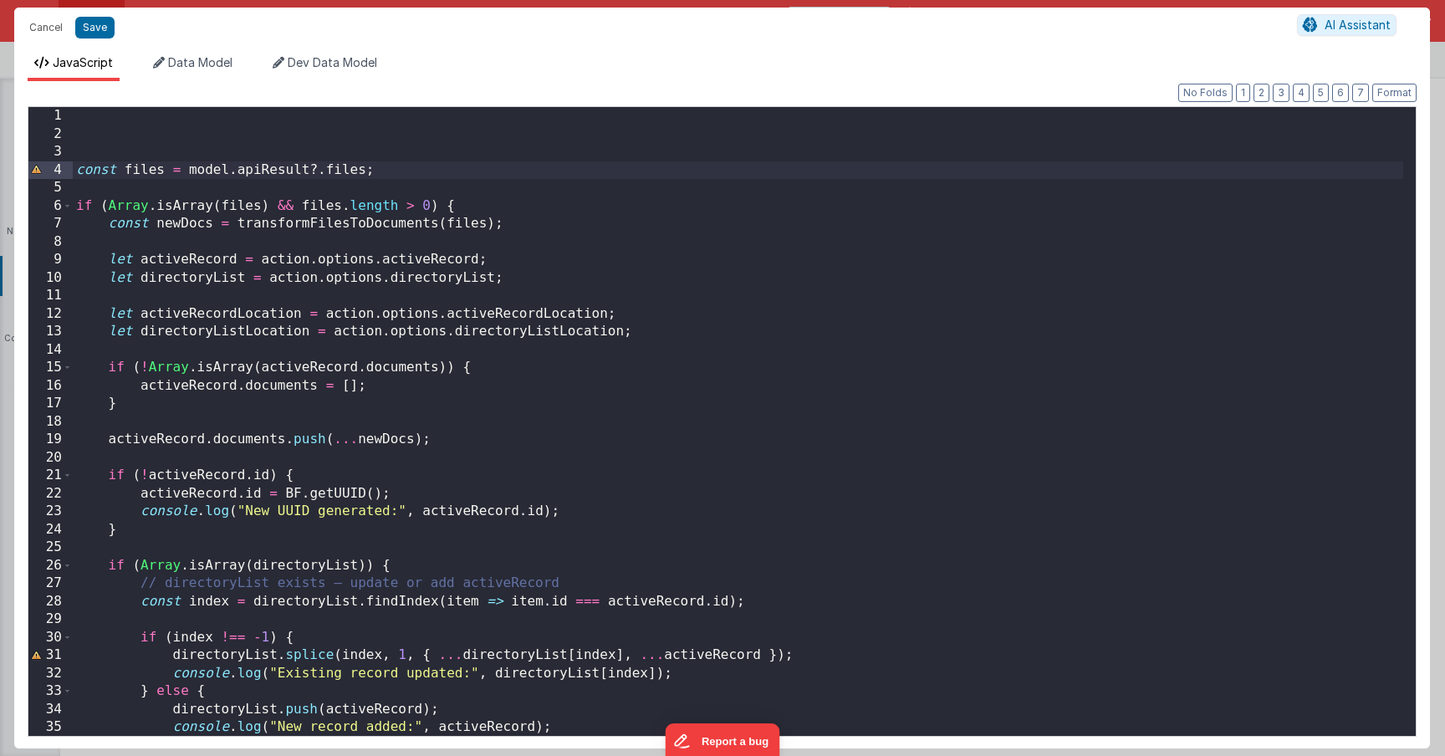
click at [83, 103] on div "Format 7 6 5 4 3 2 1 No Folds 1 2 3 4 5 6 7 8 9 10 11 12 13 14 15 16 17 18 19 2…" at bounding box center [722, 414] width 1389 height 641
click at [83, 114] on div "const files = model . apiResult ?. files ; if ( Array . isArray ( files ) && fi…" at bounding box center [738, 439] width 1330 height 665
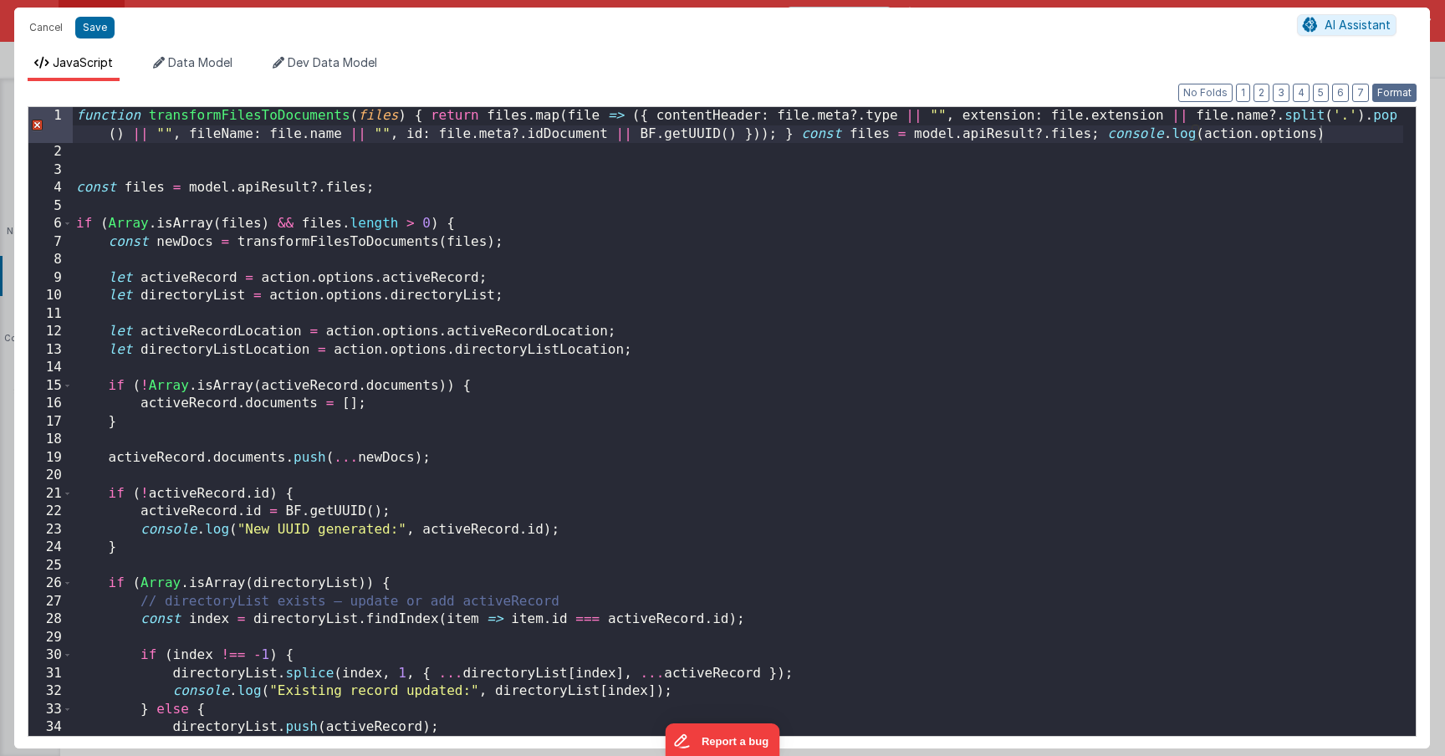
click at [1401, 92] on button "Format" at bounding box center [1394, 93] width 44 height 18
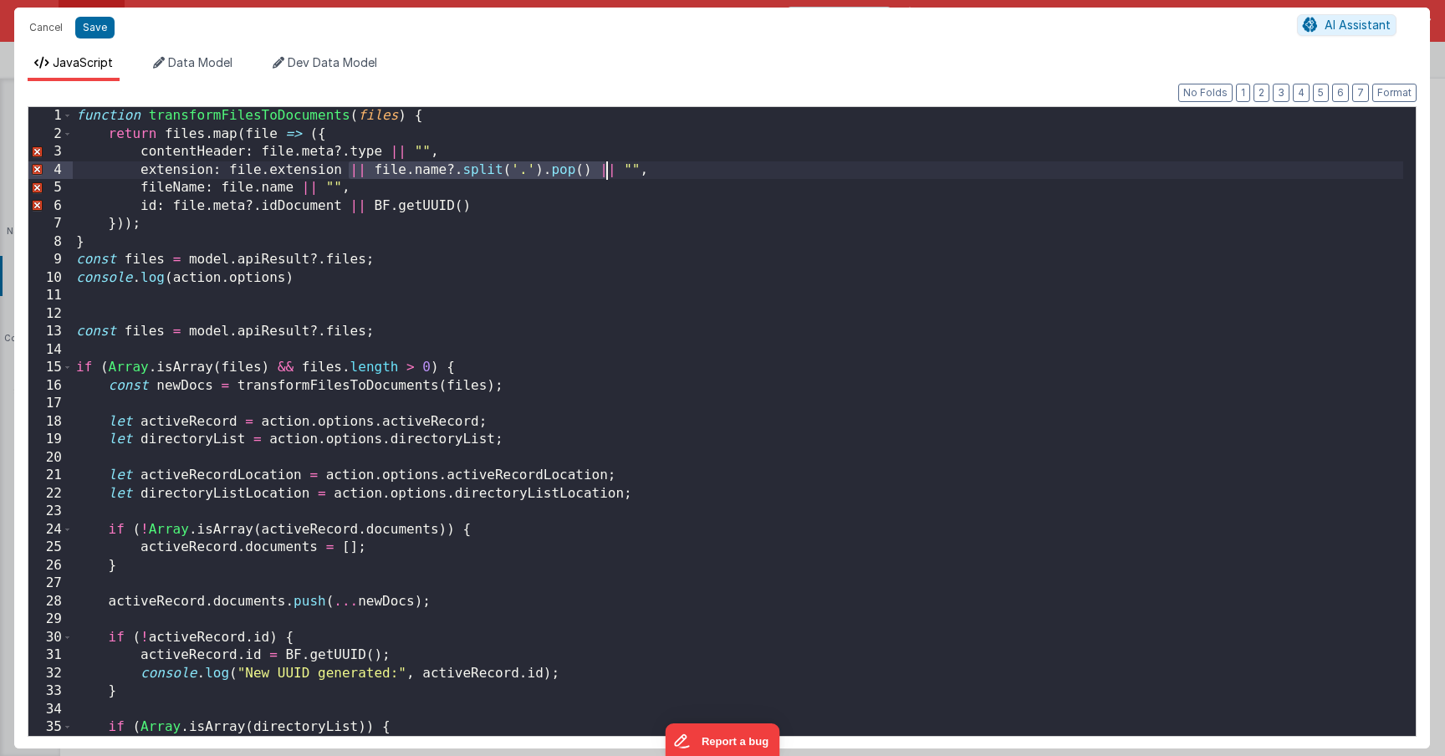
drag, startPoint x: 350, startPoint y: 167, endPoint x: 603, endPoint y: 174, distance: 252.6
click at [603, 174] on div "function transformFilesToDocuments ( files ) { return files . map ( file => ({ …" at bounding box center [738, 439] width 1330 height 665
drag, startPoint x: 344, startPoint y: 206, endPoint x: 497, endPoint y: 214, distance: 153.3
click at [495, 214] on div "function transformFilesToDocuments ( files ) { return files . map ( file => ({ …" at bounding box center [738, 439] width 1330 height 665
click at [97, 29] on button "Save" at bounding box center [94, 28] width 39 height 22
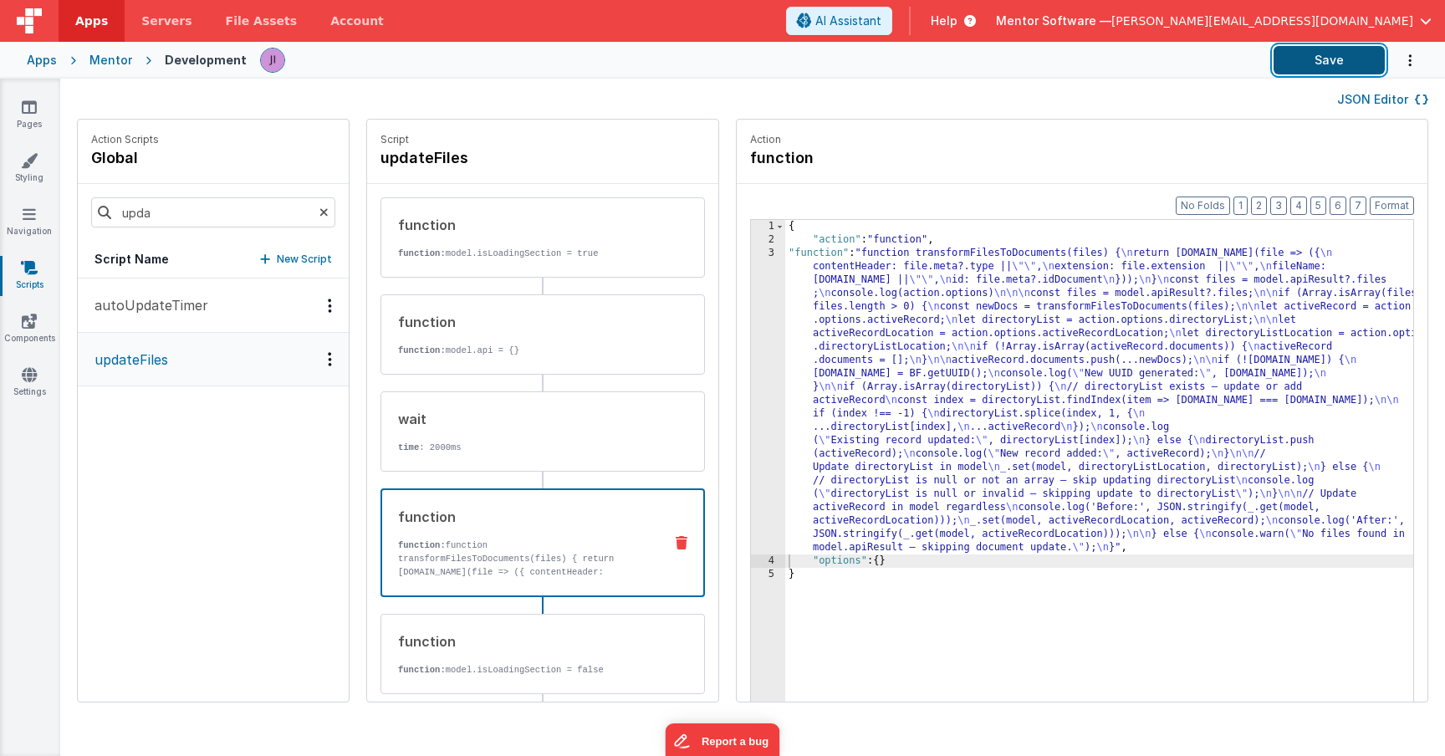
click at [1315, 60] on button "Save" at bounding box center [1329, 60] width 111 height 28
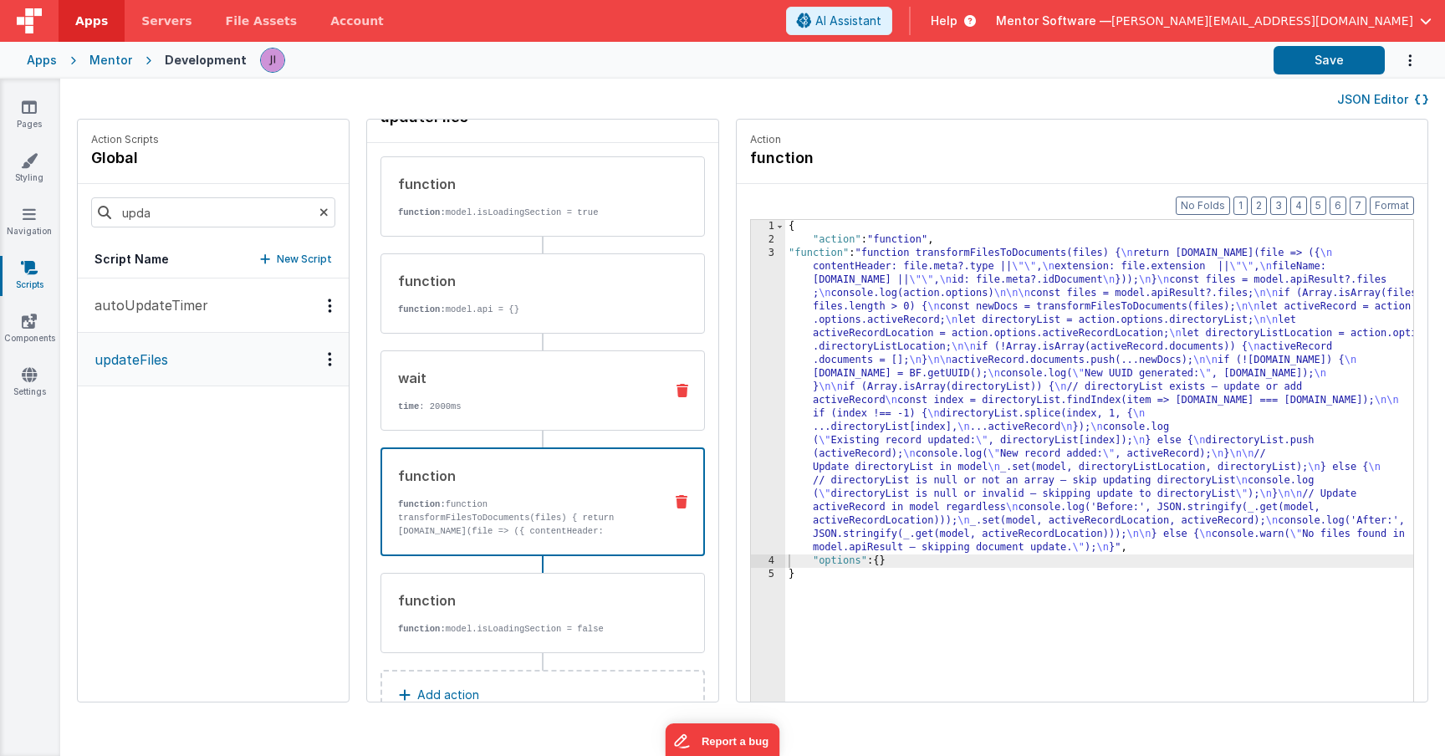
scroll to position [15, 0]
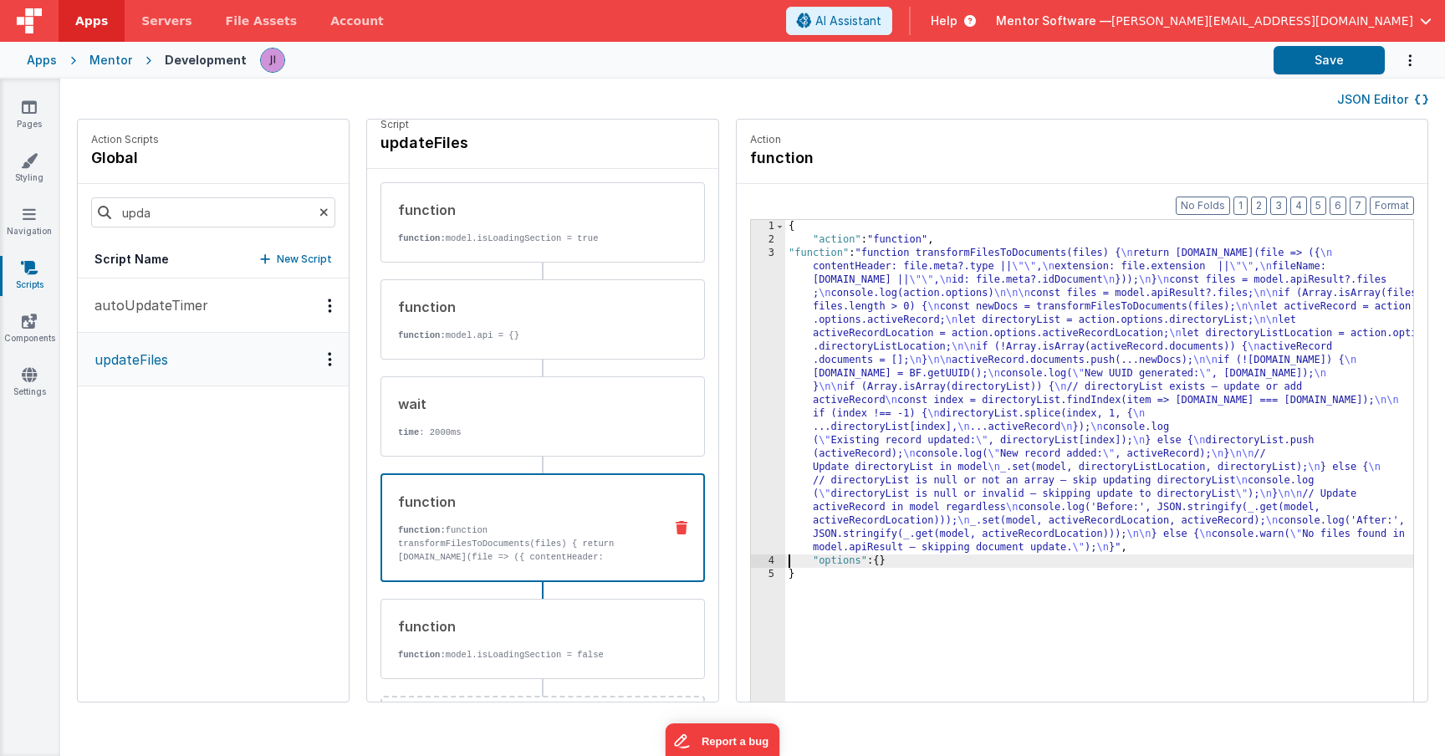
click at [751, 340] on div "3" at bounding box center [768, 401] width 34 height 308
click at [684, 340] on div "Action Scripts global upda Script Name New Script autoUpdateTimer updateFiles S…" at bounding box center [752, 419] width 1385 height 600
click at [751, 345] on div "3" at bounding box center [768, 401] width 34 height 308
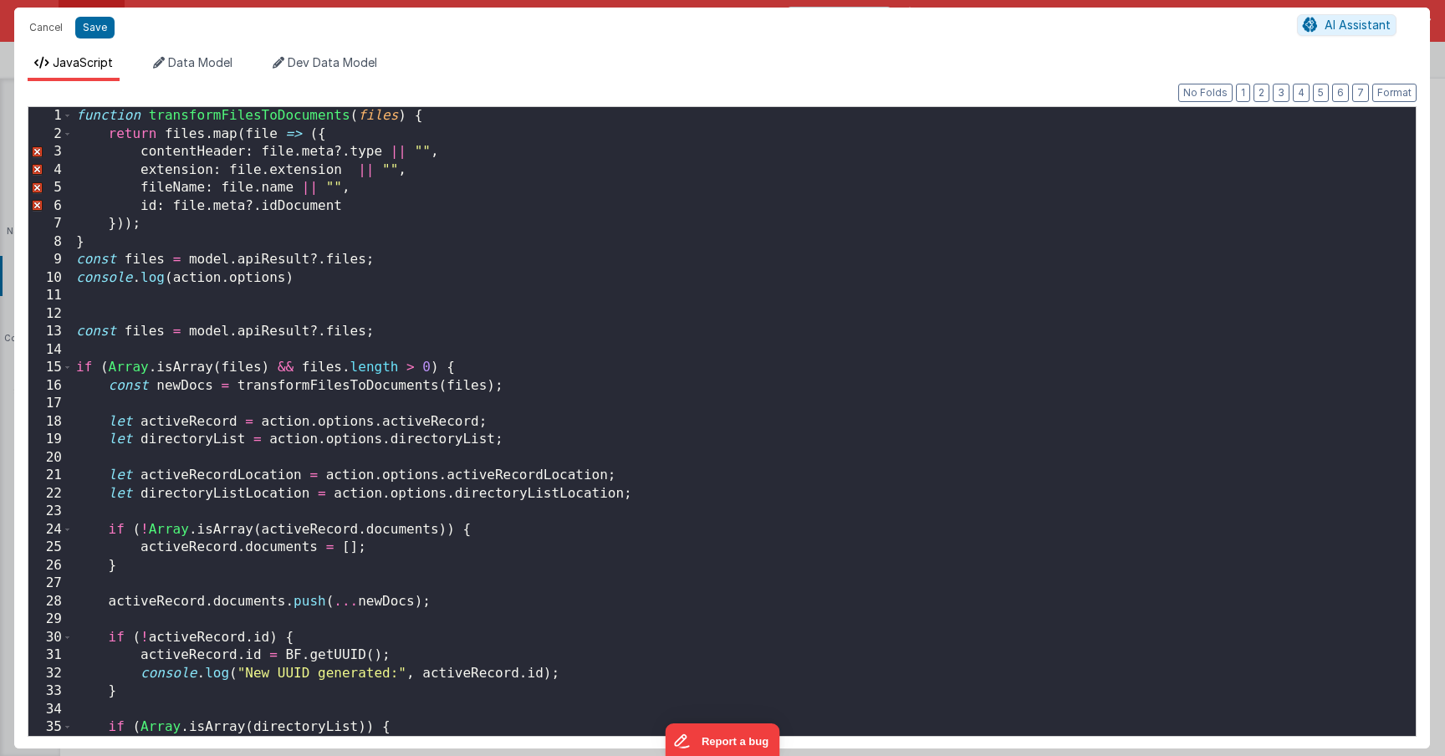
click at [47, 253] on div "9" at bounding box center [50, 260] width 44 height 18
click at [56, 261] on div "9" at bounding box center [50, 260] width 44 height 18
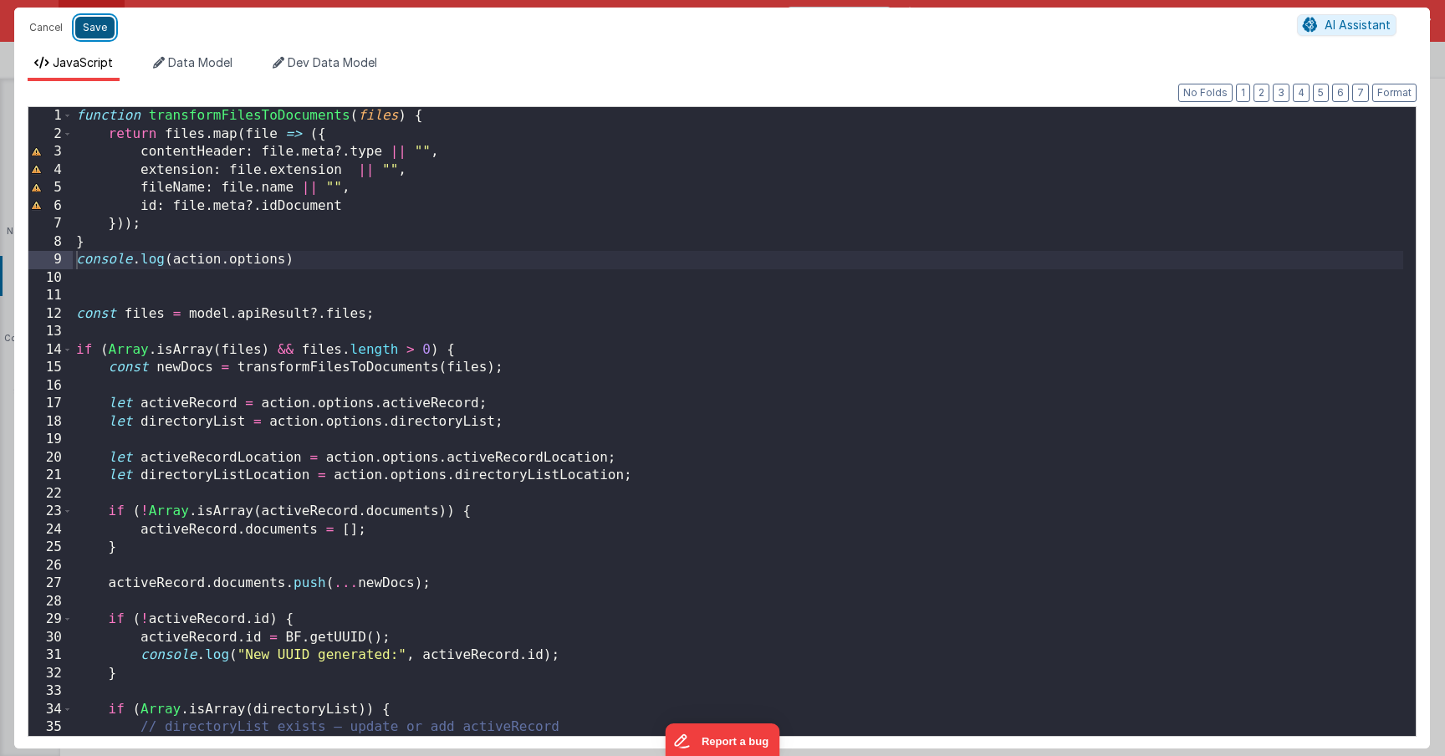
click at [90, 28] on button "Save" at bounding box center [94, 28] width 39 height 22
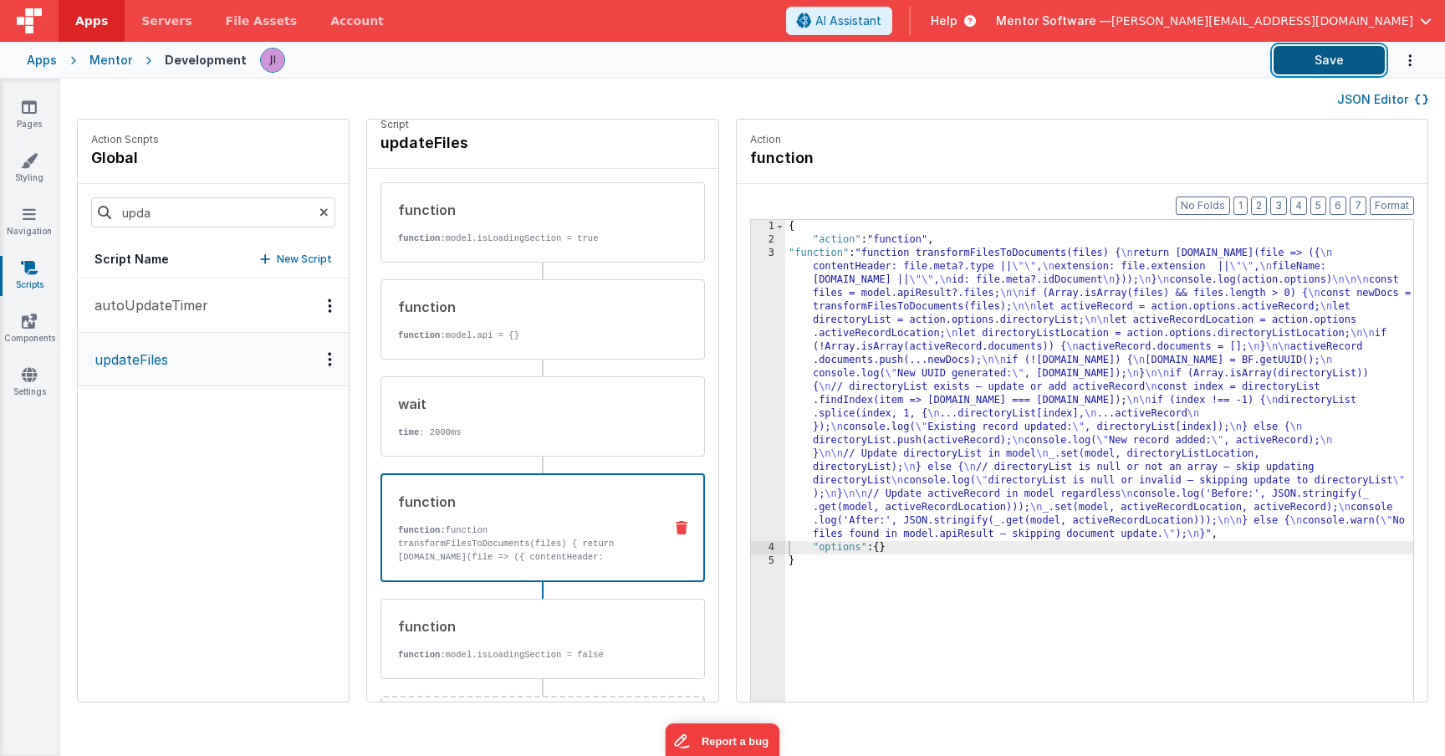
click at [1328, 59] on button "Save" at bounding box center [1329, 60] width 111 height 28
drag, startPoint x: 778, startPoint y: 431, endPoint x: 713, endPoint y: 409, distance: 68.0
click at [785, 431] on div "{ "action" : "function" , "function" : "function transformFilesToDocuments(file…" at bounding box center [1123, 500] width 677 height 560
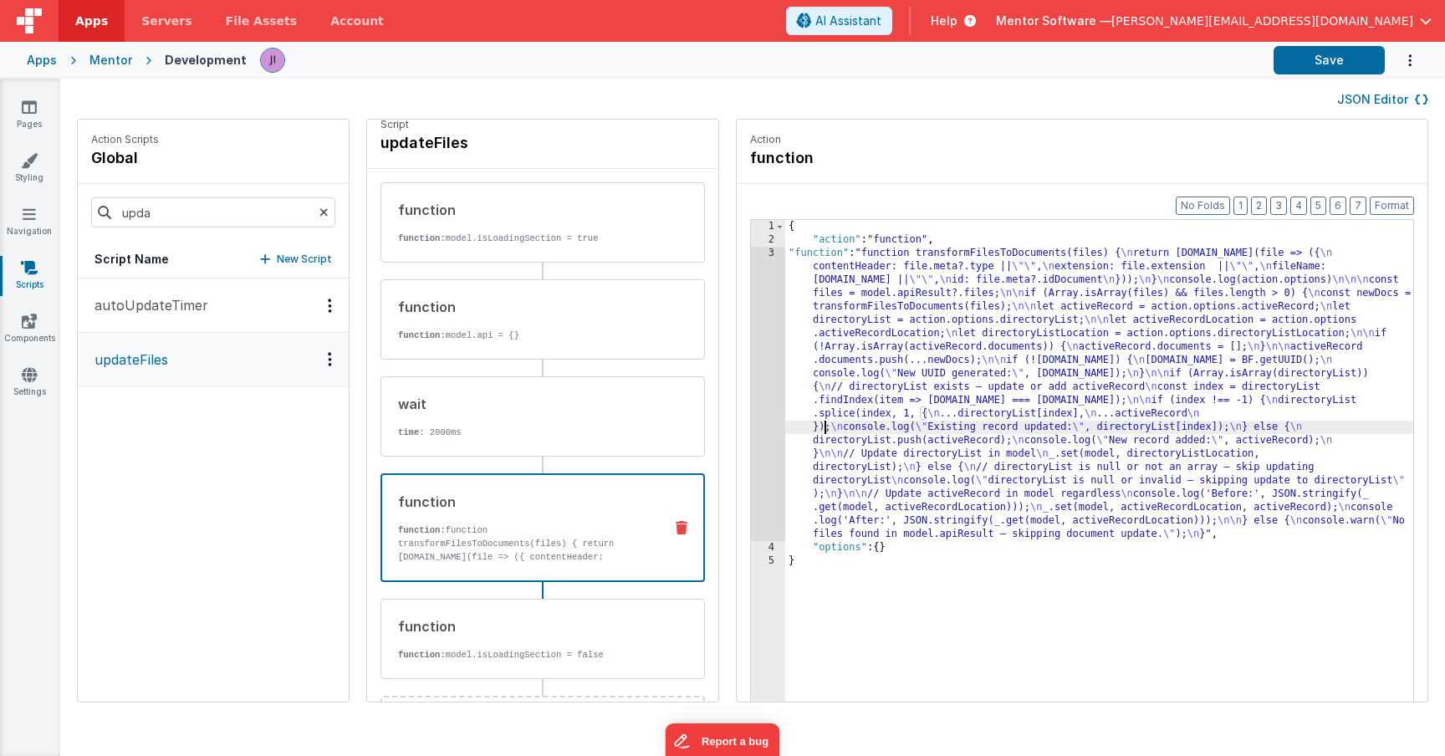
click at [751, 407] on div "3" at bounding box center [768, 394] width 34 height 294
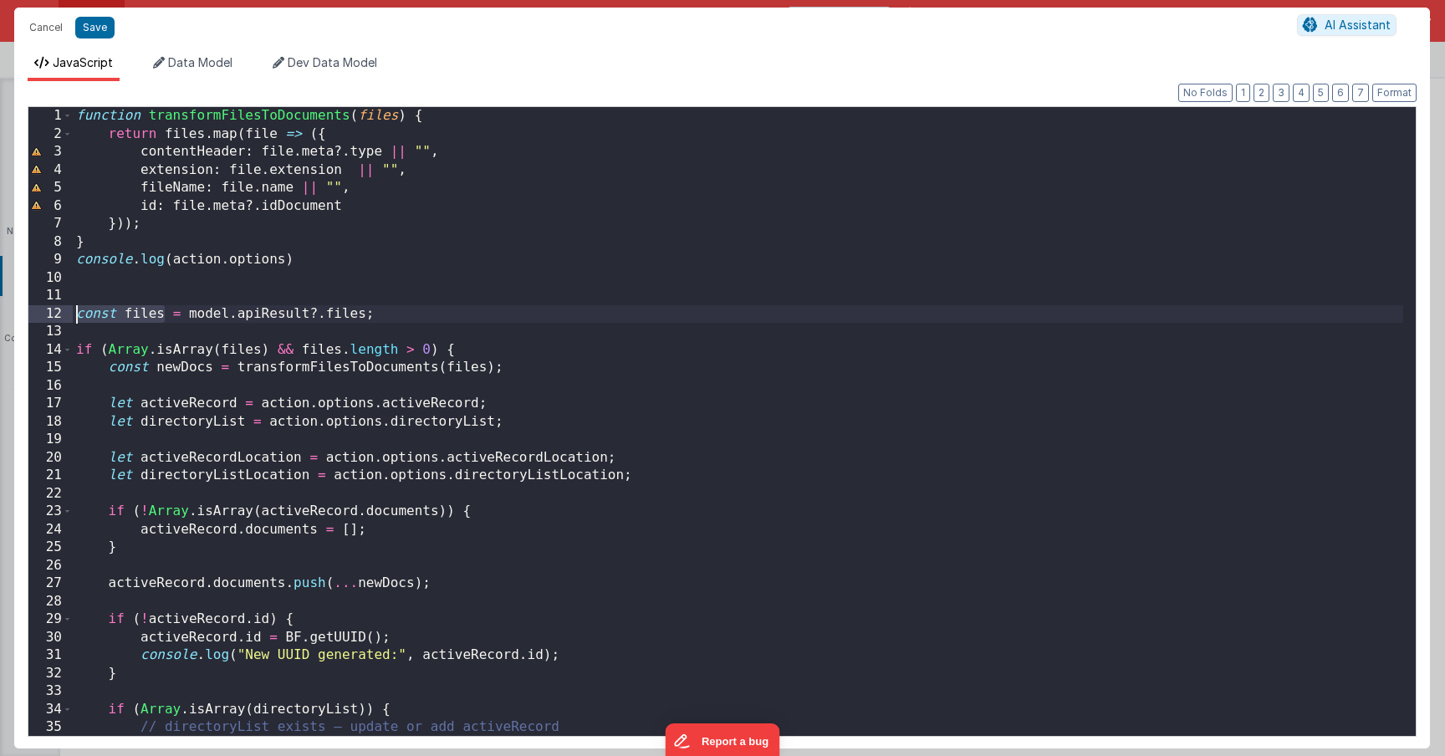
drag, startPoint x: 156, startPoint y: 320, endPoint x: 72, endPoint y: 319, distance: 84.5
click at [72, 320] on div "1 2 3 4 5 6 7 8 9 10 11 12 13 14 15 16 17 18 19 20 21 22 23 24 25 26 27 28 29 3…" at bounding box center [722, 421] width 1389 height 631
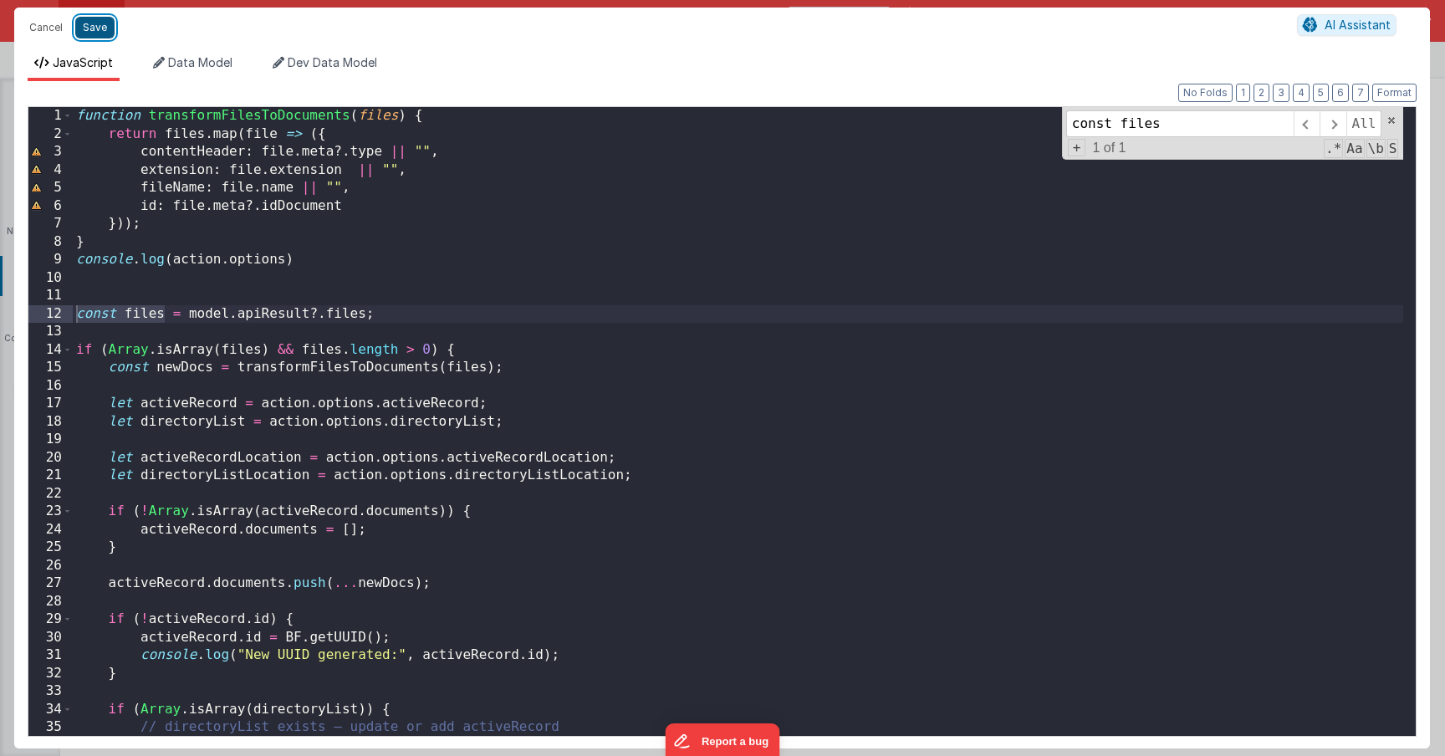
click at [94, 26] on button "Save" at bounding box center [94, 28] width 39 height 22
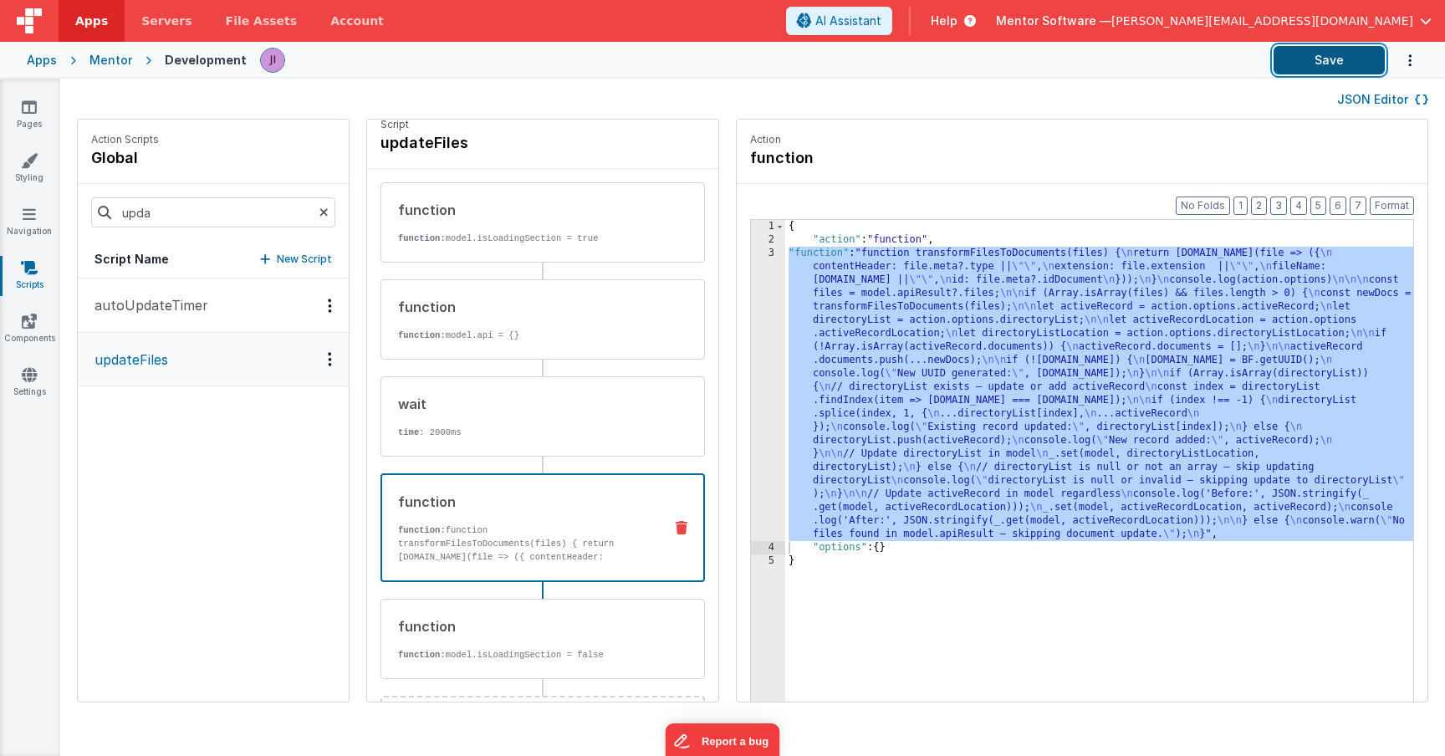
drag, startPoint x: 1304, startPoint y: 59, endPoint x: 1292, endPoint y: 59, distance: 12.6
click at [1306, 59] on button "Save" at bounding box center [1329, 60] width 111 height 28
drag, startPoint x: 751, startPoint y: 350, endPoint x: 734, endPoint y: 349, distance: 16.8
click at [785, 350] on div "{ "action" : "function" , "function" : "function transformFilesToDocuments(file…" at bounding box center [1123, 500] width 677 height 560
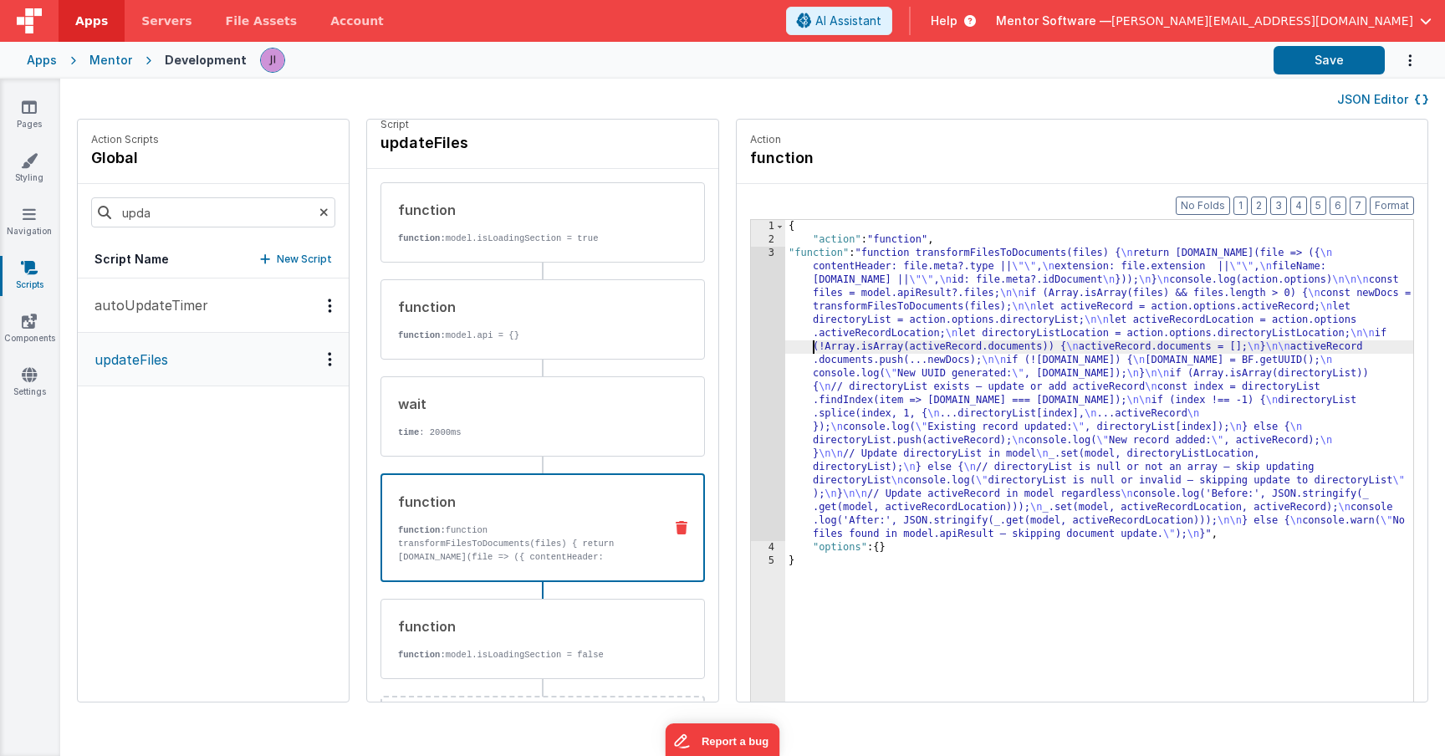
click at [751, 349] on div "3" at bounding box center [768, 394] width 34 height 294
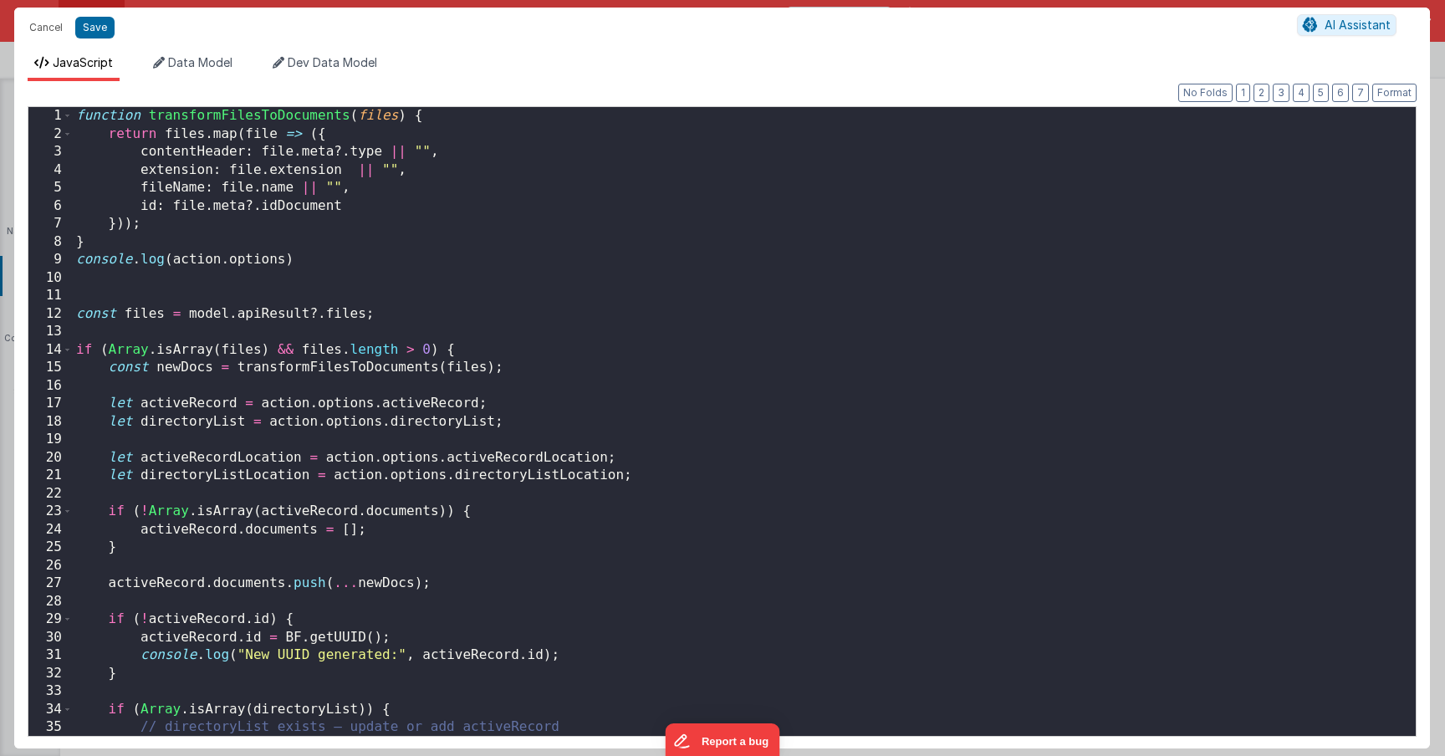
scroll to position [503, 0]
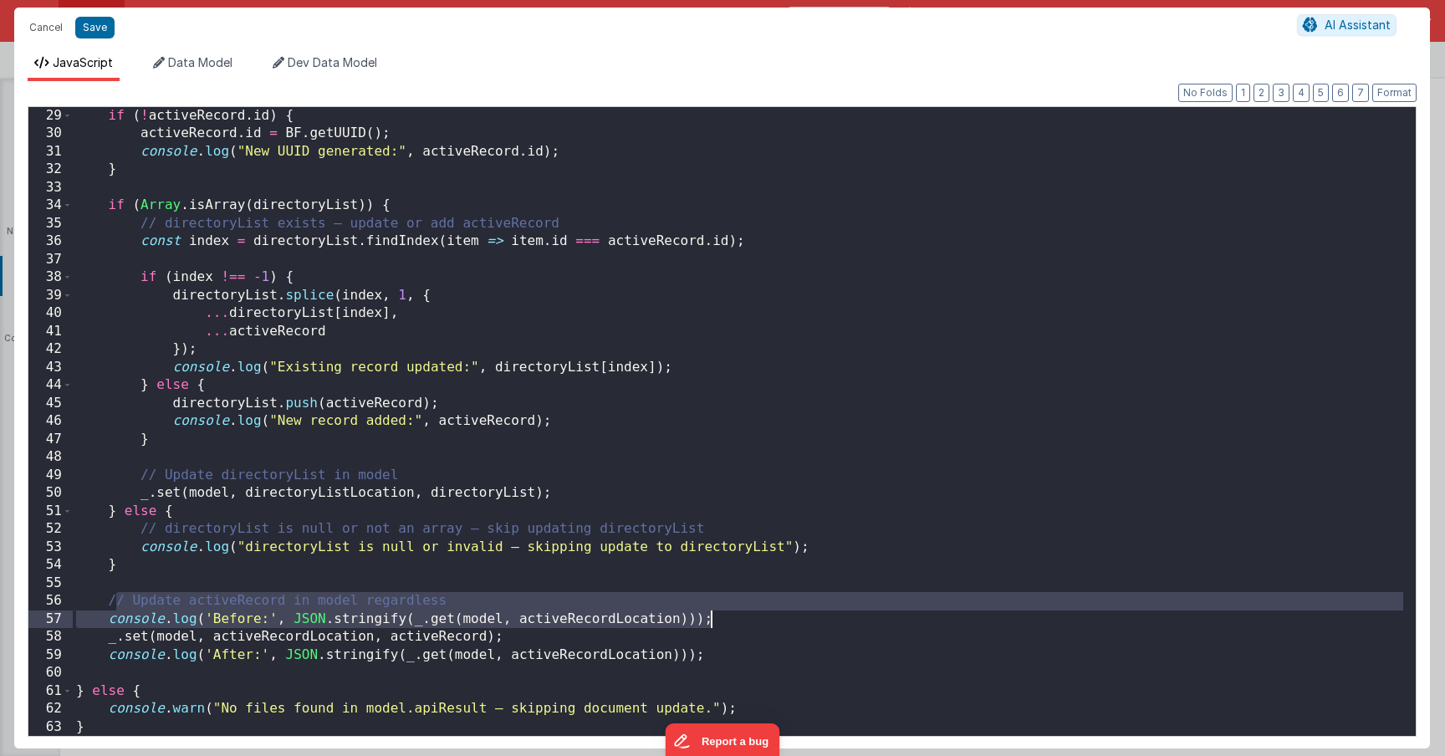
drag, startPoint x: 113, startPoint y: 604, endPoint x: 745, endPoint y: 615, distance: 632.3
click at [744, 616] on div "if ( ! activeRecord . id ) { activeRecord . id = BF . getUUID ( ) ; console . l…" at bounding box center [738, 439] width 1330 height 665
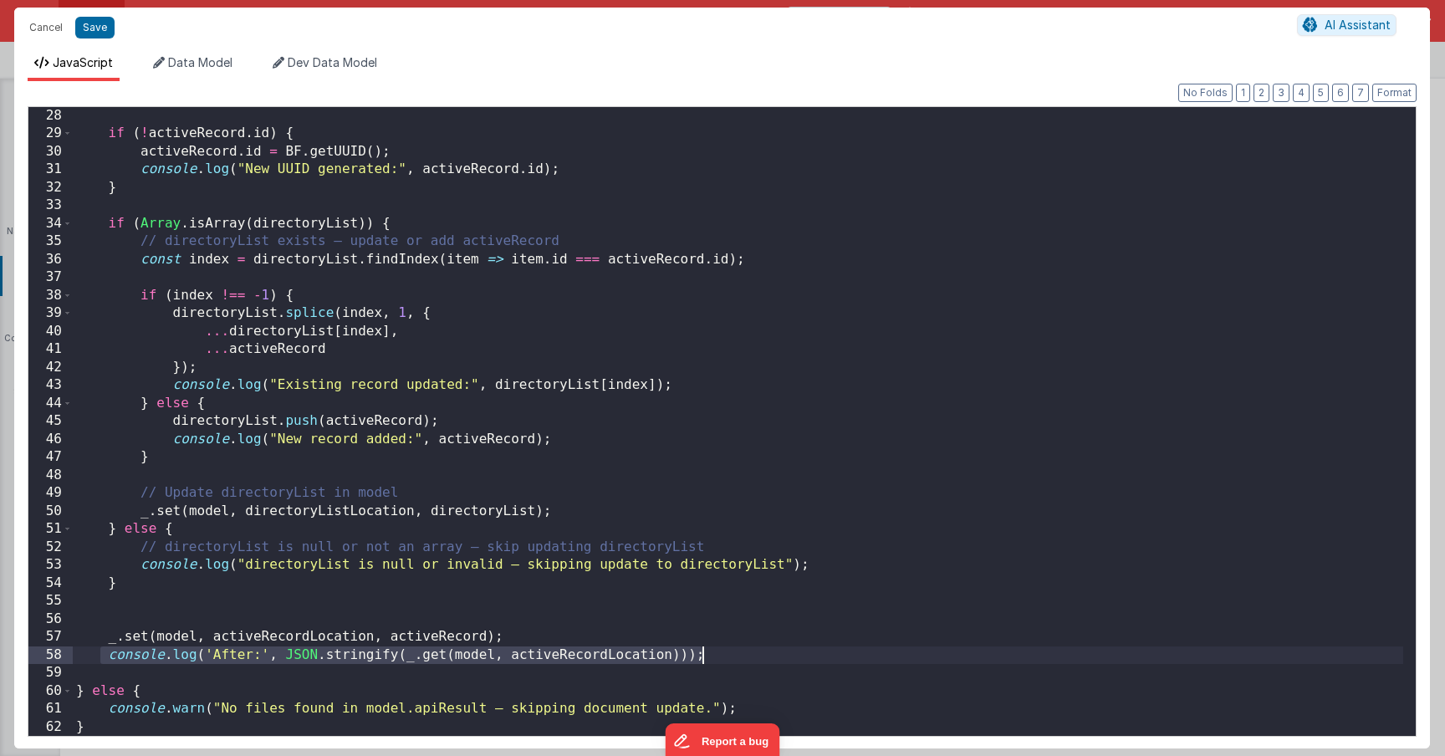
drag, startPoint x: 99, startPoint y: 656, endPoint x: 736, endPoint y: 653, distance: 637.2
click at [736, 653] on div "if ( ! activeRecord . id ) { activeRecord . id = BF . getUUID ( ) ; console . l…" at bounding box center [738, 439] width 1330 height 665
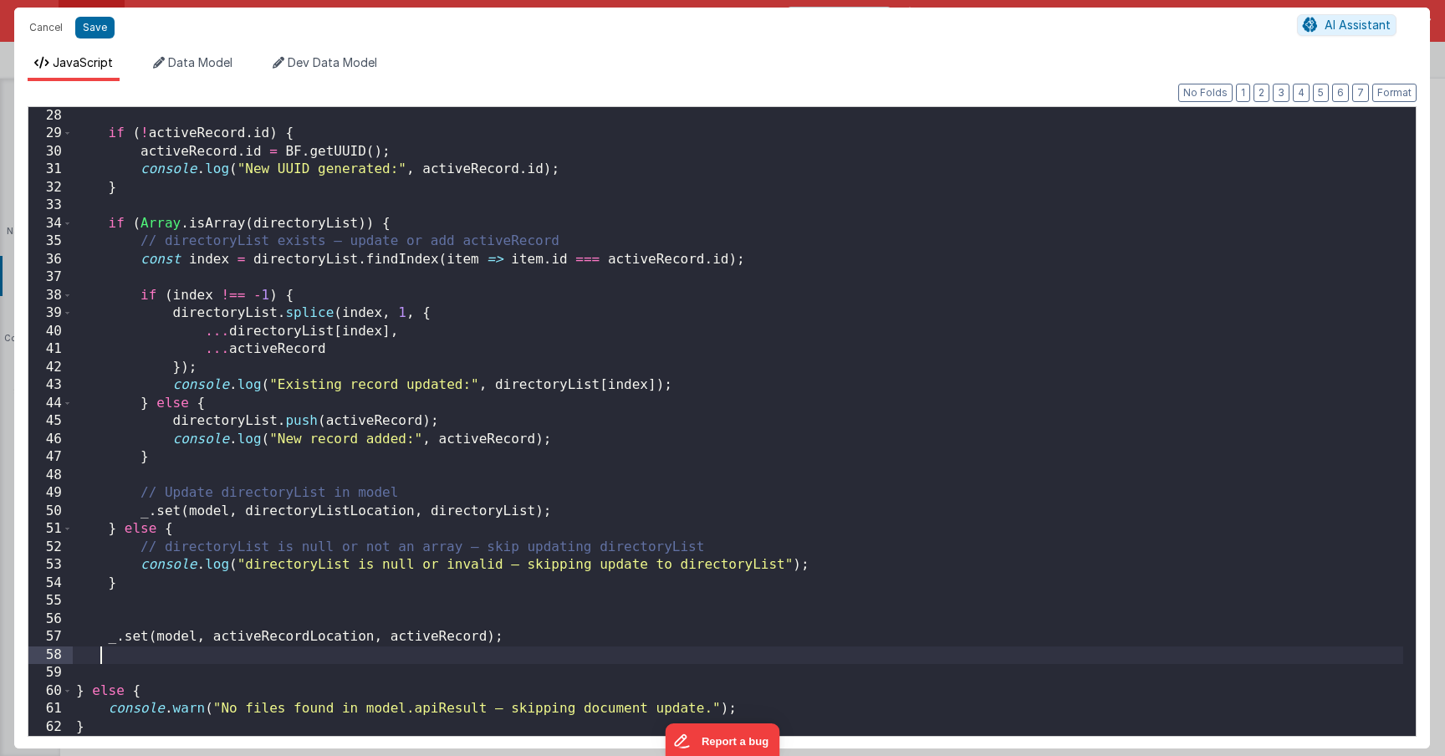
click at [712, 620] on div "if ( ! activeRecord . id ) { activeRecord . id = BF . getUUID ( ) ; console . l…" at bounding box center [738, 439] width 1330 height 665
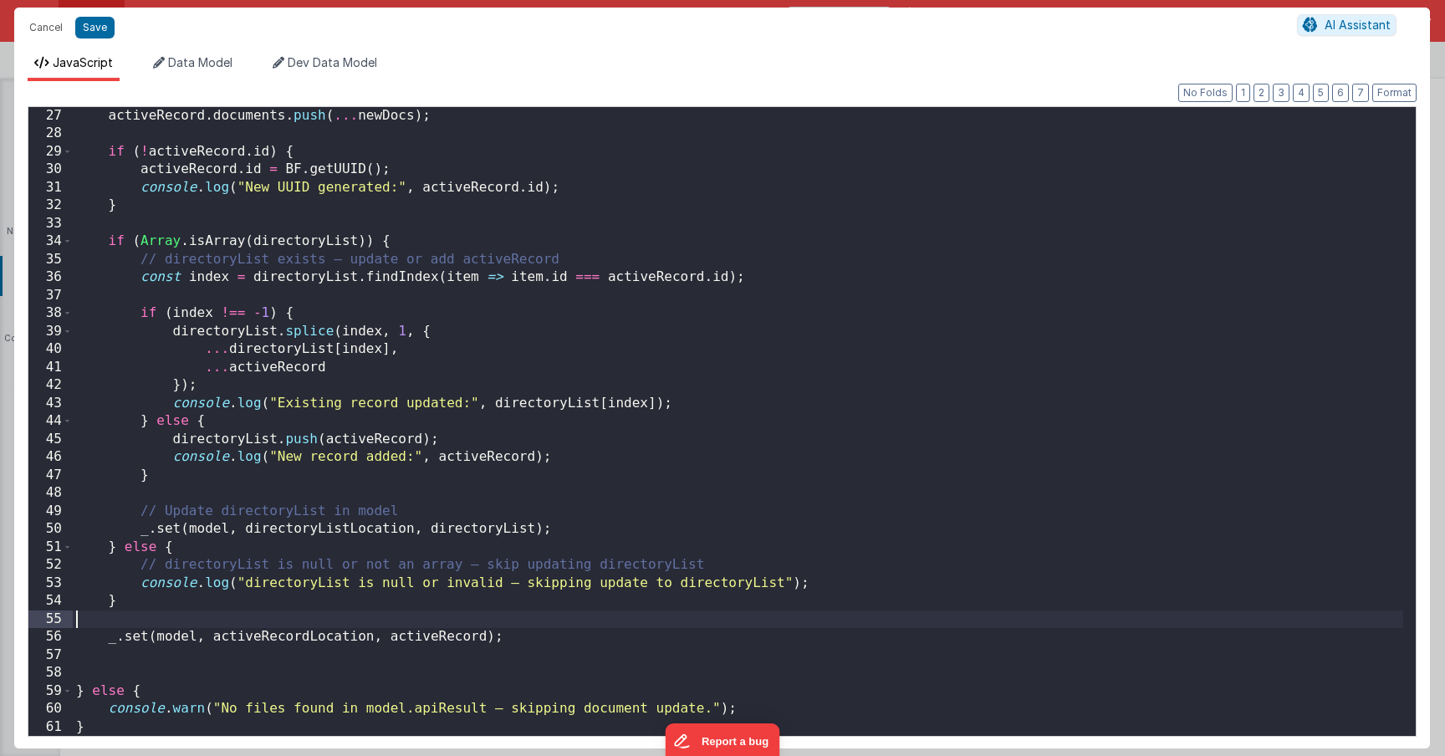
scroll to position [467, 0]
click at [633, 662] on div "activeRecord . documents . push ( ... newDocs ) ; if ( ! activeRecord . id ) { …" at bounding box center [738, 439] width 1330 height 665
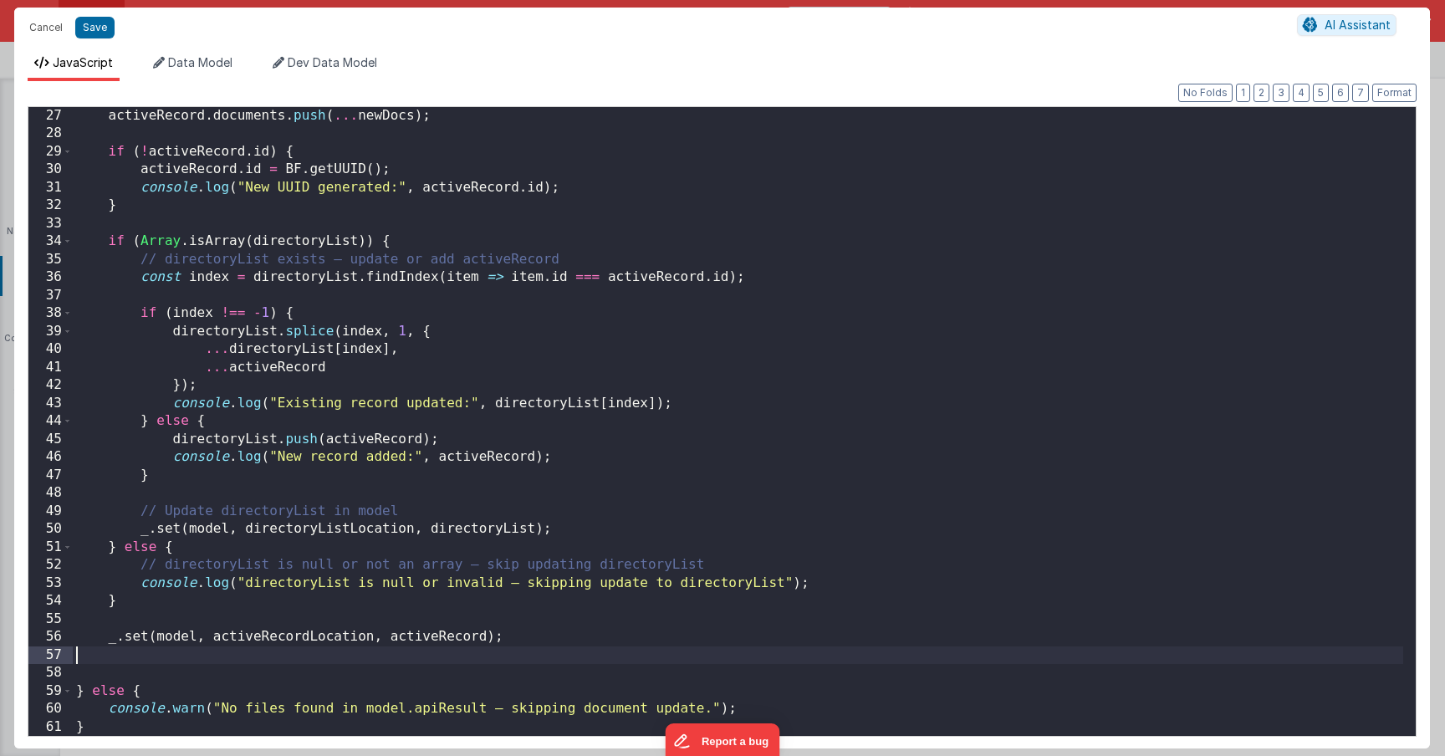
click at [338, 619] on div "activeRecord . documents . push ( ... newDocs ) ; if ( ! activeRecord . id ) { …" at bounding box center [738, 439] width 1330 height 665
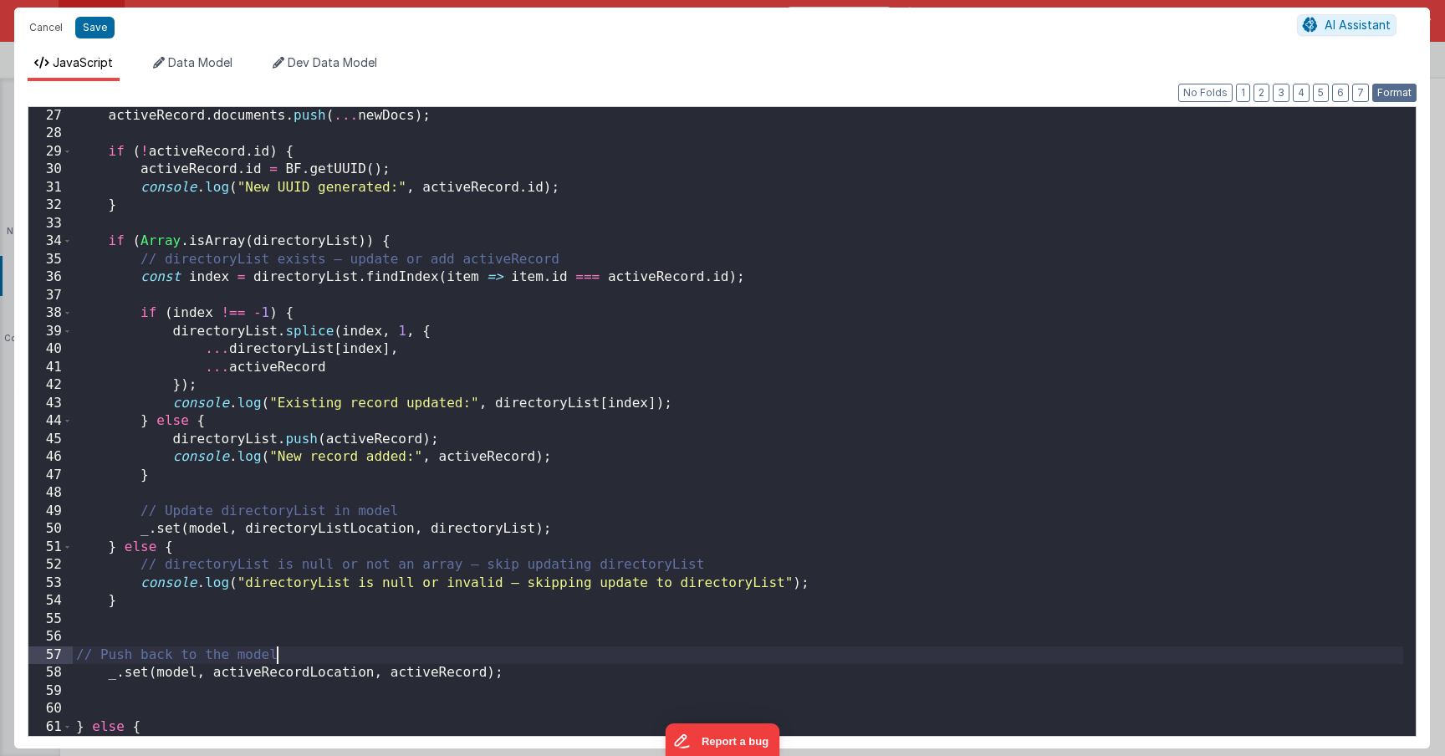
click at [1395, 99] on button "Format" at bounding box center [1394, 93] width 44 height 18
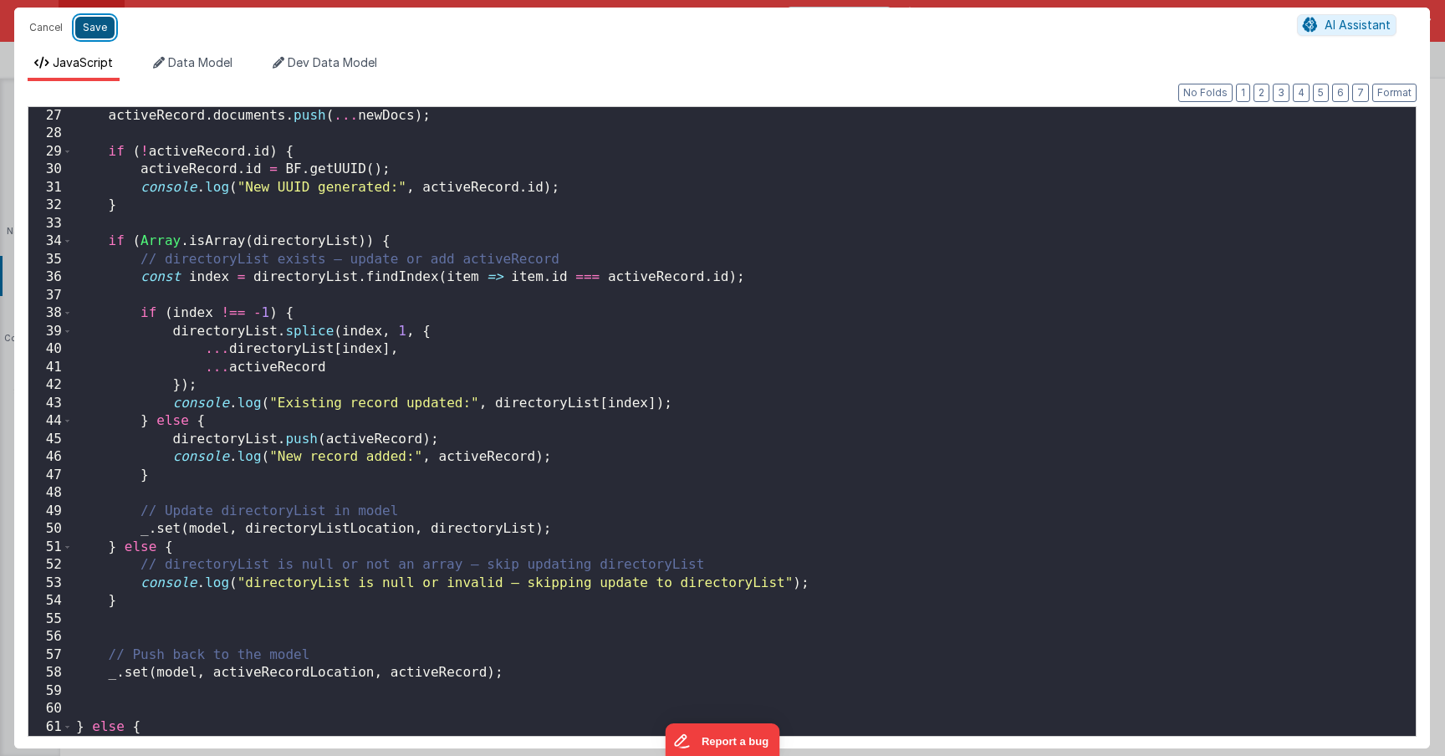
click at [95, 33] on button "Save" at bounding box center [94, 28] width 39 height 22
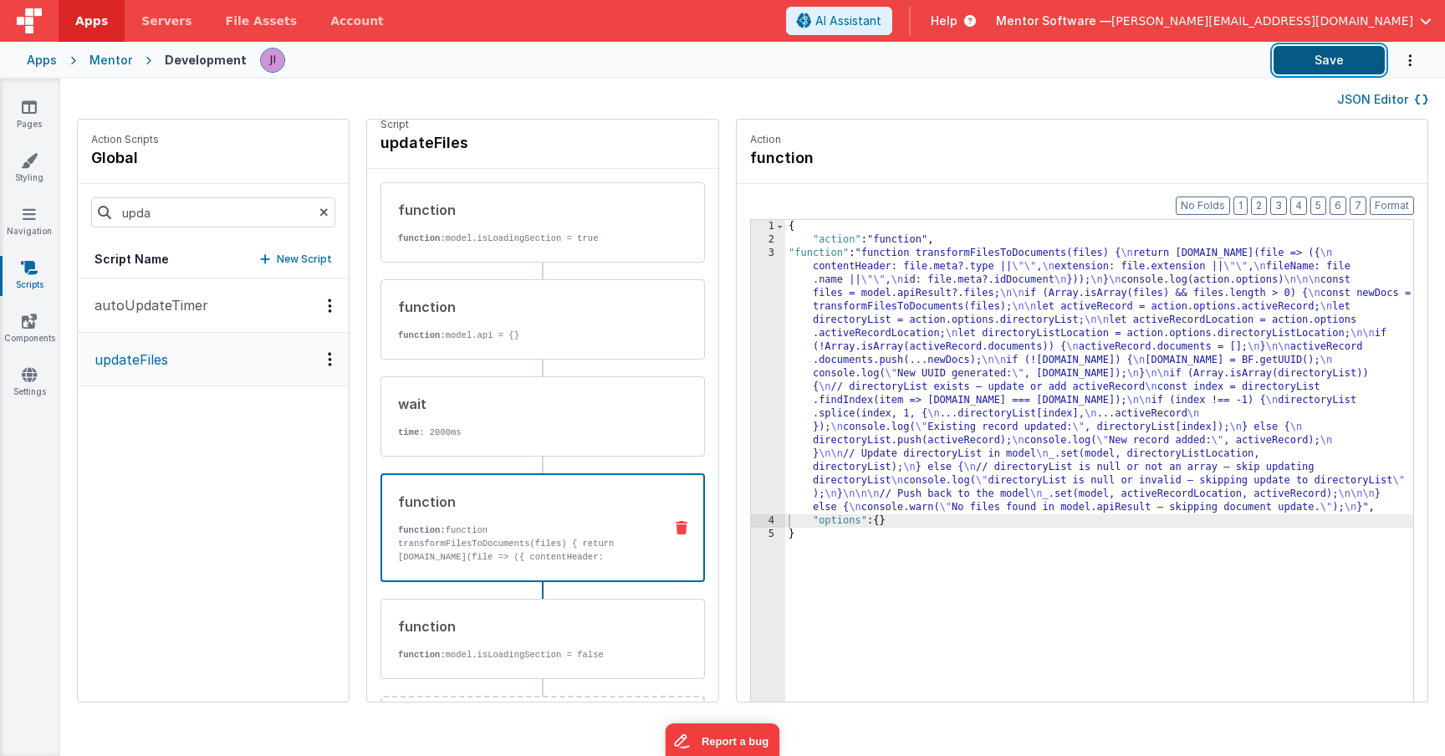
click at [1320, 58] on button "Save" at bounding box center [1329, 60] width 111 height 28
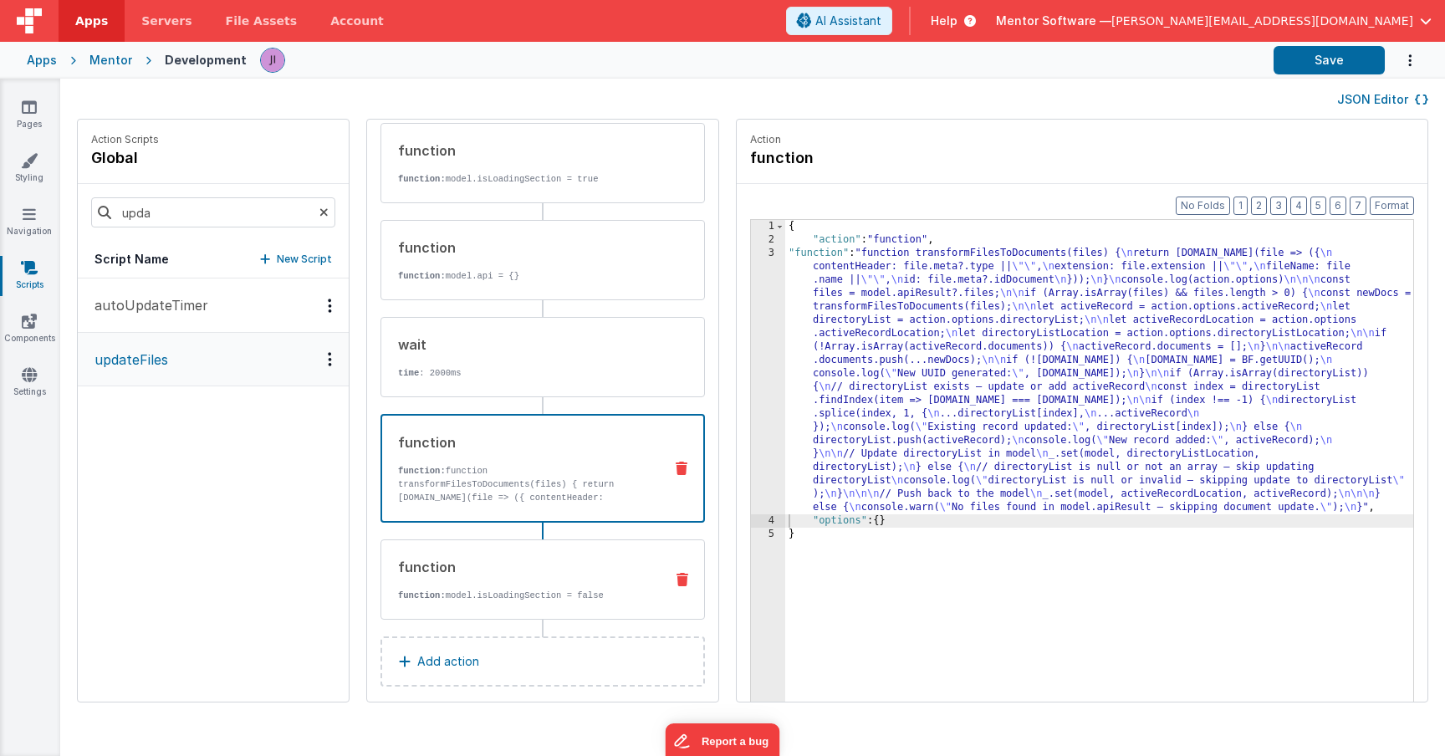
scroll to position [89, 0]
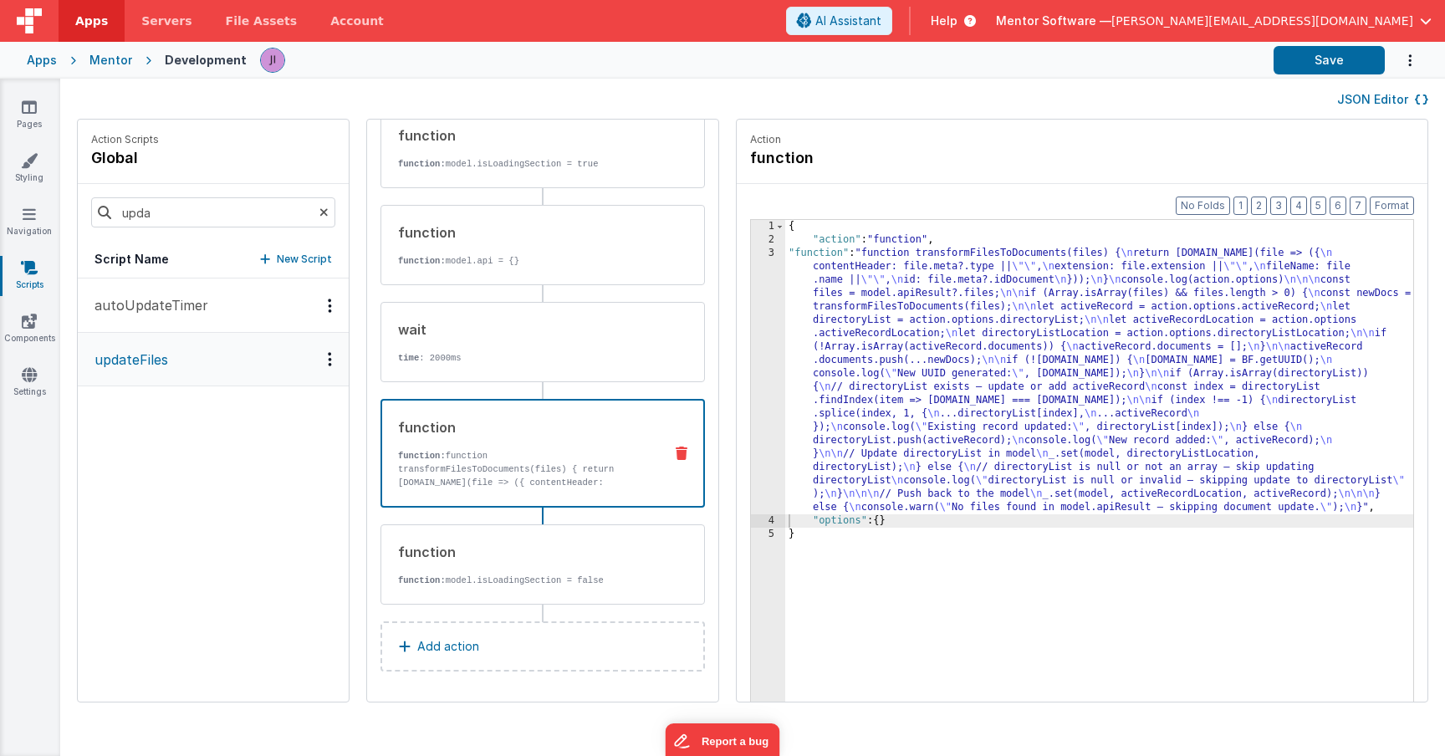
click at [825, 423] on div "{ "action" : "function" , "function" : "function transformFilesToDocuments(file…" at bounding box center [1123, 500] width 677 height 560
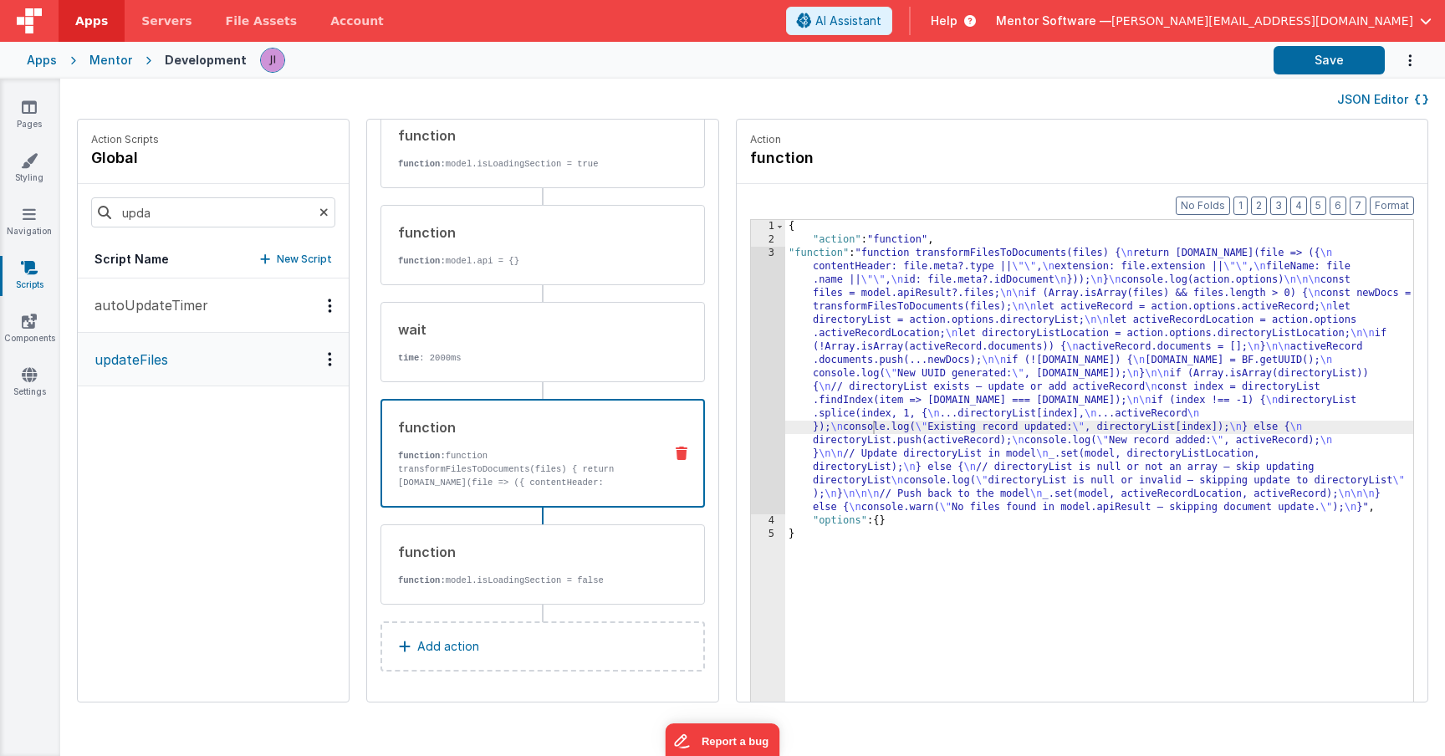
click at [737, 435] on div "Format 7 6 5 4 3 2 1 No Folds 1 2 3 4 5 { "action" : "function" , "function" : …" at bounding box center [1082, 475] width 691 height 582
click at [751, 432] on div "3" at bounding box center [768, 381] width 34 height 268
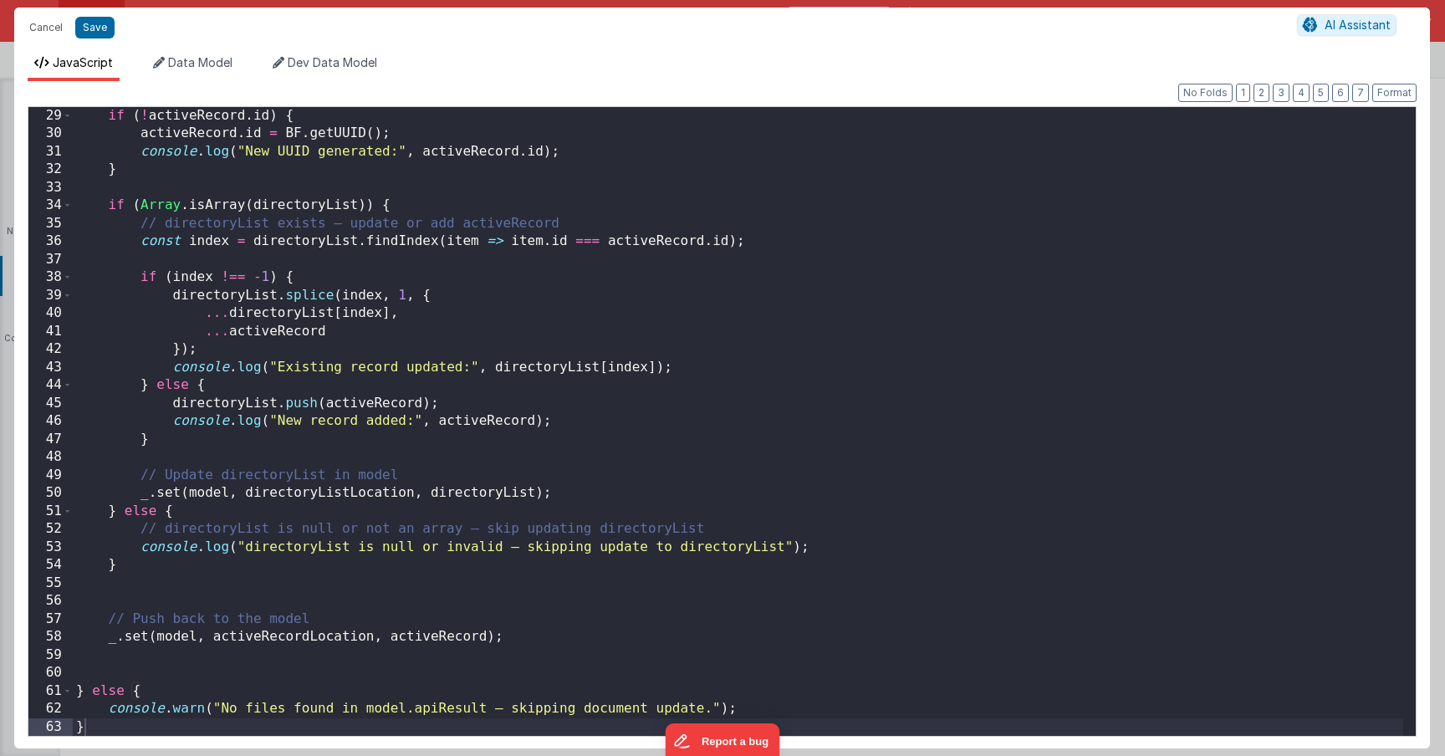
scroll to position [503, 0]
click at [90, 20] on button "Save" at bounding box center [94, 28] width 39 height 22
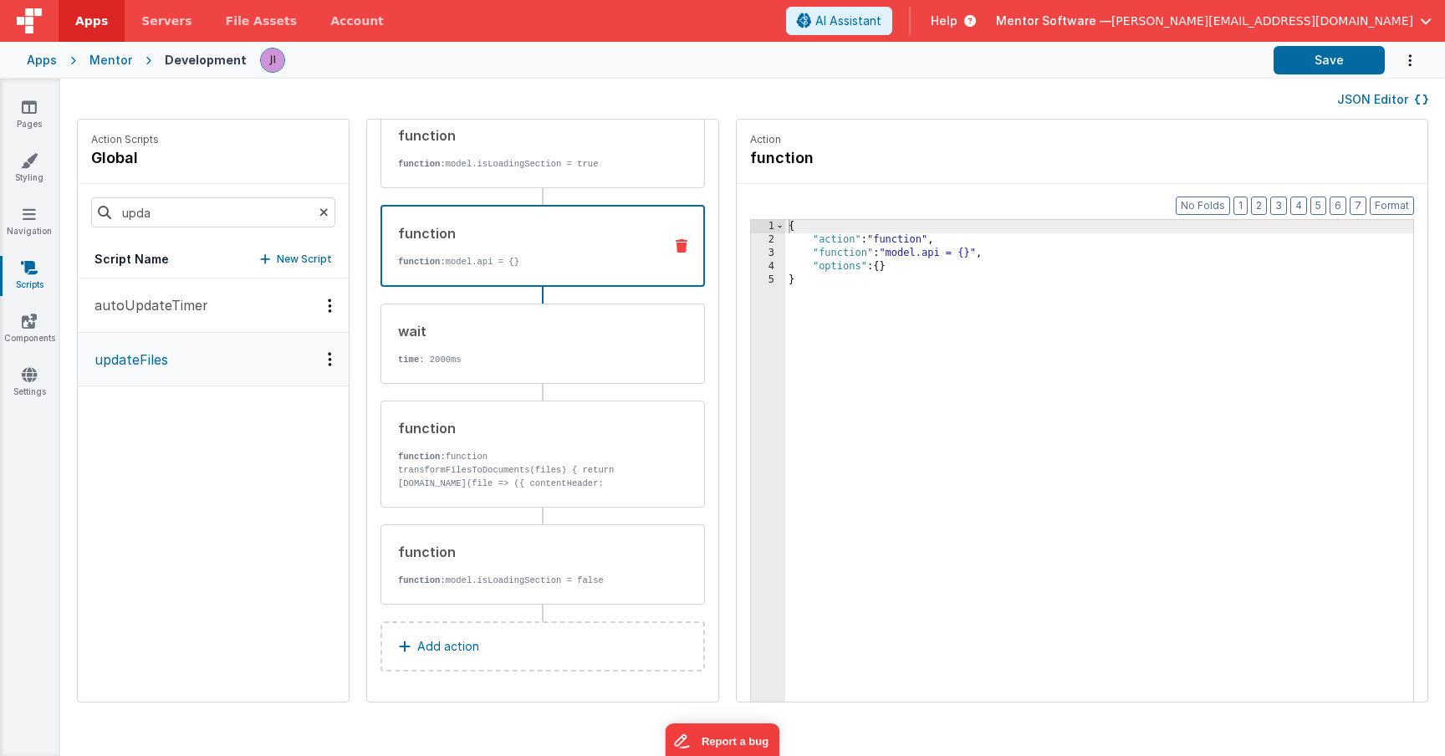
click at [498, 271] on div "function function: model.api = {}" at bounding box center [542, 246] width 324 height 82
click at [894, 256] on div "{ "action" : "function" , "function" : "model.api = {}" , "options" : { } }" at bounding box center [1123, 500] width 677 height 560
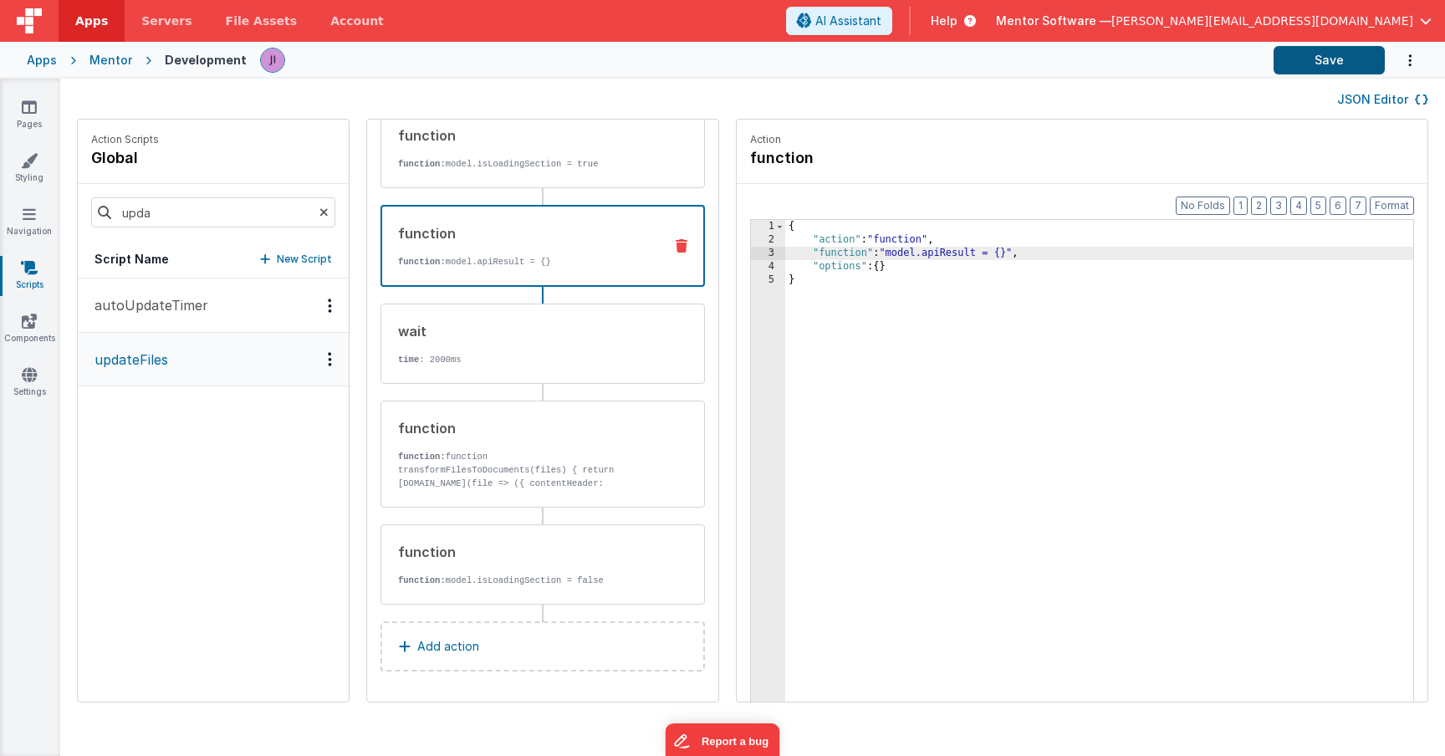
click at [1317, 43] on div "Apps Mentor Development Save" at bounding box center [722, 60] width 1445 height 37
click at [1310, 53] on button "Save" at bounding box center [1329, 60] width 111 height 28
click at [447, 460] on p "function: function transformFilesToDocuments(files) { return [DOMAIN_NAME](file…" at bounding box center [524, 497] width 253 height 94
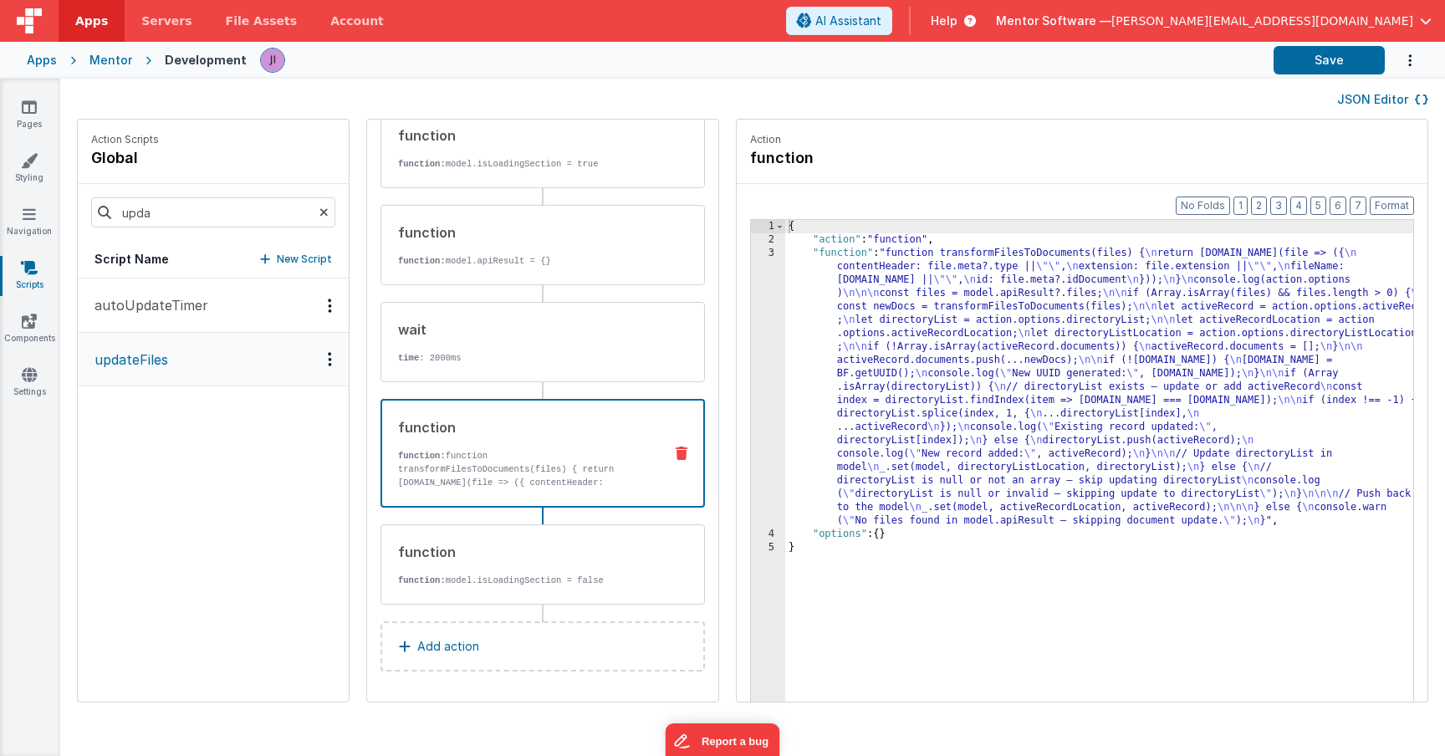
click at [828, 410] on div "{ "action" : "function" , "function" : "function transformFilesToDocuments(file…" at bounding box center [1123, 500] width 677 height 560
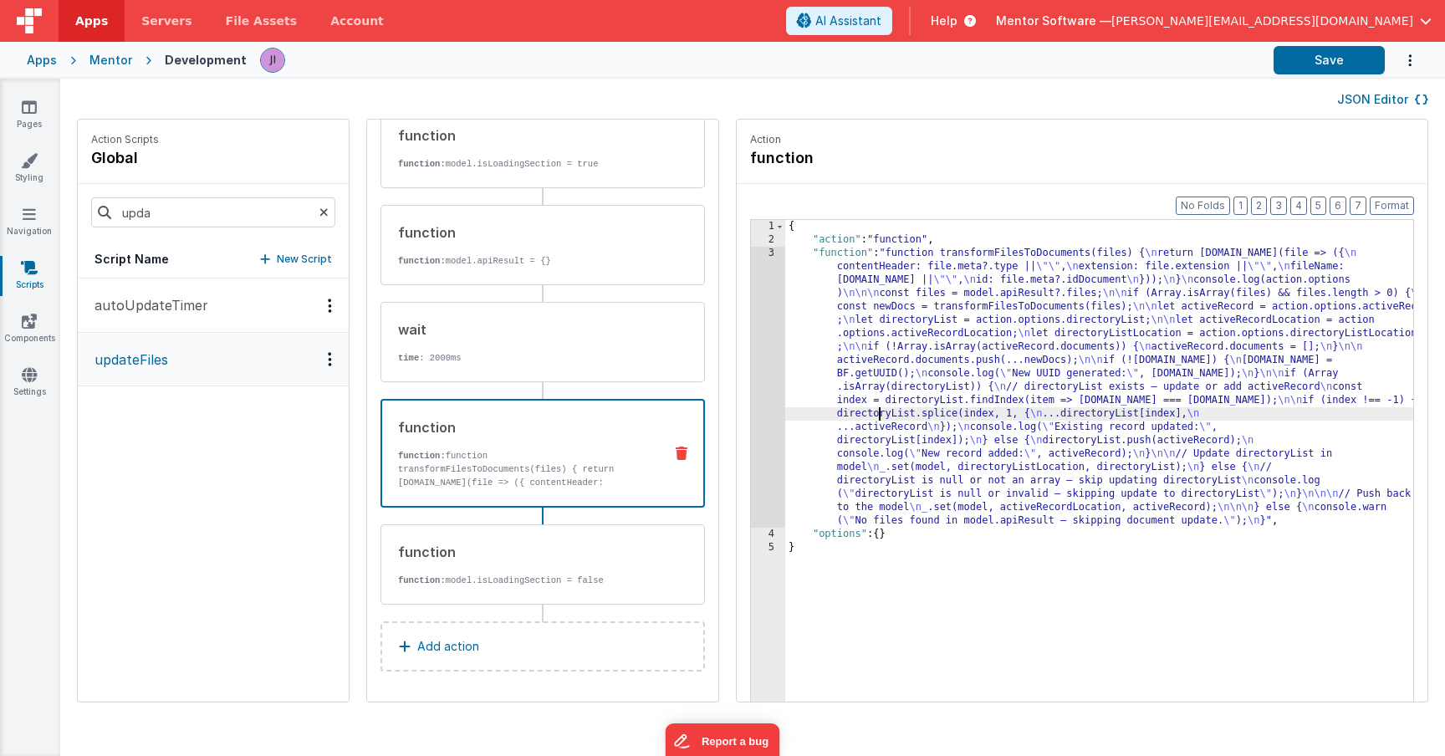
click at [751, 386] on div "3" at bounding box center [768, 387] width 34 height 281
click at [751, 388] on div "3" at bounding box center [768, 387] width 34 height 281
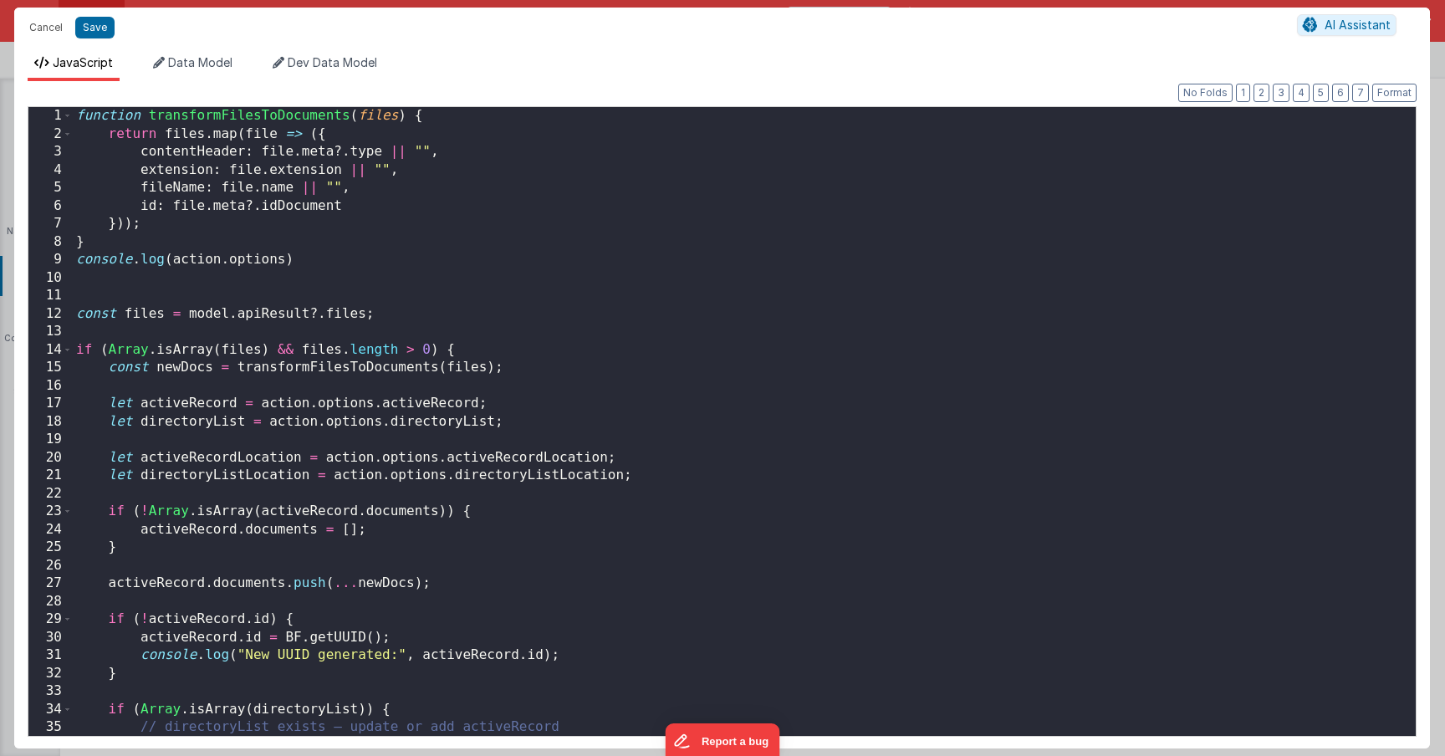
click at [565, 404] on div "function transformFilesToDocuments ( files ) { return files . map ( file => ({ …" at bounding box center [738, 439] width 1330 height 665
click at [514, 528] on div "function transformFilesToDocuments ( files ) { return files . map ( file => ({ …" at bounding box center [738, 439] width 1330 height 665
click at [528, 390] on div "function transformFilesToDocuments ( files ) { return files . map ( file => ({ …" at bounding box center [738, 439] width 1330 height 665
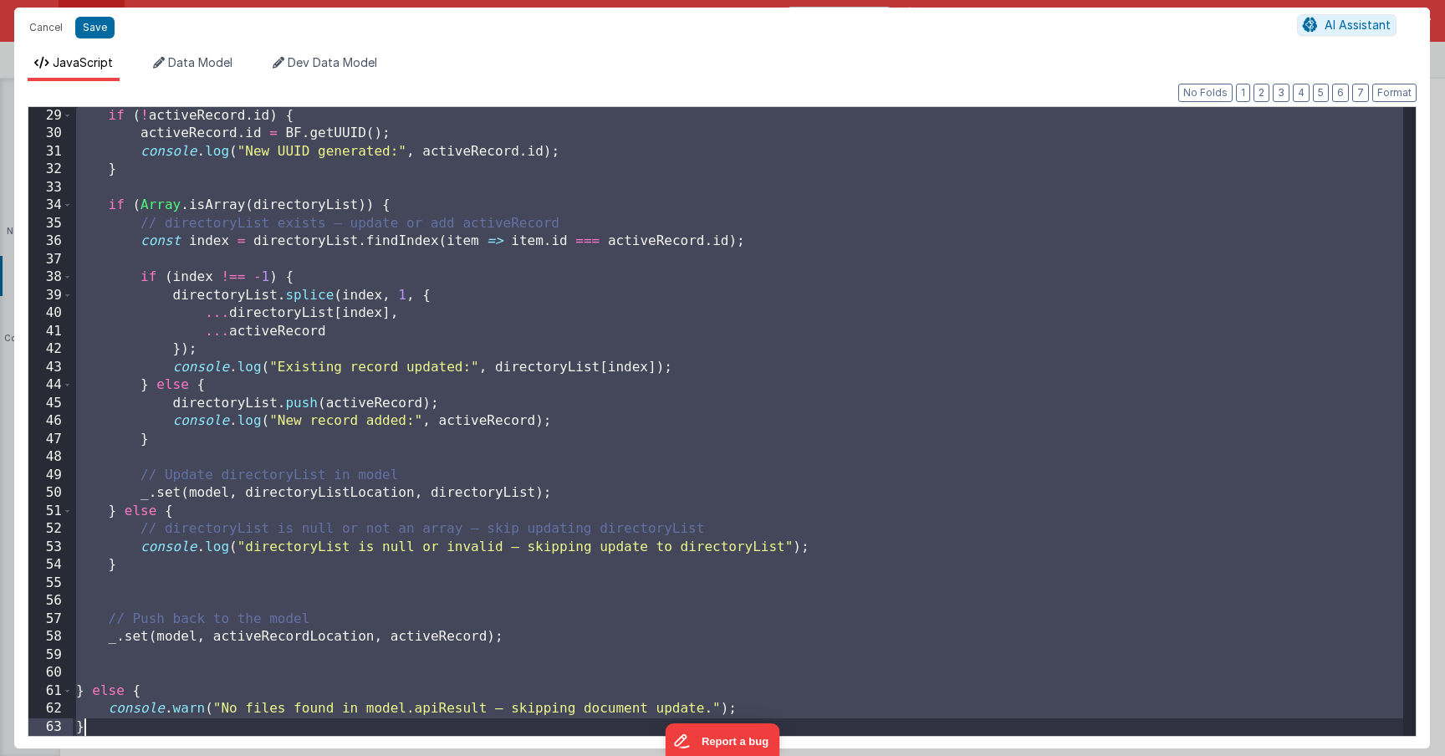
scroll to position [503, 0]
click at [370, 291] on div "if ( ! activeRecord . id ) { activeRecord . id = BF . getUUID ( ) ; console . l…" at bounding box center [738, 439] width 1330 height 665
drag, startPoint x: 77, startPoint y: 313, endPoint x: 511, endPoint y: 766, distance: 627.5
click at [511, 755] on html "Cancel Save AI Assistant JavaScript Data Model Dev Data Model Format 7 6 5 4 3 …" at bounding box center [722, 378] width 1445 height 756
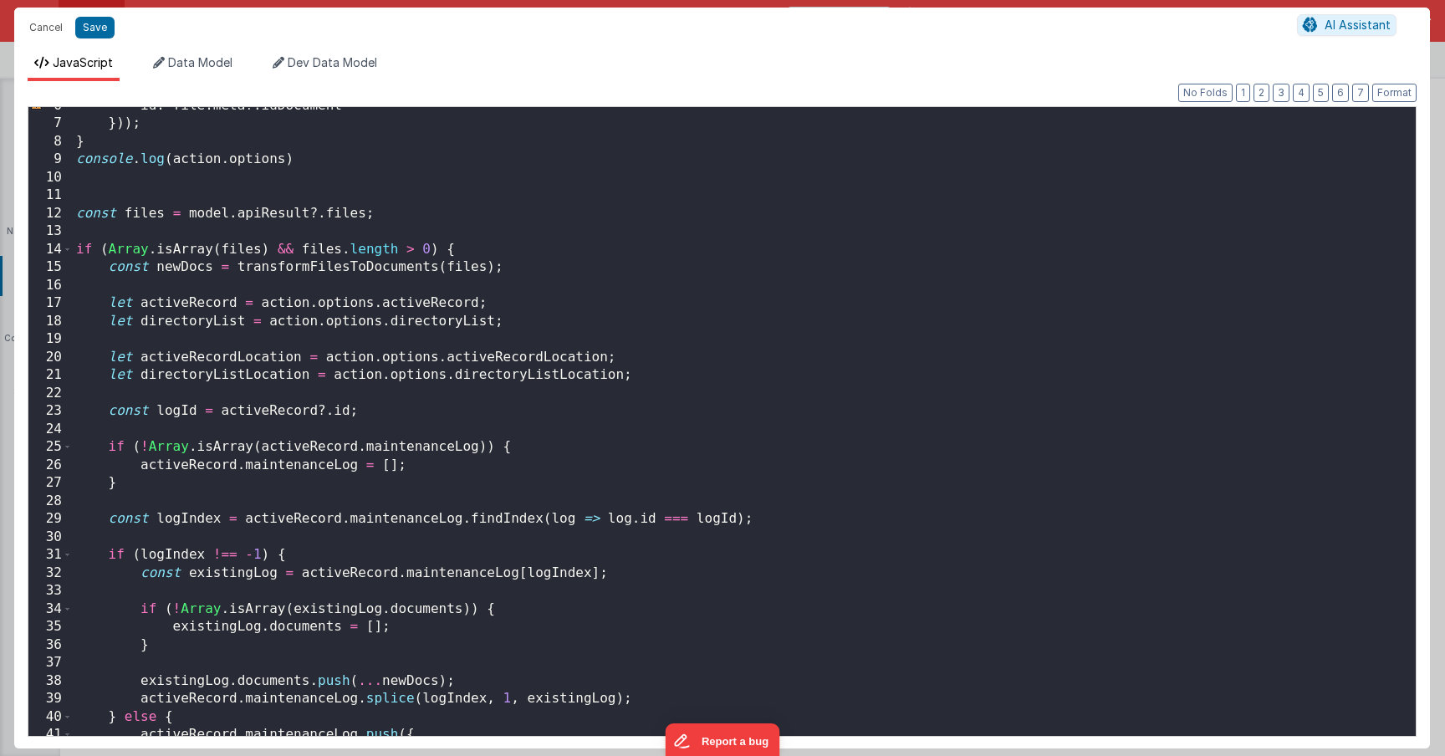
scroll to position [201, 0]
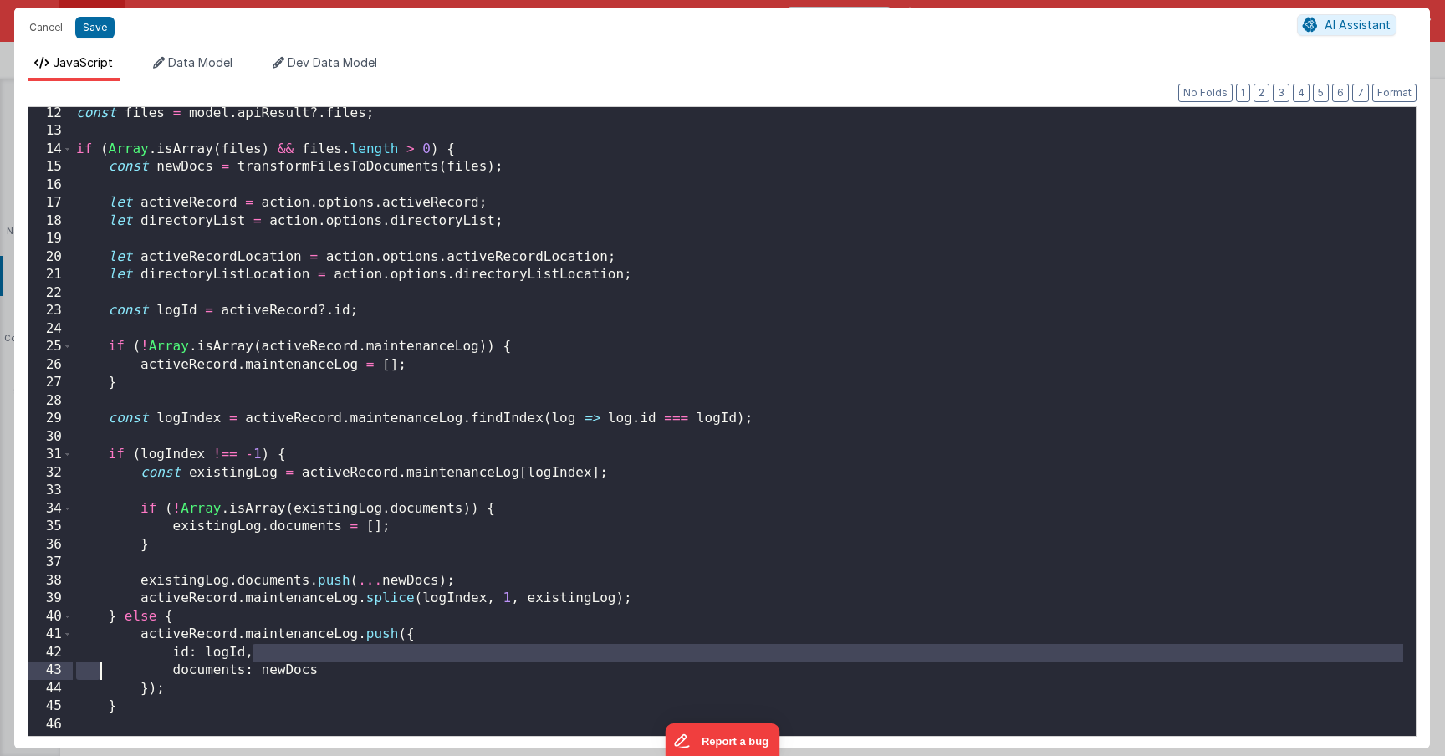
drag, startPoint x: 273, startPoint y: 648, endPoint x: 79, endPoint y: 662, distance: 195.4
click at [79, 662] on div "const files = model . apiResult ?. files ; if ( Array . isArray ( files ) && fi…" at bounding box center [738, 437] width 1330 height 665
click at [185, 648] on div "const files = model . apiResult ?. files ; if ( Array . isArray ( files ) && fi…" at bounding box center [738, 437] width 1330 height 665
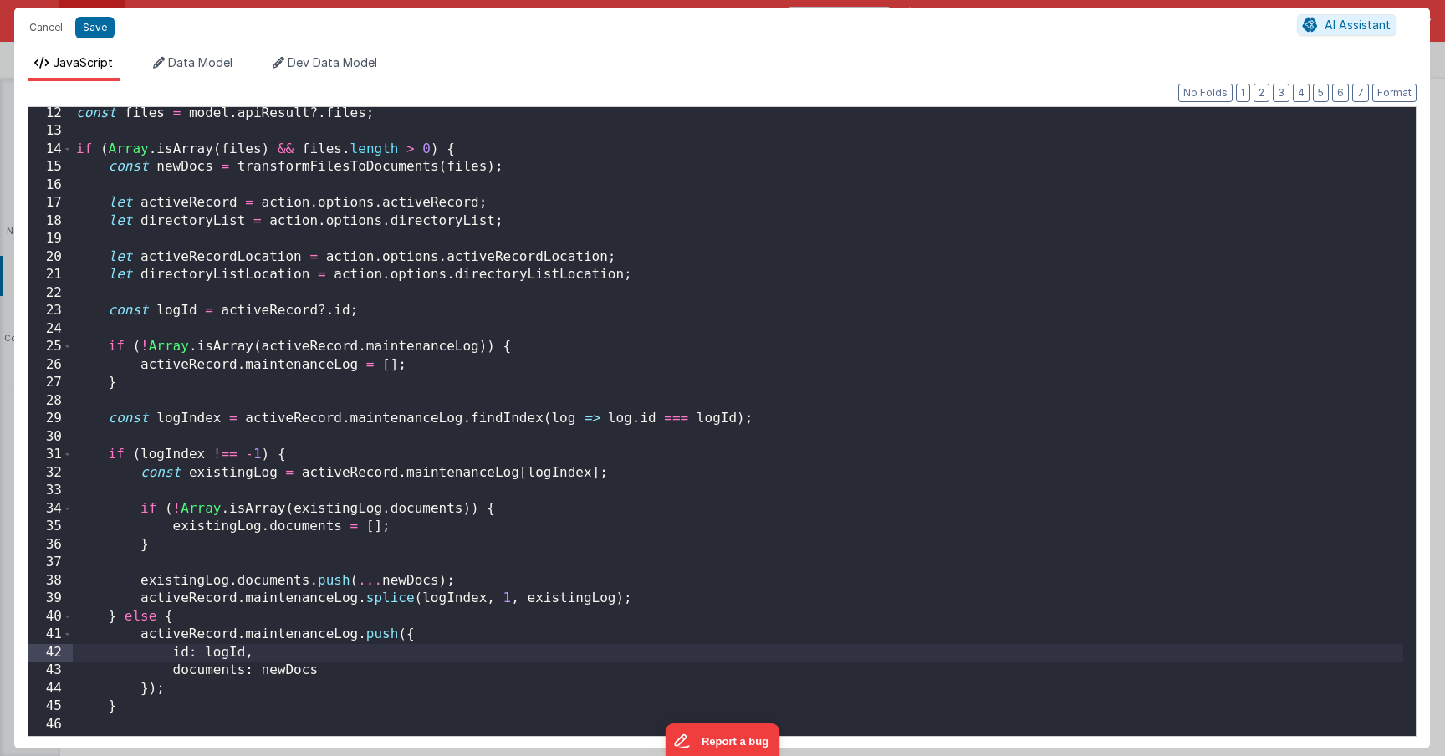
click at [51, 651] on div "42" at bounding box center [50, 653] width 44 height 18
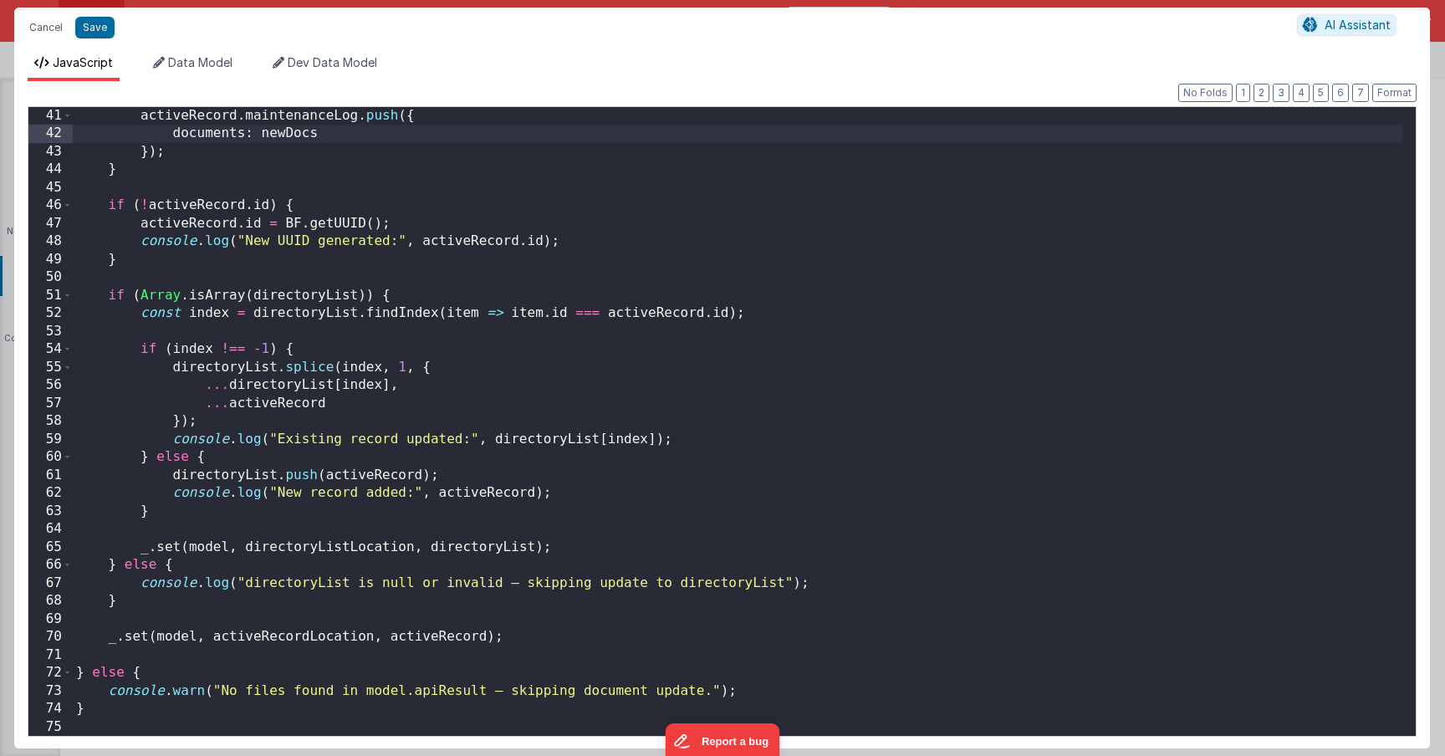
scroll to position [0, 0]
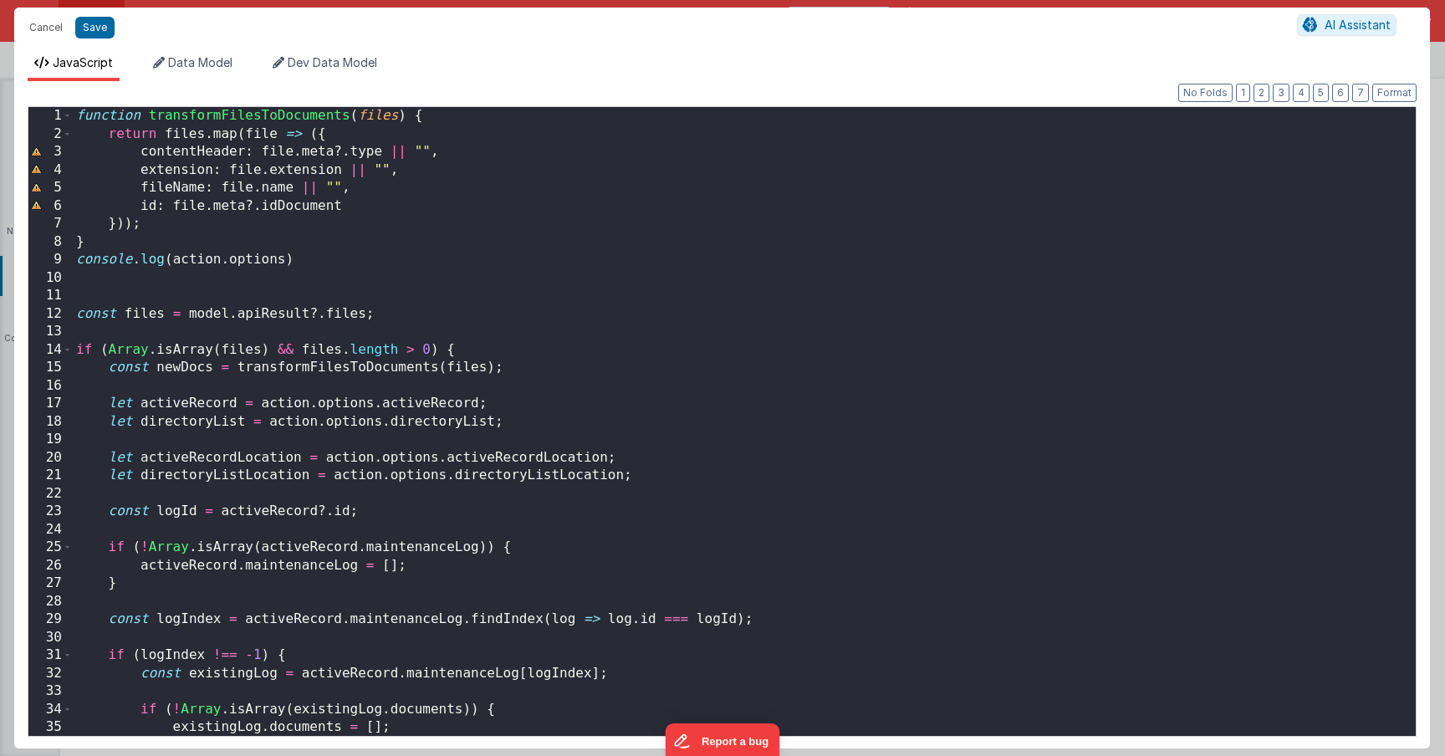
click at [355, 565] on div "function transformFilesToDocuments ( files ) { return files . map ( file => ({ …" at bounding box center [738, 439] width 1330 height 665
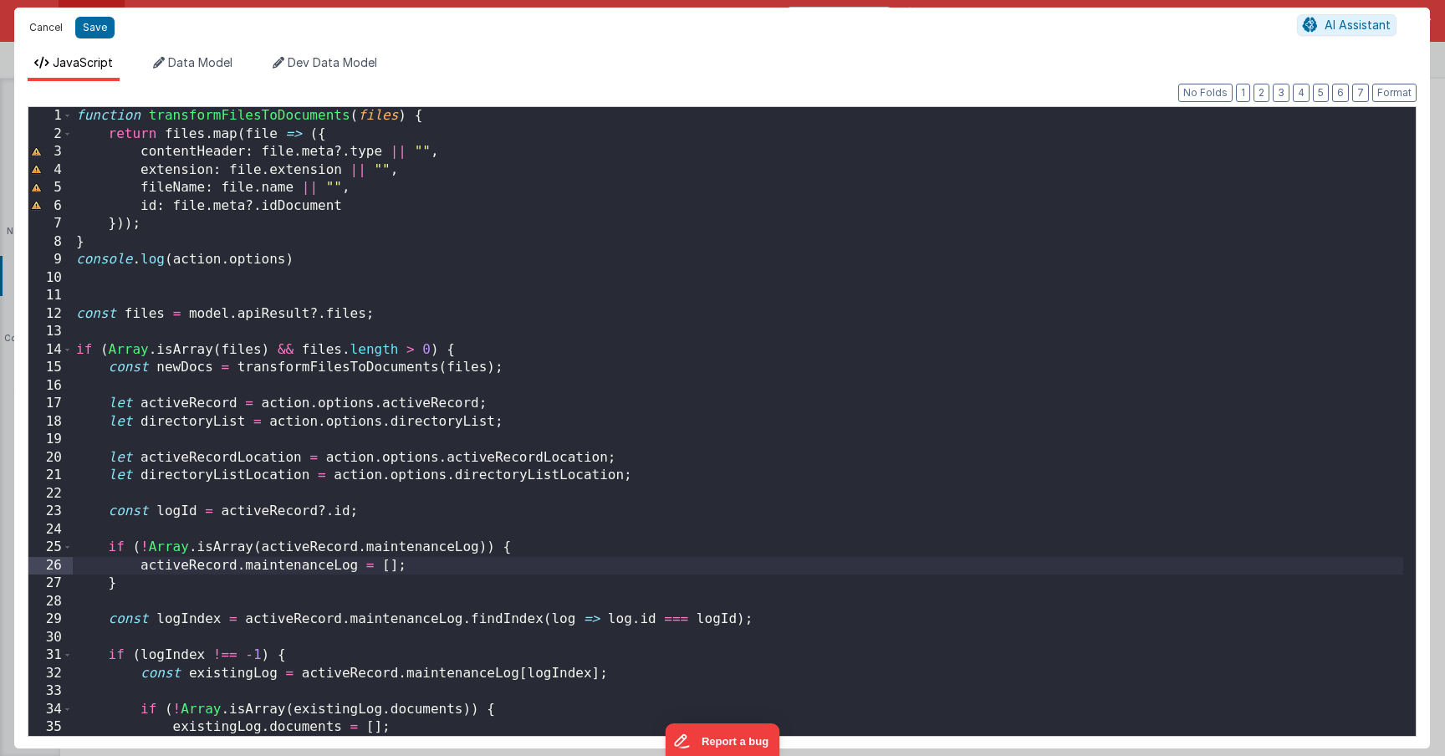
click at [35, 33] on button "Cancel" at bounding box center [46, 27] width 50 height 23
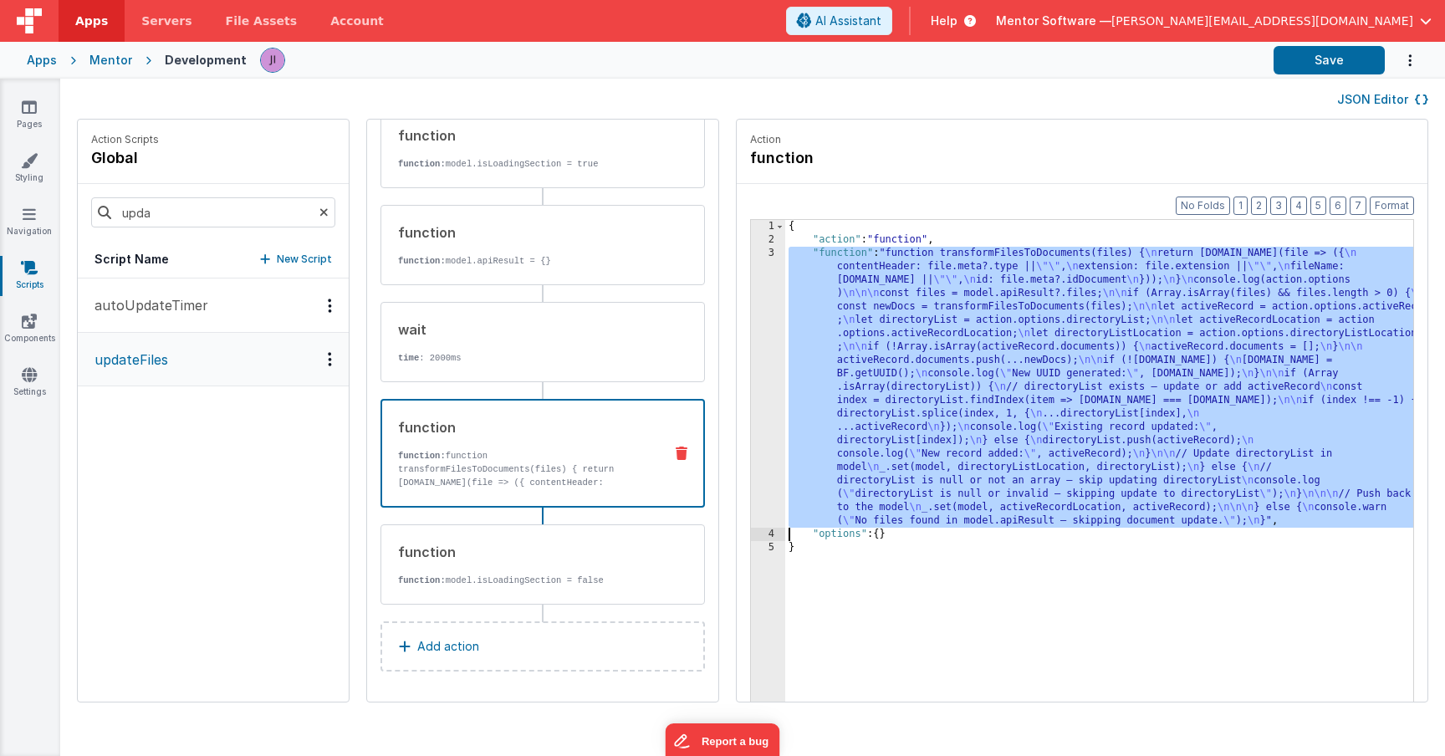
drag, startPoint x: 795, startPoint y: 396, endPoint x: 782, endPoint y: 396, distance: 13.4
click at [794, 396] on div "{ "action" : "function" , "function" : "function transformFilesToDocuments(file…" at bounding box center [1123, 500] width 677 height 560
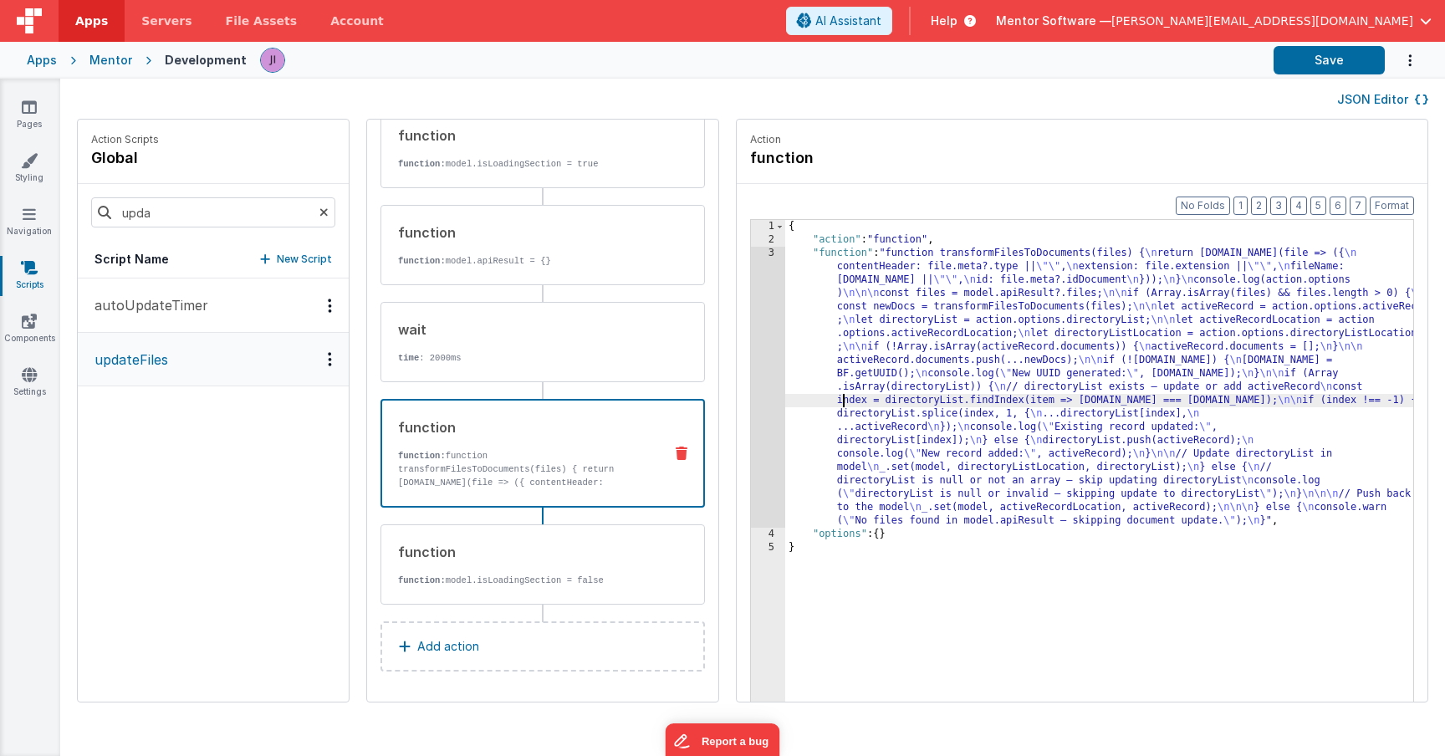
click at [737, 377] on div "Format 7 6 5 4 3 2 1 No Folds 1 2 3 4 5 { "action" : "function" , "function" : …" at bounding box center [1082, 475] width 691 height 582
click at [751, 375] on div "3" at bounding box center [768, 387] width 34 height 281
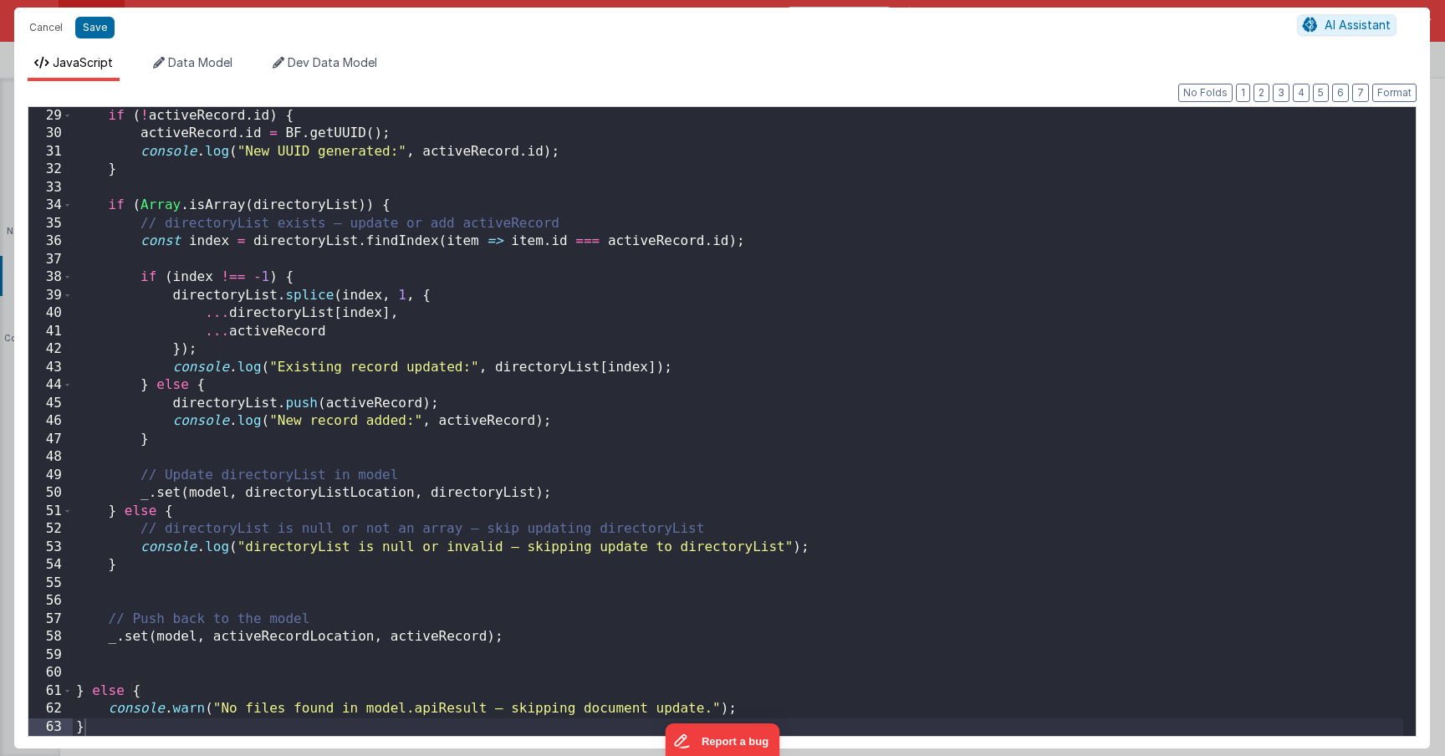
scroll to position [503, 0]
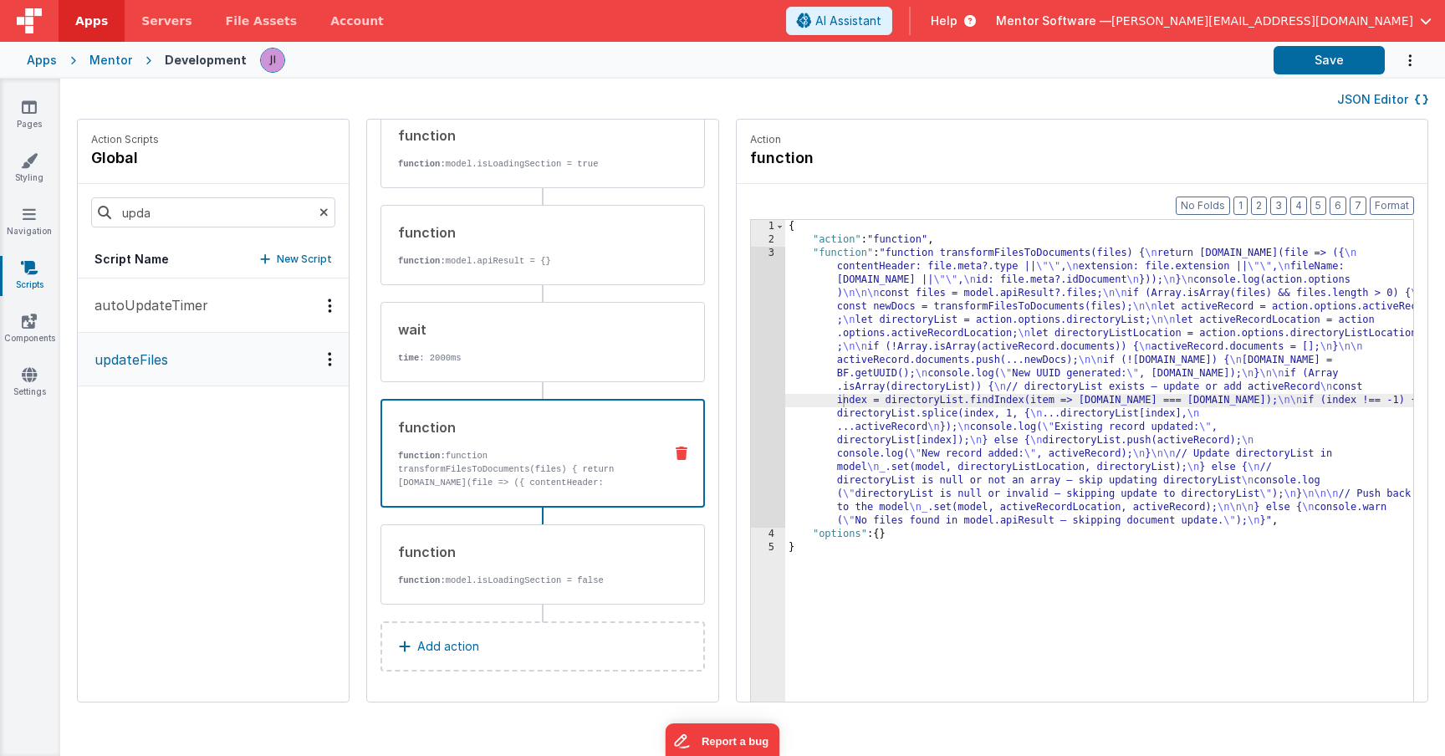
click at [785, 299] on div "{ "action" : "function" , "function" : "function transformFilesToDocuments(file…" at bounding box center [1123, 500] width 677 height 560
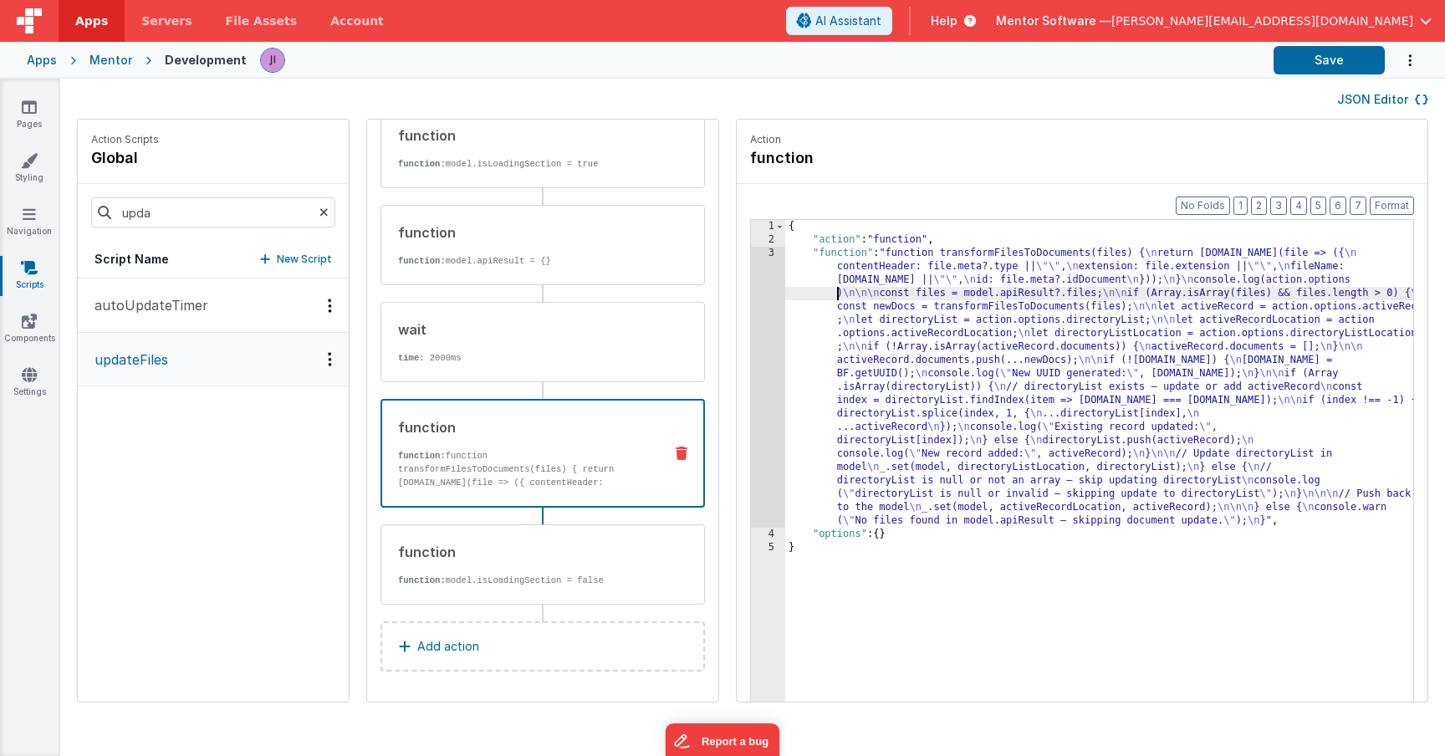
click at [751, 300] on div "3" at bounding box center [768, 387] width 34 height 281
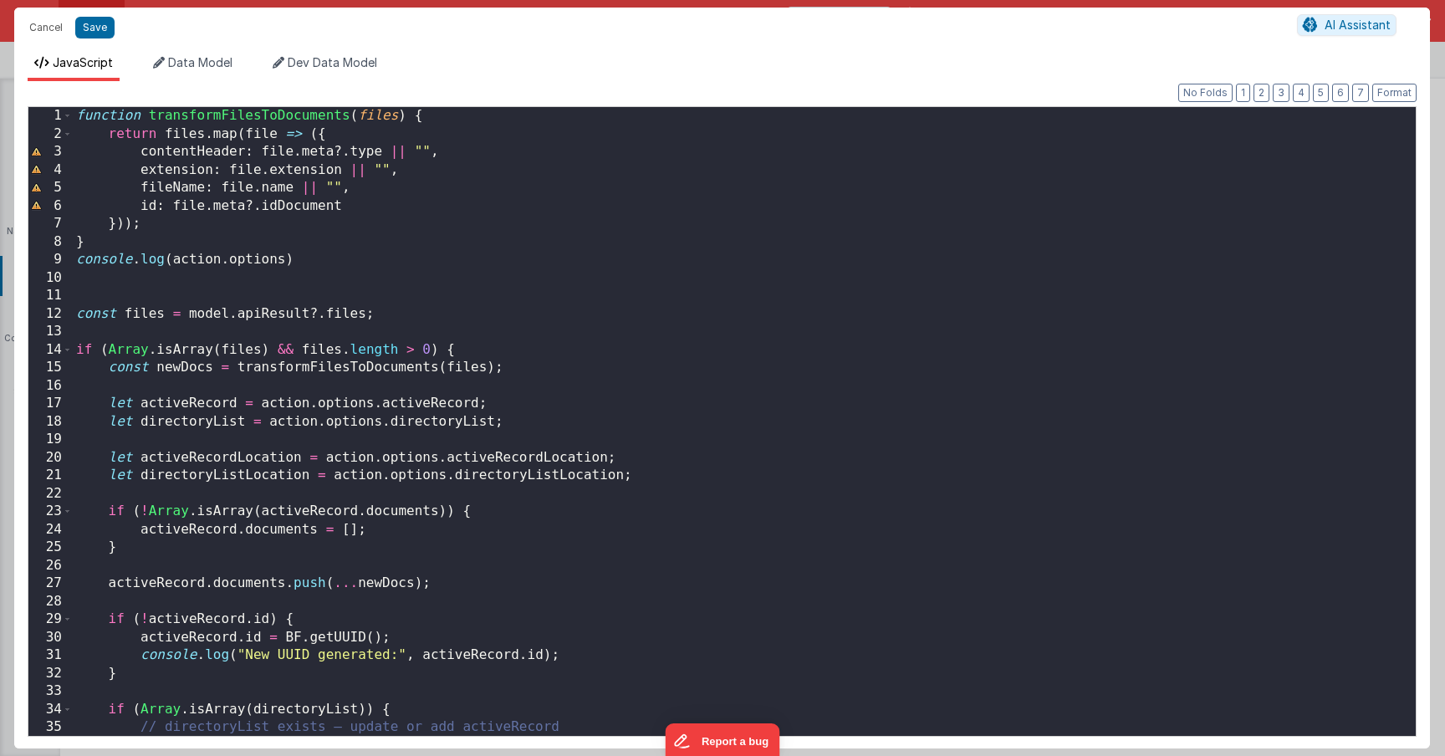
scroll to position [0, 0]
click at [620, 289] on div "function transformFilesToDocuments ( files ) { return files . map ( file => ({ …" at bounding box center [738, 439] width 1330 height 665
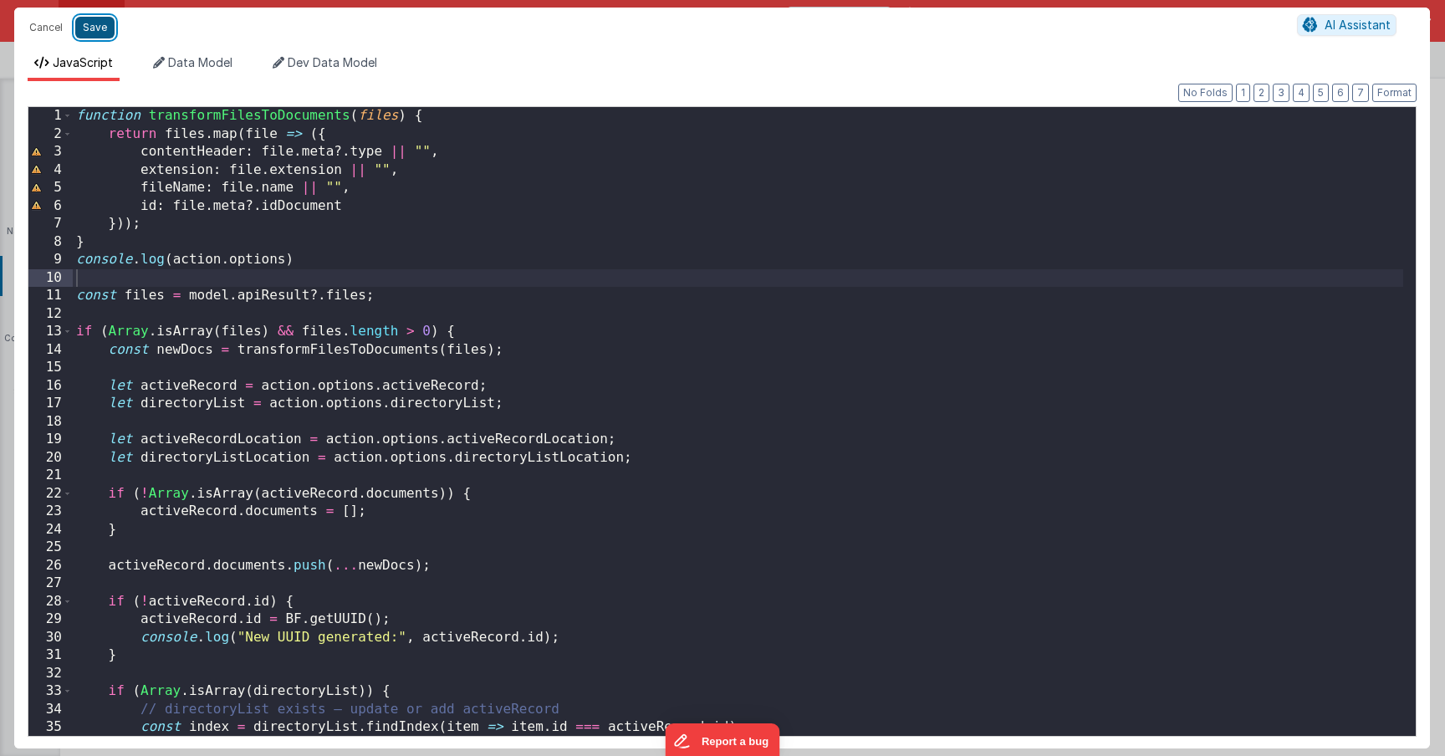
click at [92, 24] on button "Save" at bounding box center [94, 28] width 39 height 22
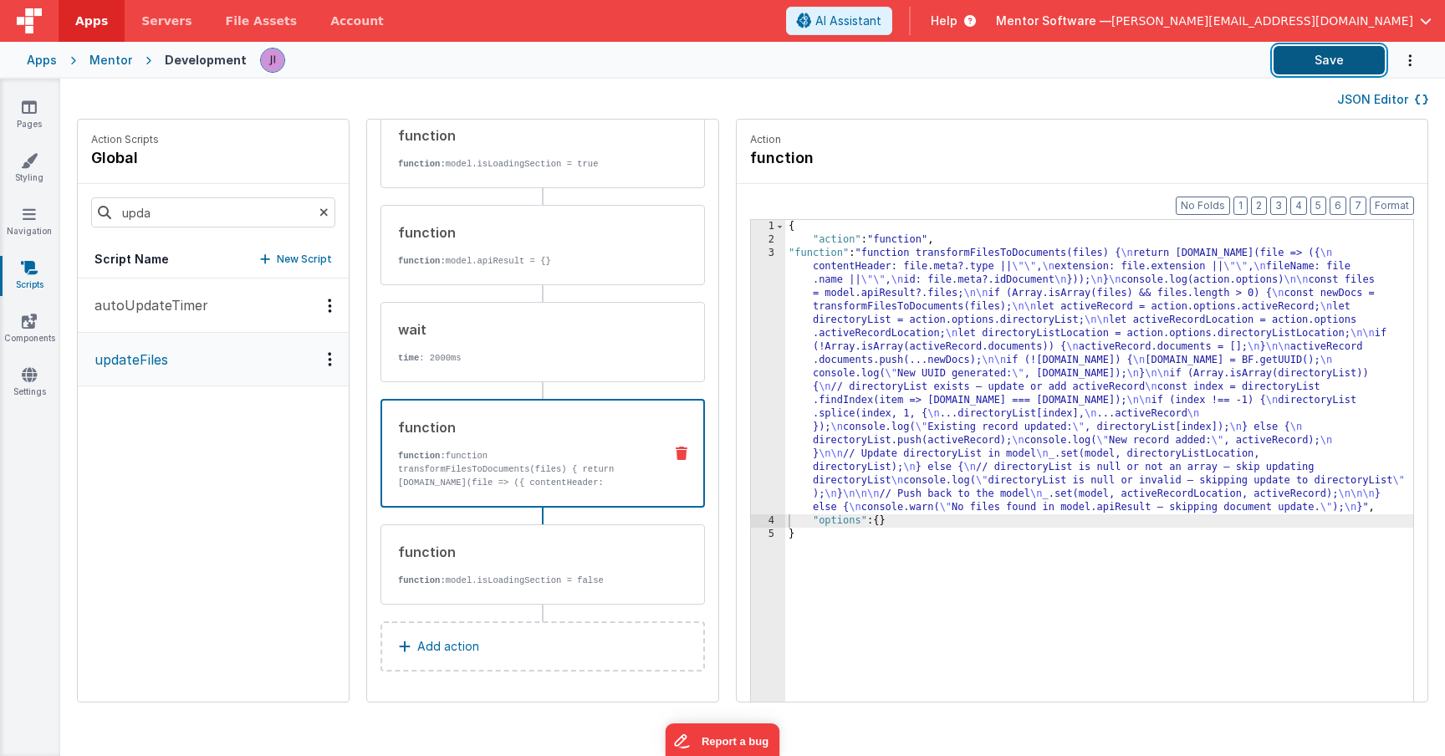
click at [1299, 67] on button "Save" at bounding box center [1329, 60] width 111 height 28
click at [785, 387] on div "{ "action" : "function" , "function" : "function transformFilesToDocuments(file…" at bounding box center [1123, 500] width 677 height 560
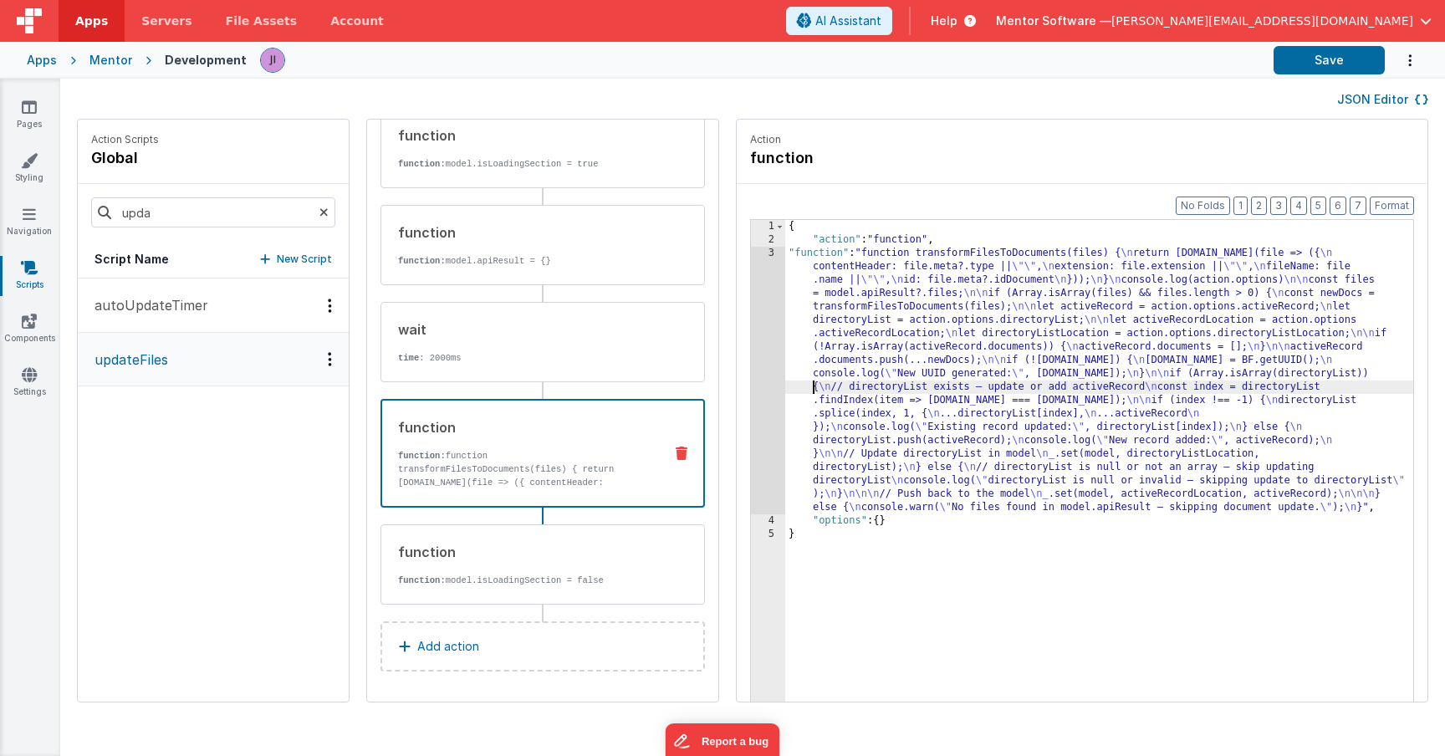
click at [737, 380] on div "Format 7 6 5 4 3 2 1 No Folds 1 2 3 4 5 { "action" : "function" , "function" : …" at bounding box center [1082, 475] width 691 height 582
click at [751, 379] on div "3" at bounding box center [768, 381] width 34 height 268
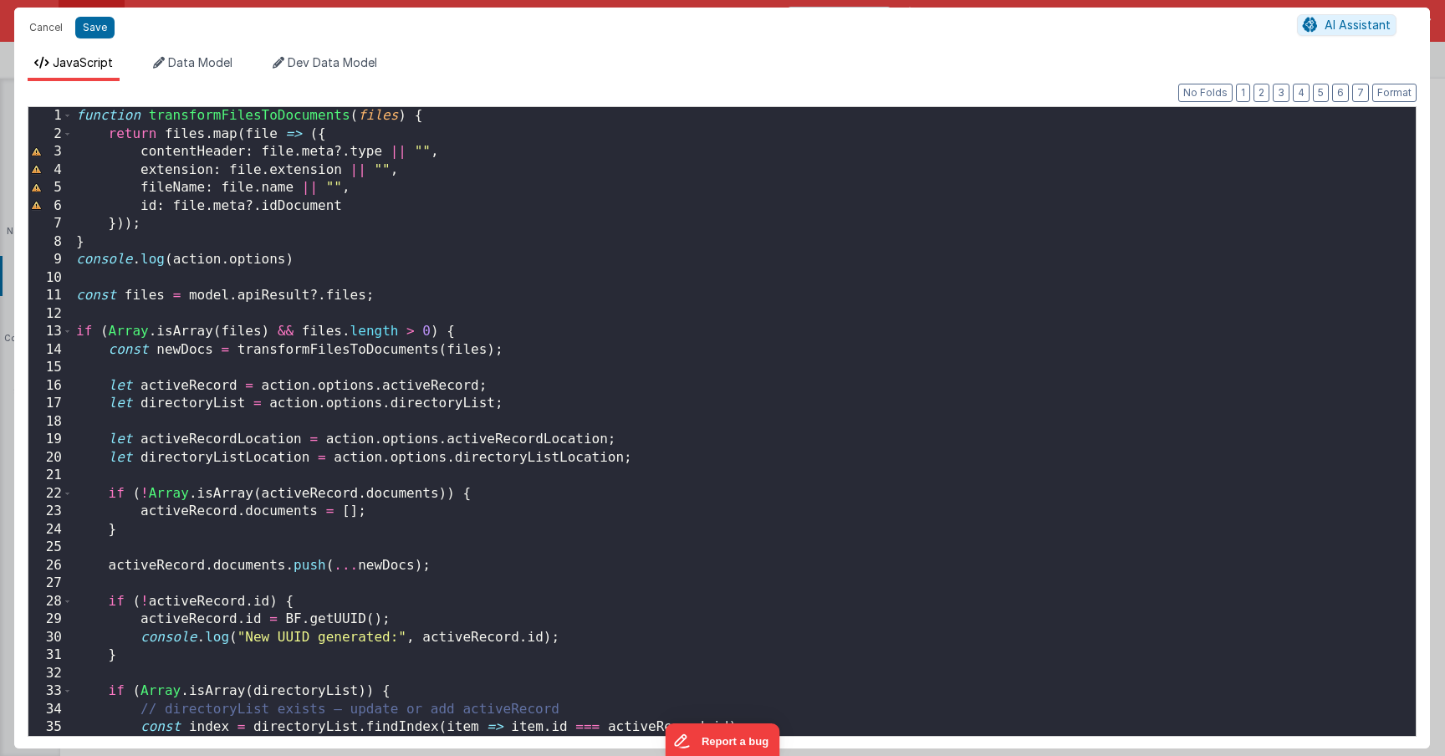
click at [321, 268] on div "function transformFilesToDocuments ( files ) { return files . map ( file => ({ …" at bounding box center [738, 439] width 1330 height 665
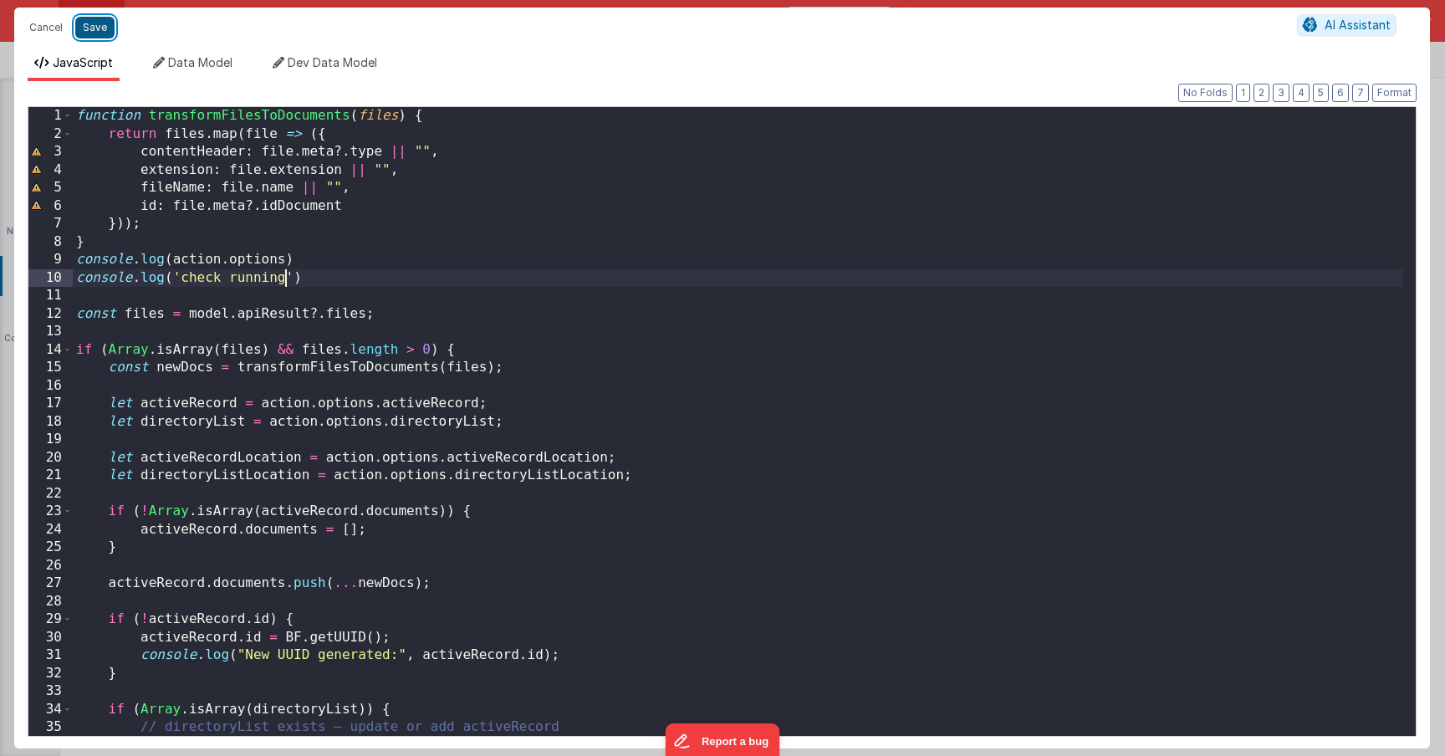
click at [98, 33] on button "Save" at bounding box center [94, 28] width 39 height 22
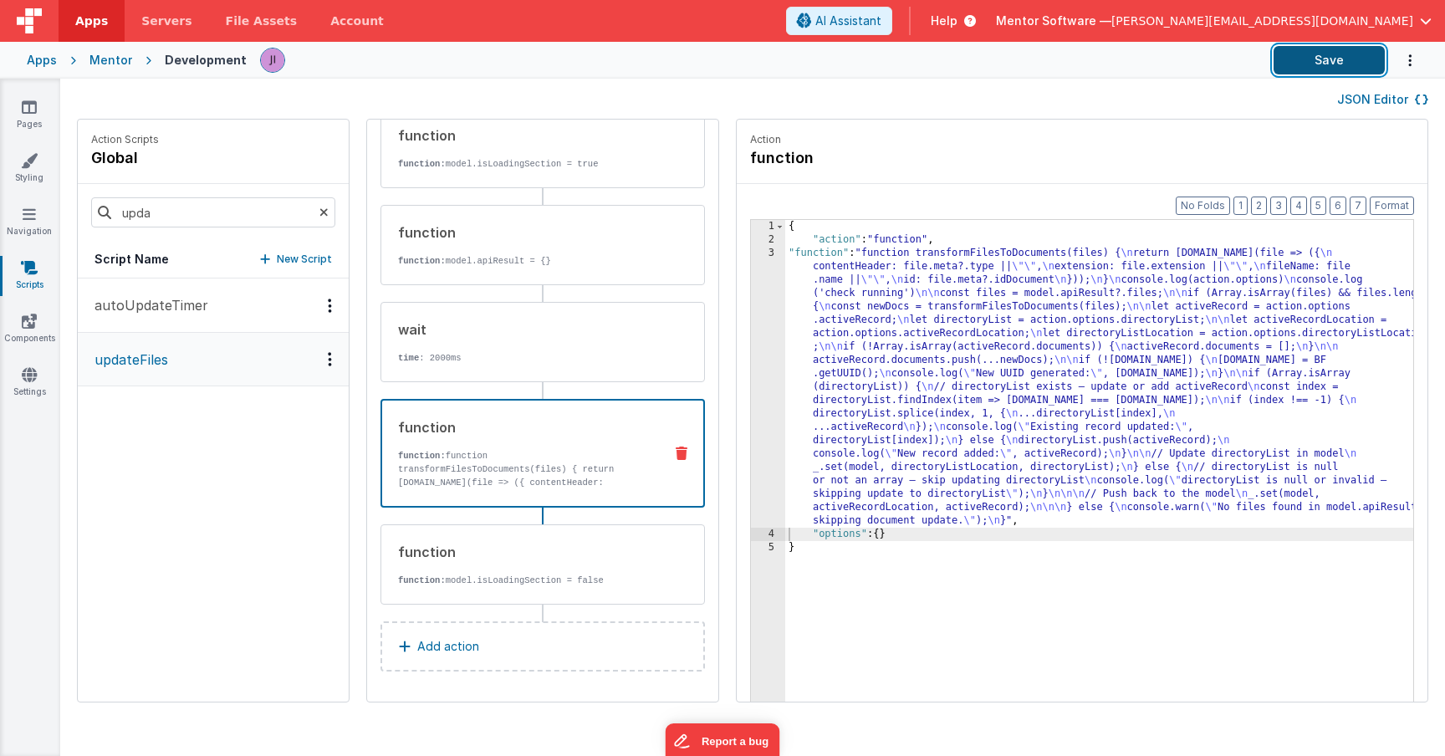
click at [1284, 64] on button "Save" at bounding box center [1329, 60] width 111 height 28
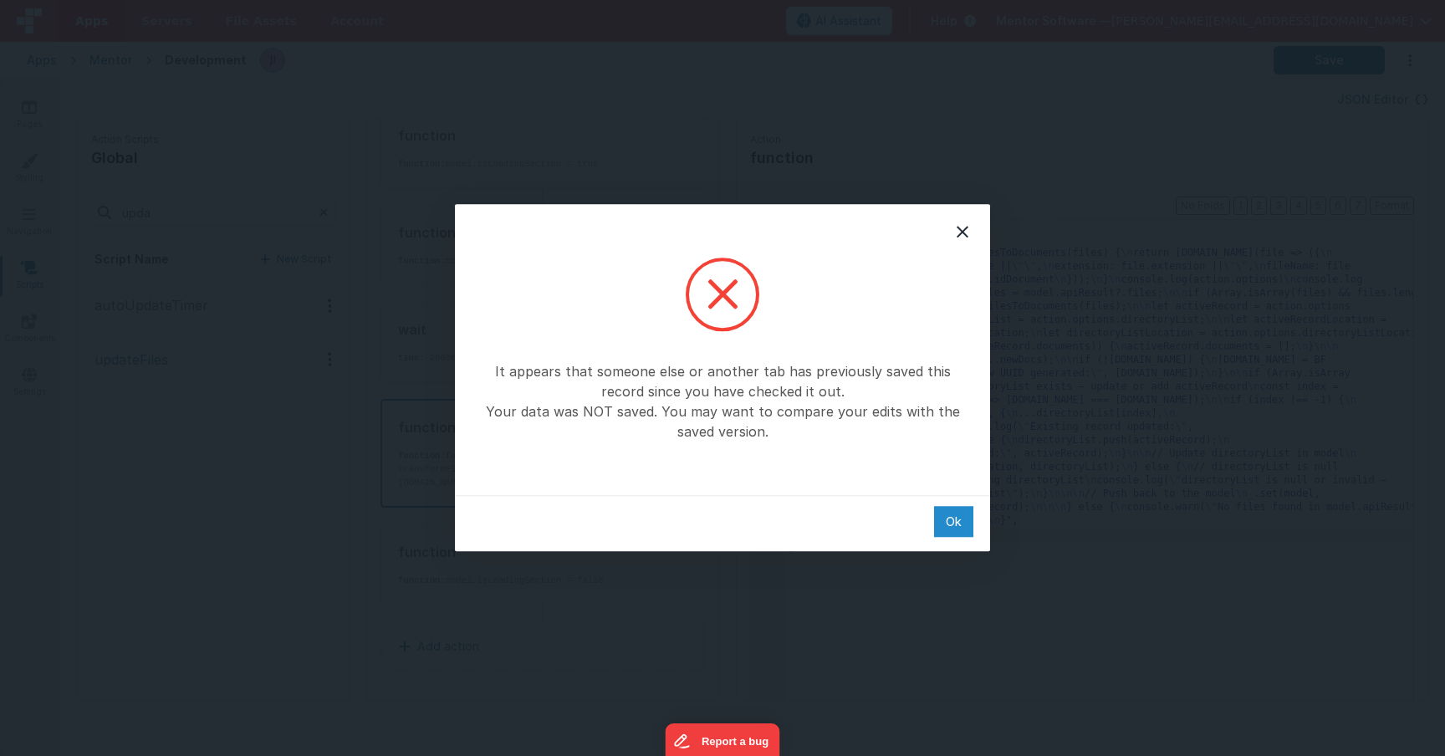
click at [947, 525] on div "Ok" at bounding box center [953, 521] width 39 height 31
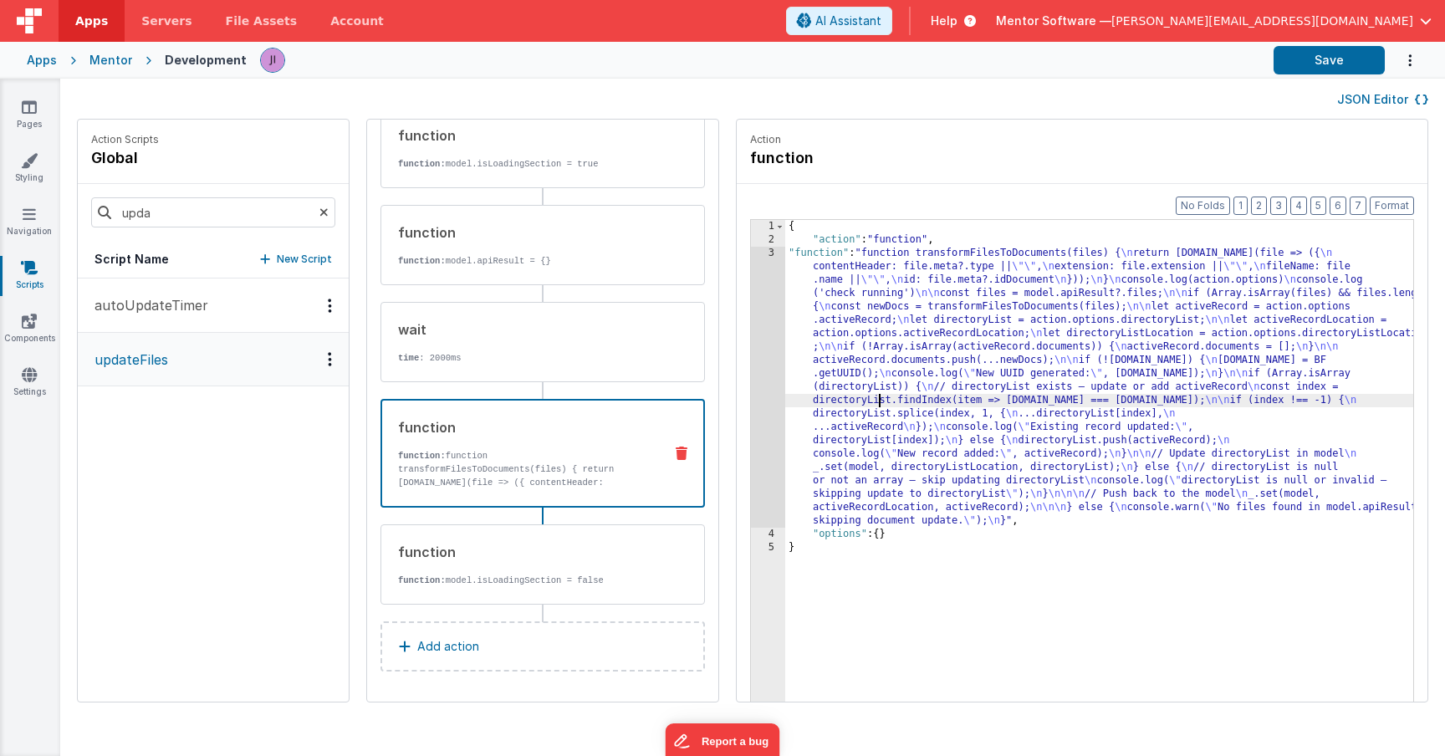
click at [830, 398] on div "{ "action" : "function" , "function" : "function transformFilesToDocuments(file…" at bounding box center [1123, 500] width 677 height 560
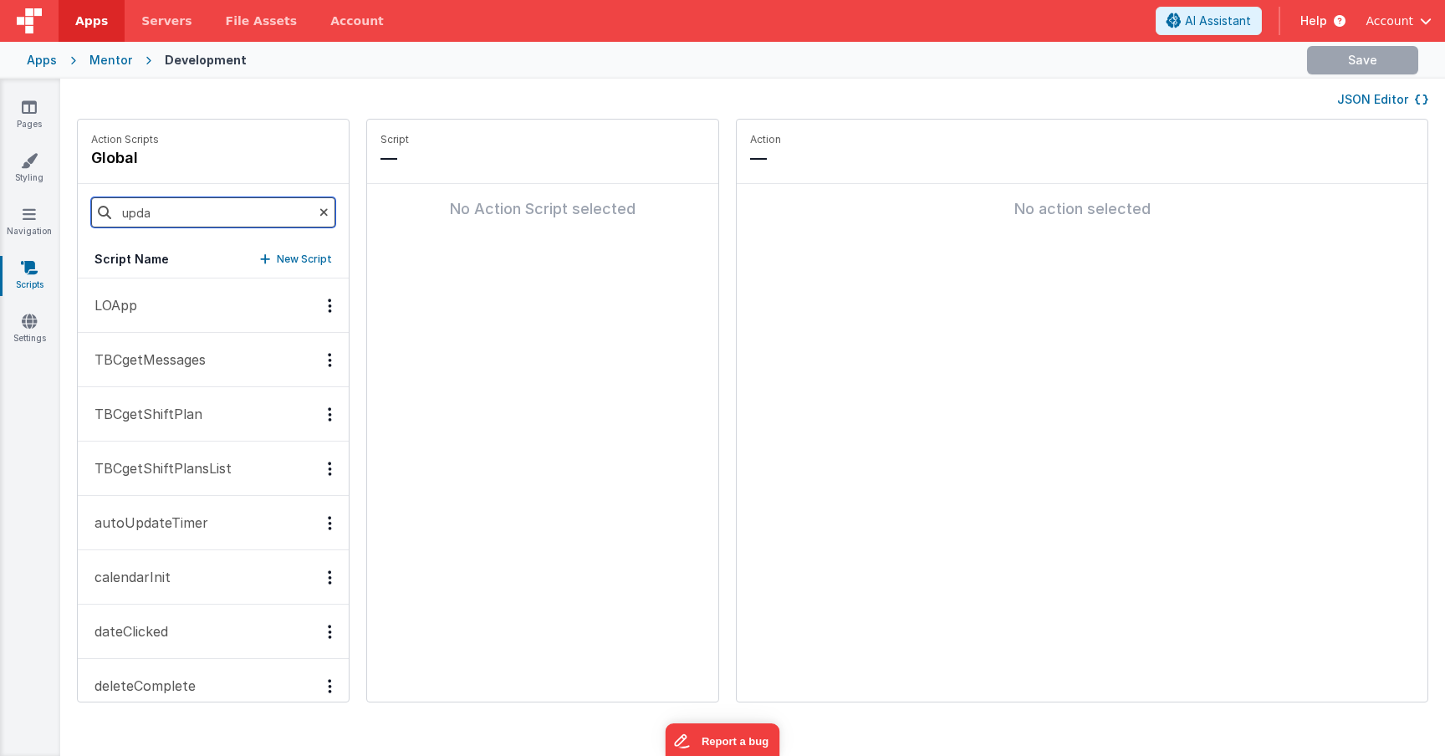
click at [173, 209] on input "upda" at bounding box center [213, 212] width 244 height 30
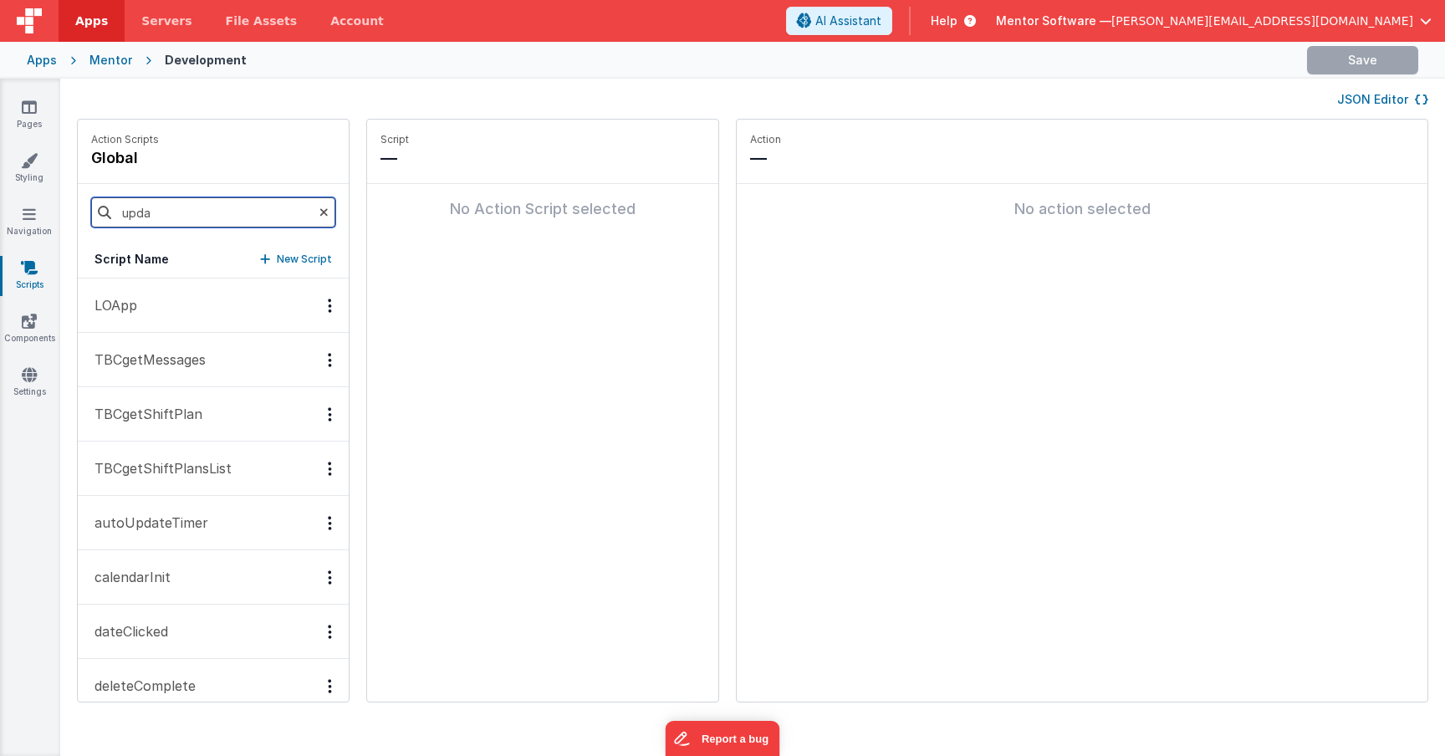
click at [173, 209] on input "upda" at bounding box center [213, 212] width 244 height 30
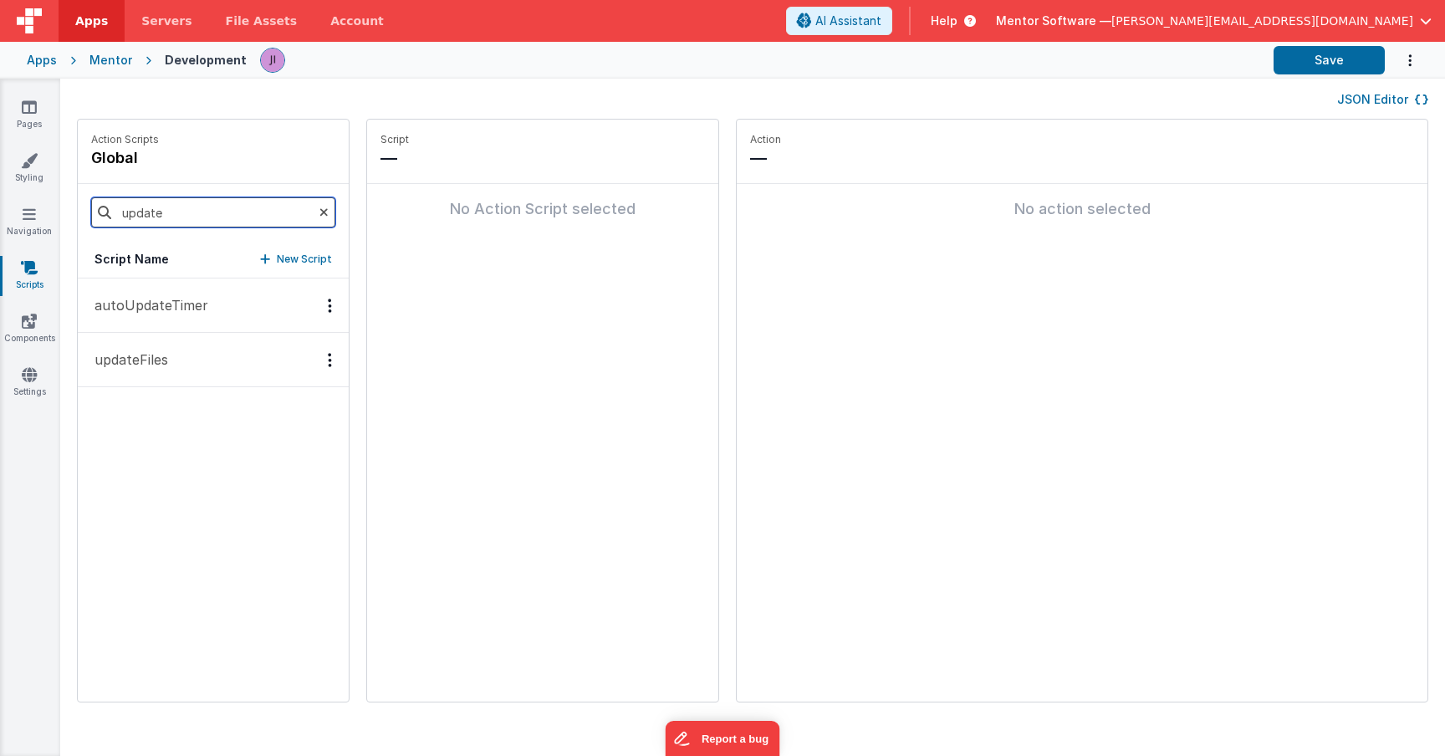
type input "update"
click at [193, 356] on button "updateFiles" at bounding box center [213, 360] width 271 height 54
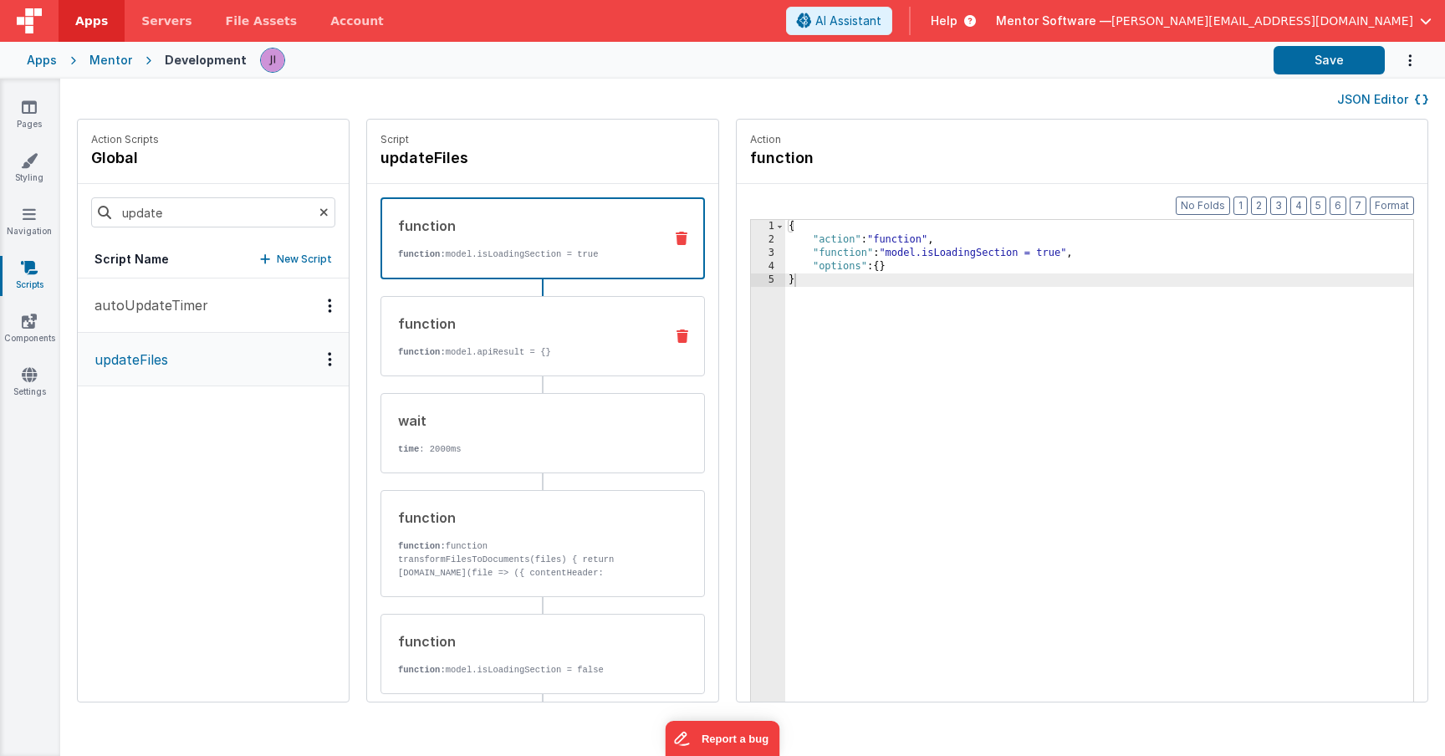
click at [497, 319] on div "function" at bounding box center [524, 324] width 253 height 20
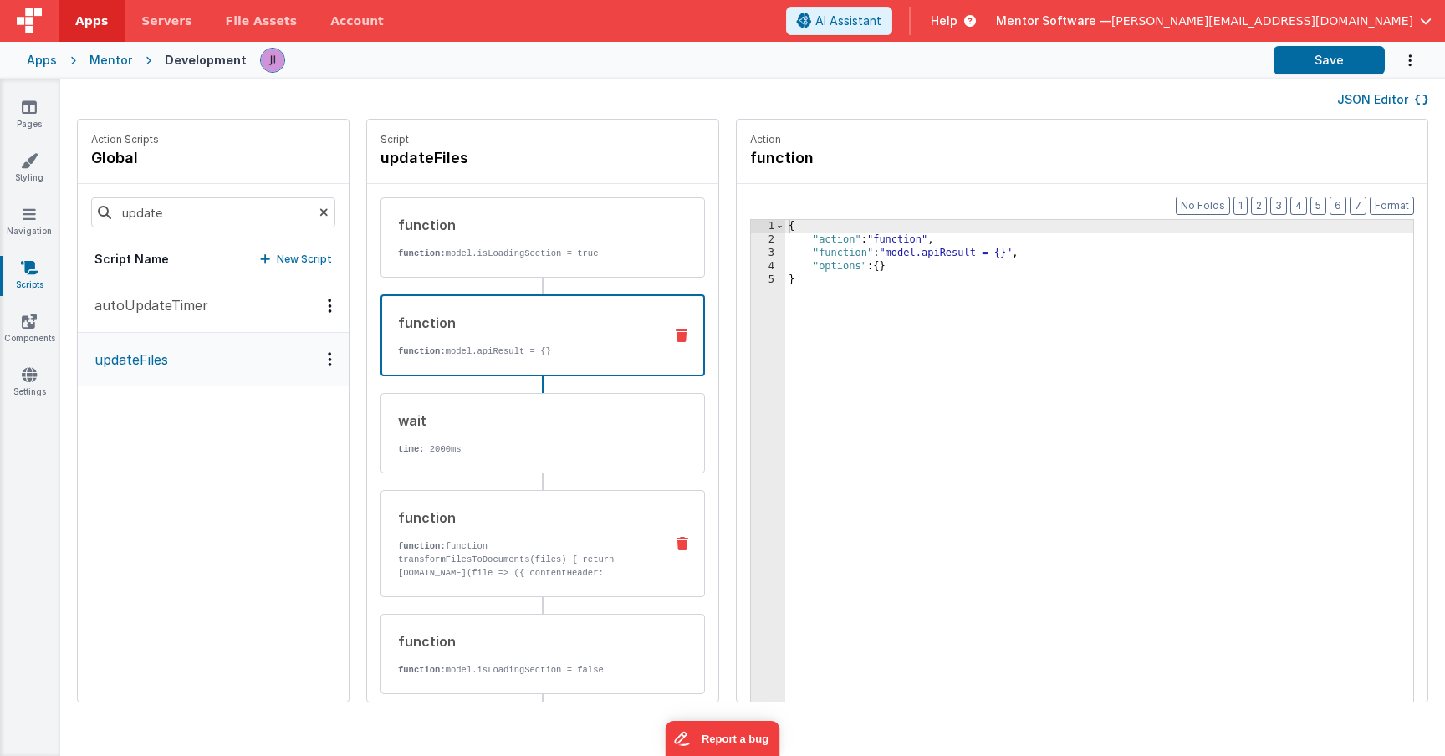
click at [497, 525] on div "function" at bounding box center [524, 518] width 253 height 20
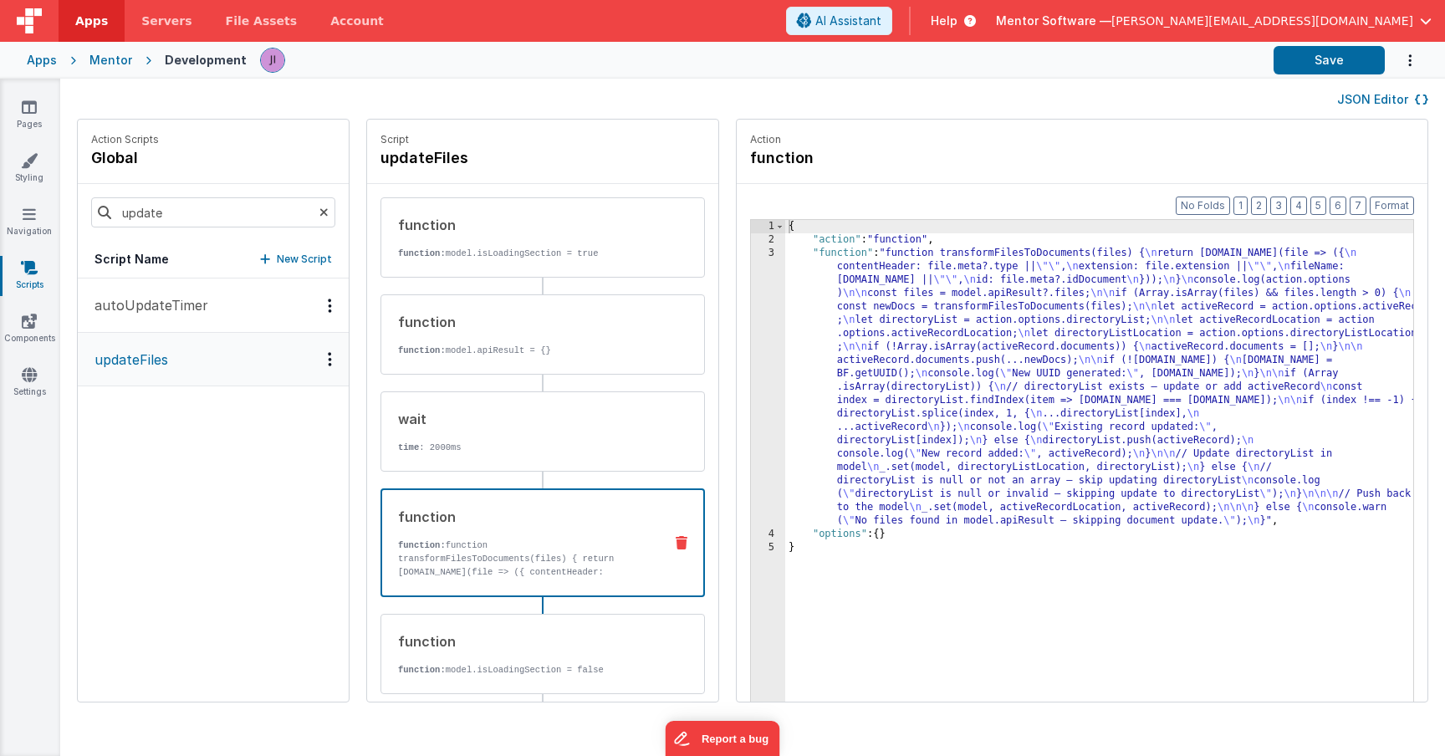
click at [794, 436] on div "{ "action" : "function" , "function" : "function transformFilesToDocuments(file…" at bounding box center [1123, 500] width 677 height 560
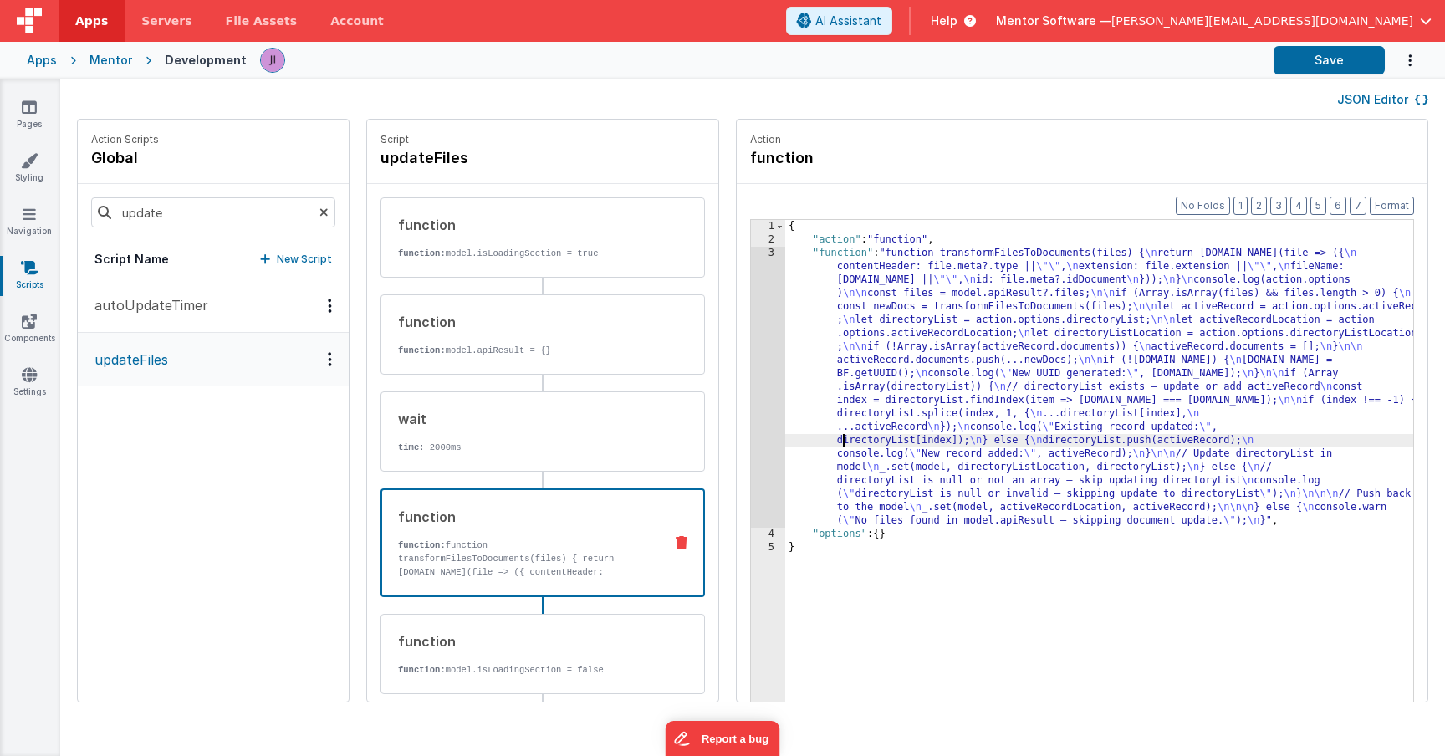
click at [751, 411] on div "3" at bounding box center [768, 387] width 34 height 281
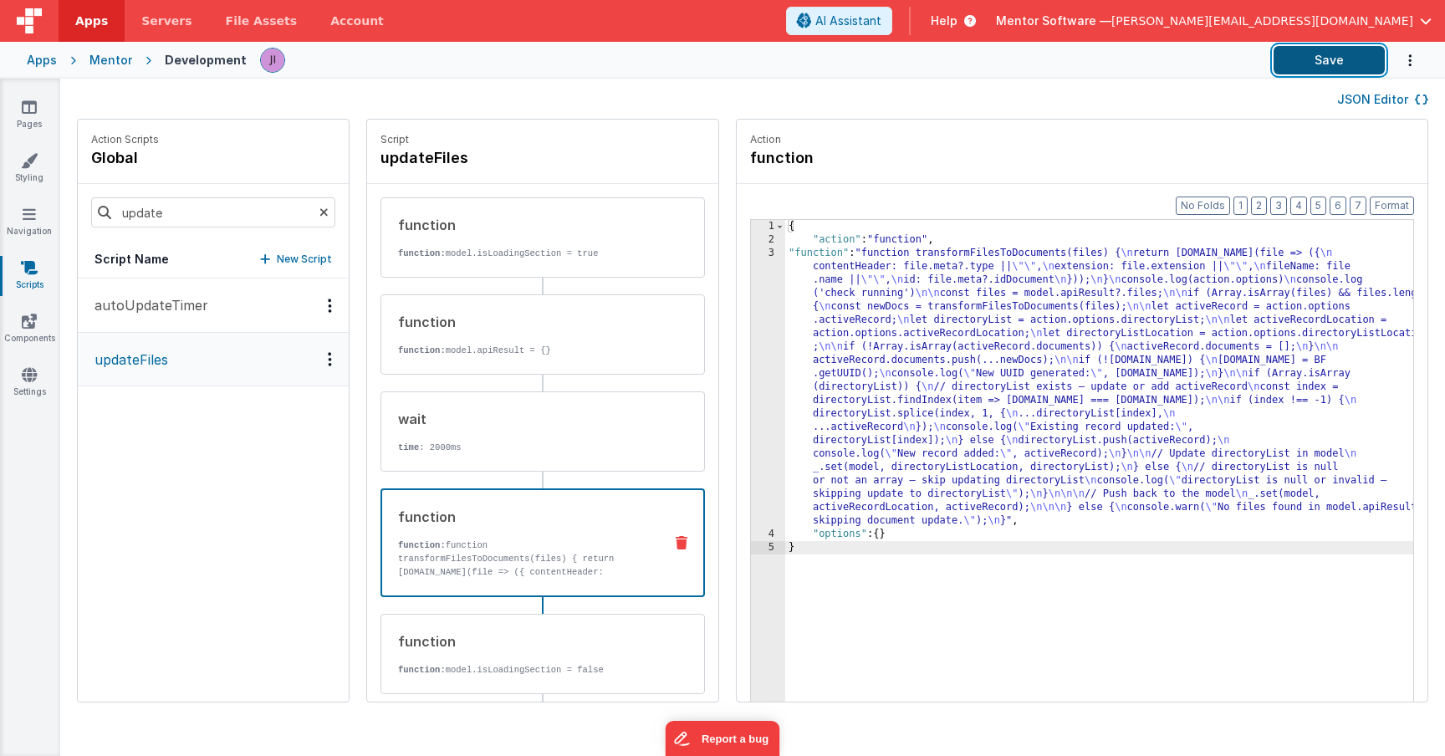
click at [1343, 52] on button "Save" at bounding box center [1329, 60] width 111 height 28
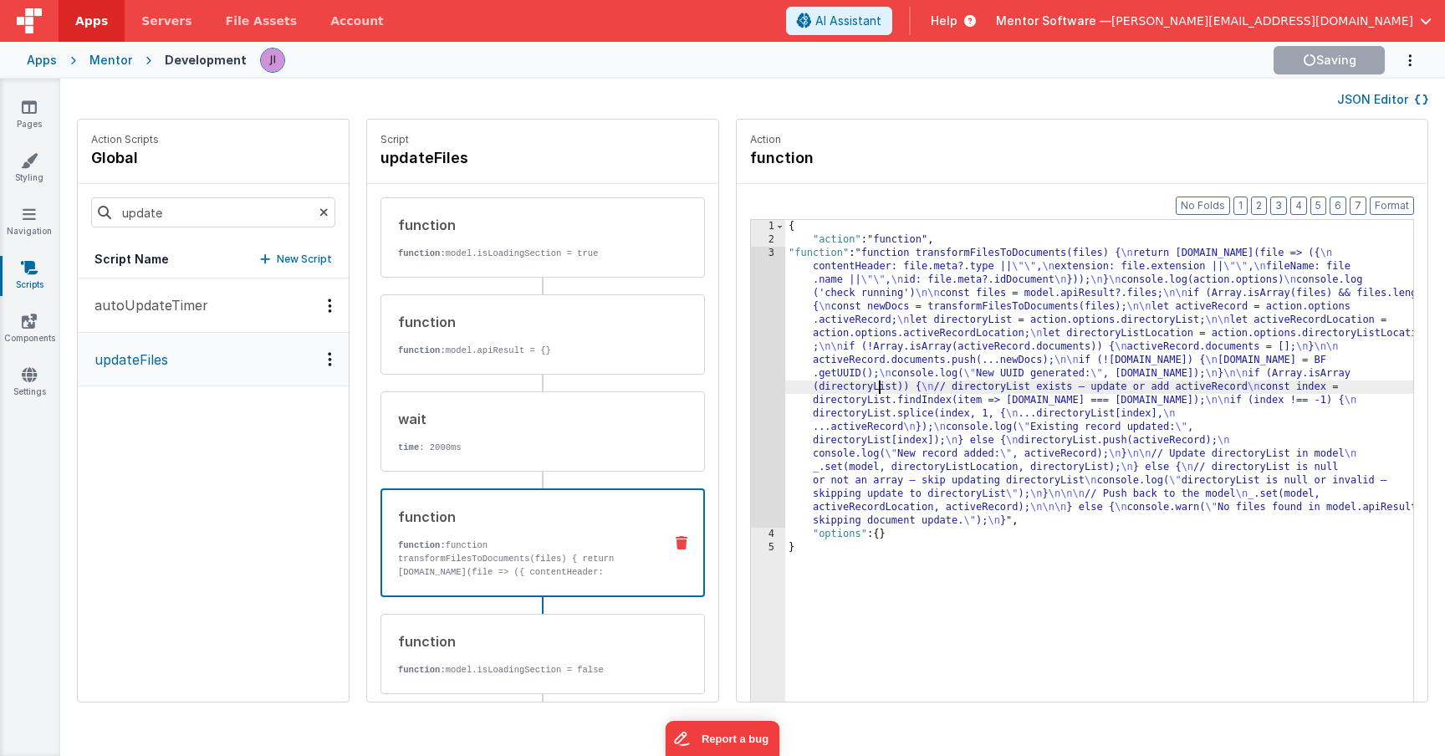
click at [831, 391] on div "{ "action" : "function" , "function" : "function transformFilesToDocuments(file…" at bounding box center [1123, 500] width 677 height 560
click at [751, 386] on div "3" at bounding box center [768, 387] width 34 height 281
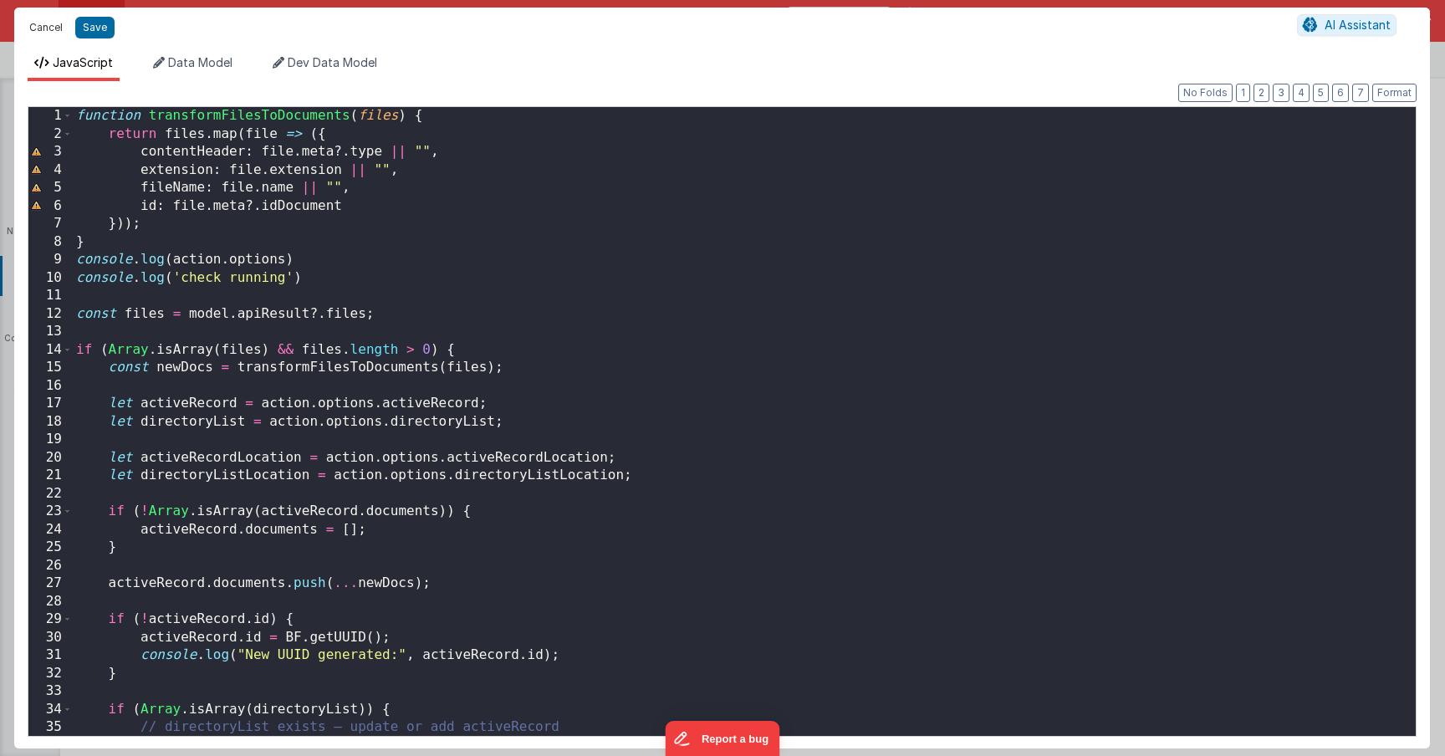
click at [49, 30] on button "Cancel" at bounding box center [46, 27] width 50 height 23
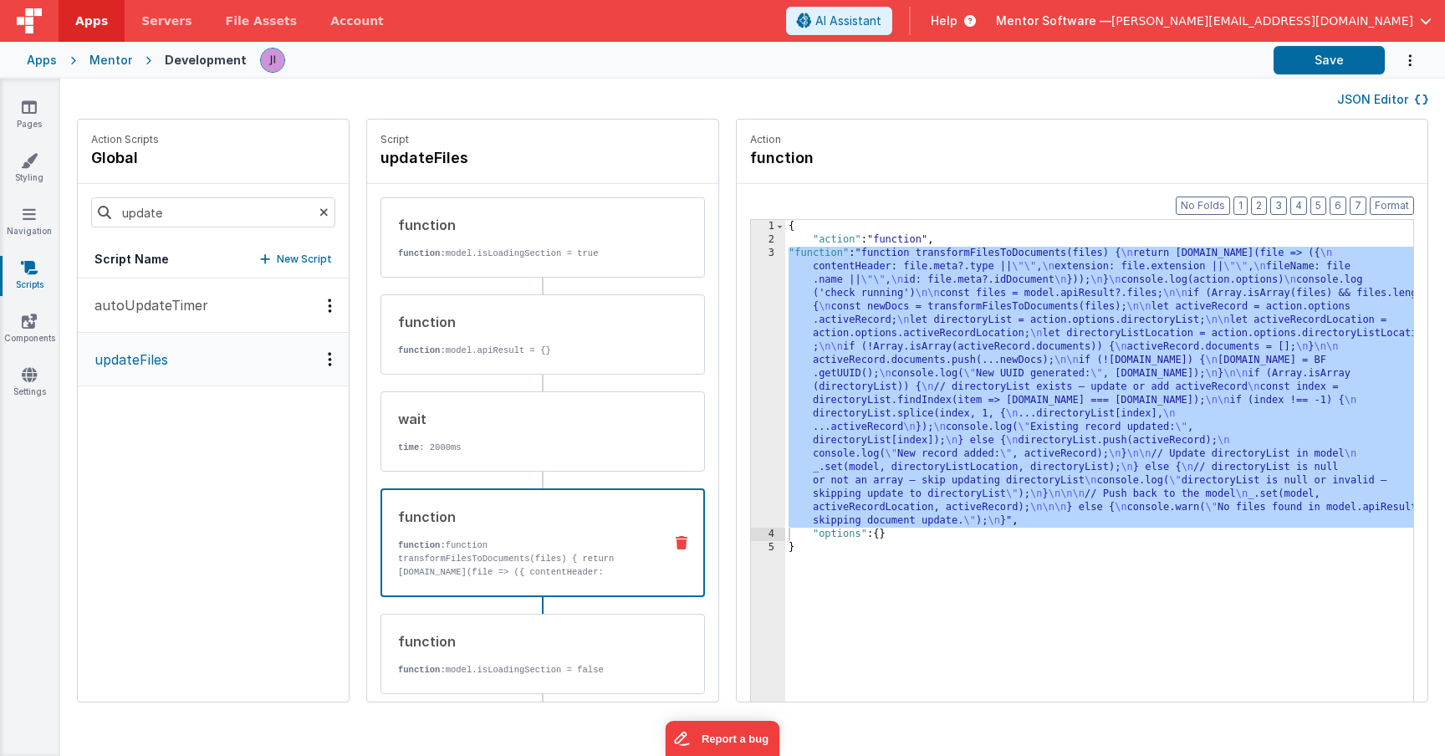
click at [785, 363] on div "{ "action" : "function" , "function" : "function transformFilesToDocuments(file…" at bounding box center [1123, 500] width 677 height 560
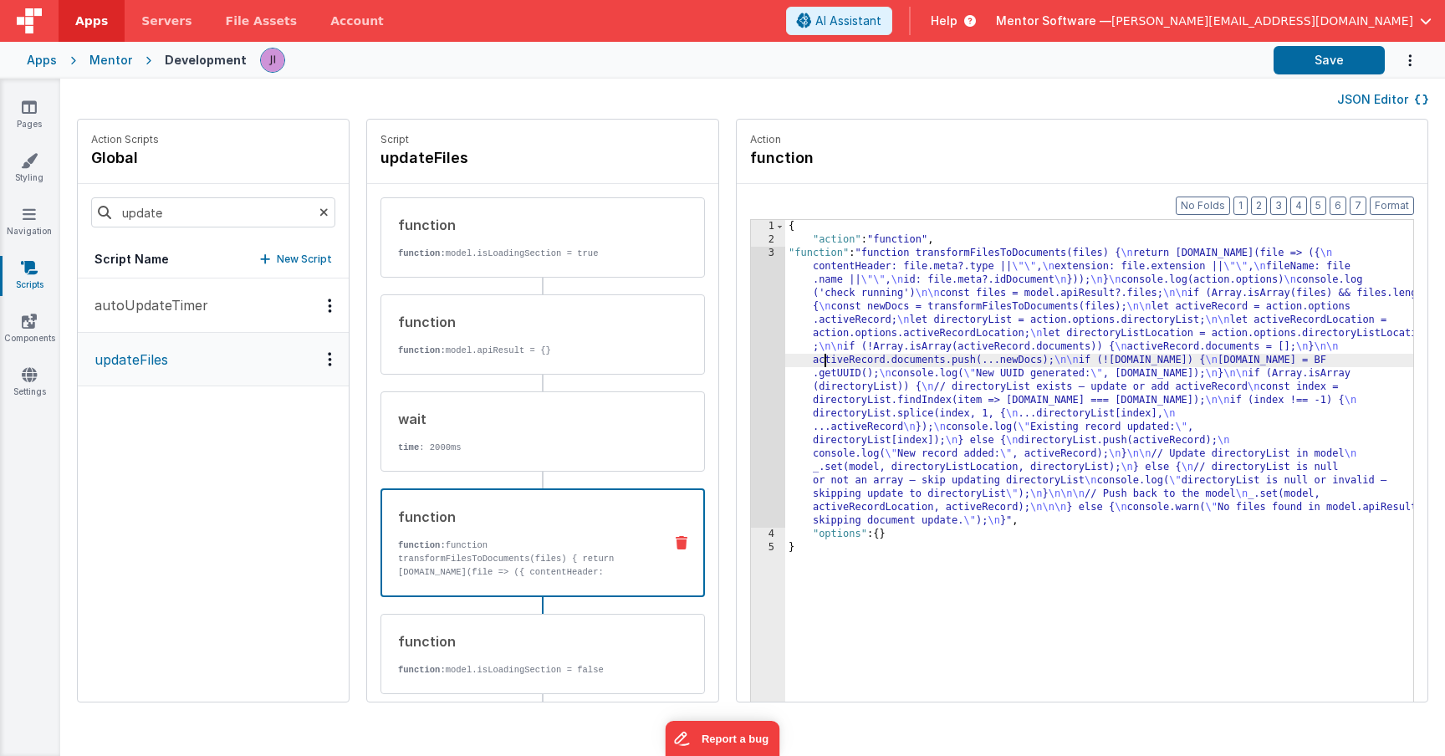
click at [751, 364] on div "3" at bounding box center [768, 387] width 34 height 281
click at [751, 363] on div "3" at bounding box center [768, 387] width 34 height 281
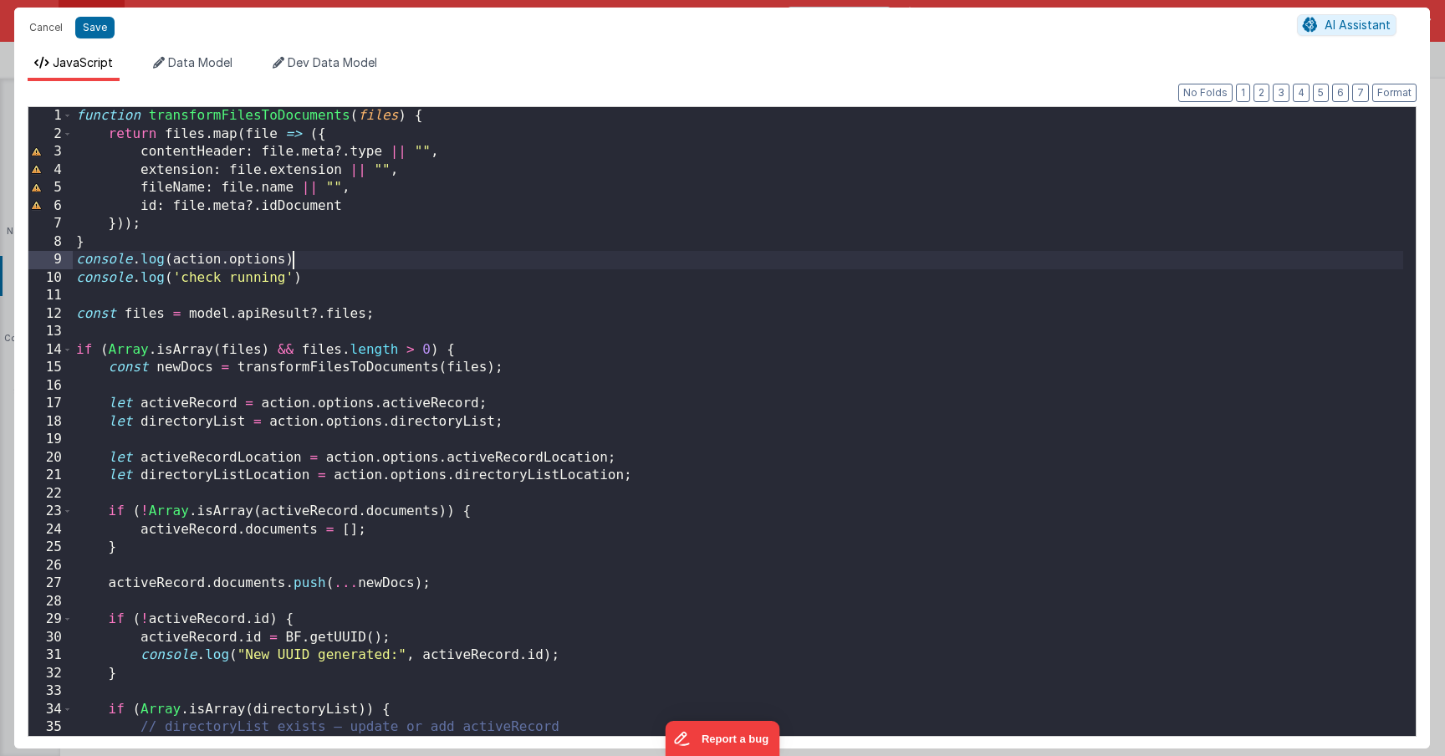
click at [364, 261] on div "function transformFilesToDocuments ( files ) { return files . map ( file => ({ …" at bounding box center [738, 439] width 1330 height 665
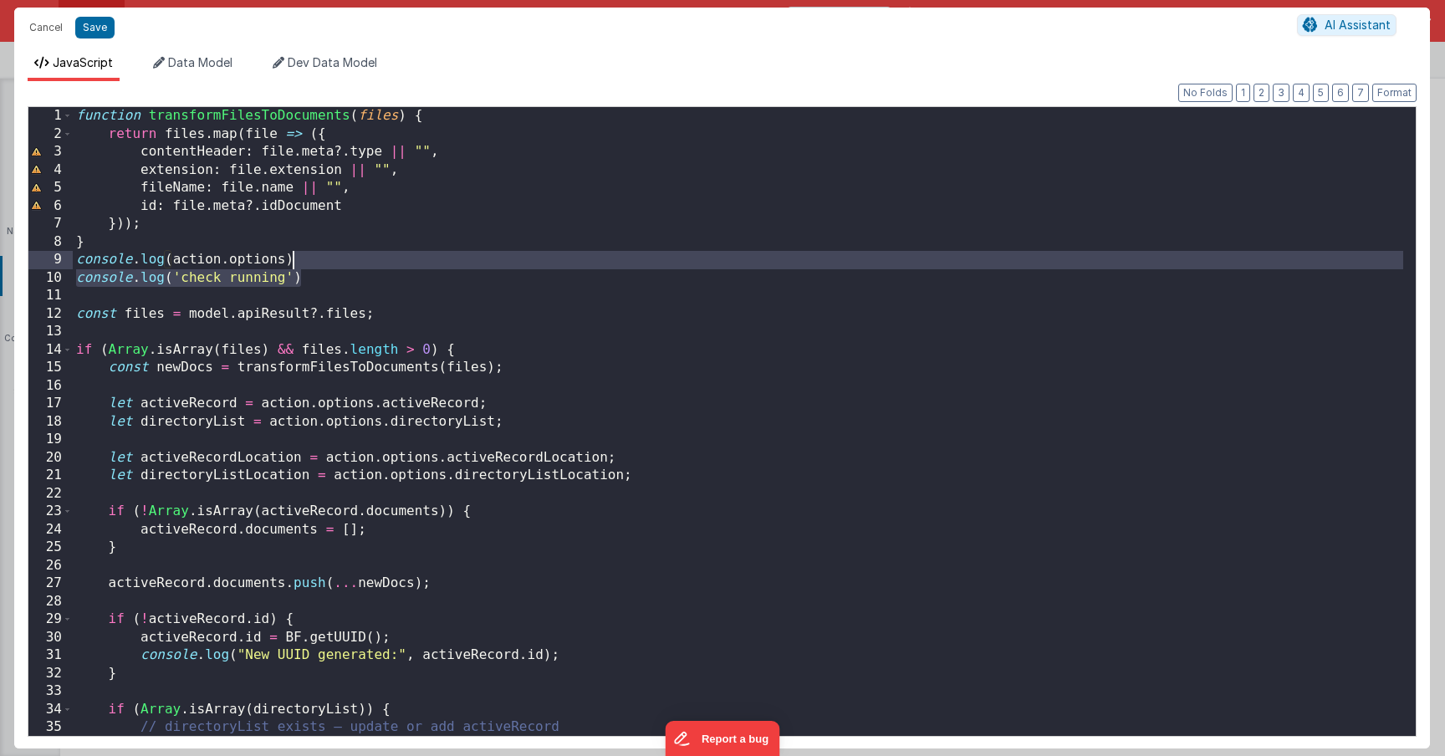
drag, startPoint x: 365, startPoint y: 278, endPoint x: 375, endPoint y: 263, distance: 18.4
click at [375, 263] on div "function transformFilesToDocuments ( files ) { return files . map ( file => ({ …" at bounding box center [738, 439] width 1330 height 665
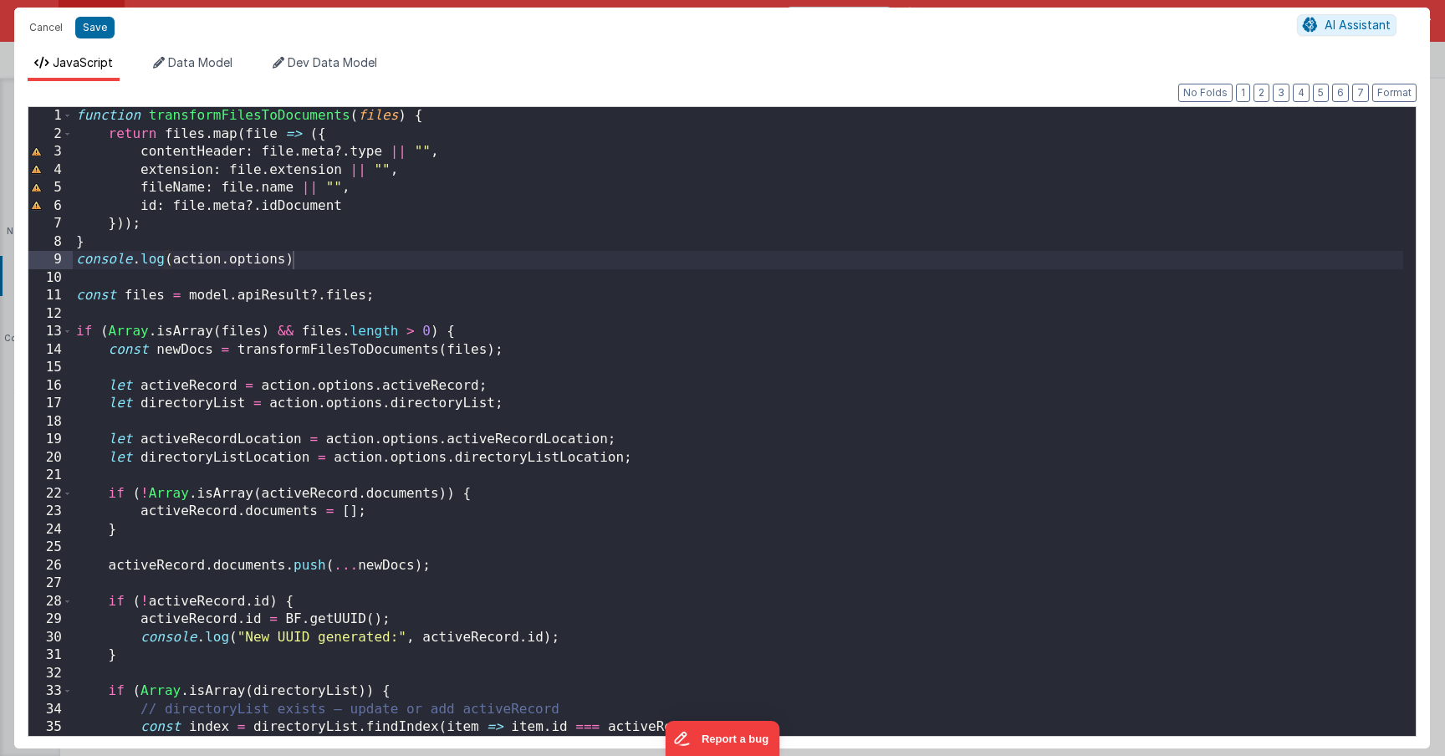
click at [116, 23] on div "Cancel Save" at bounding box center [659, 27] width 1276 height 23
click at [102, 28] on button "Save" at bounding box center [94, 28] width 39 height 22
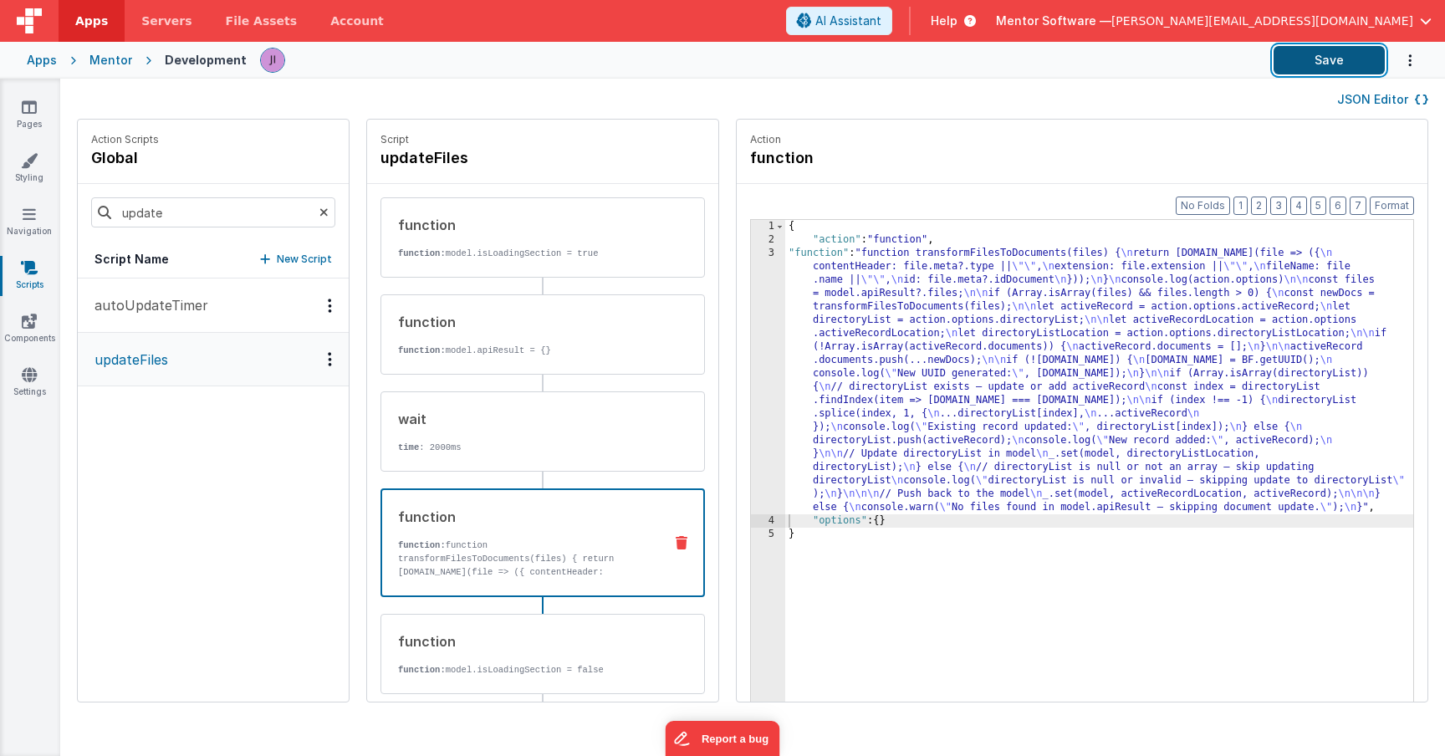
click at [1315, 61] on button "Save" at bounding box center [1329, 60] width 111 height 28
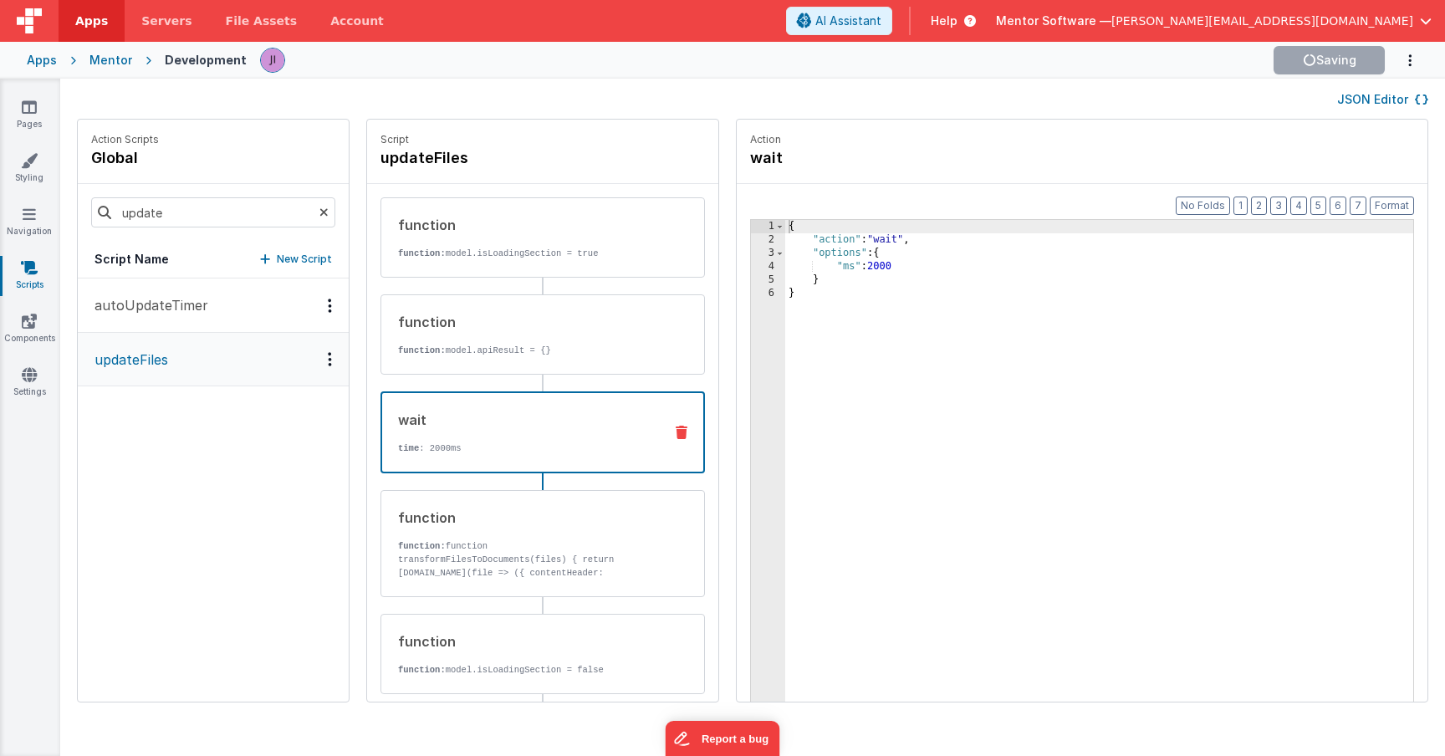
click at [505, 418] on div "wait" at bounding box center [524, 420] width 252 height 20
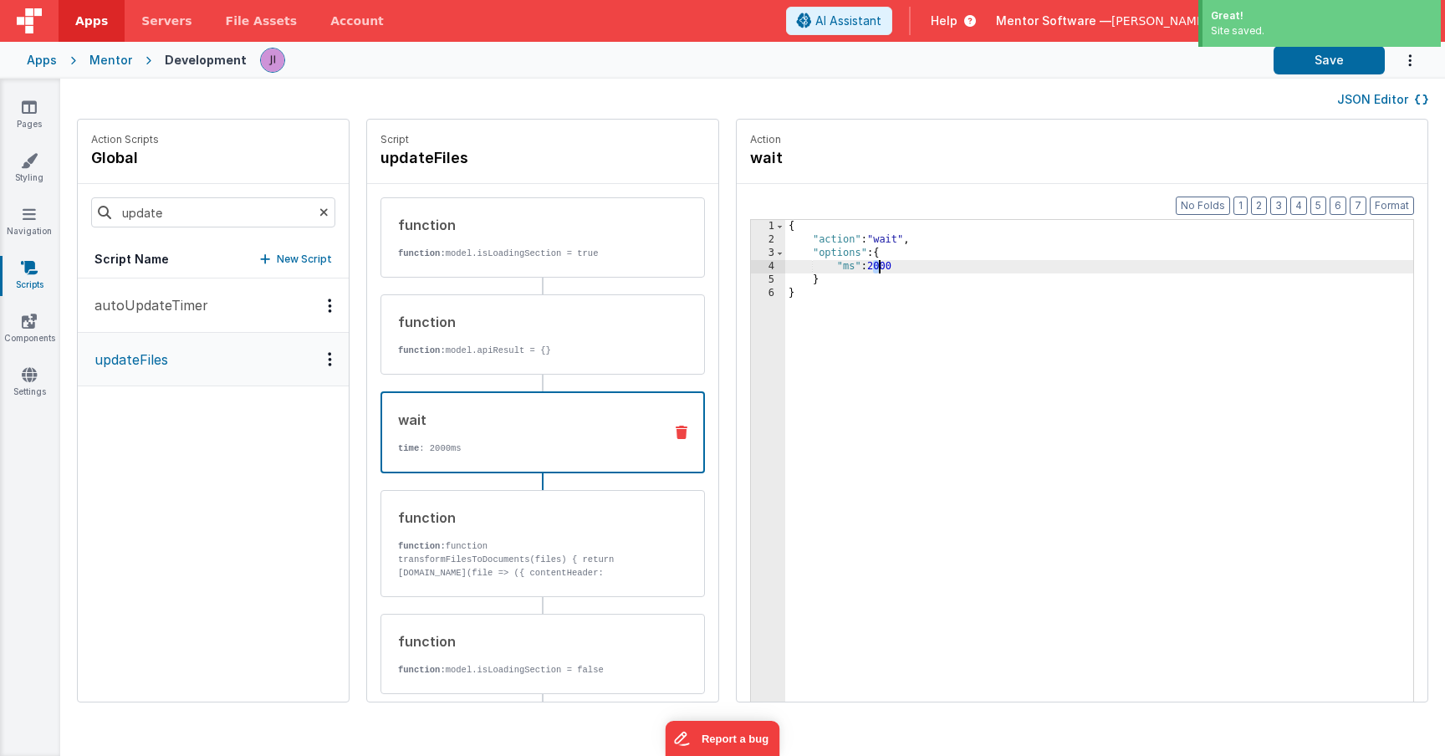
click at [828, 268] on div "{ "action" : "wait" , "options" : { "ms" : 2000 } }" at bounding box center [1123, 500] width 677 height 560
click at [1335, 65] on button "Save" at bounding box center [1329, 60] width 111 height 28
